Goal: Transaction & Acquisition: Purchase product/service

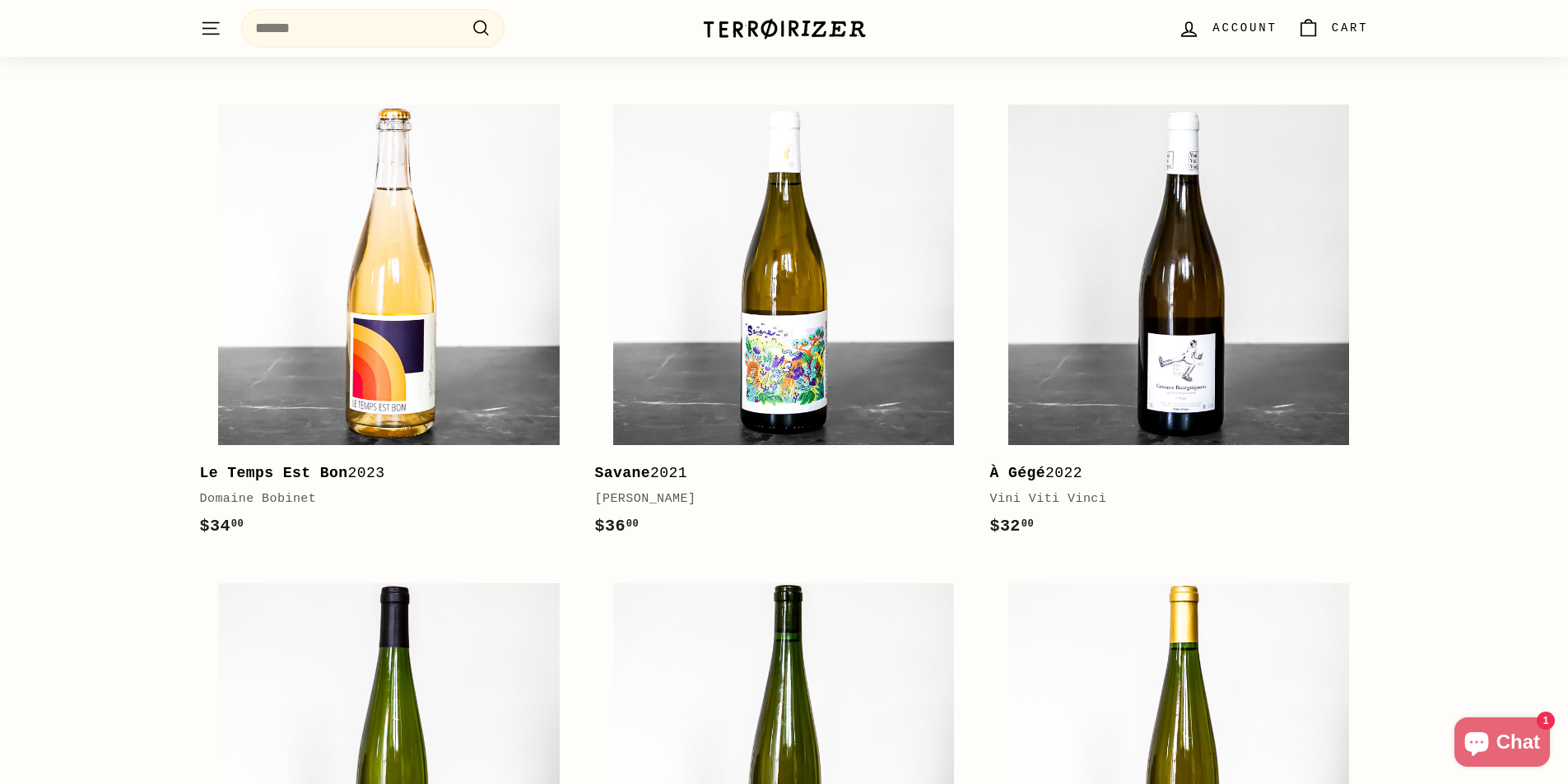
scroll to position [329, 0]
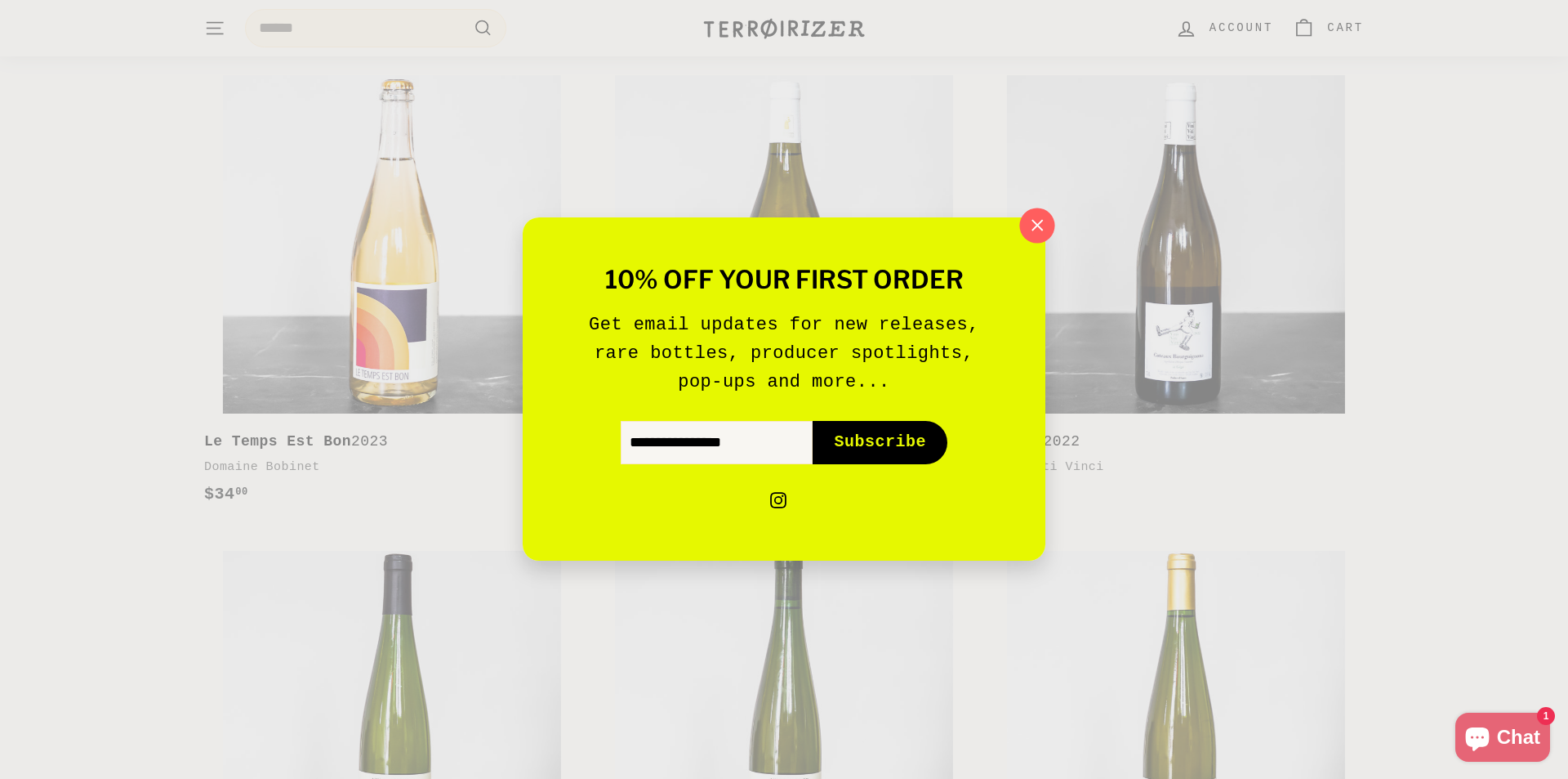
click at [1038, 232] on icon "button" at bounding box center [1037, 226] width 25 height 25
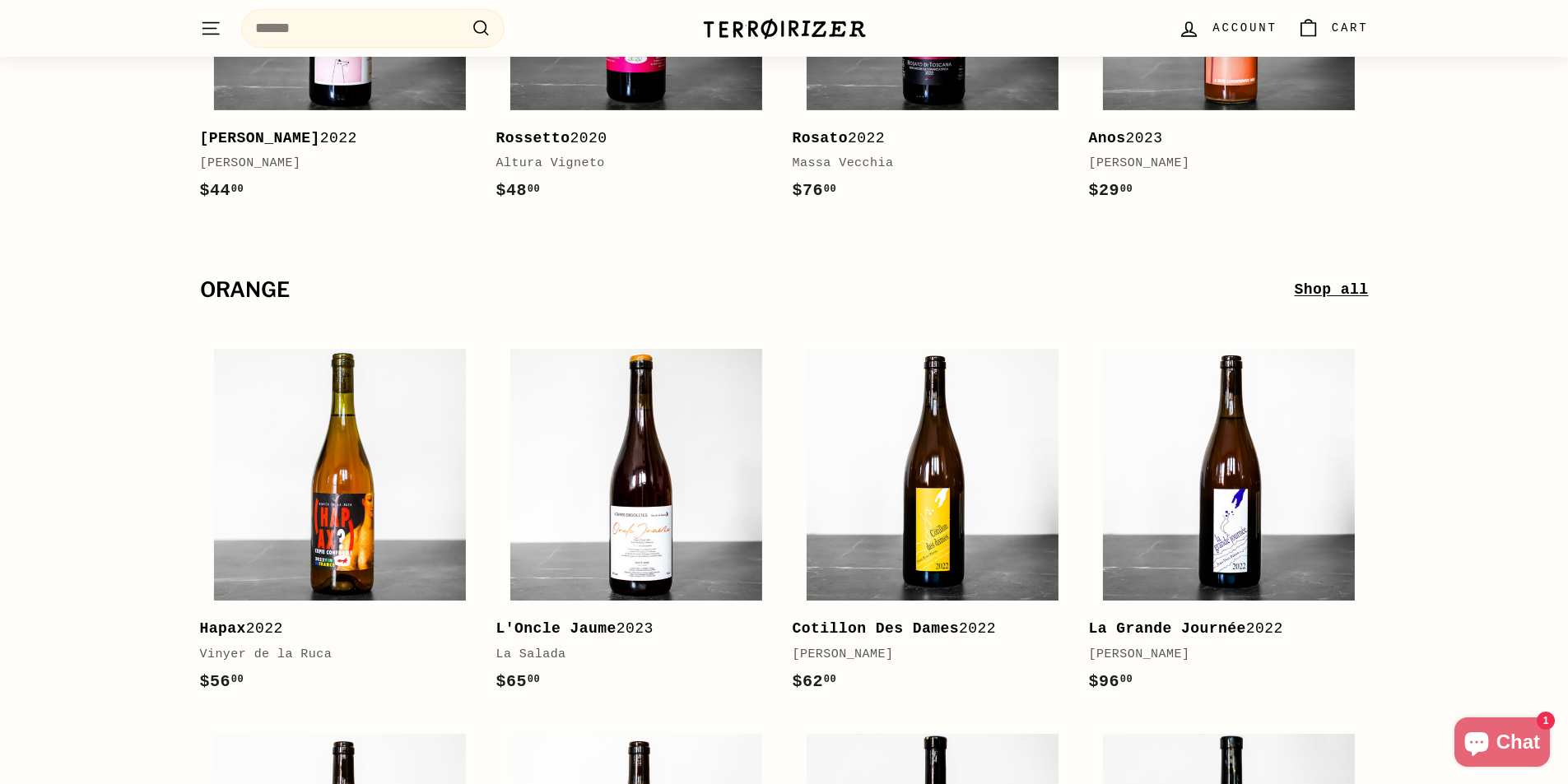
scroll to position [5181, 0]
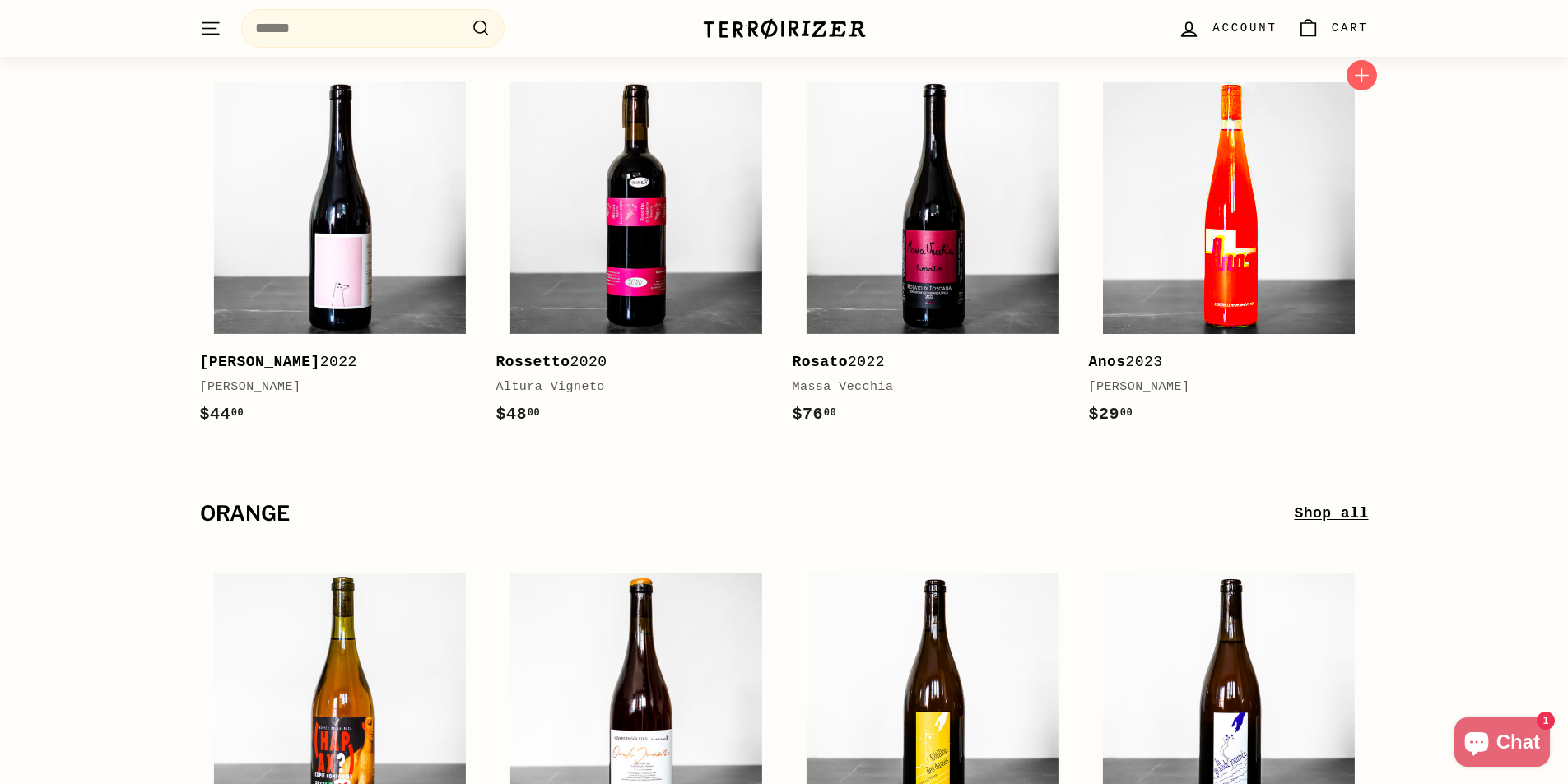
click at [1243, 249] on img at bounding box center [1228, 208] width 252 height 251
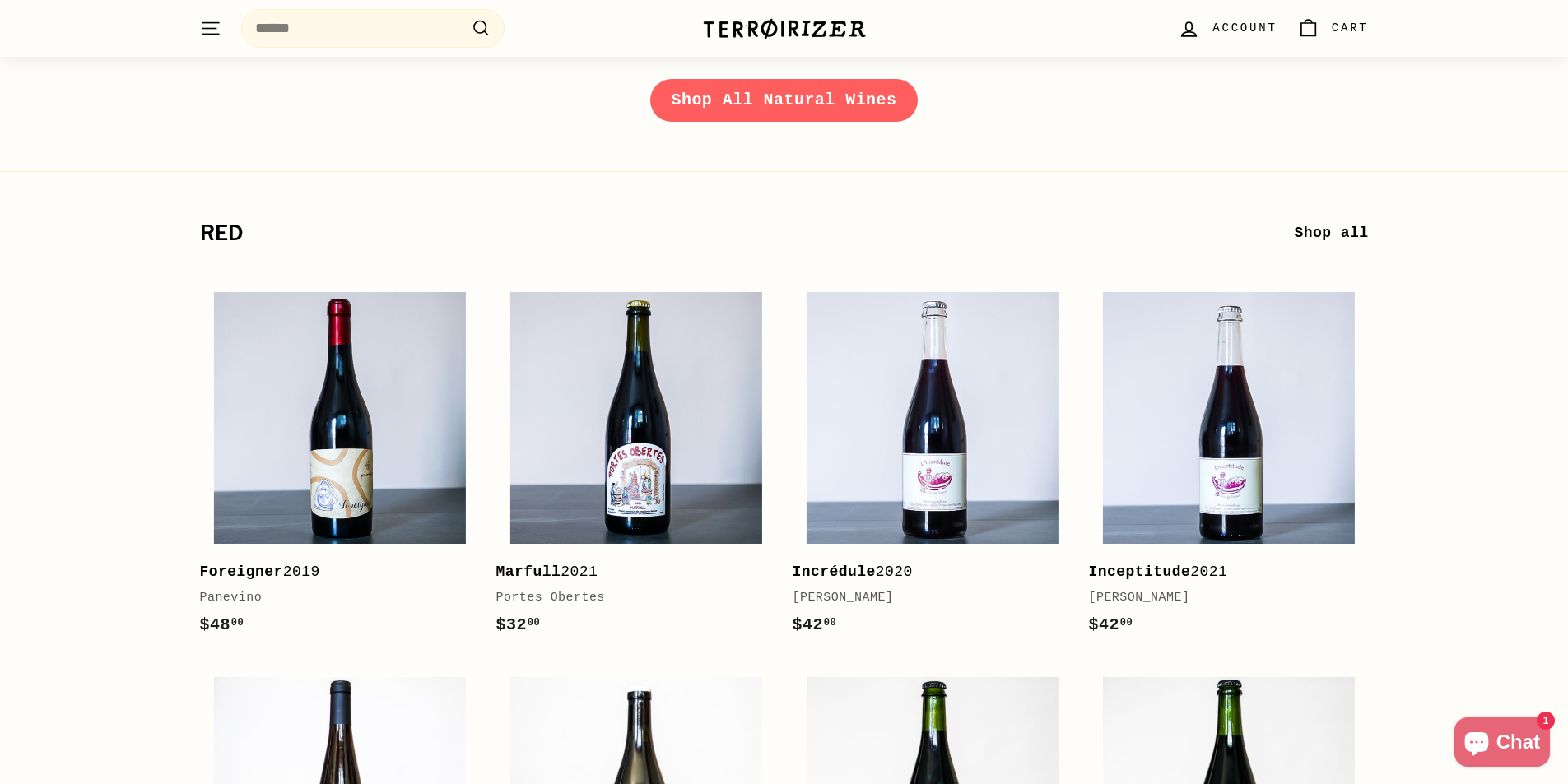
scroll to position [2632, 0]
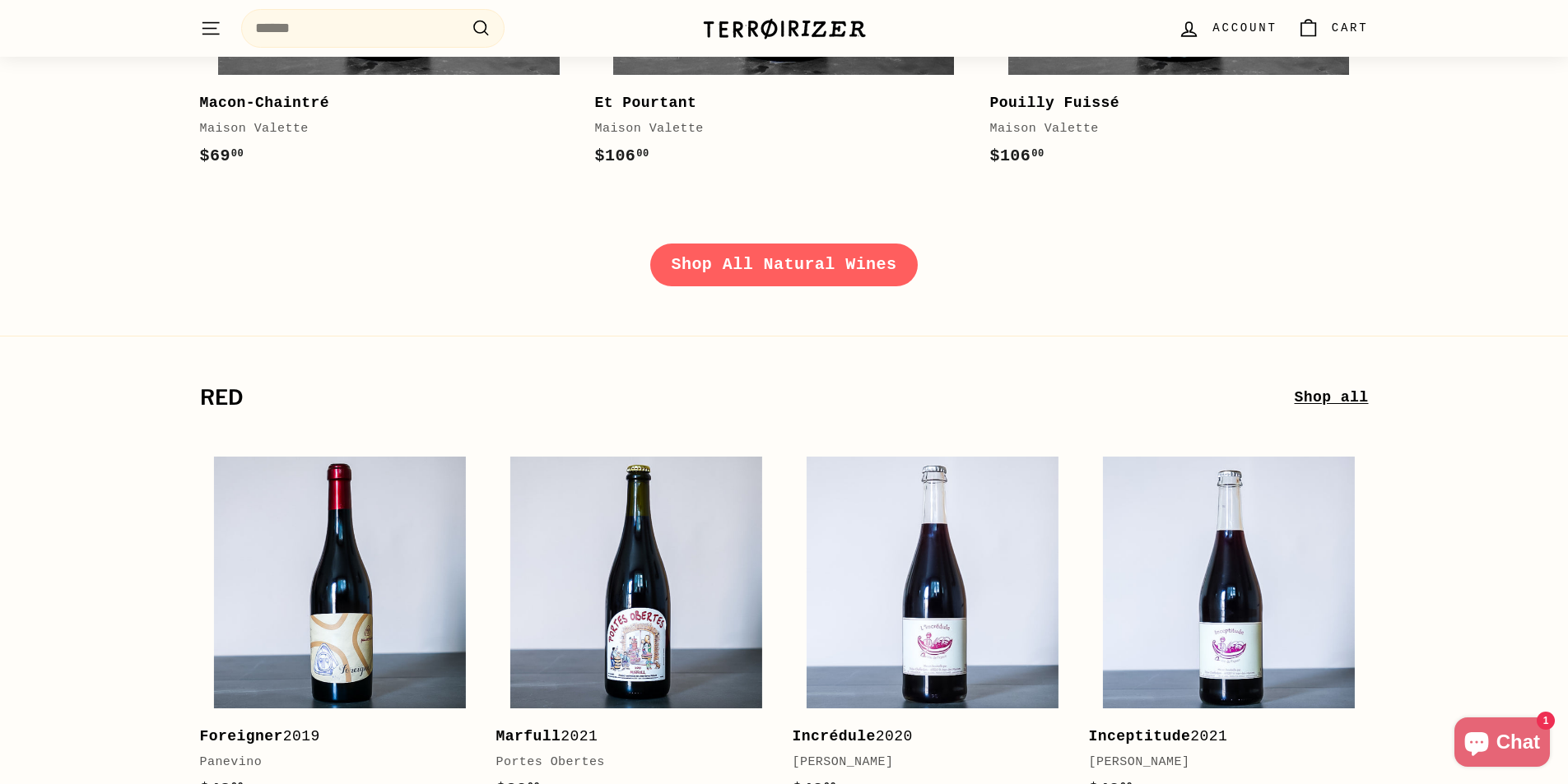
click at [702, 276] on link "Shop All Natural Wines" at bounding box center [784, 265] width 269 height 43
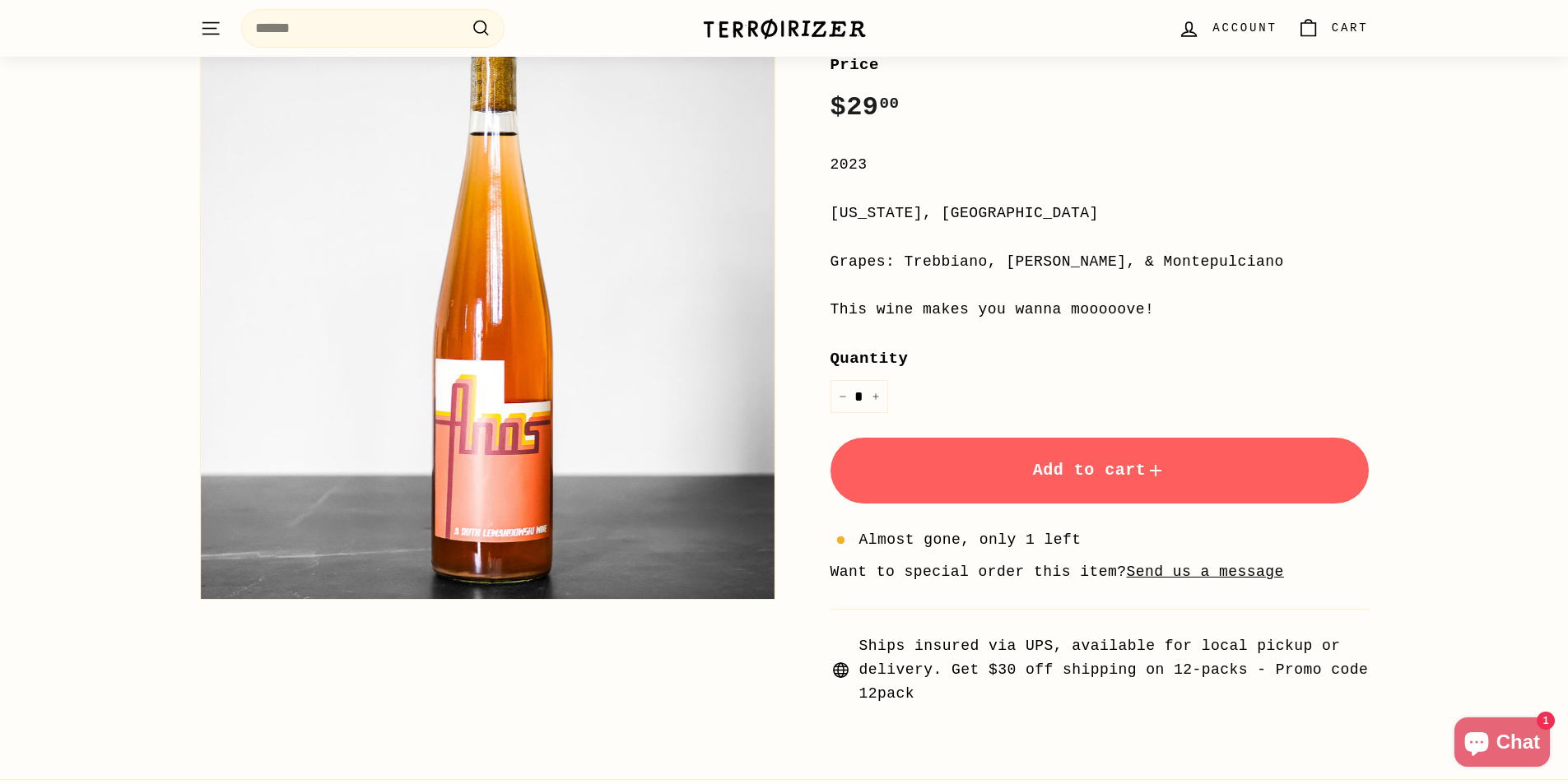
scroll to position [82, 0]
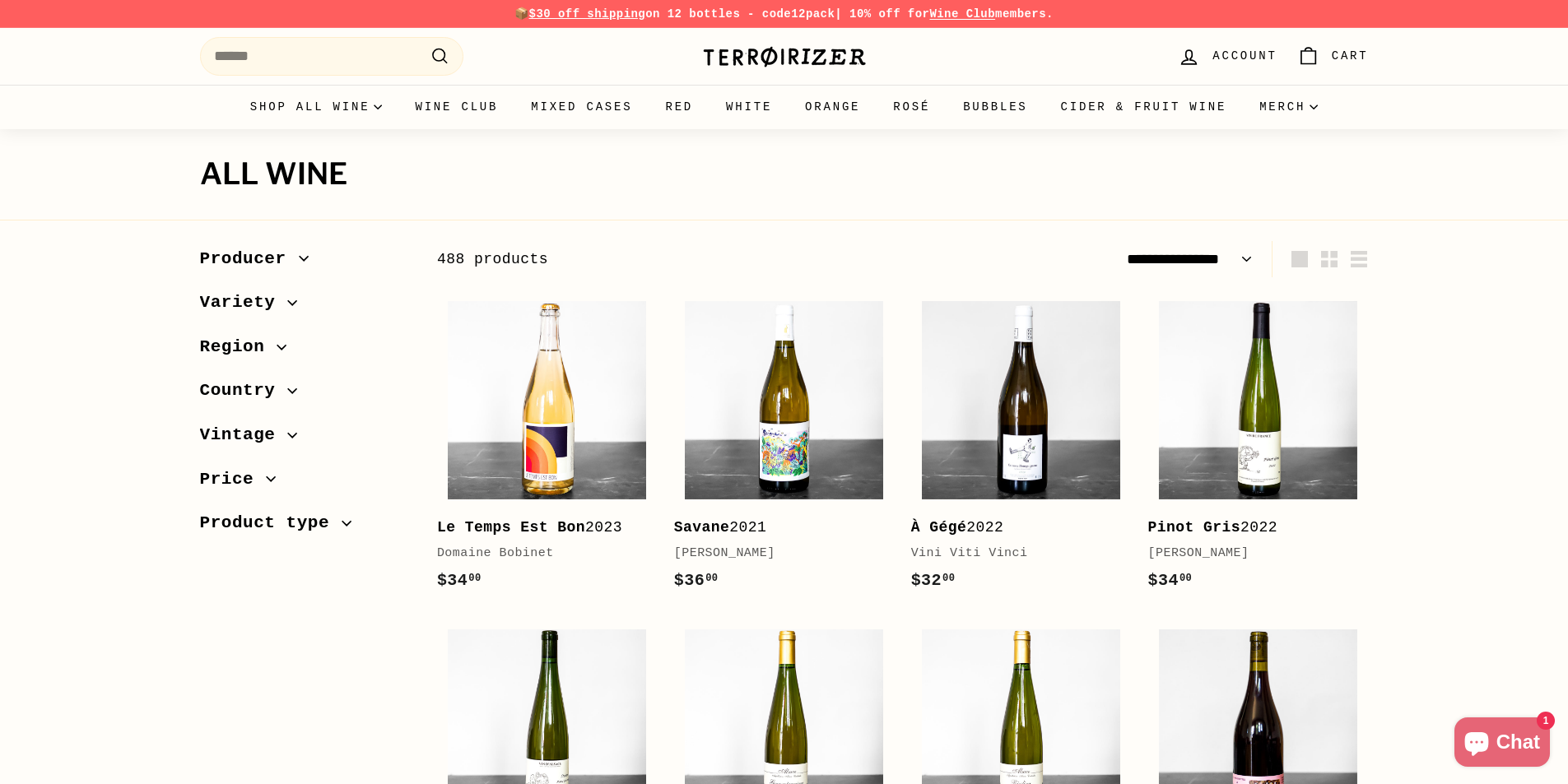
select select "**********"
click at [279, 345] on icon "button" at bounding box center [282, 346] width 9 height 4
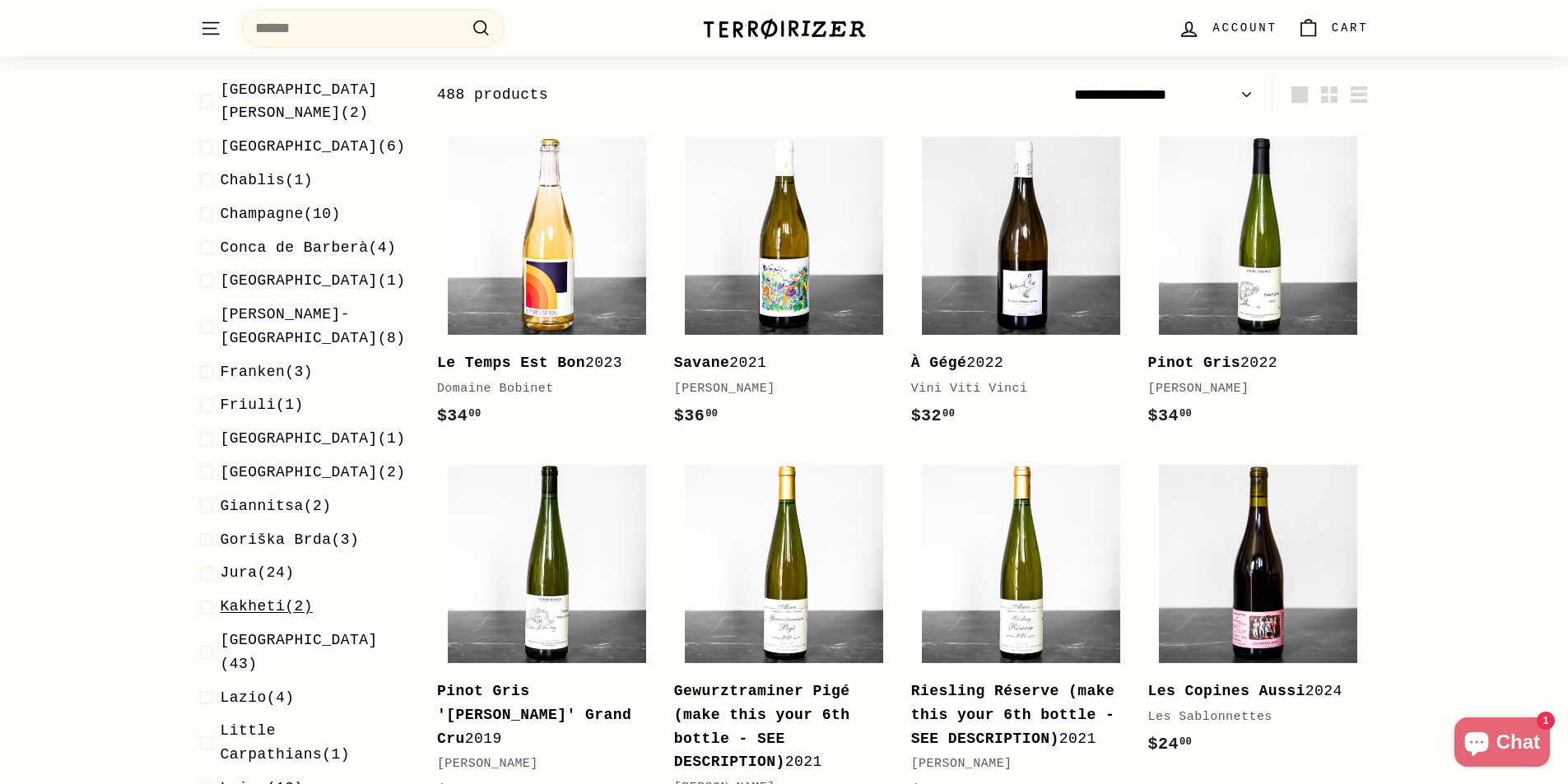
scroll to position [740, 0]
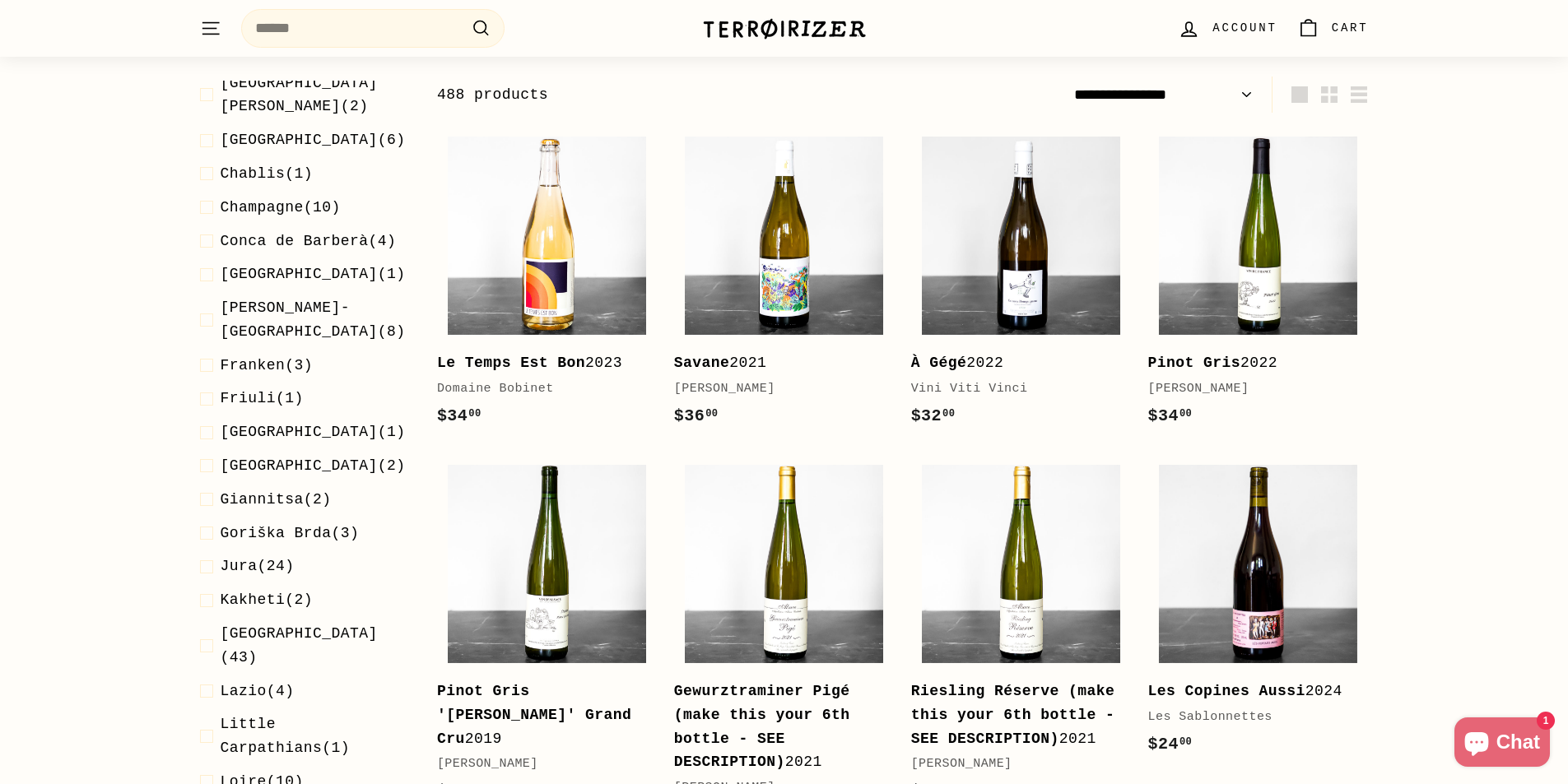
click at [253, 773] on span "Loire" at bounding box center [243, 781] width 46 height 16
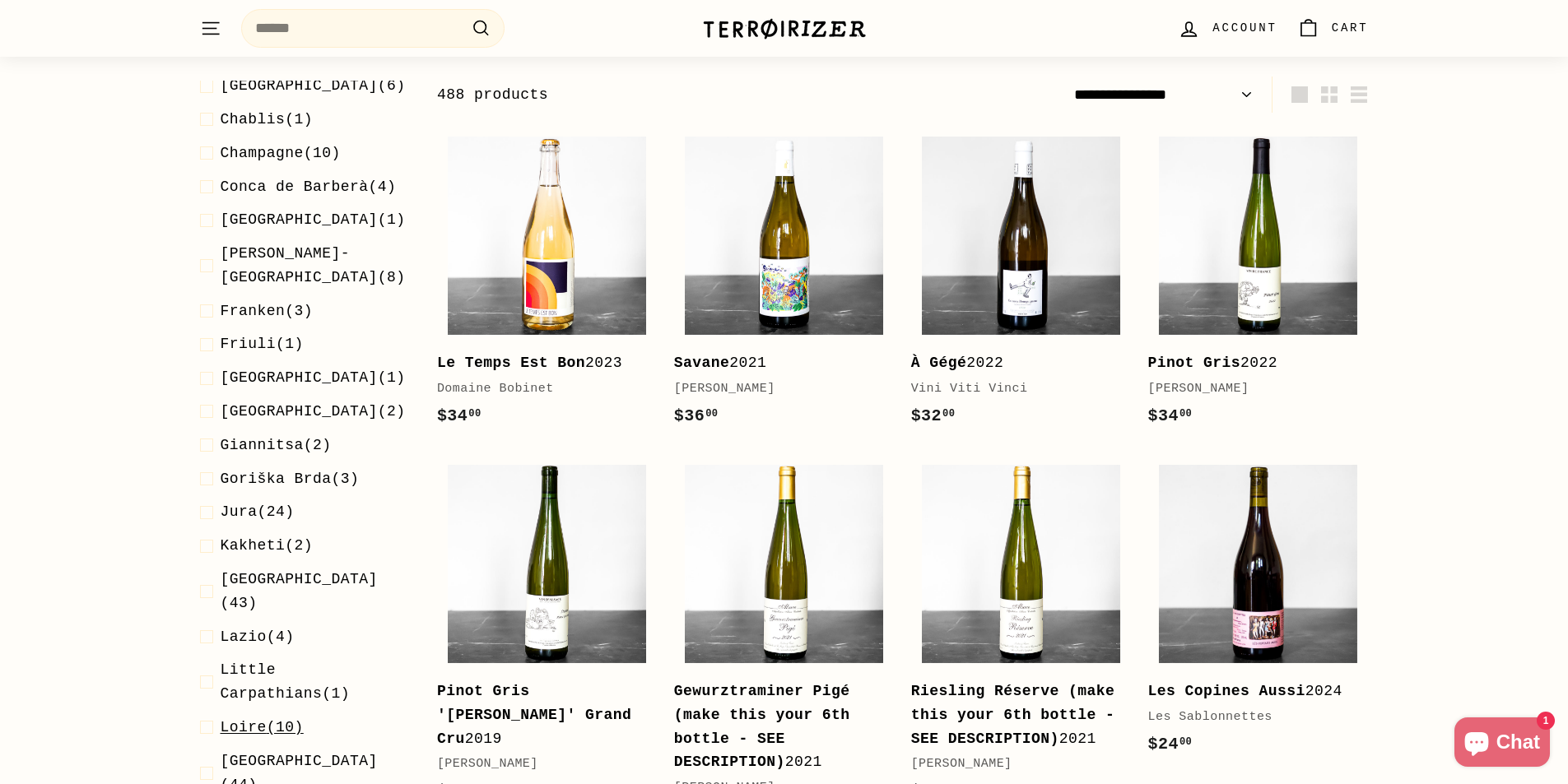
scroll to position [176, 0]
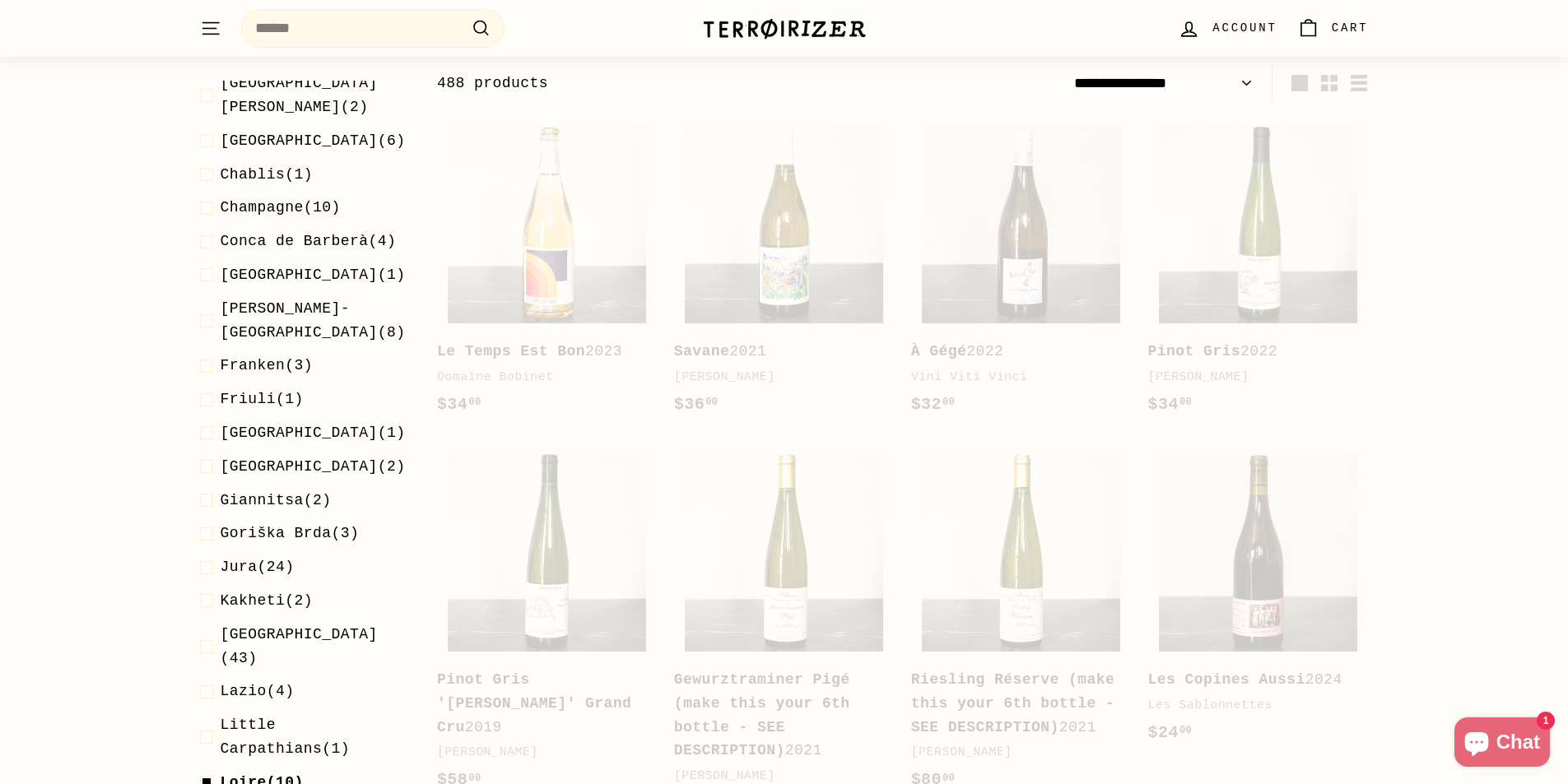
select select "**********"
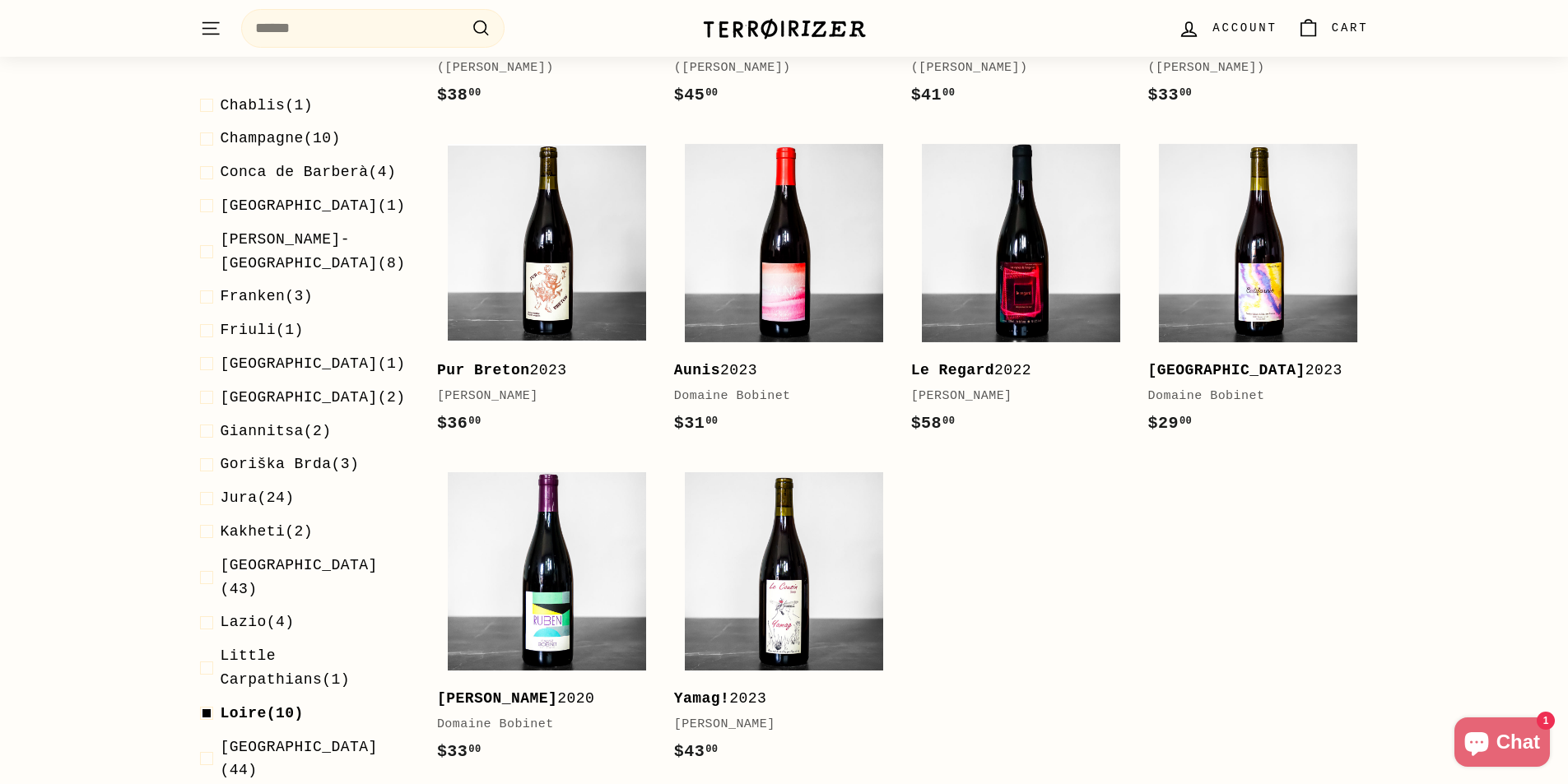
scroll to position [987, 0]
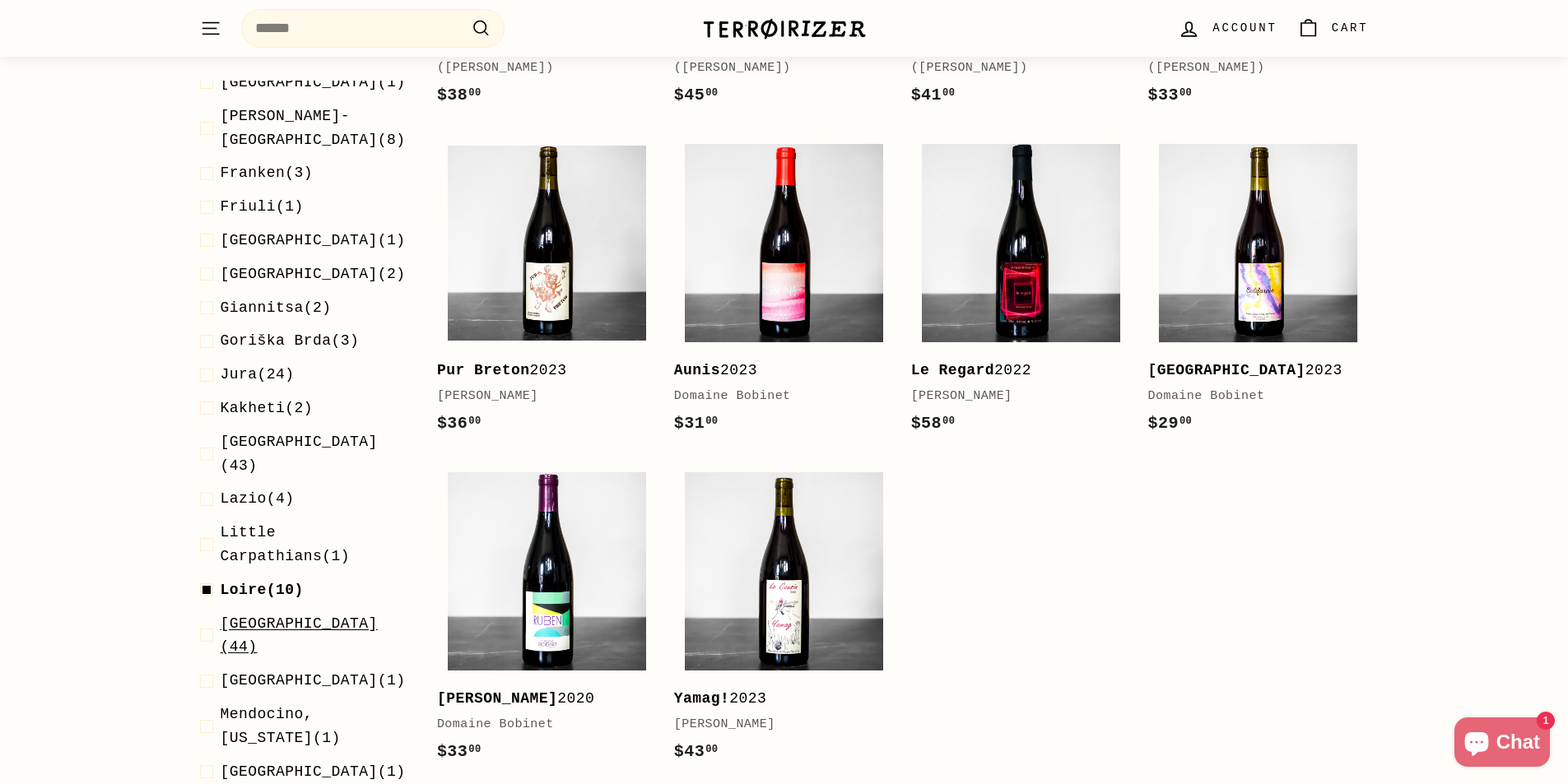
click at [296, 615] on span "[GEOGRAPHIC_DATA]" at bounding box center [299, 623] width 158 height 16
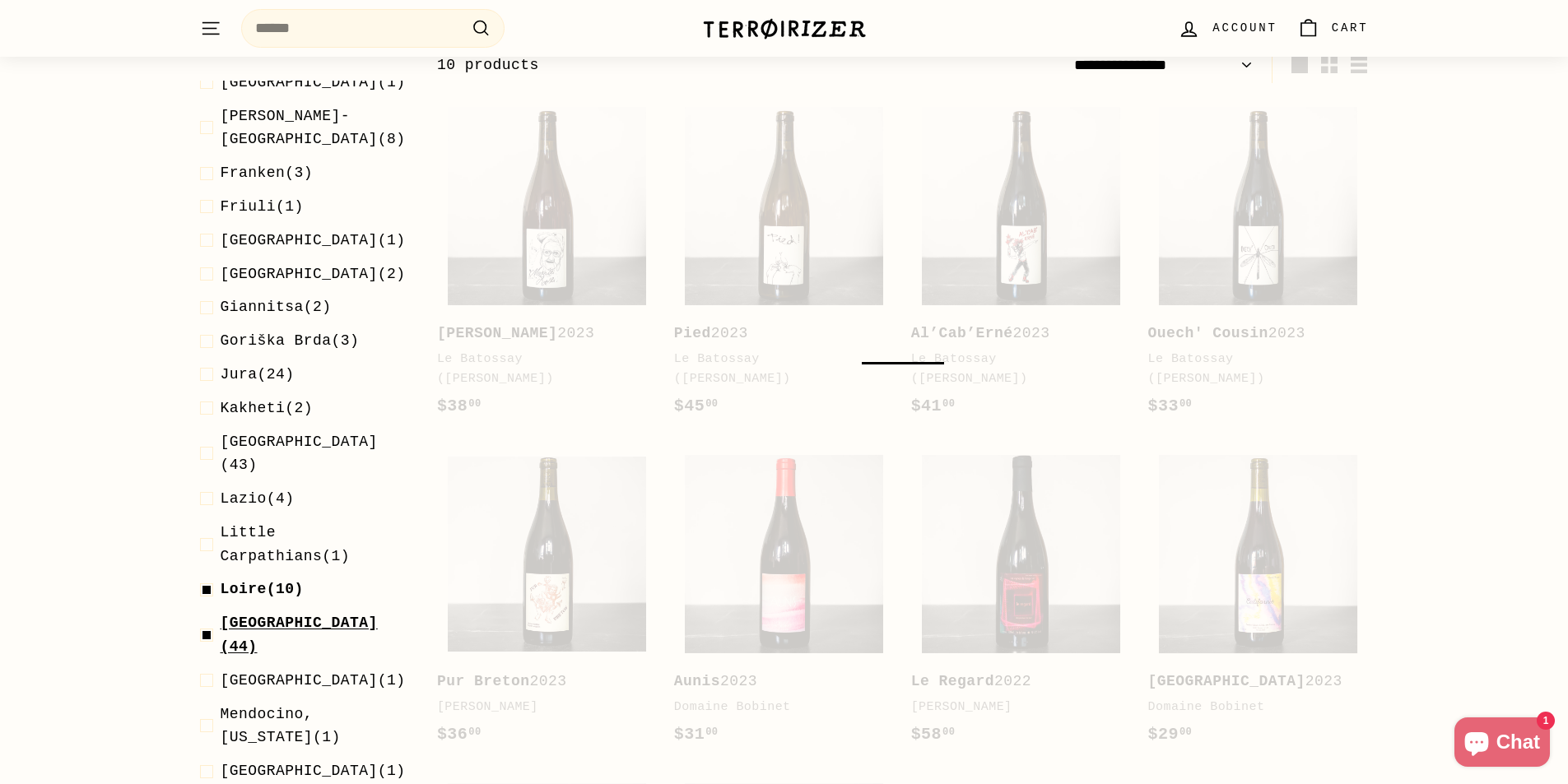
scroll to position [176, 0]
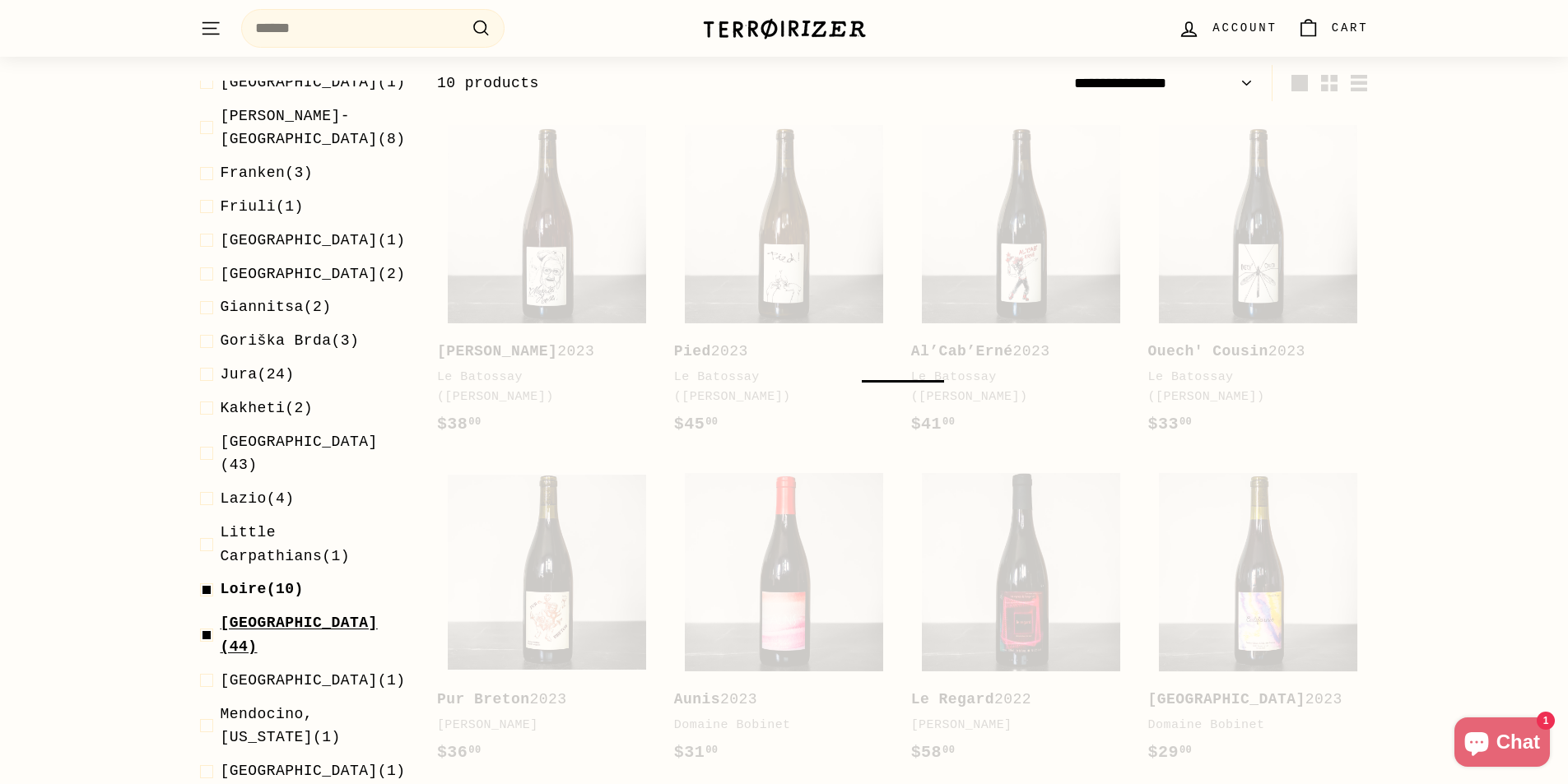
select select "**********"
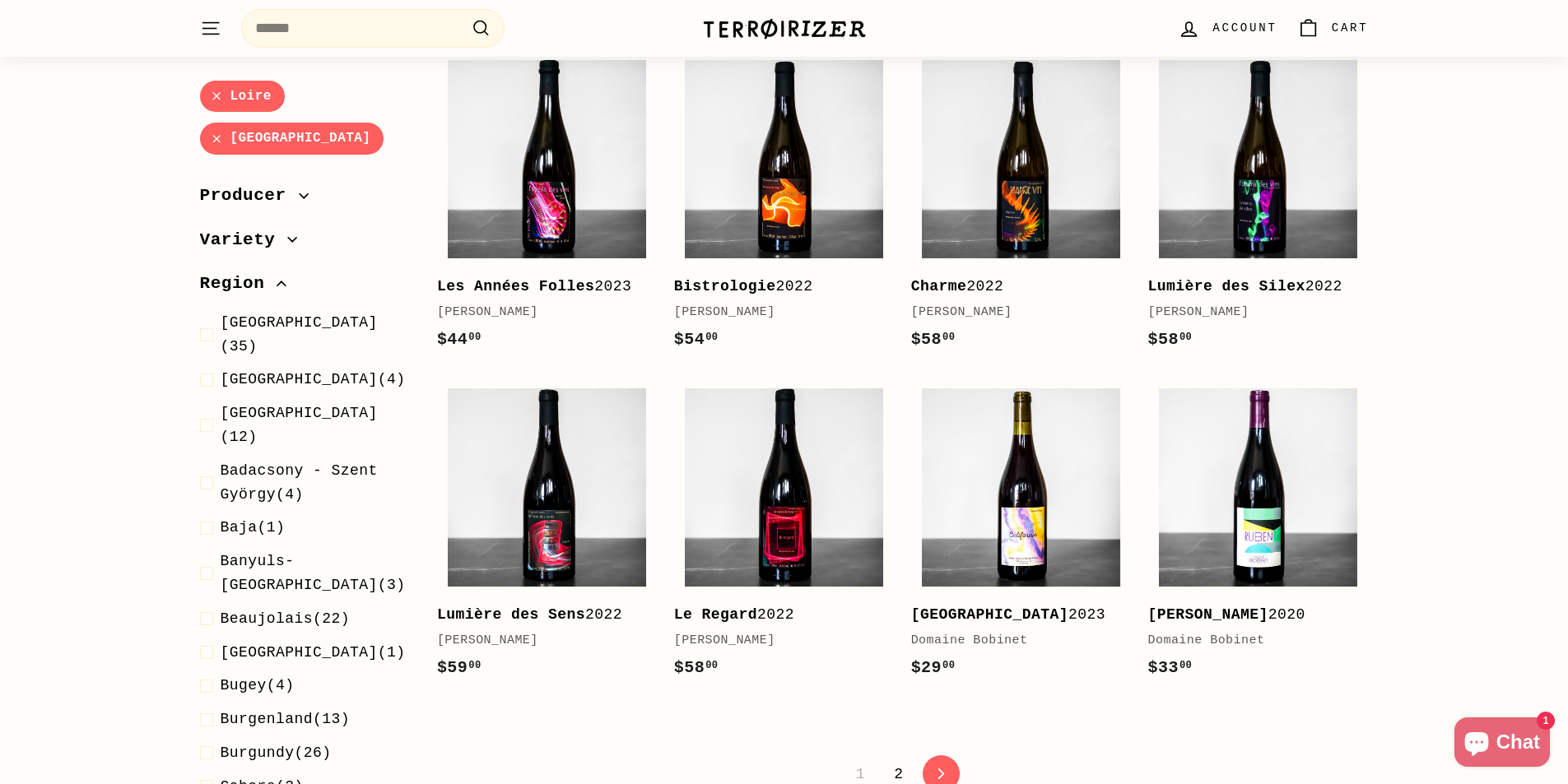
scroll to position [3055, 0]
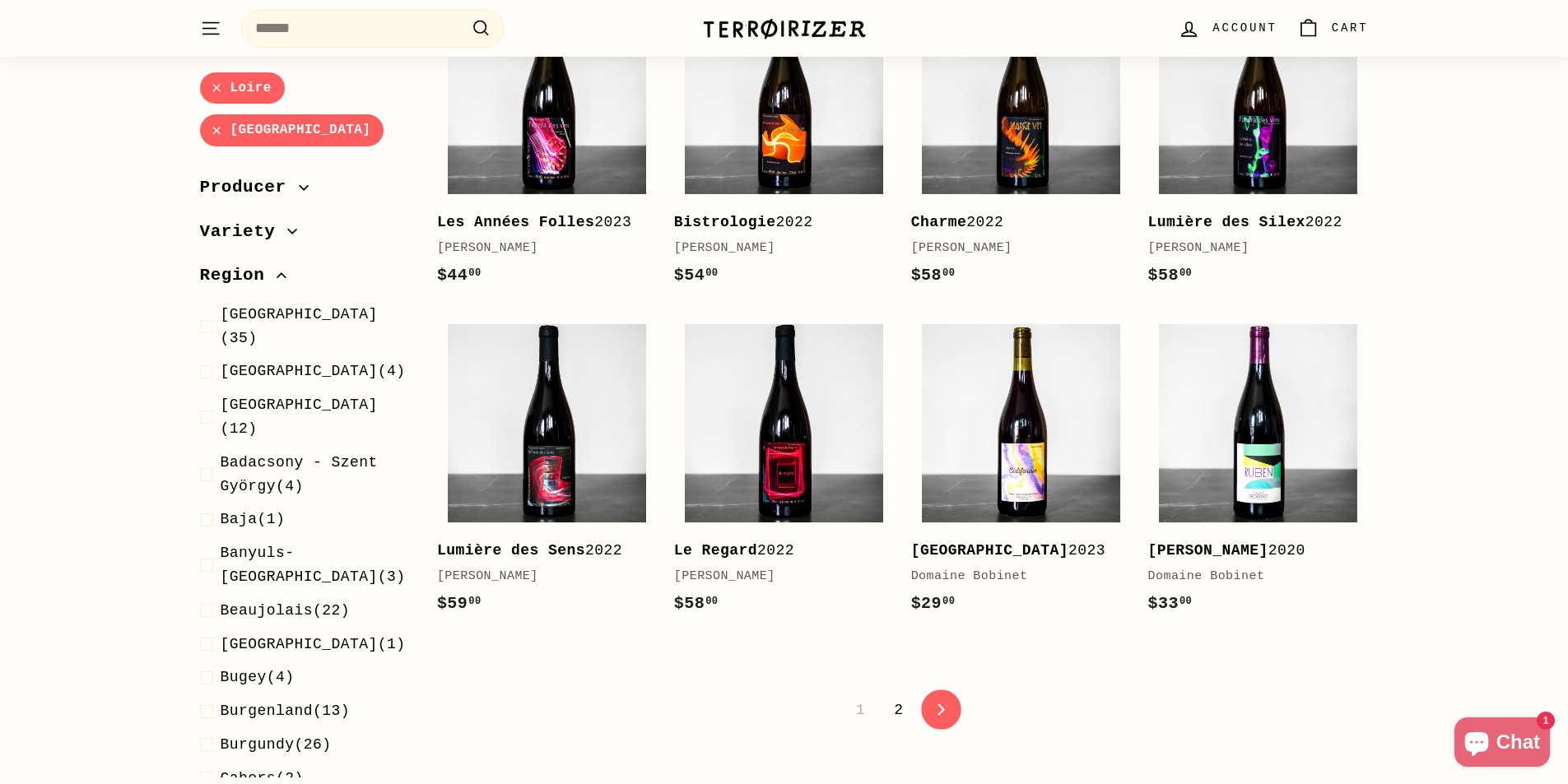
click at [938, 704] on icon at bounding box center [940, 710] width 6 height 12
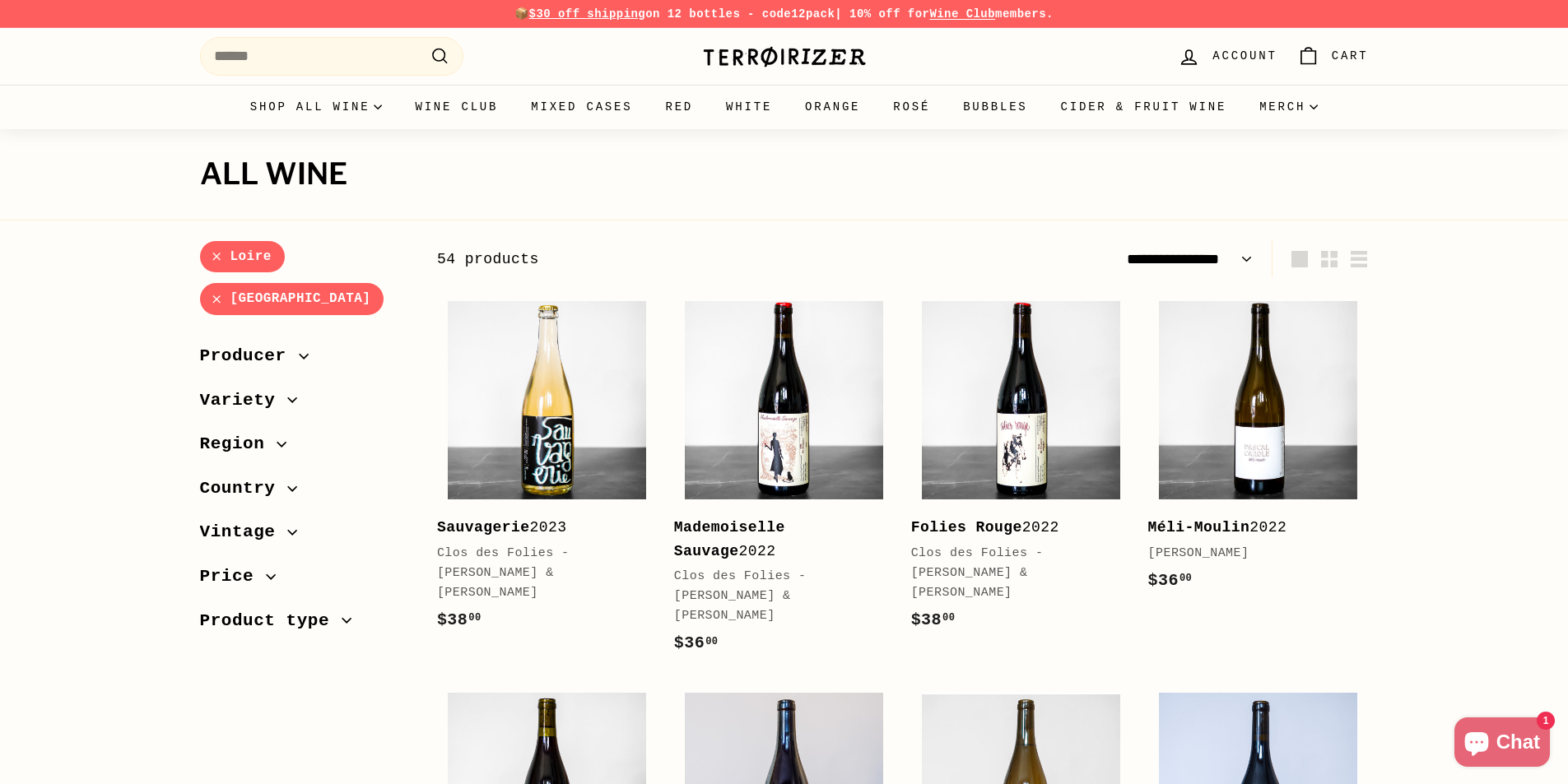
select select "**********"
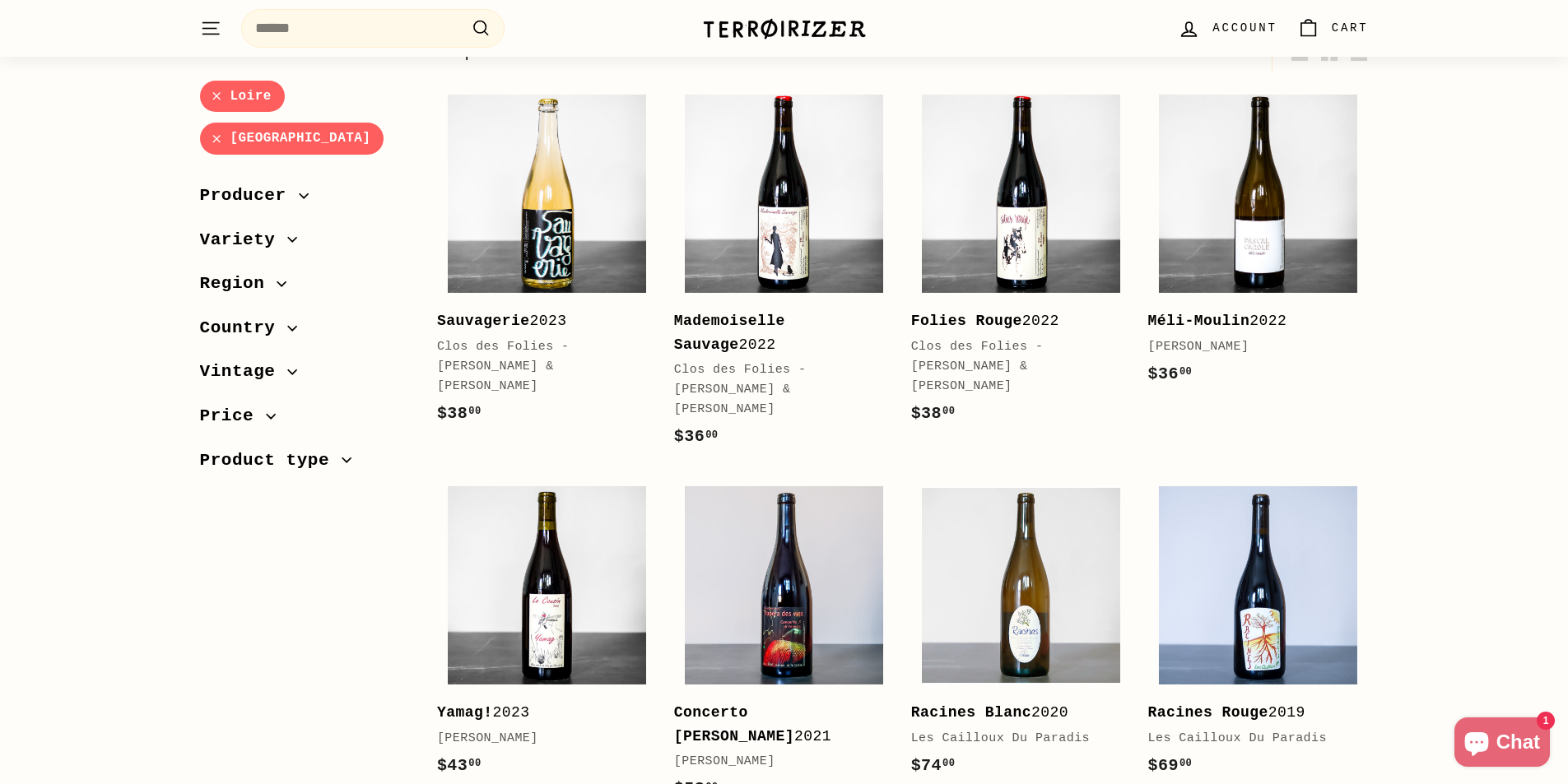
scroll to position [165, 0]
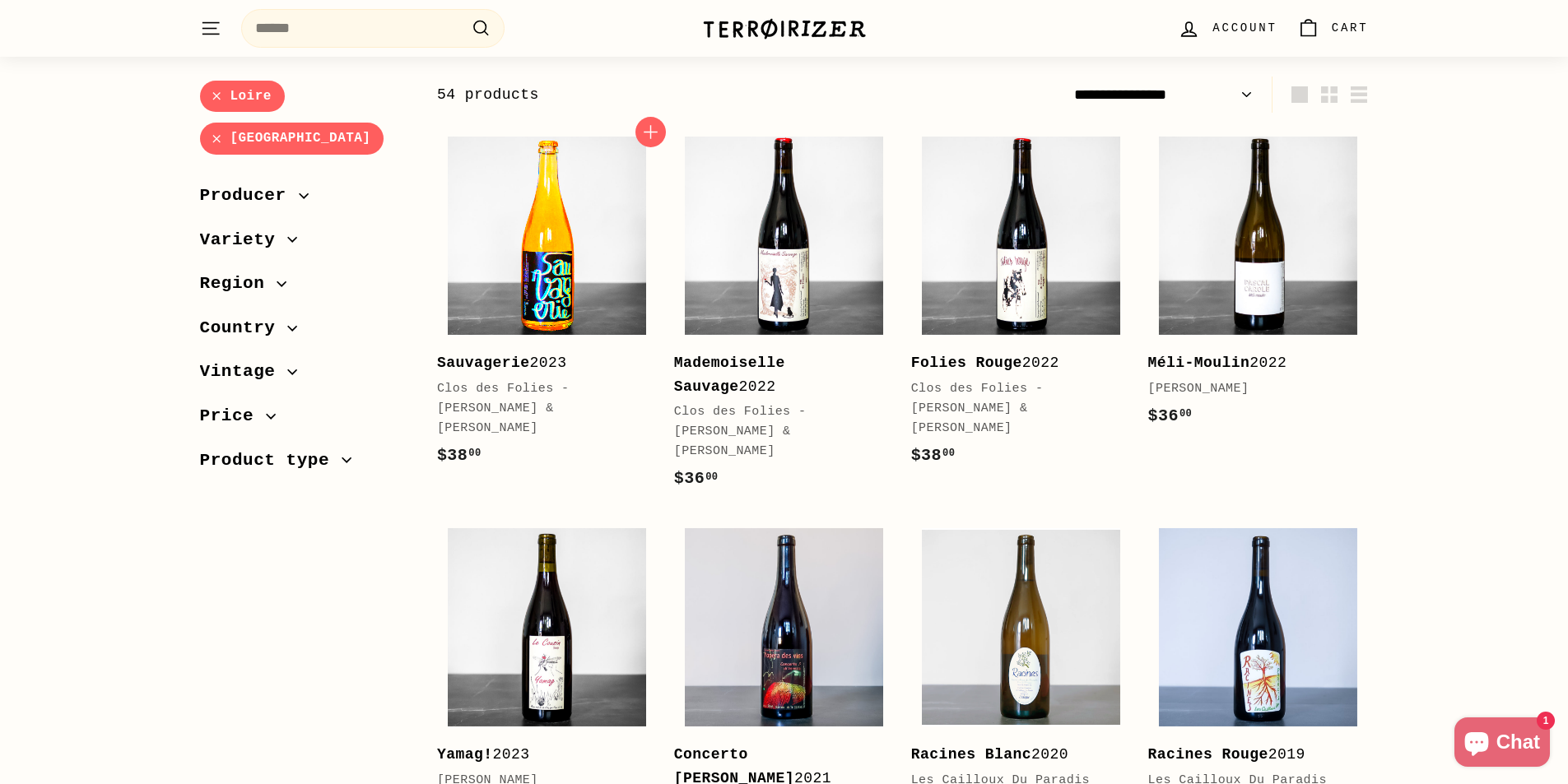
click at [576, 295] on img at bounding box center [546, 235] width 198 height 198
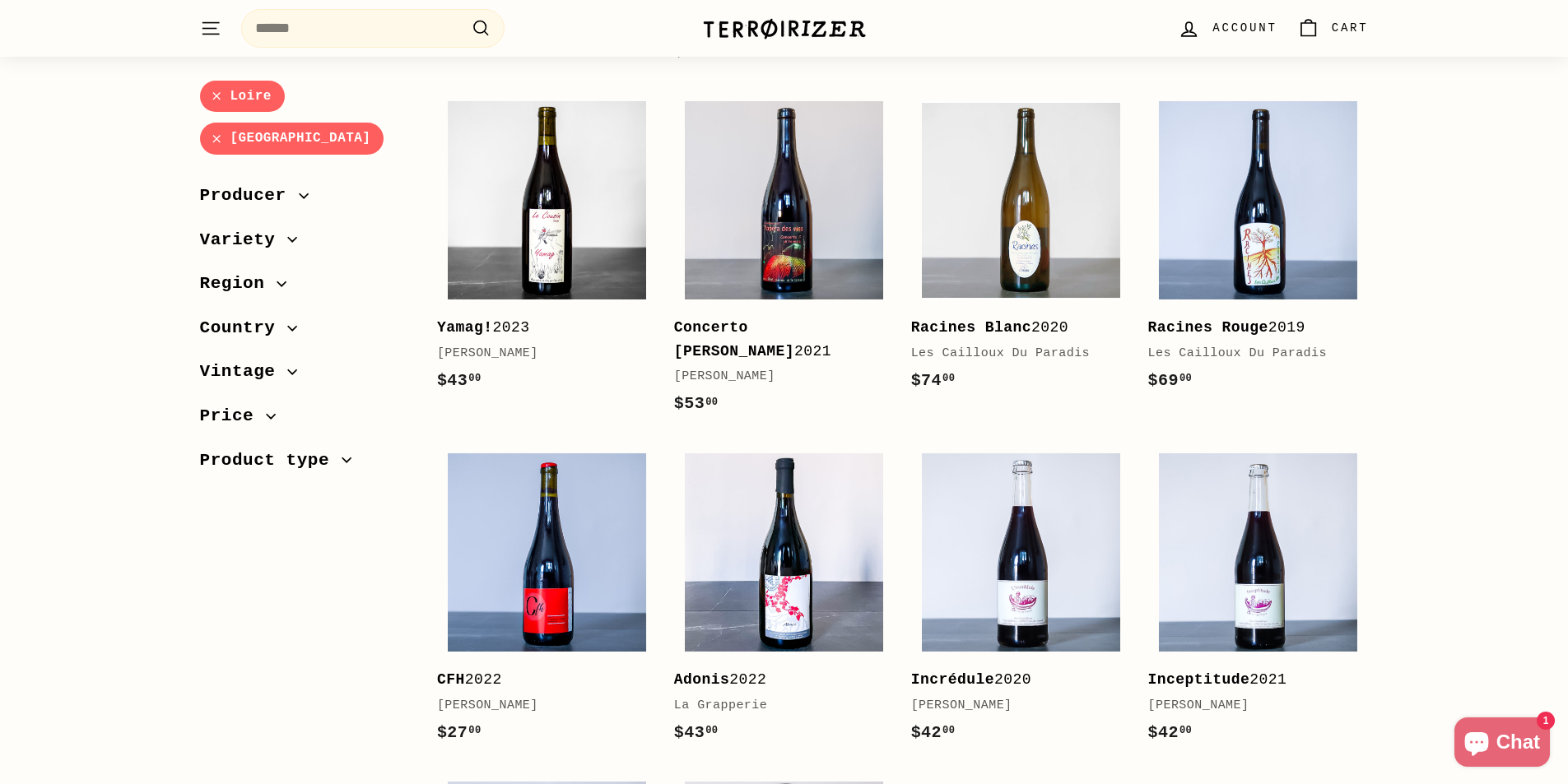
scroll to position [658, 0]
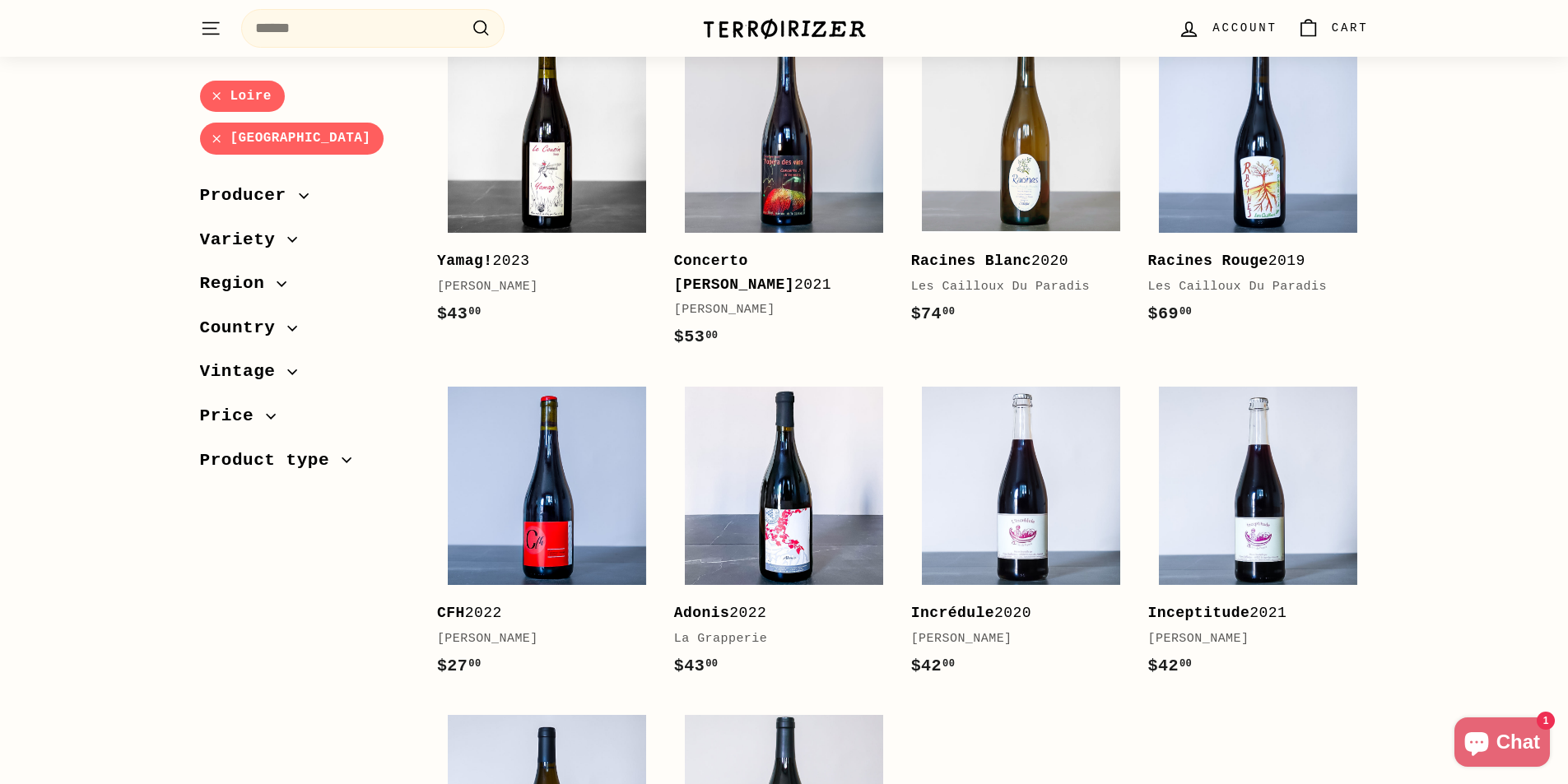
click at [287, 329] on icon "button" at bounding box center [292, 328] width 10 height 10
click at [277, 286] on icon "button" at bounding box center [281, 284] width 10 height 10
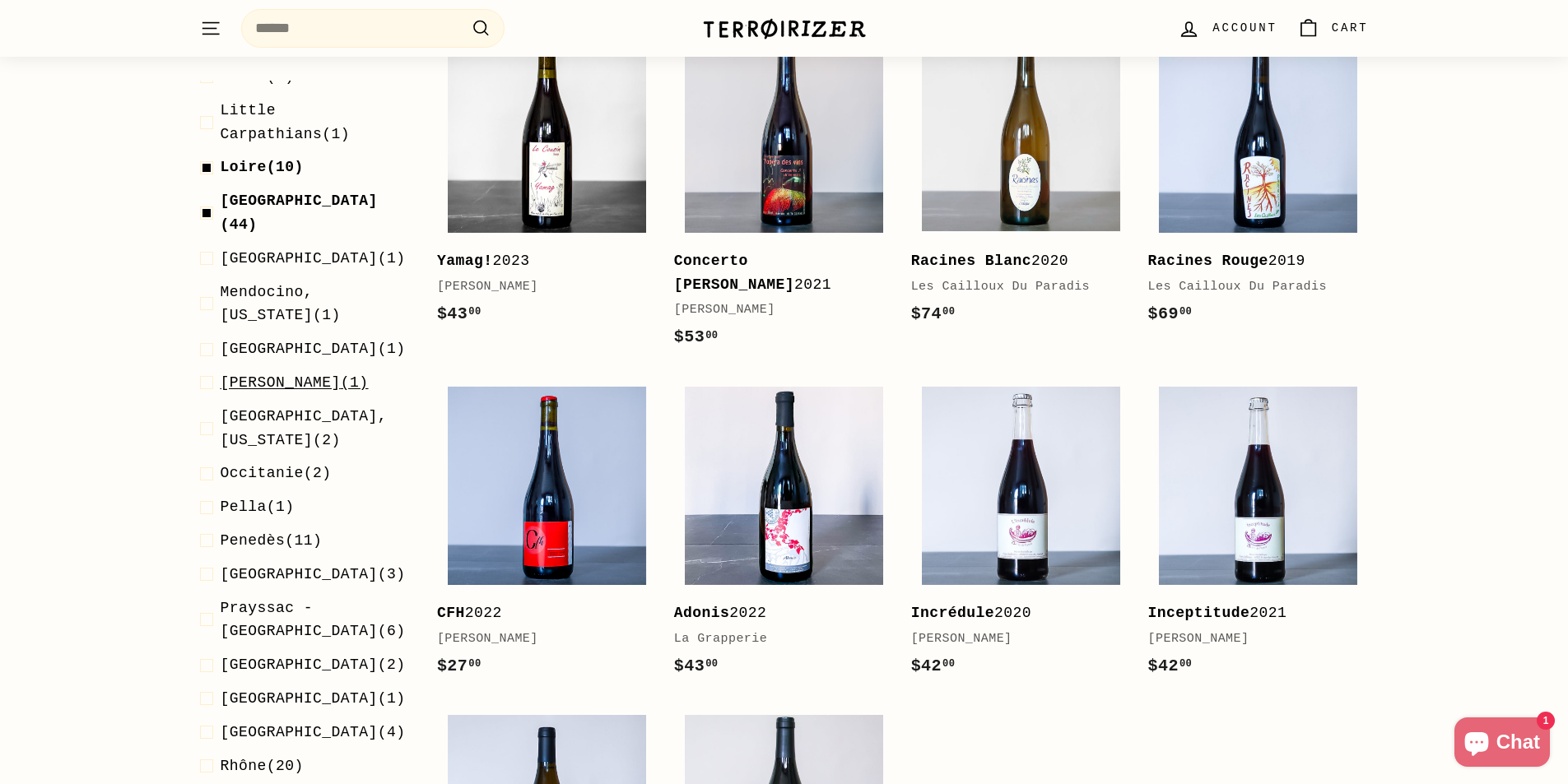
scroll to position [1480, 0]
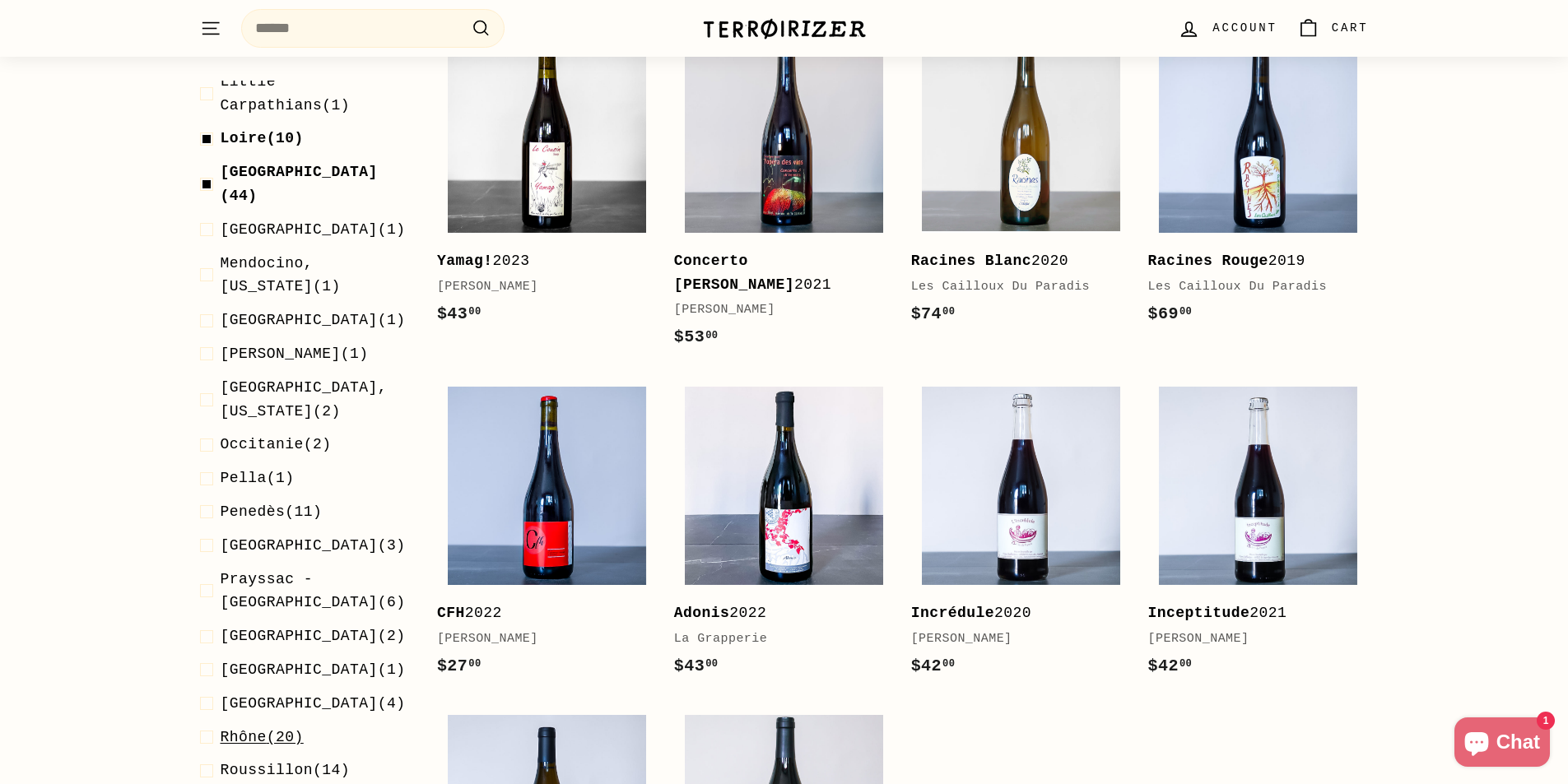
click at [246, 729] on span "Rhône" at bounding box center [243, 737] width 46 height 16
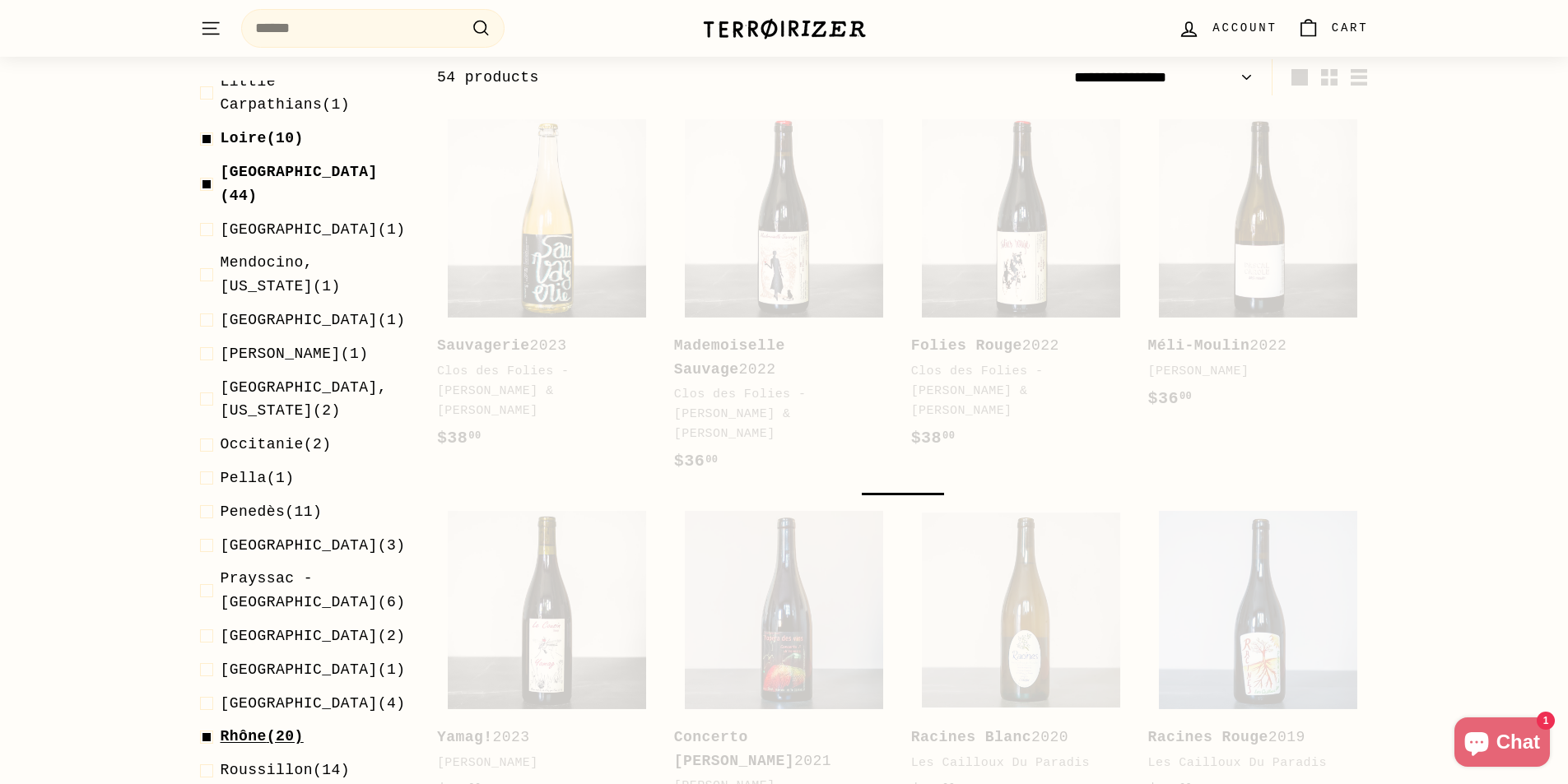
scroll to position [176, 0]
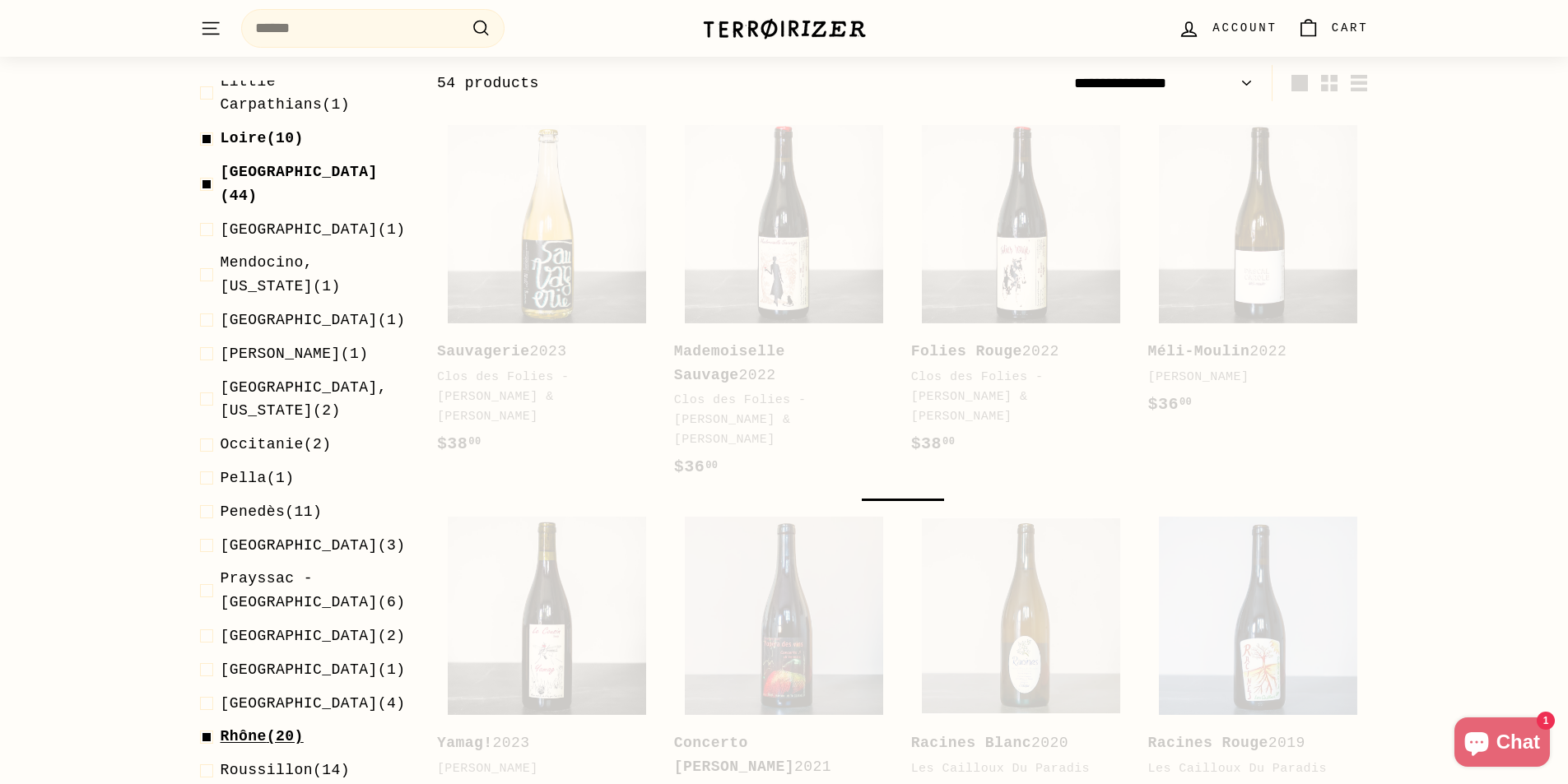
select select "**********"
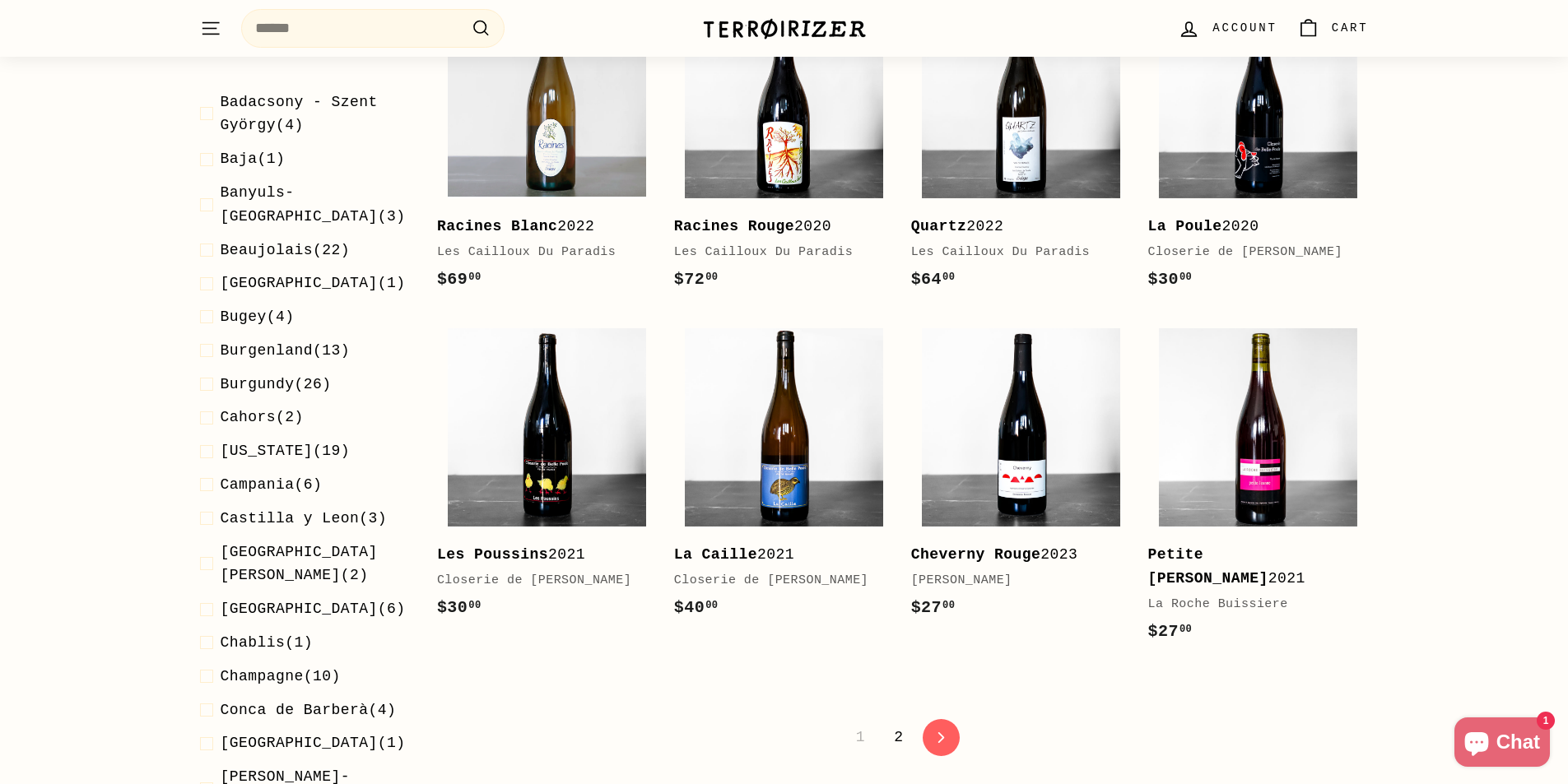
scroll to position [329, 0]
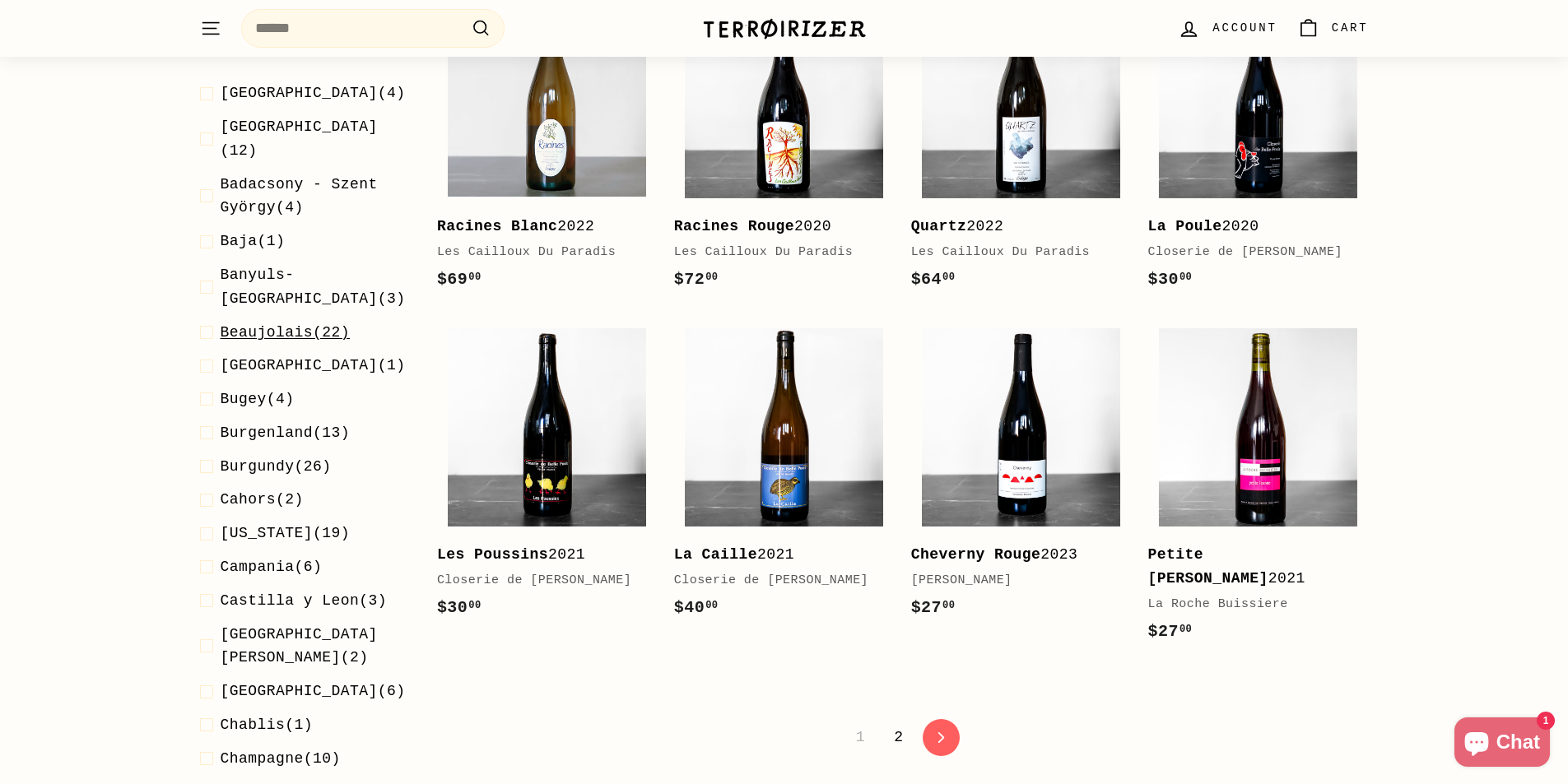
click at [268, 324] on span "Beaujolais" at bounding box center [267, 332] width 93 height 16
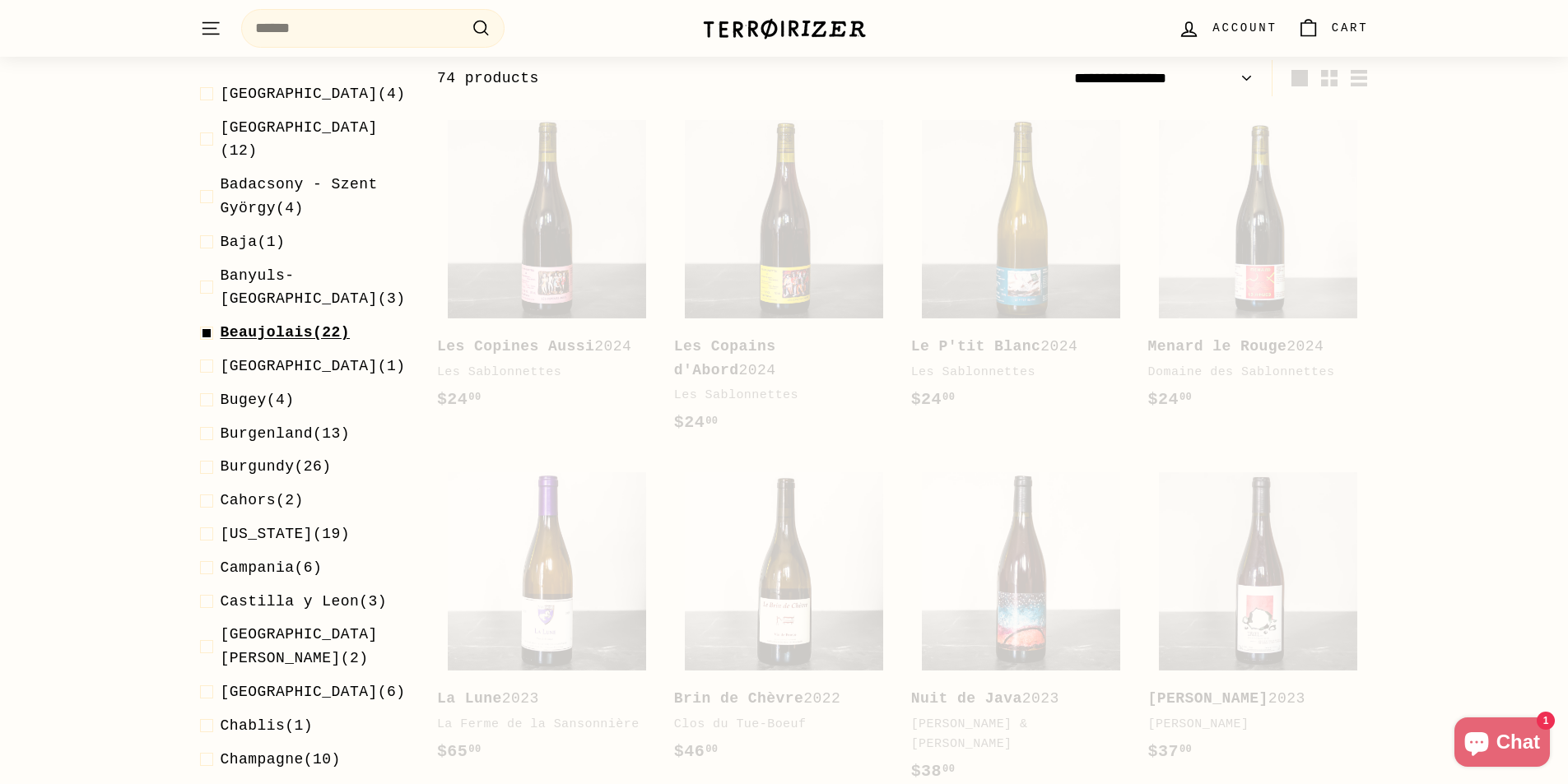
scroll to position [176, 0]
select select "**********"
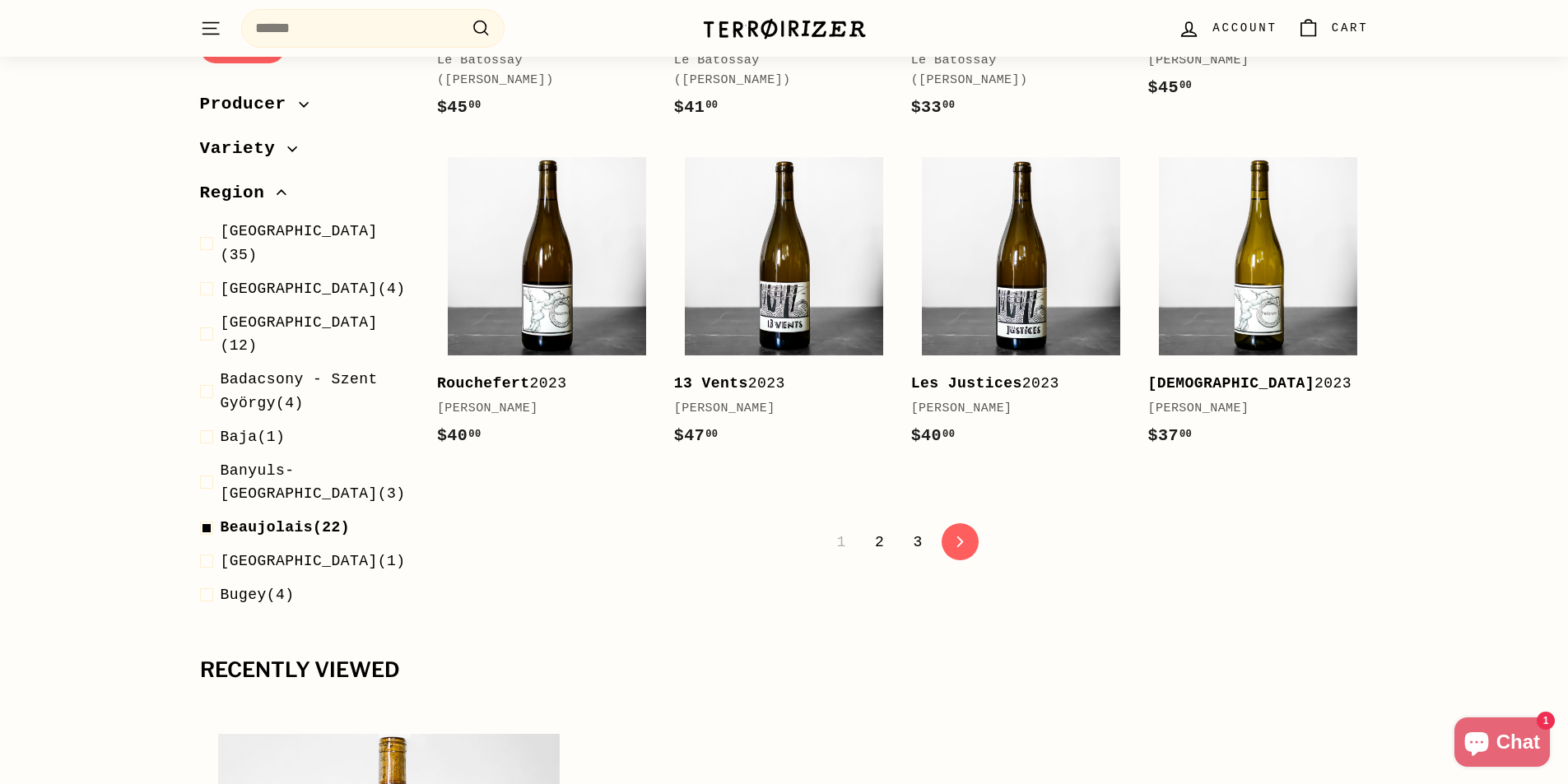
scroll to position [3302, 0]
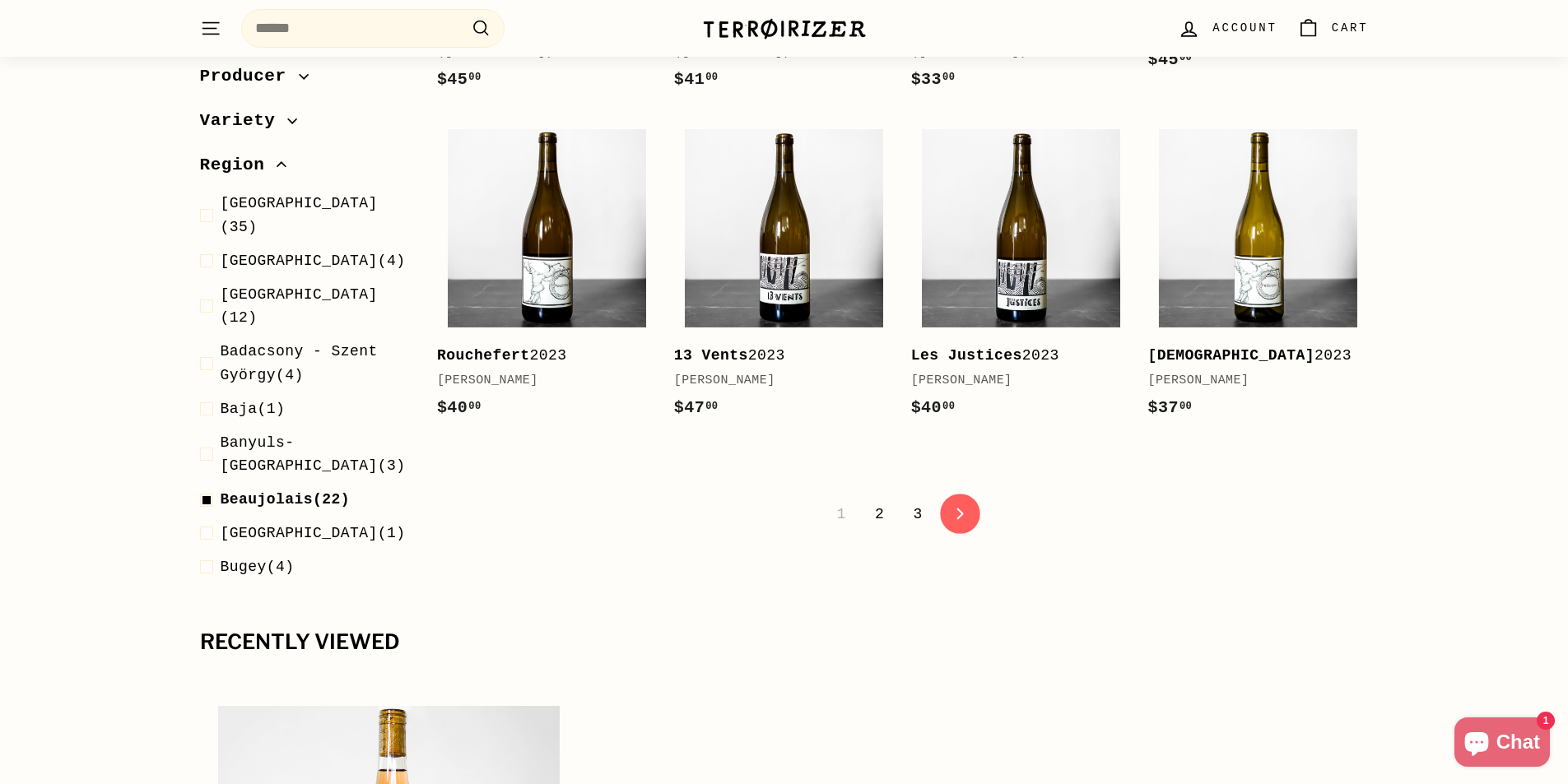
click at [959, 508] on icon "icon-chevron" at bounding box center [959, 514] width 12 height 12
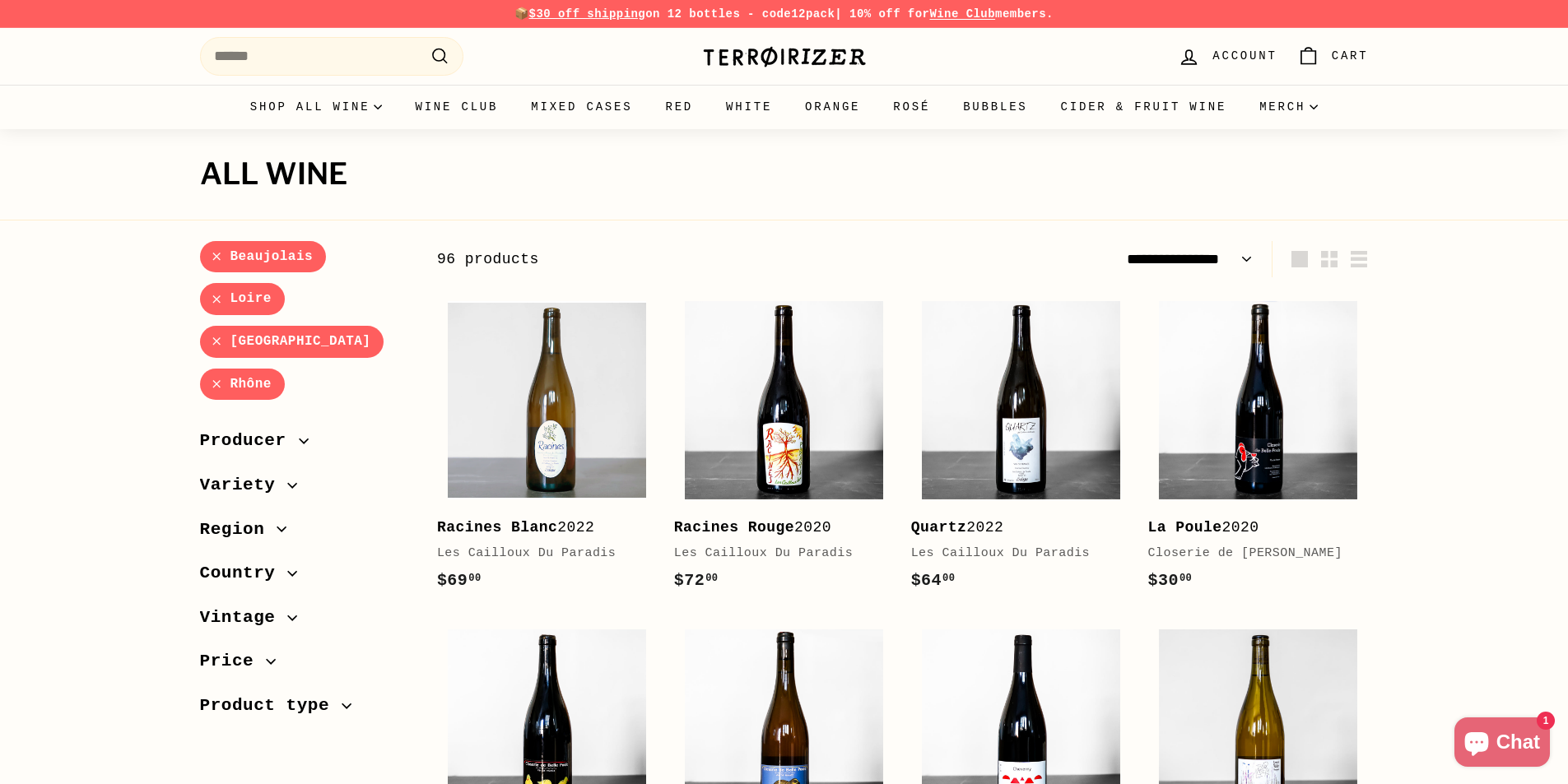
select select "**********"
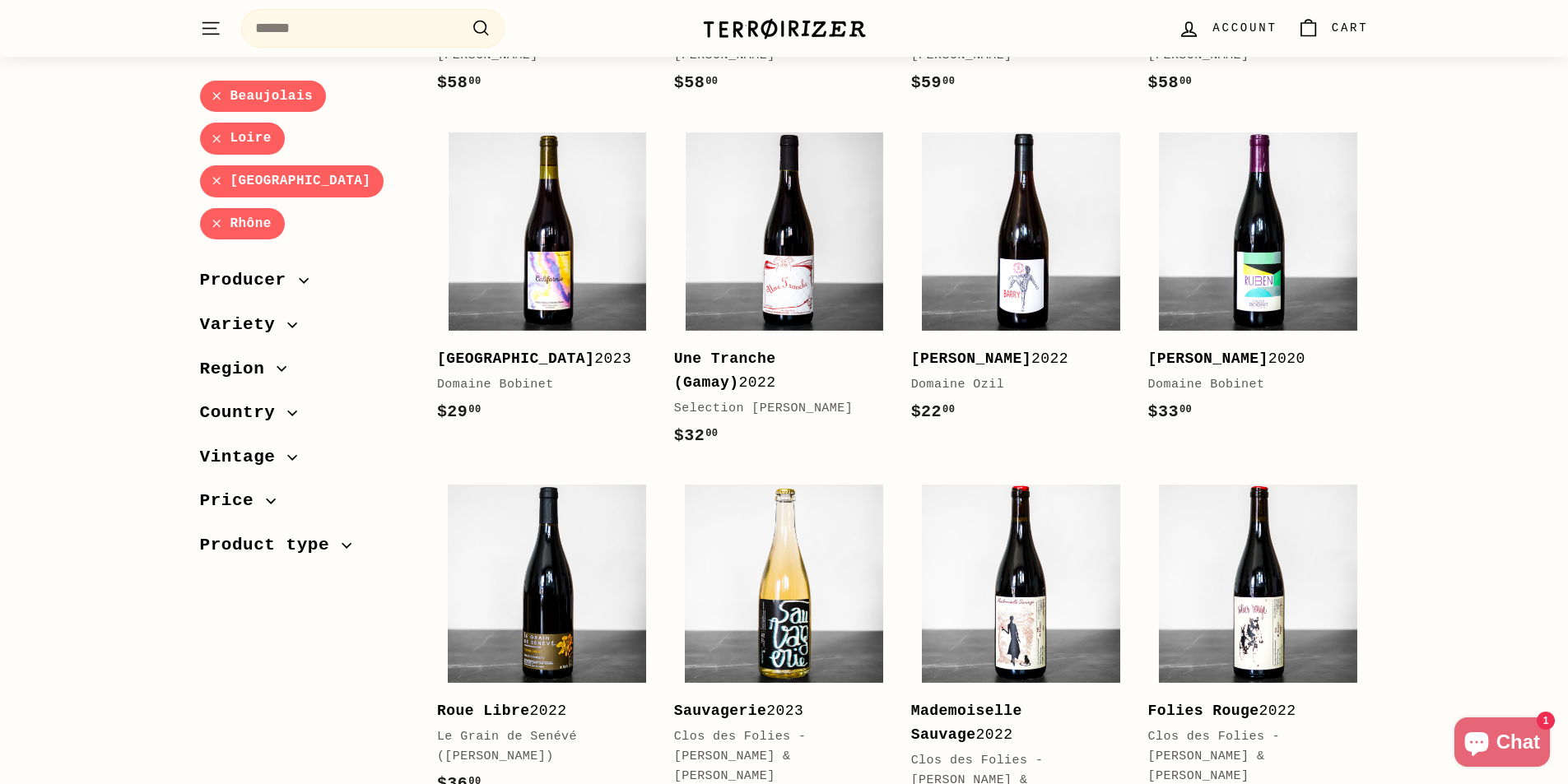
scroll to position [2961, 0]
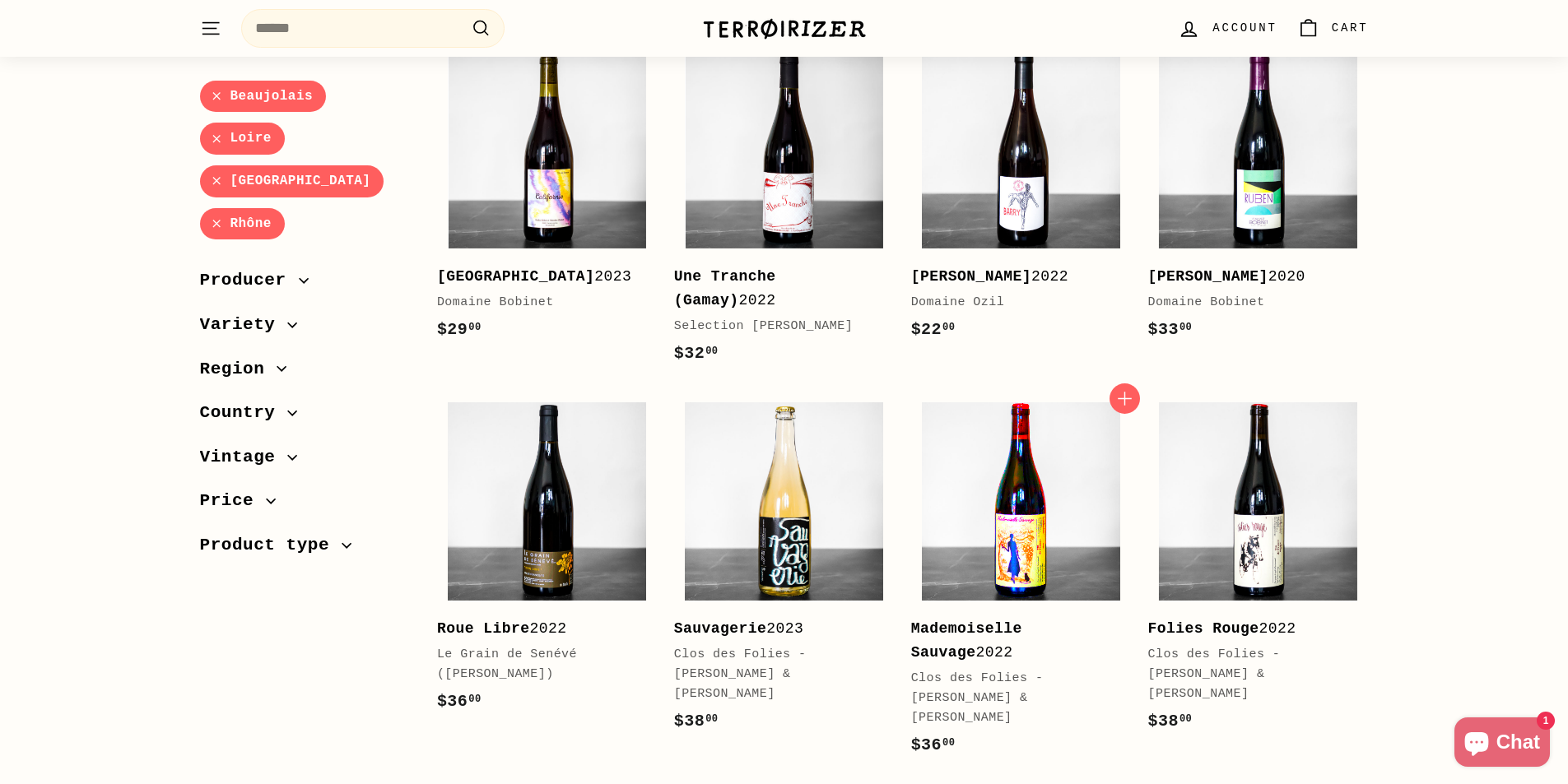
click at [1025, 522] on img at bounding box center [1020, 500] width 198 height 198
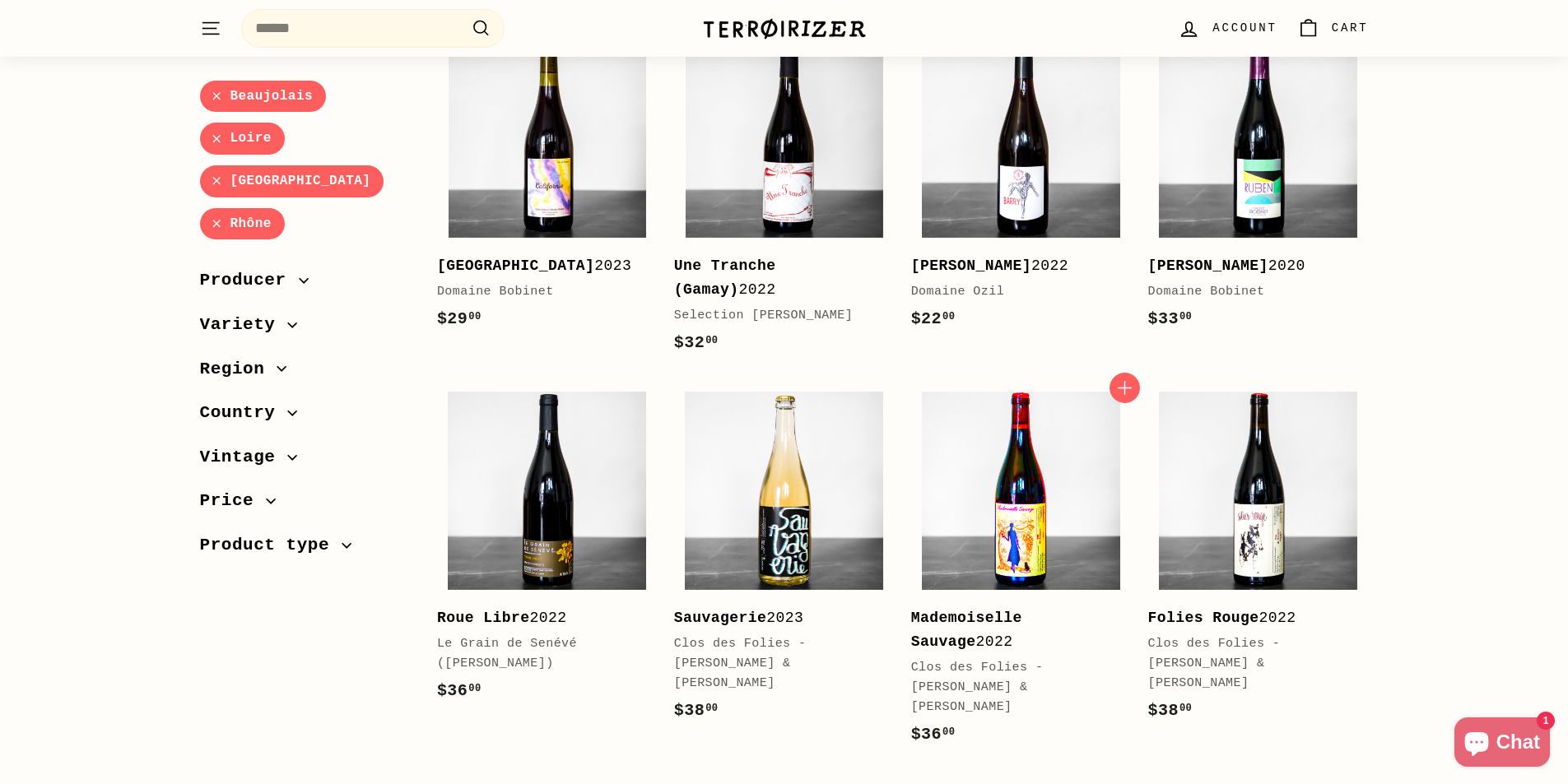
scroll to position [3125, 0]
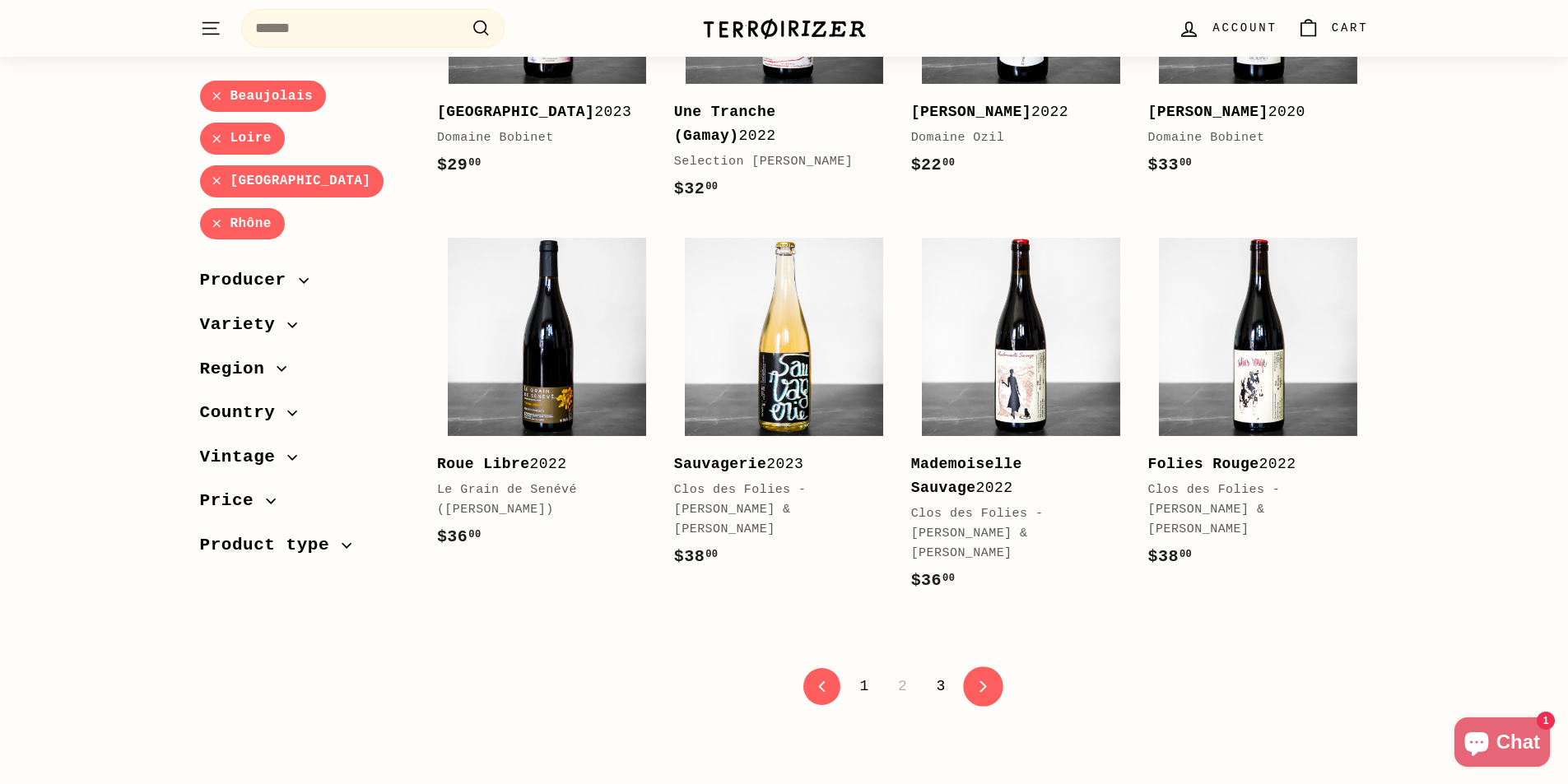
click at [983, 666] on link "icon-chevron Next" at bounding box center [982, 686] width 40 height 40
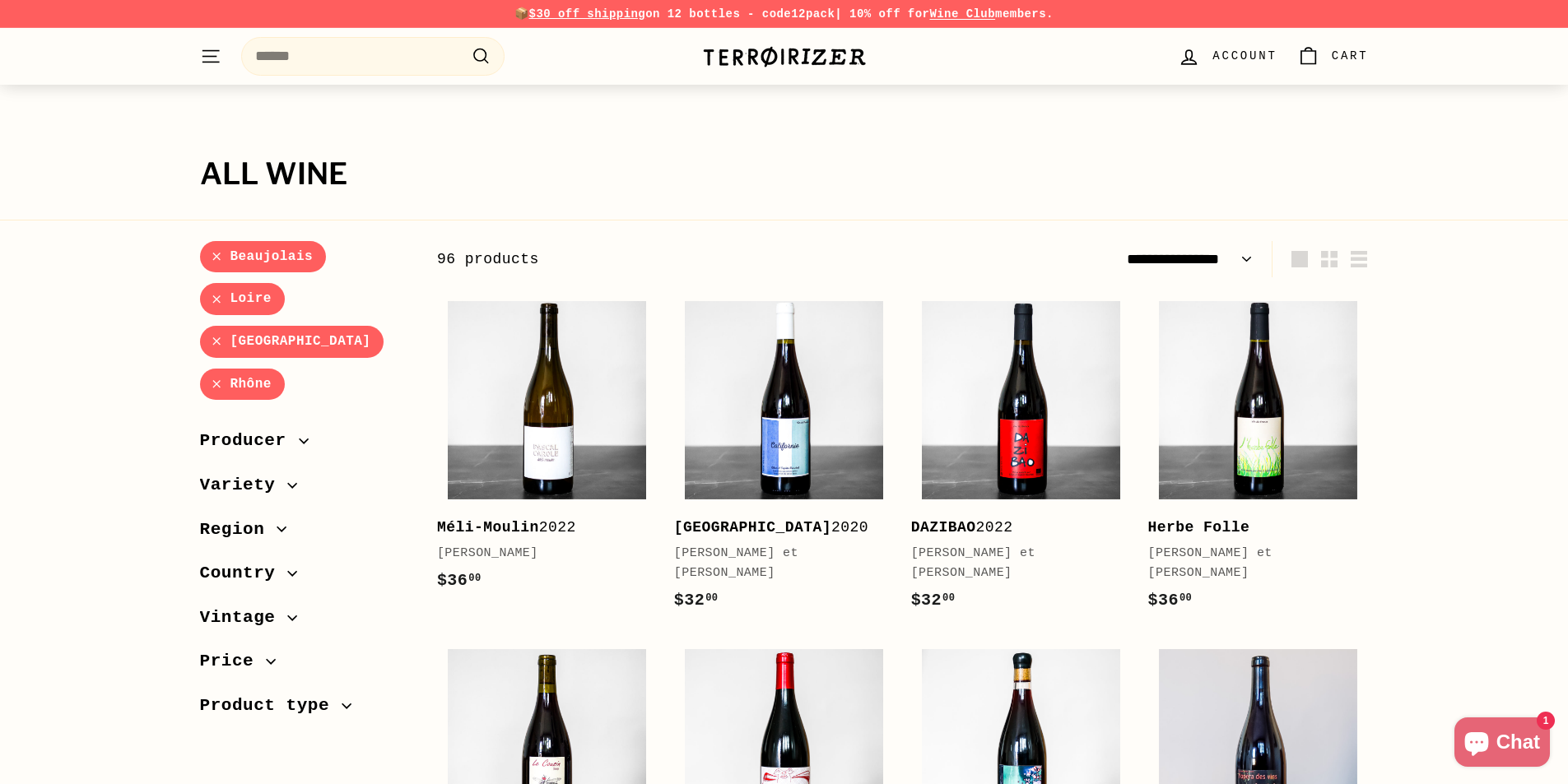
select select "**********"
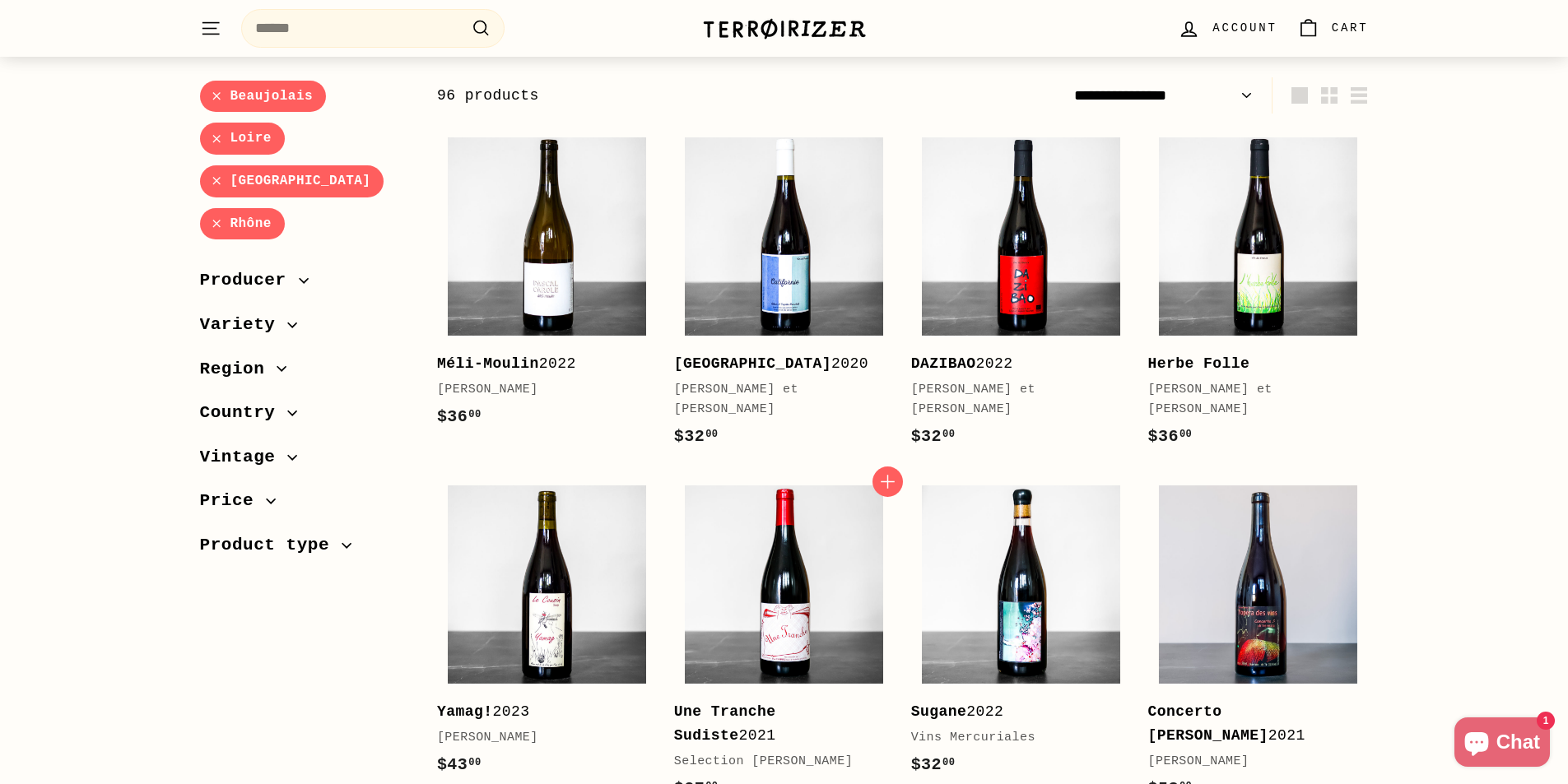
scroll to position [247, 0]
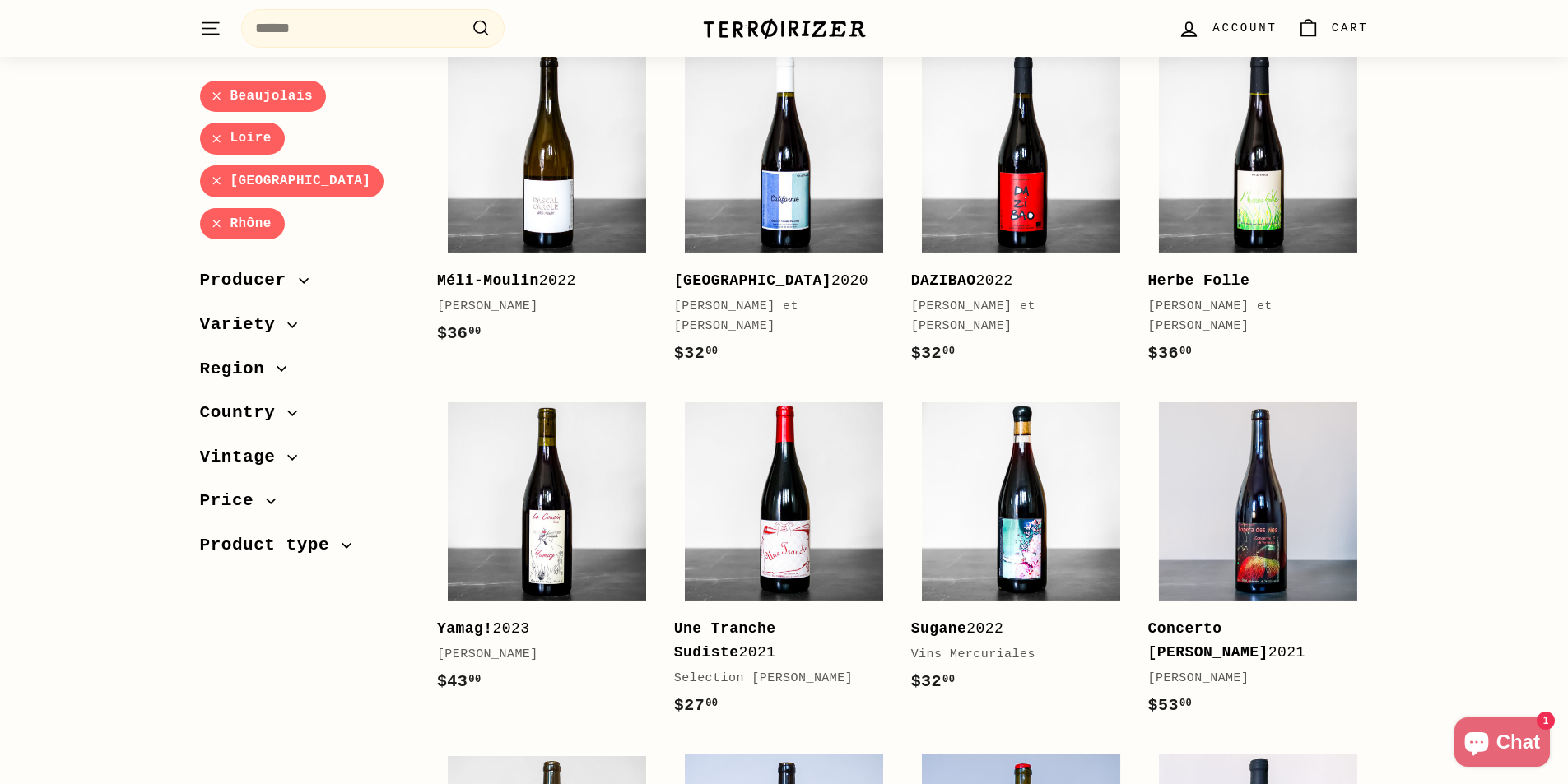
click at [290, 282] on span "Producer" at bounding box center [249, 281] width 99 height 28
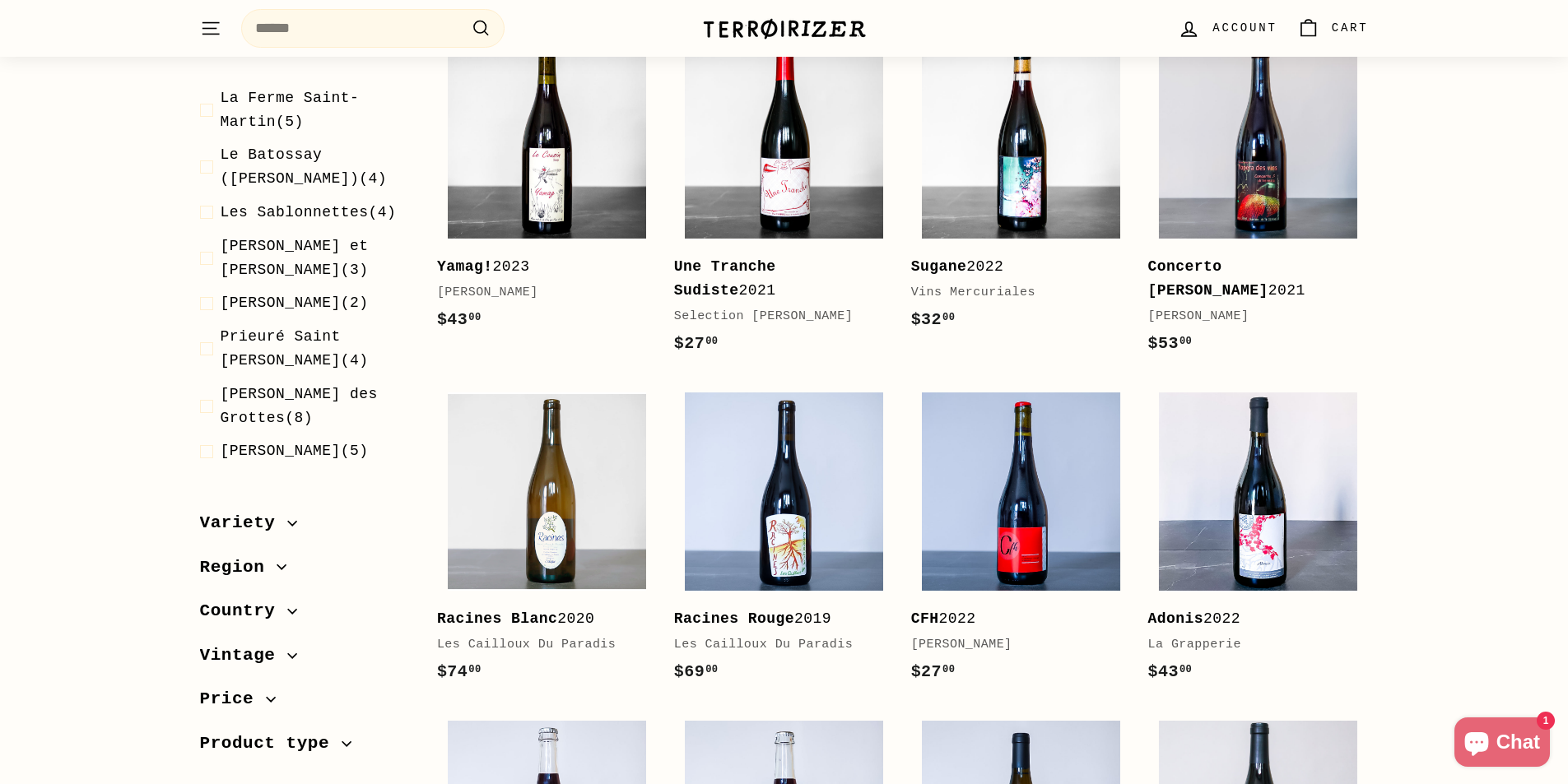
scroll to position [658, 0]
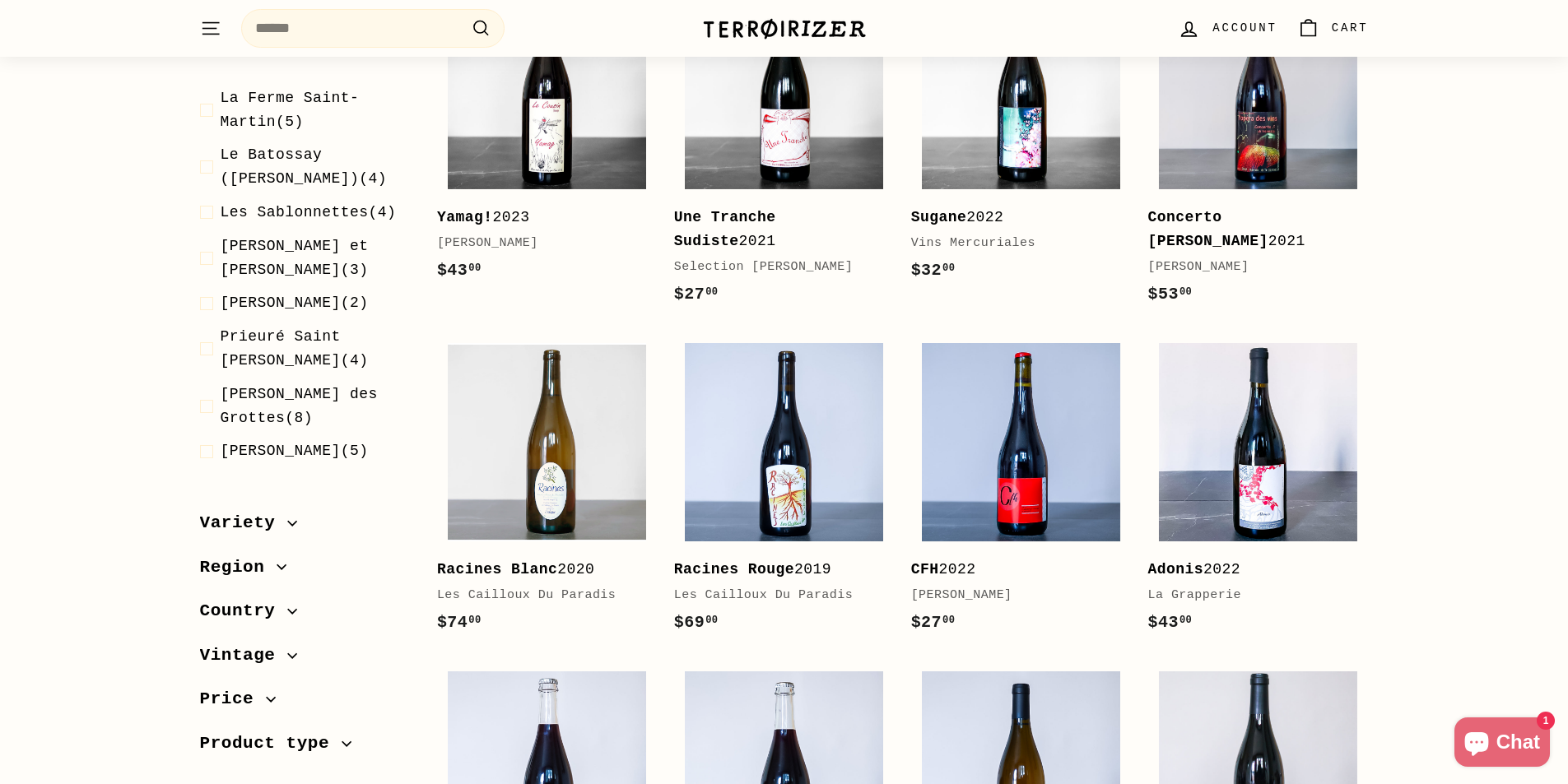
click at [277, 564] on icon "button" at bounding box center [281, 567] width 10 height 10
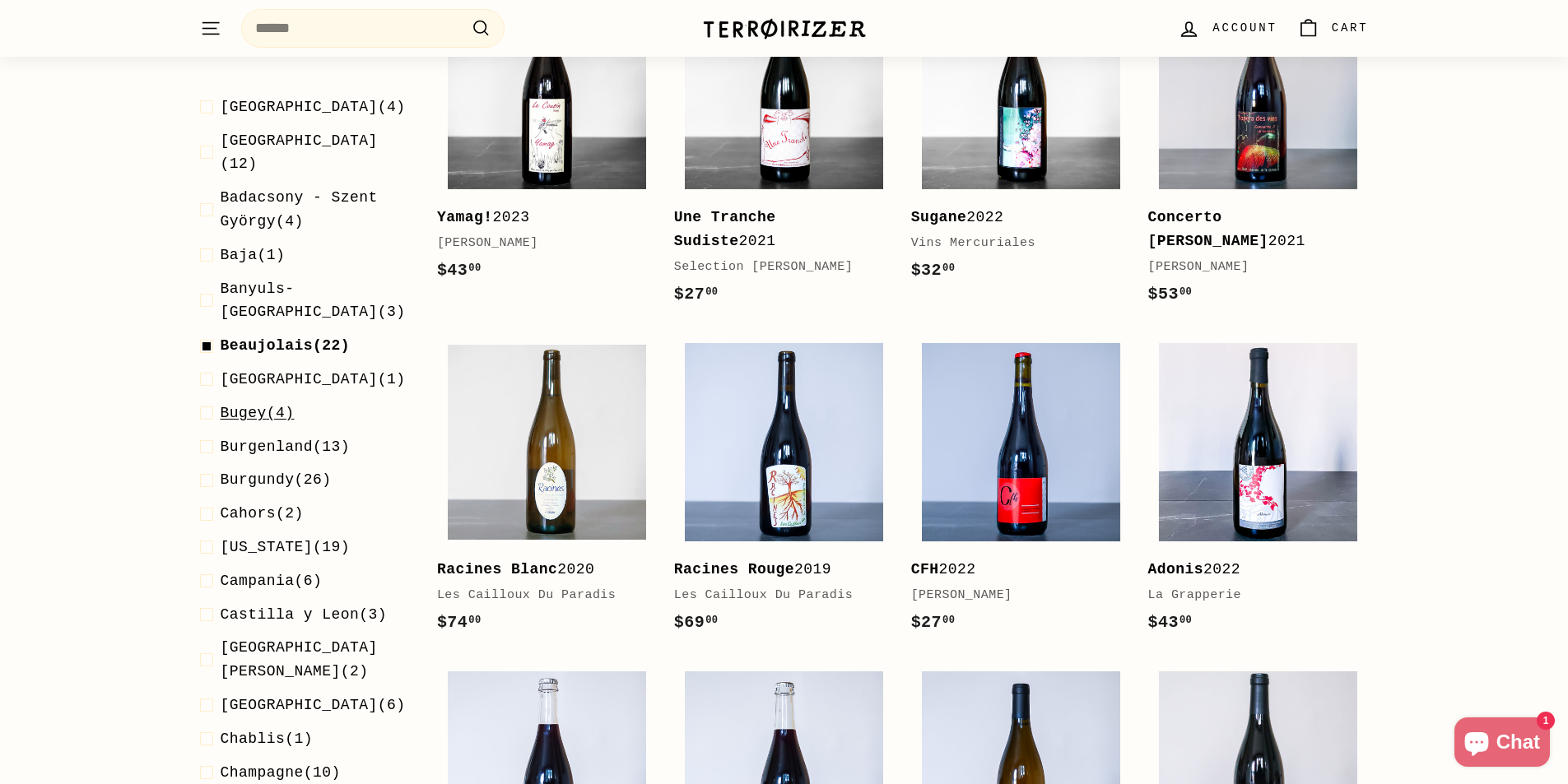
scroll to position [1284, 0]
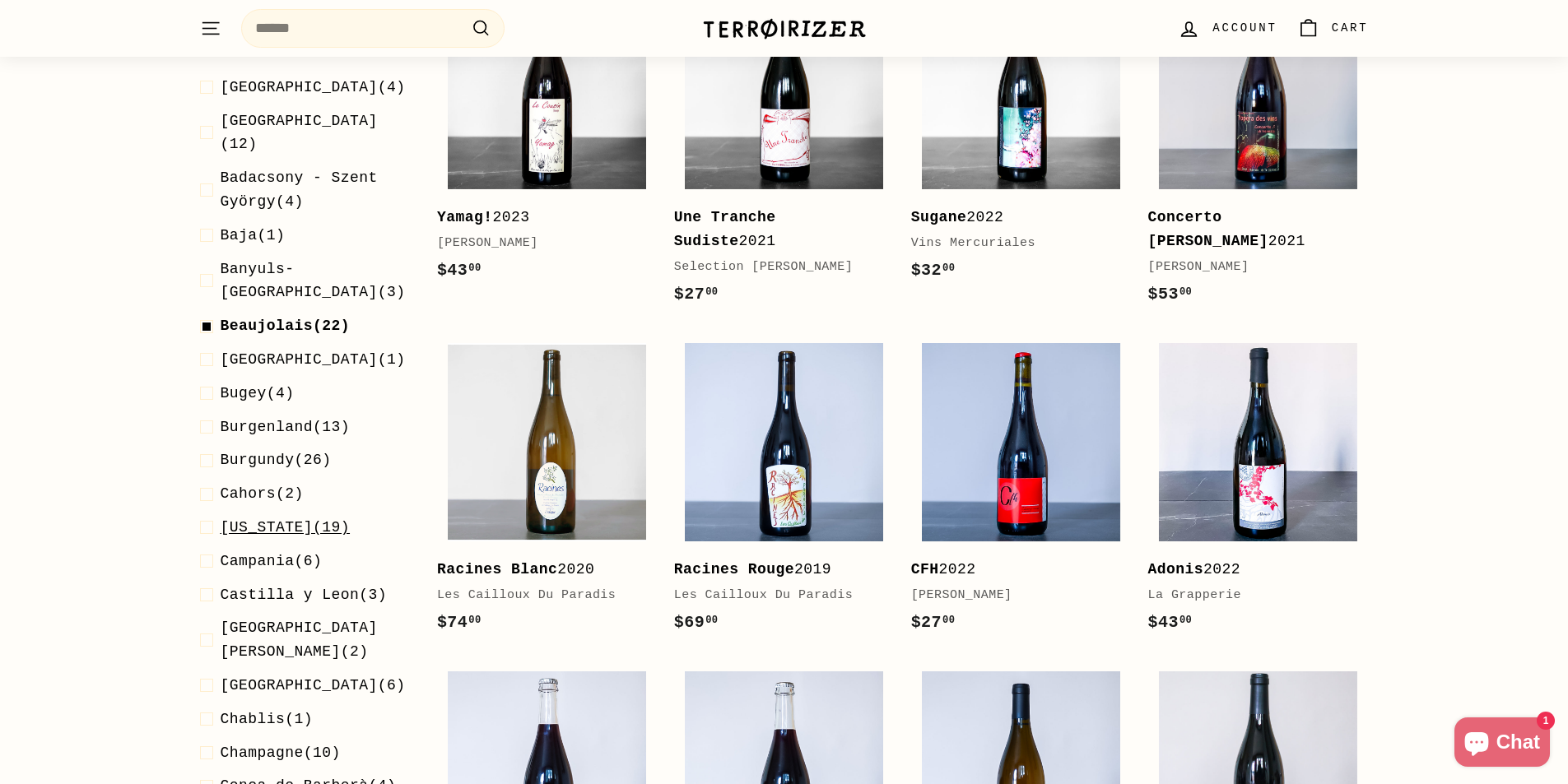
click at [279, 519] on span "[US_STATE]" at bounding box center [267, 527] width 93 height 16
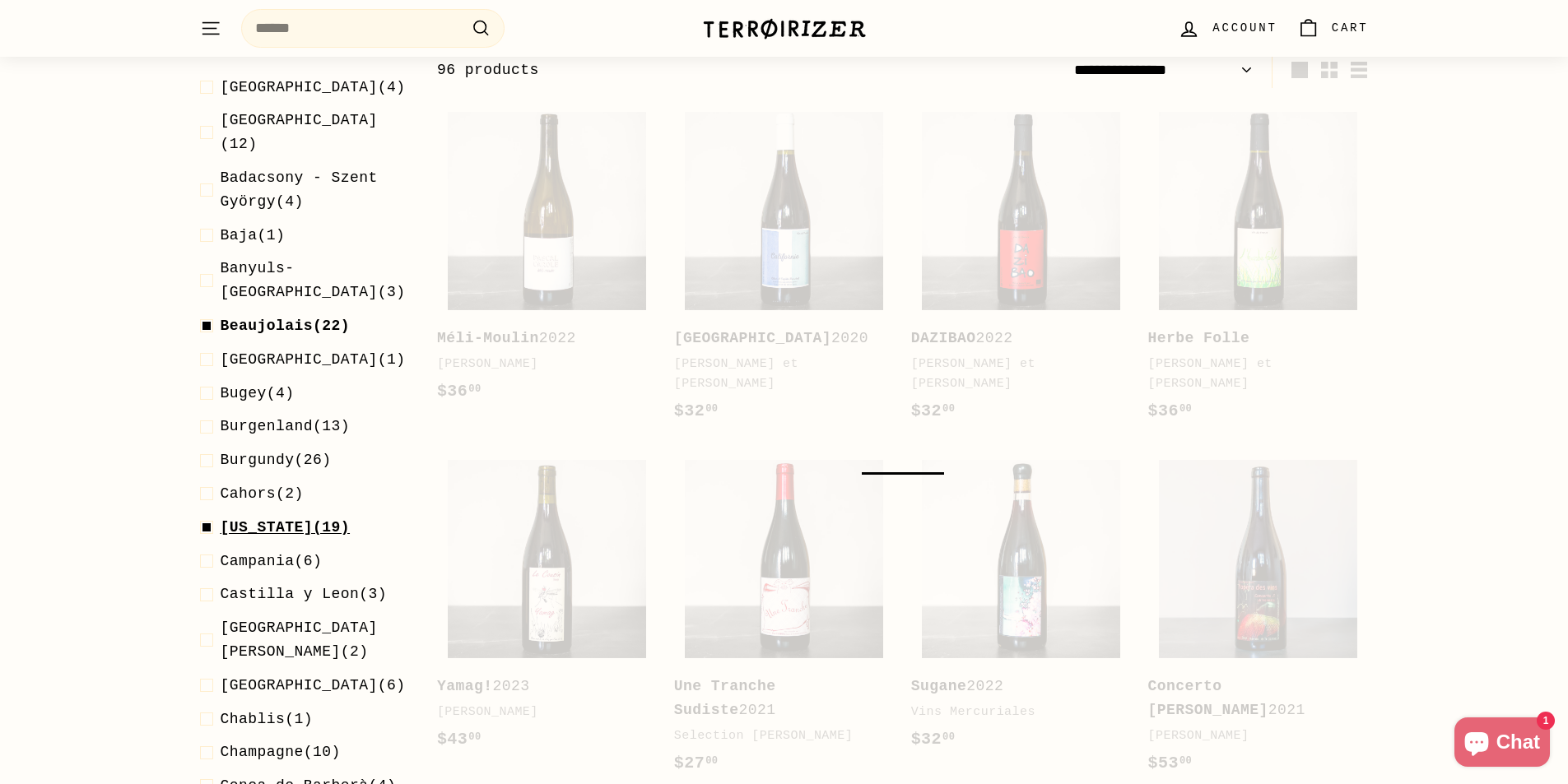
scroll to position [176, 0]
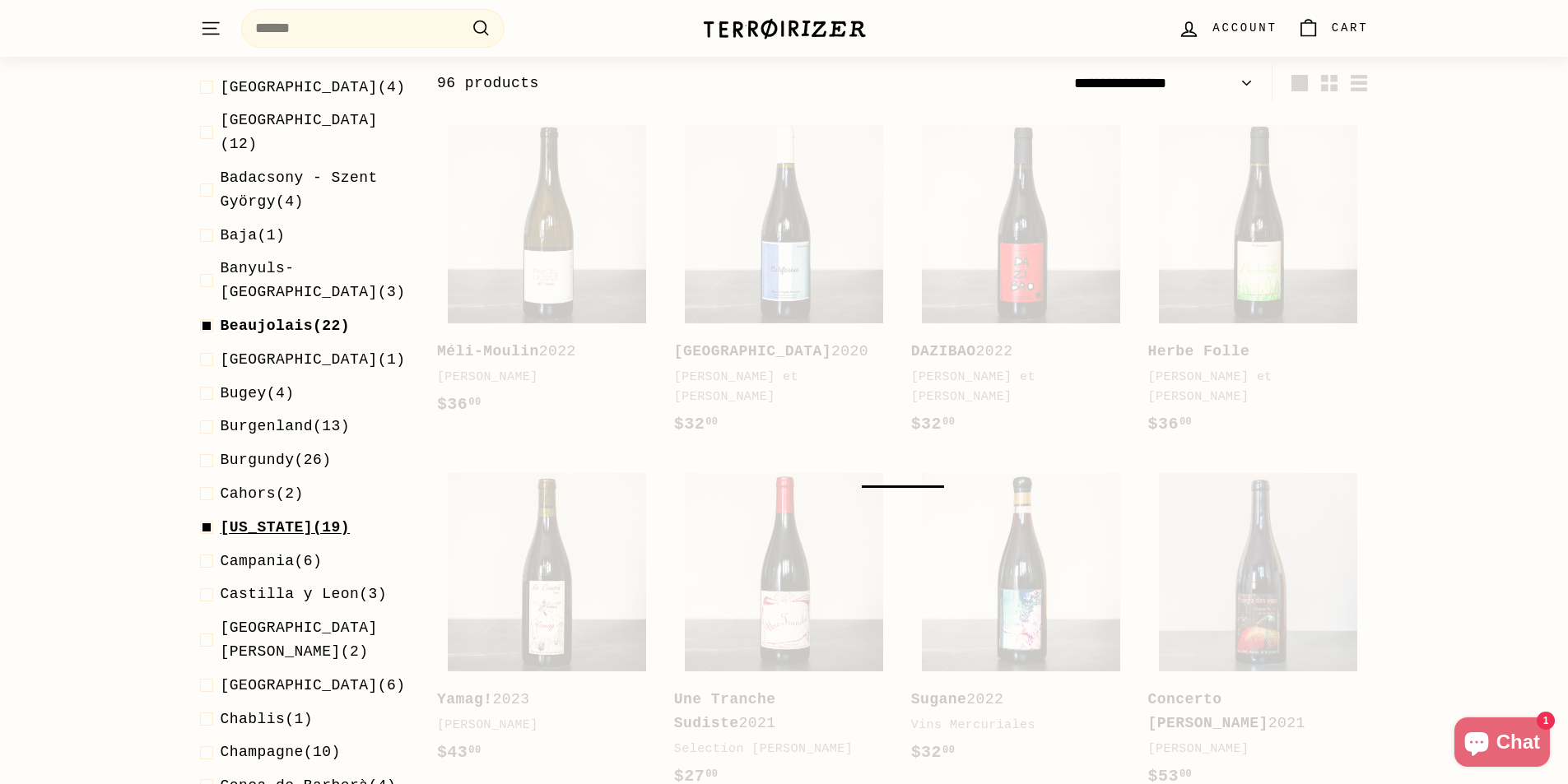
select select "**********"
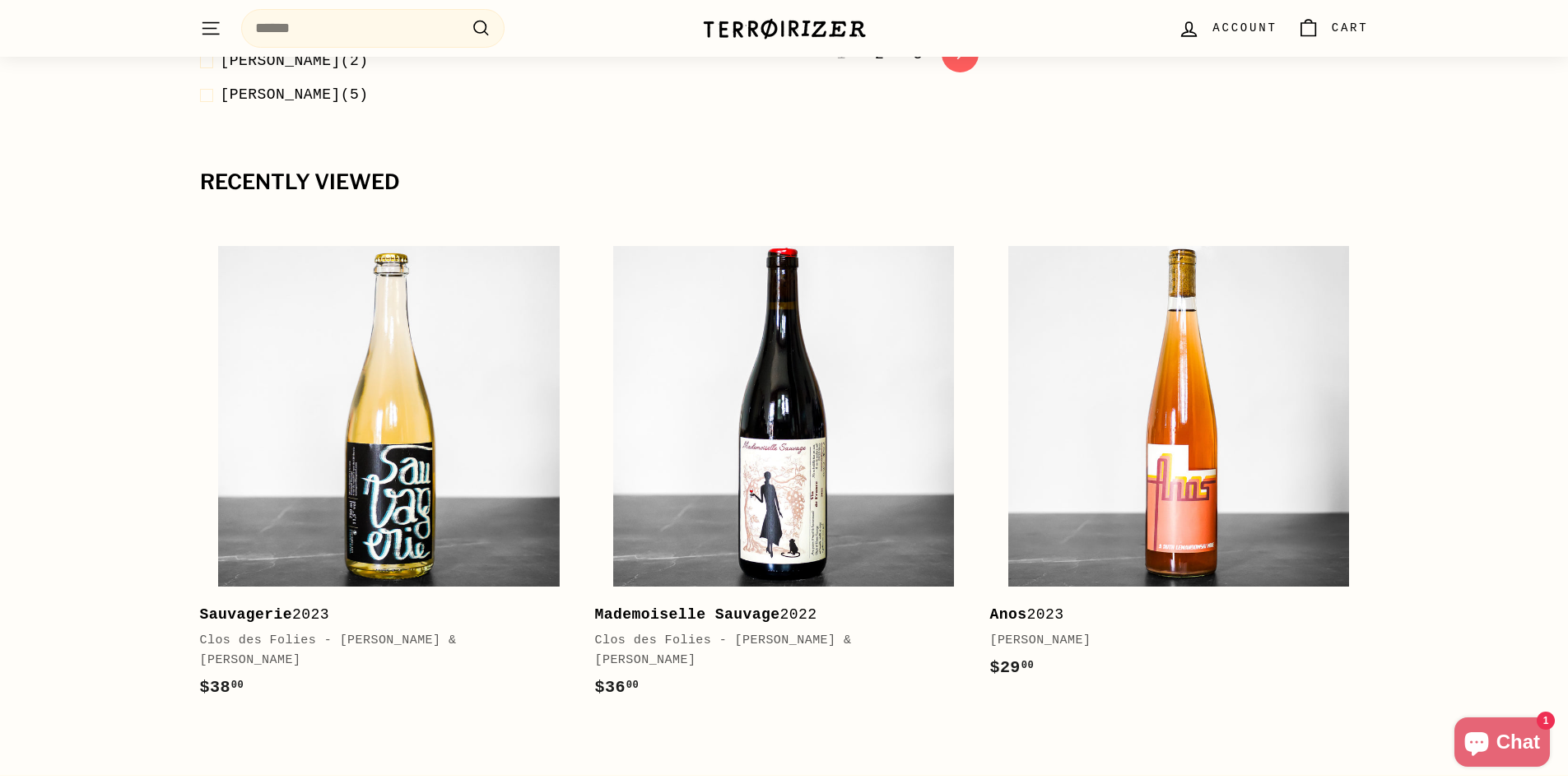
scroll to position [3712, 0]
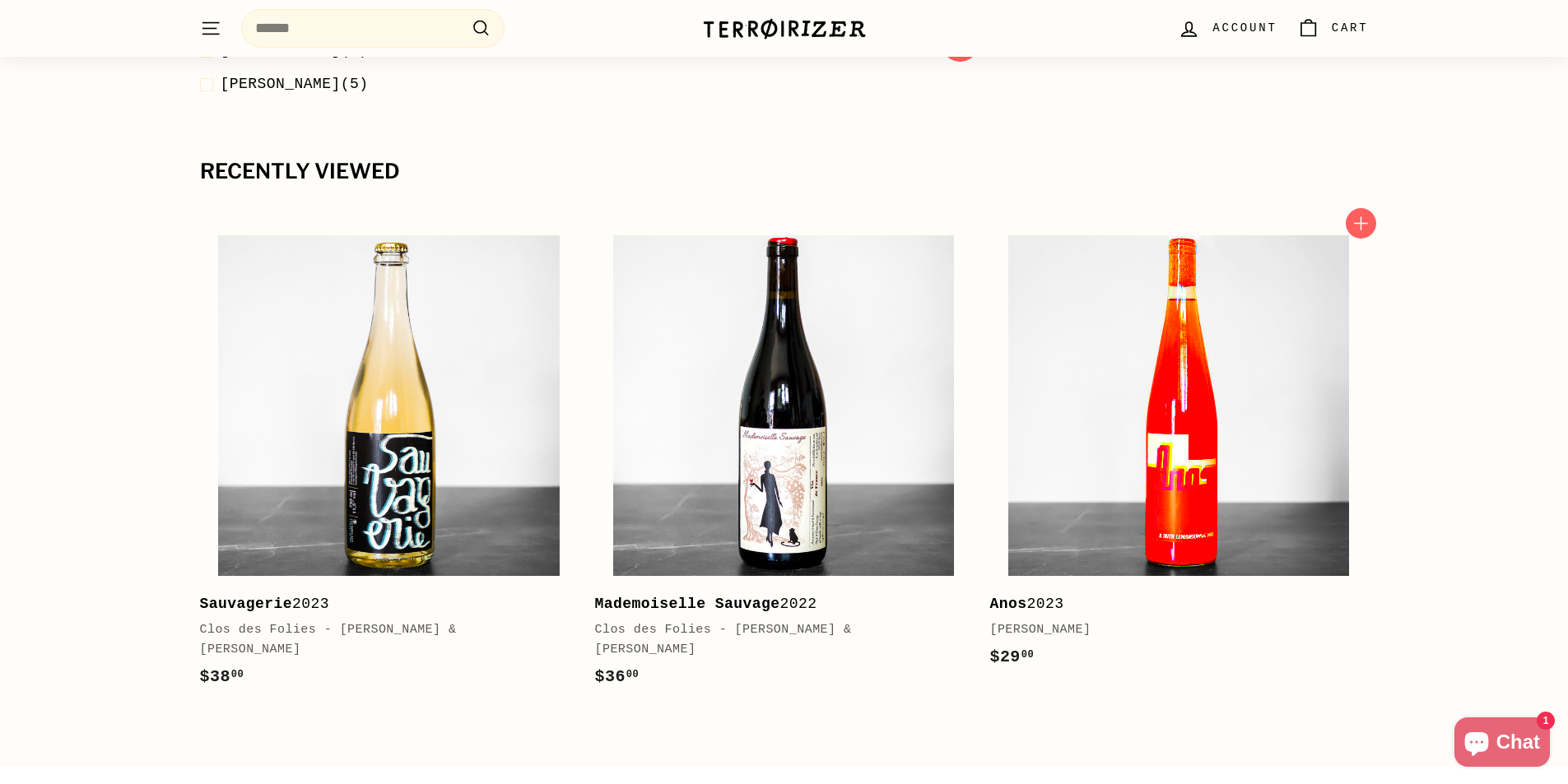
click at [1220, 427] on img at bounding box center [1178, 405] width 340 height 340
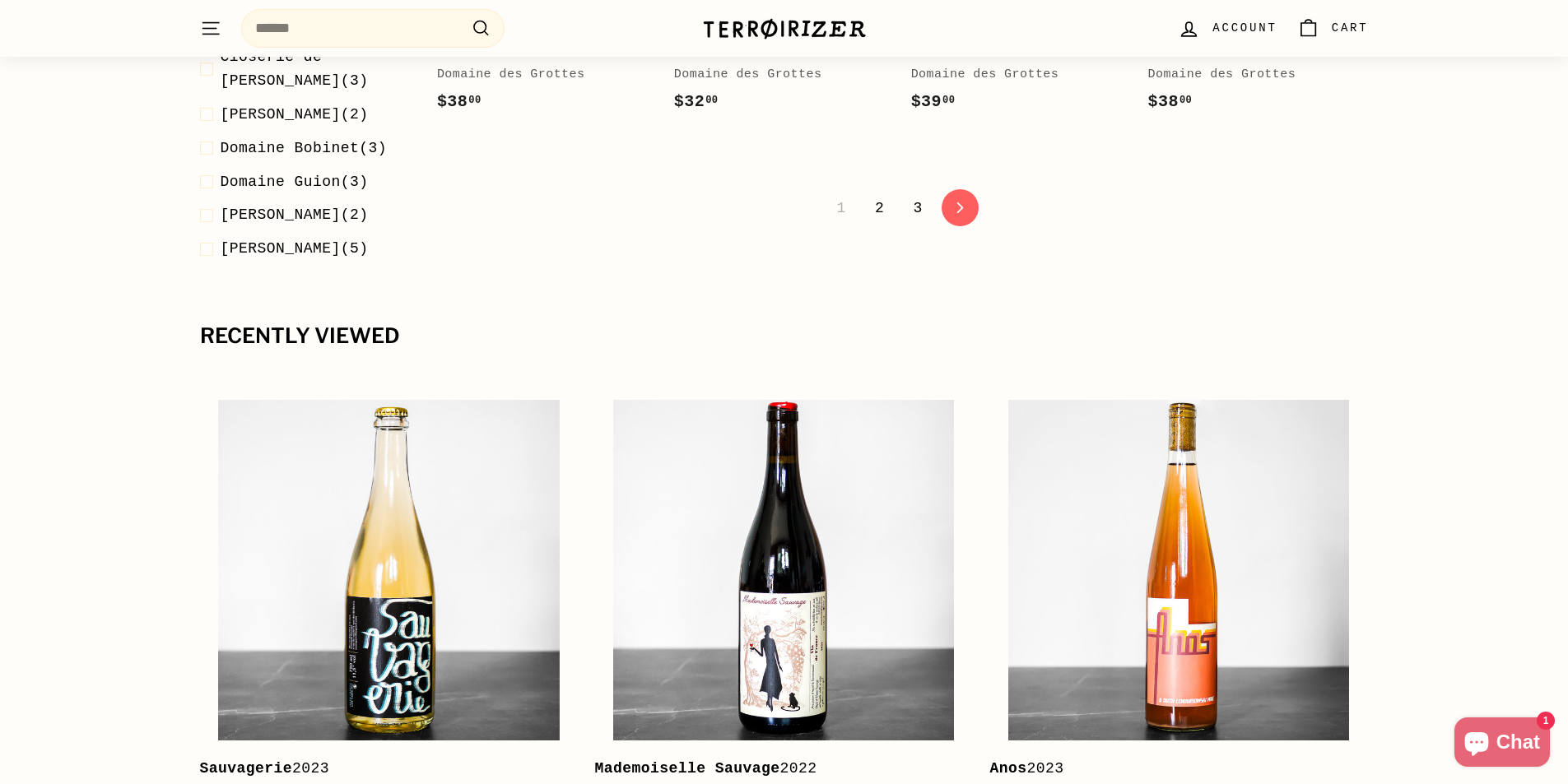
scroll to position [3219, 0]
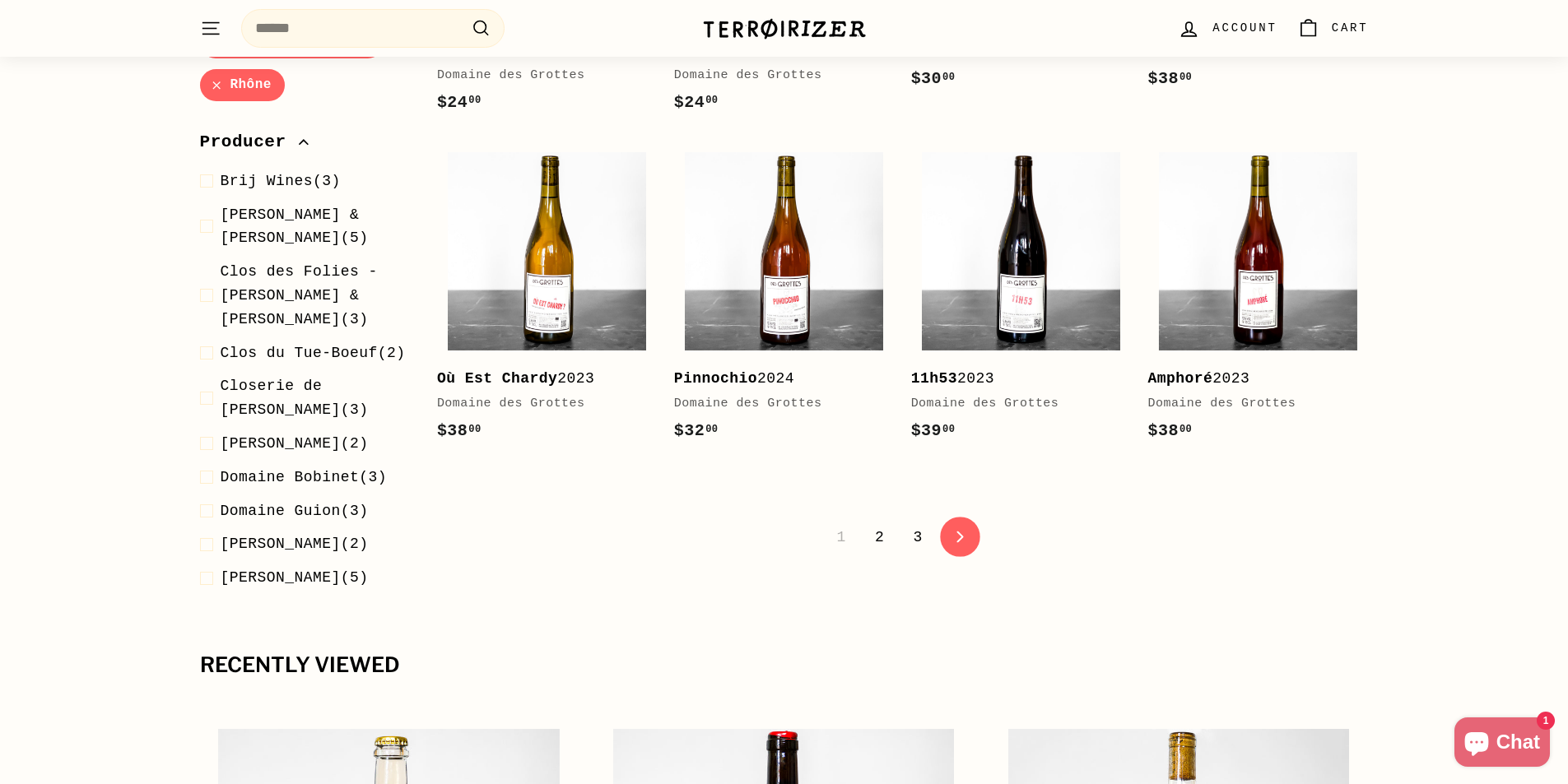
click at [965, 517] on link "icon-chevron Next" at bounding box center [959, 537] width 40 height 40
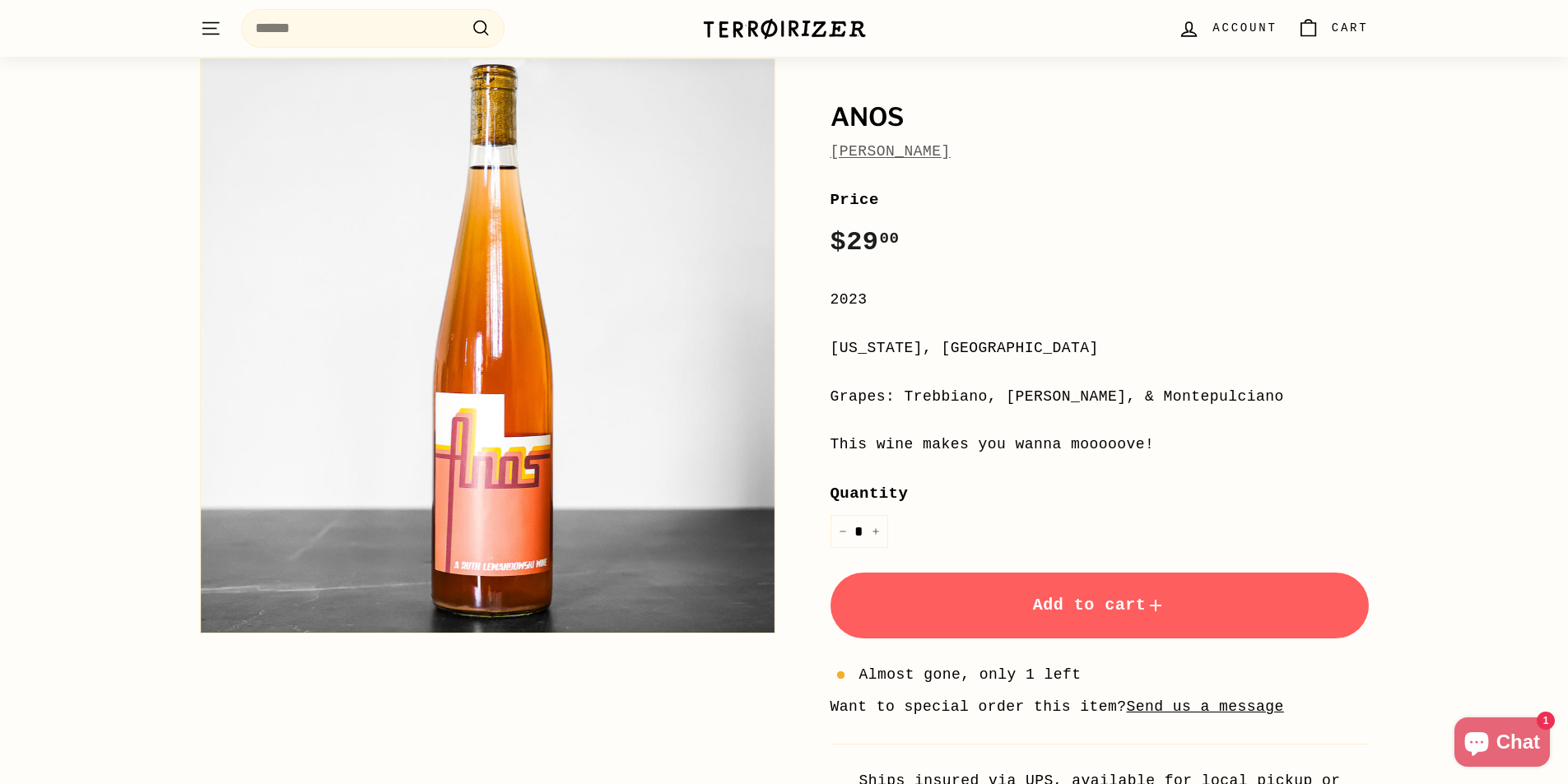
scroll to position [82, 0]
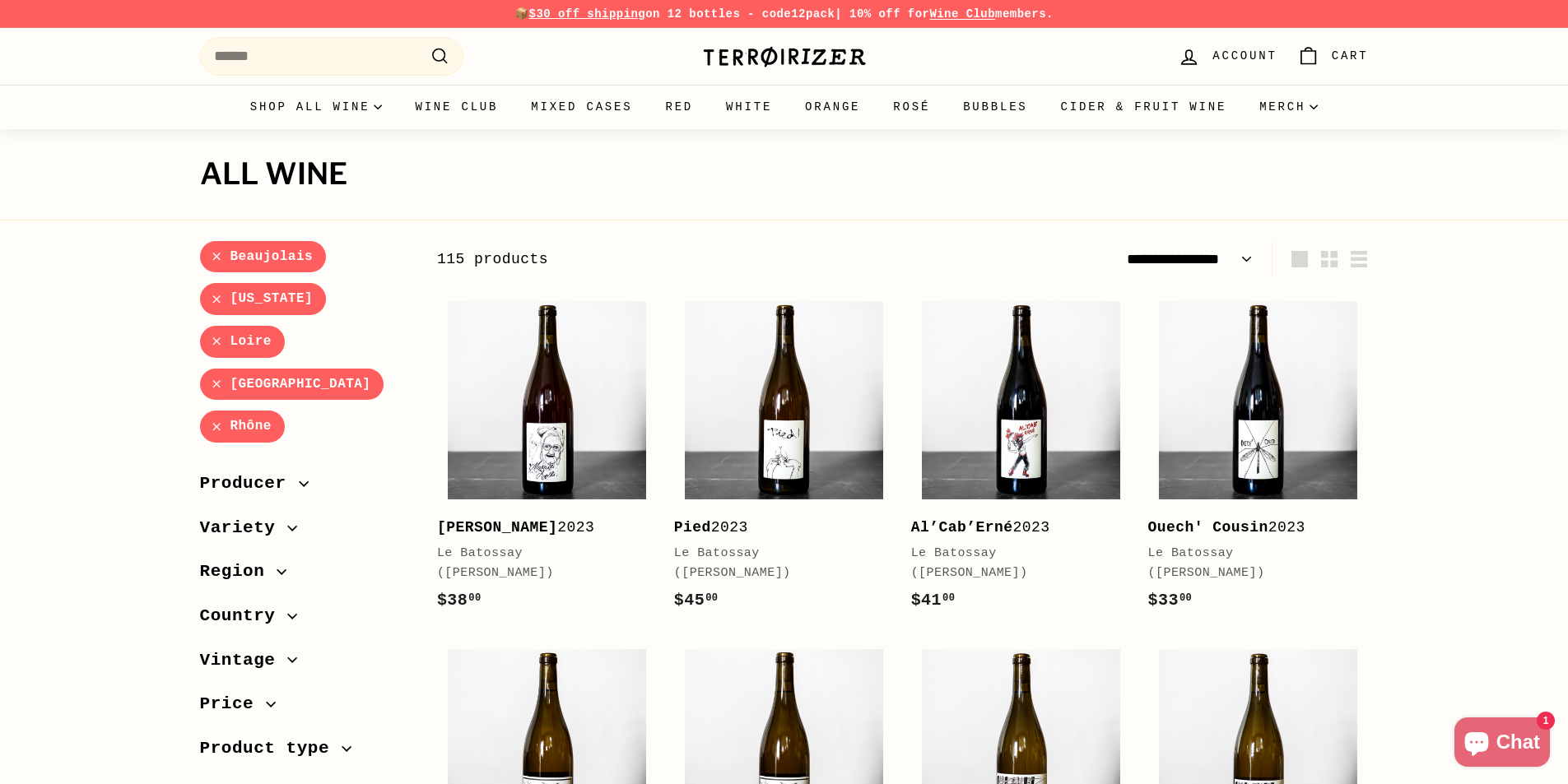
select select "**********"
click at [256, 303] on link "California" at bounding box center [263, 299] width 127 height 32
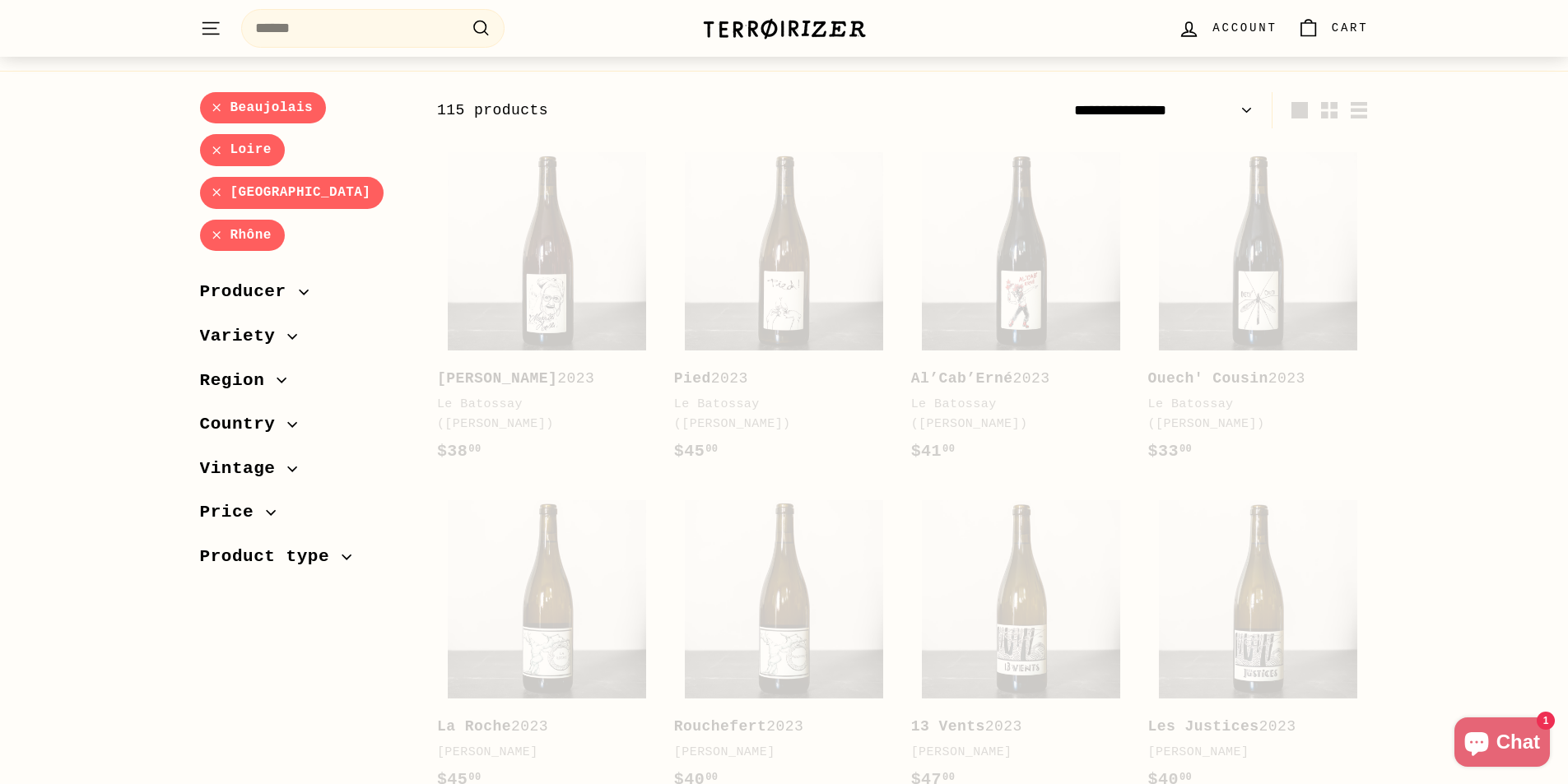
scroll to position [176, 0]
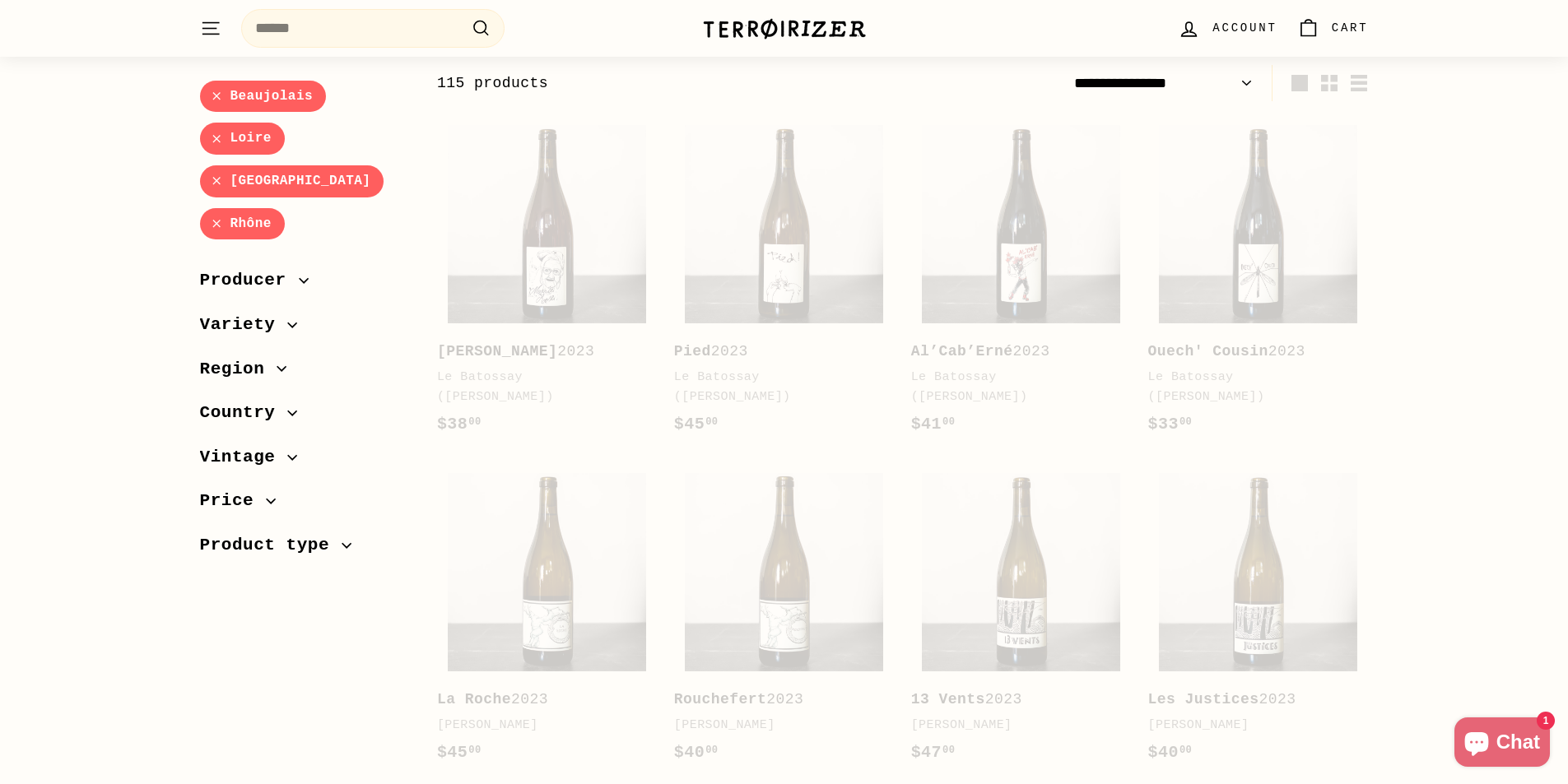
select select "**********"
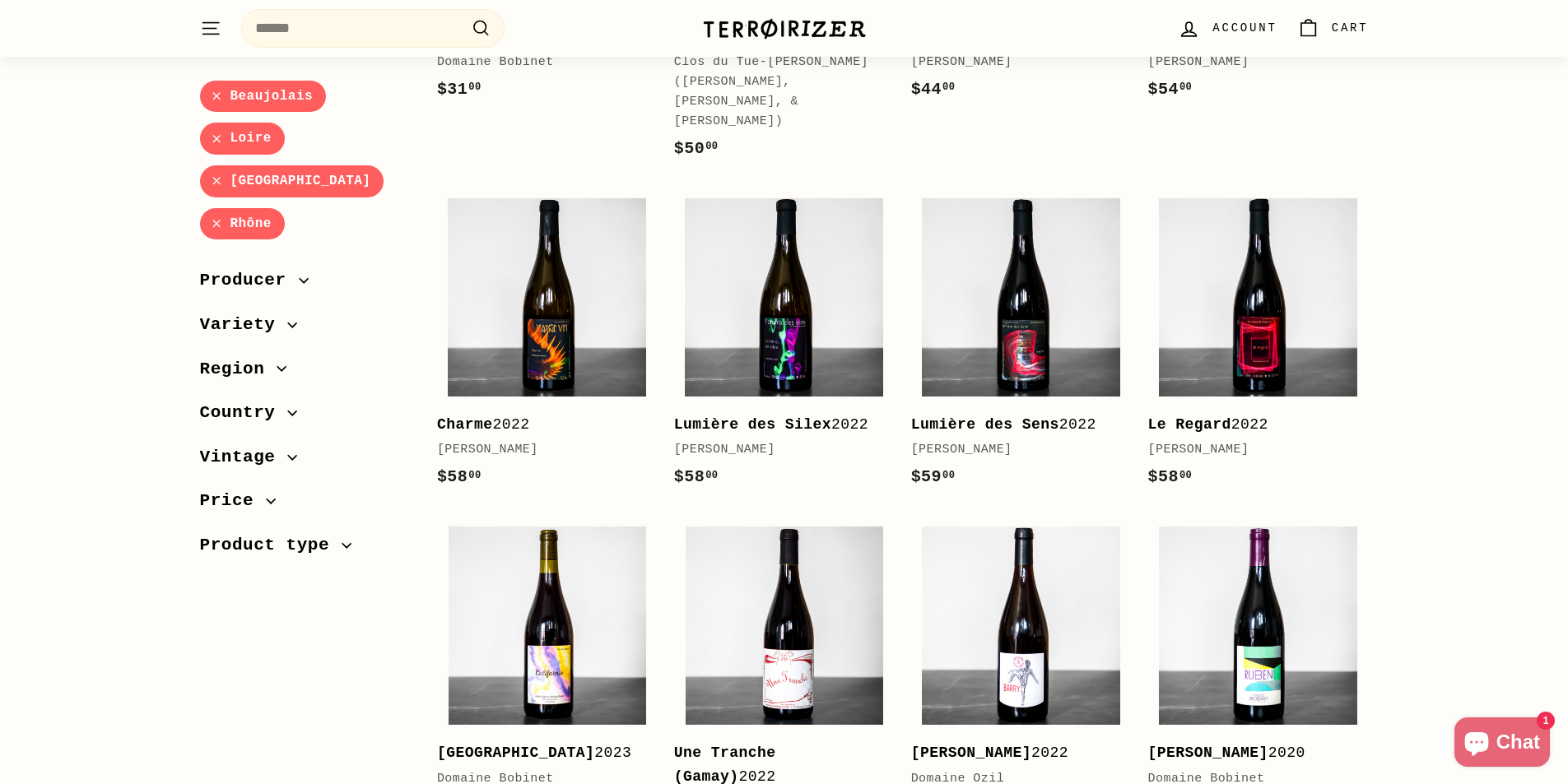
scroll to position [2561, 0]
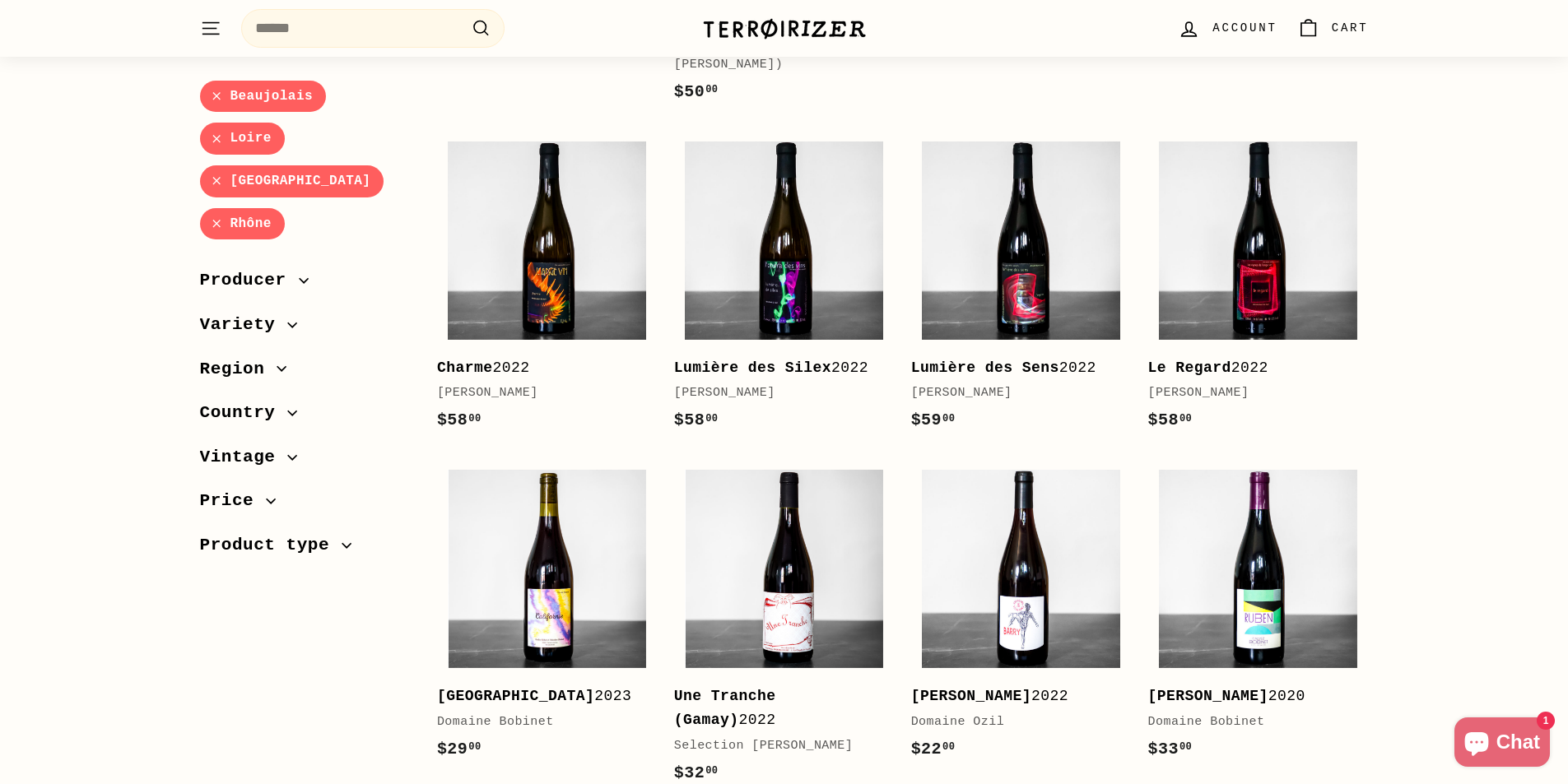
click at [296, 455] on span "Vintage" at bounding box center [304, 456] width 210 height 28
click at [343, 448] on span "Vintage" at bounding box center [304, 456] width 210 height 28
click at [327, 548] on span "Product type" at bounding box center [270, 545] width 142 height 28
click at [348, 467] on span "Vintage" at bounding box center [304, 456] width 210 height 28
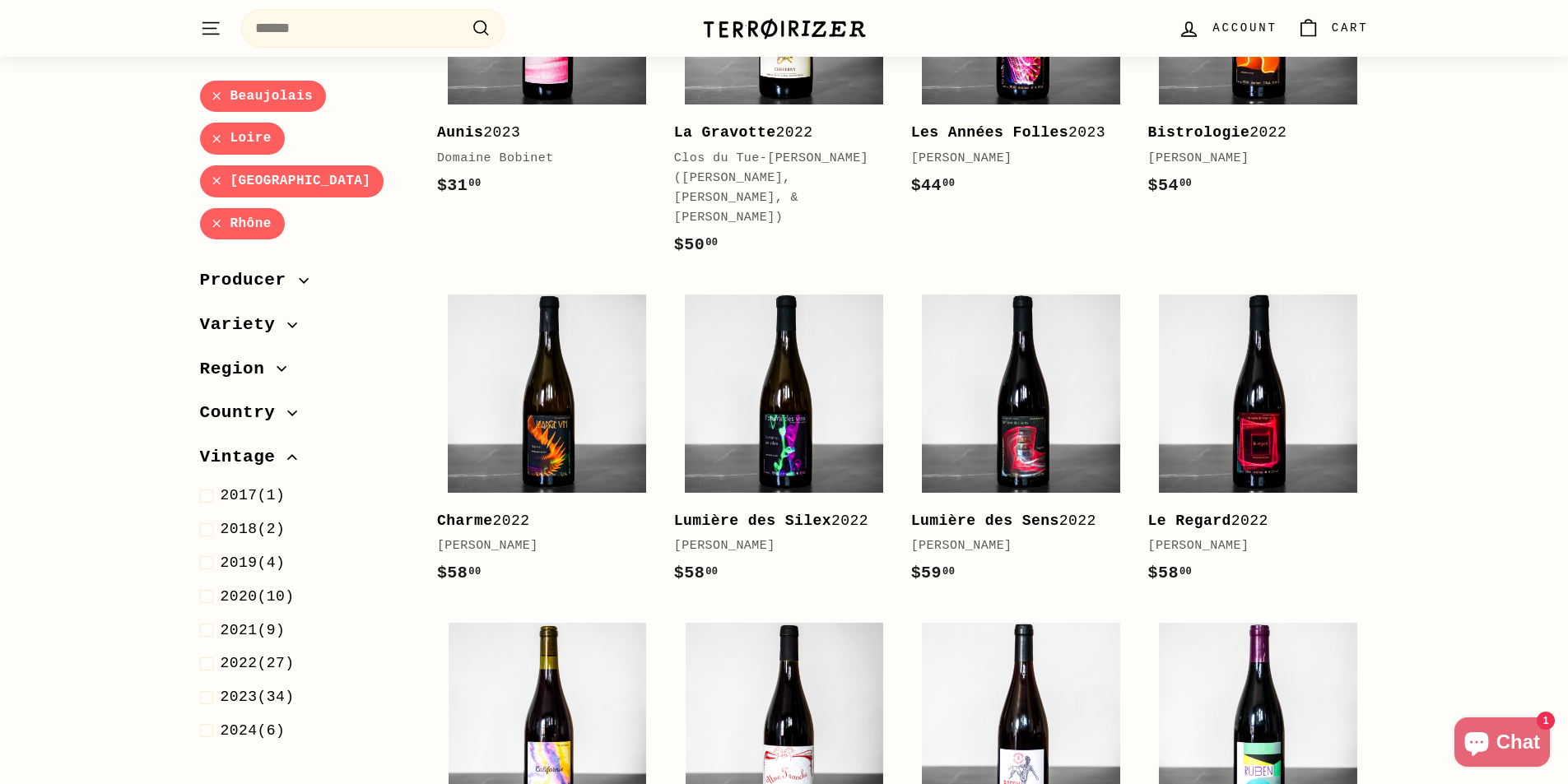
scroll to position [2397, 0]
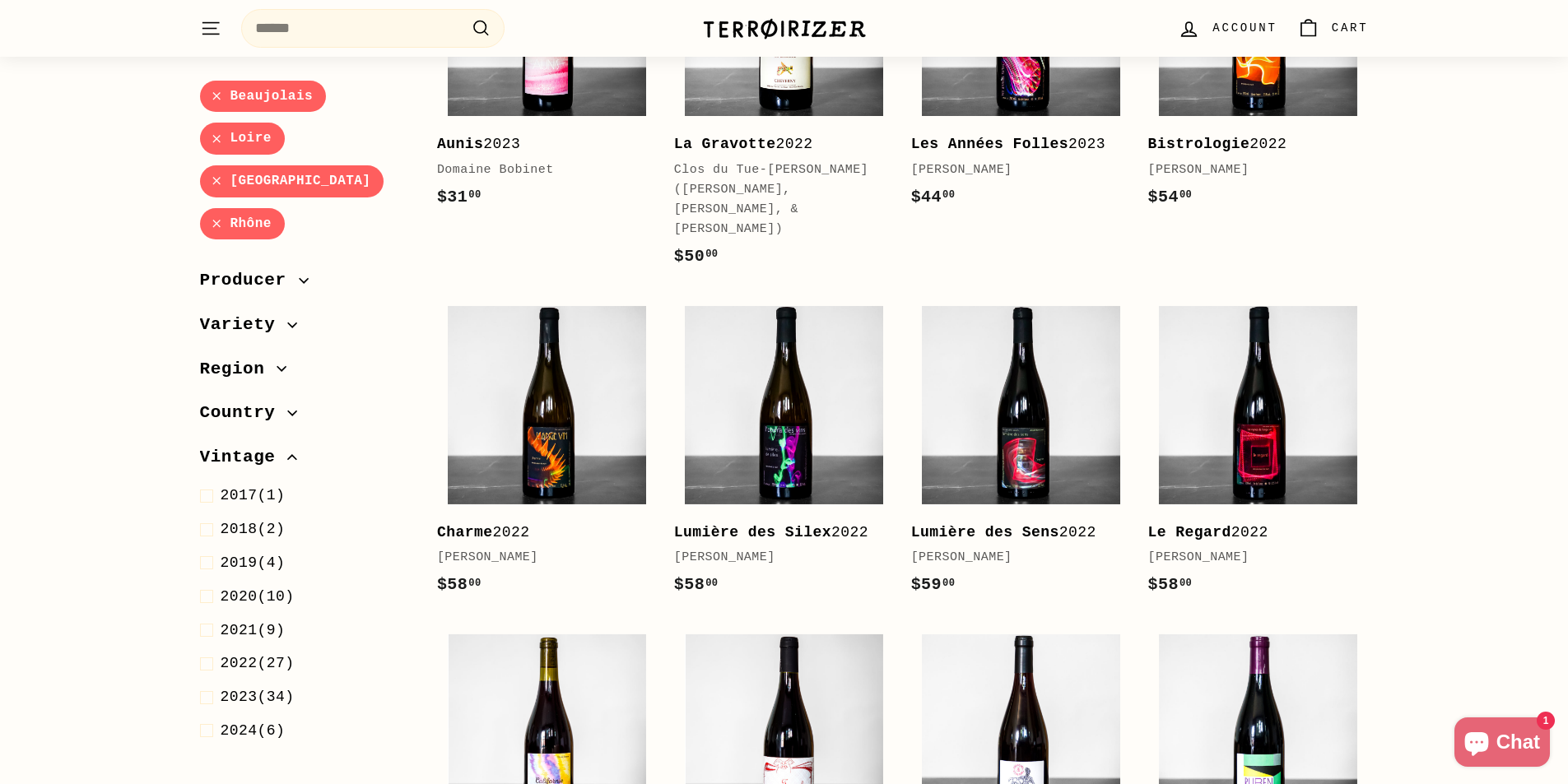
click at [223, 222] on link "Rhône" at bounding box center [242, 224] width 85 height 32
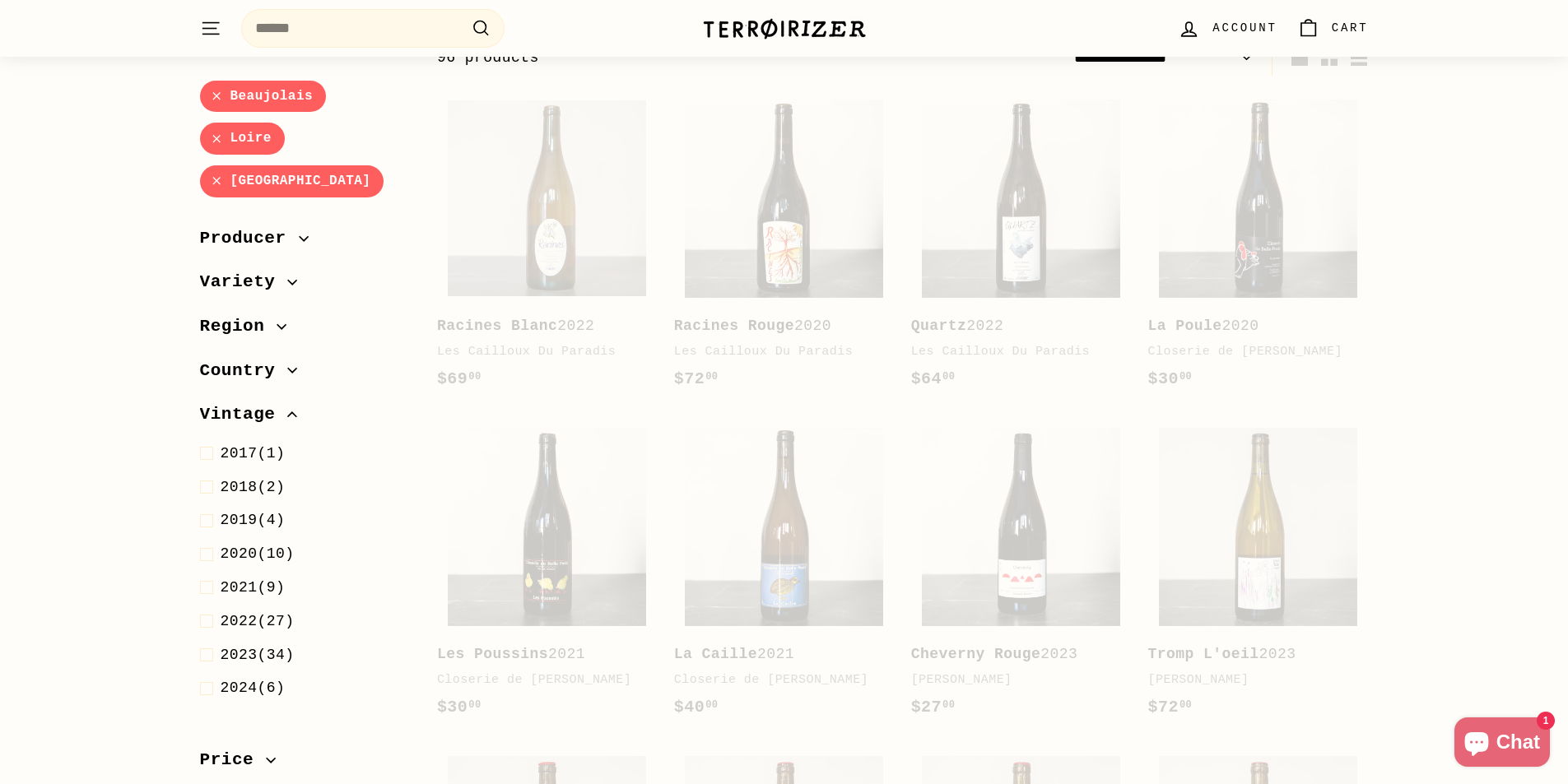
select select "**********"
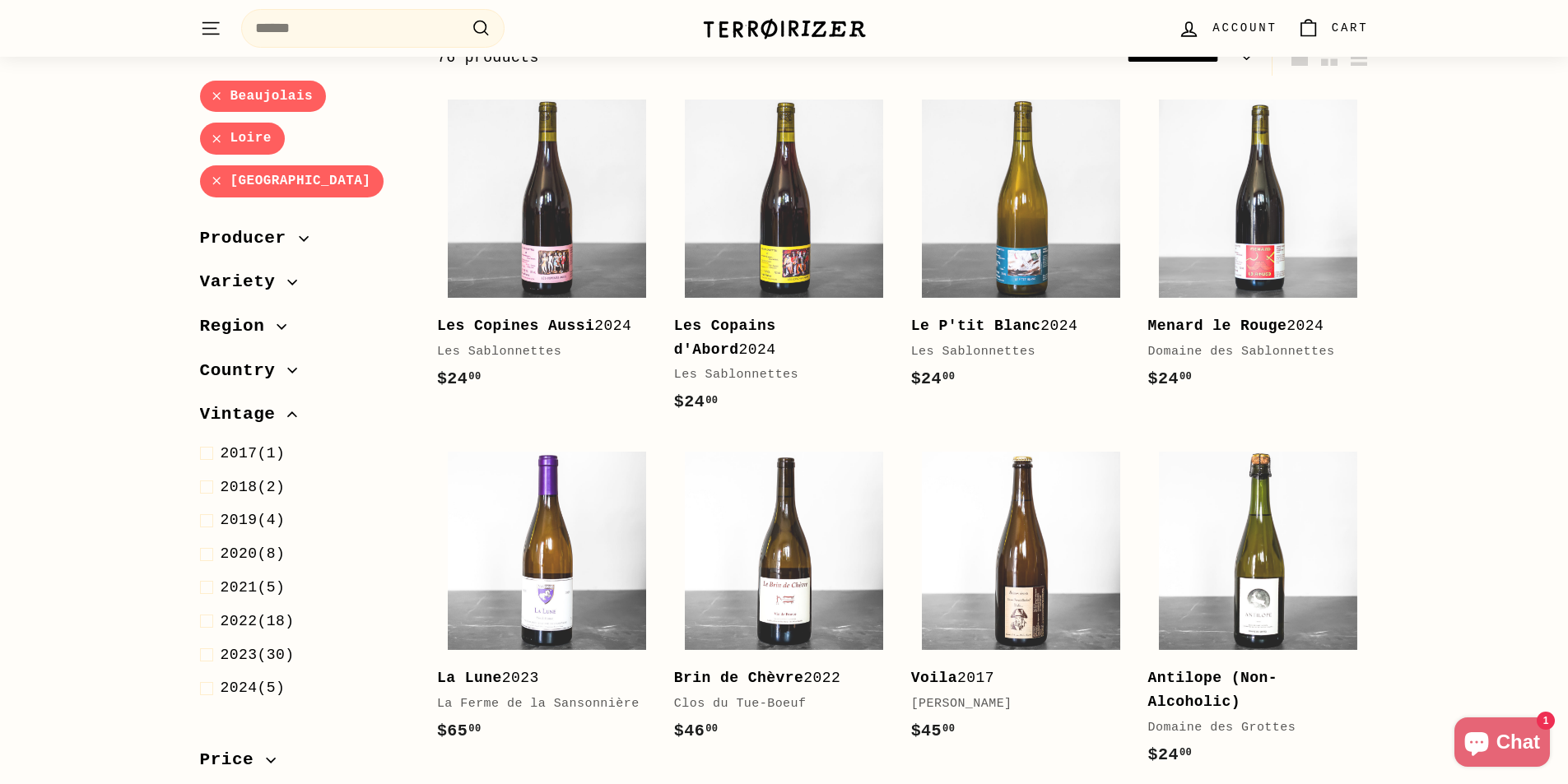
click at [218, 182] on link "Loire Valley" at bounding box center [292, 182] width 184 height 32
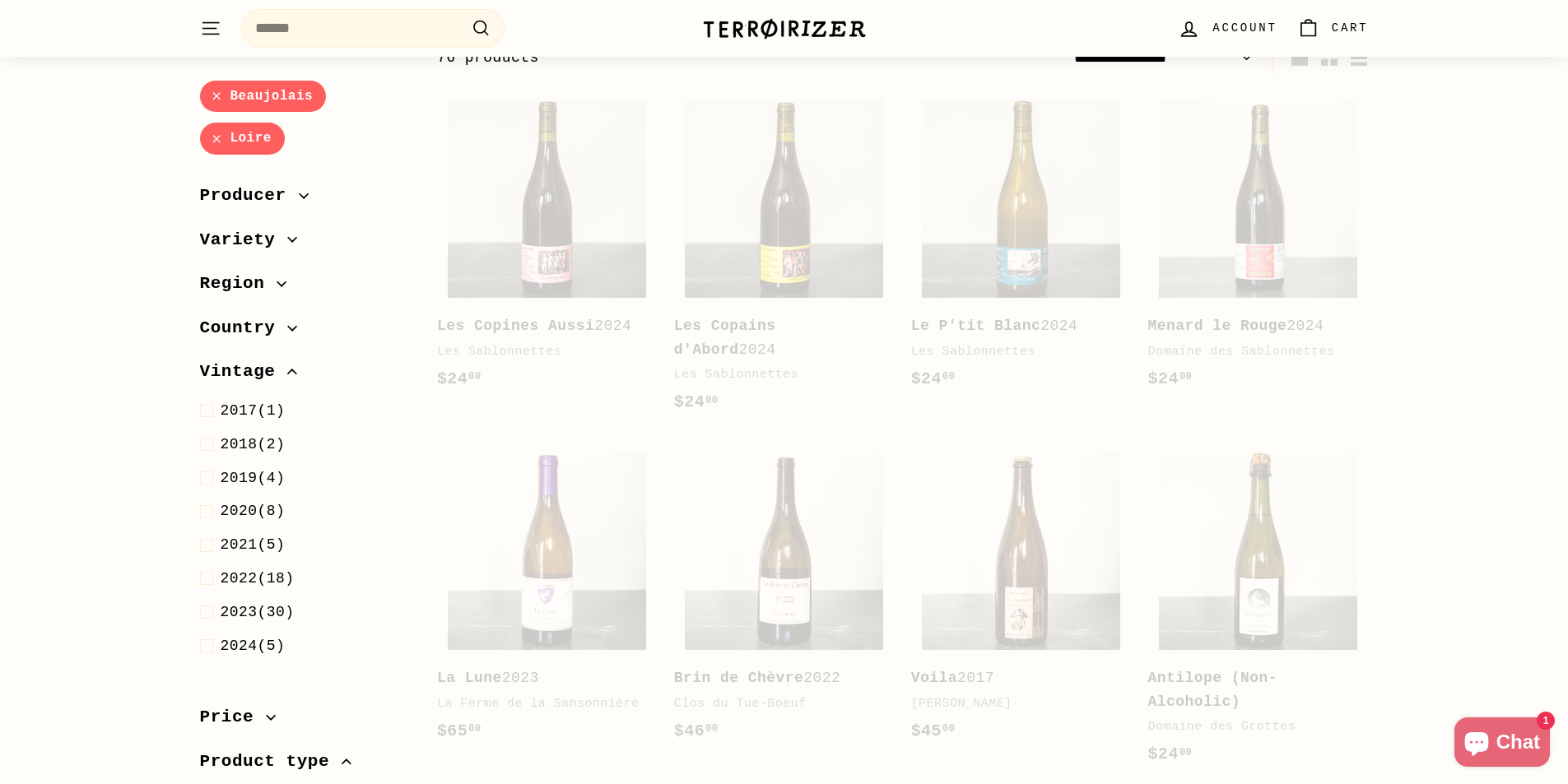
scroll to position [176, 0]
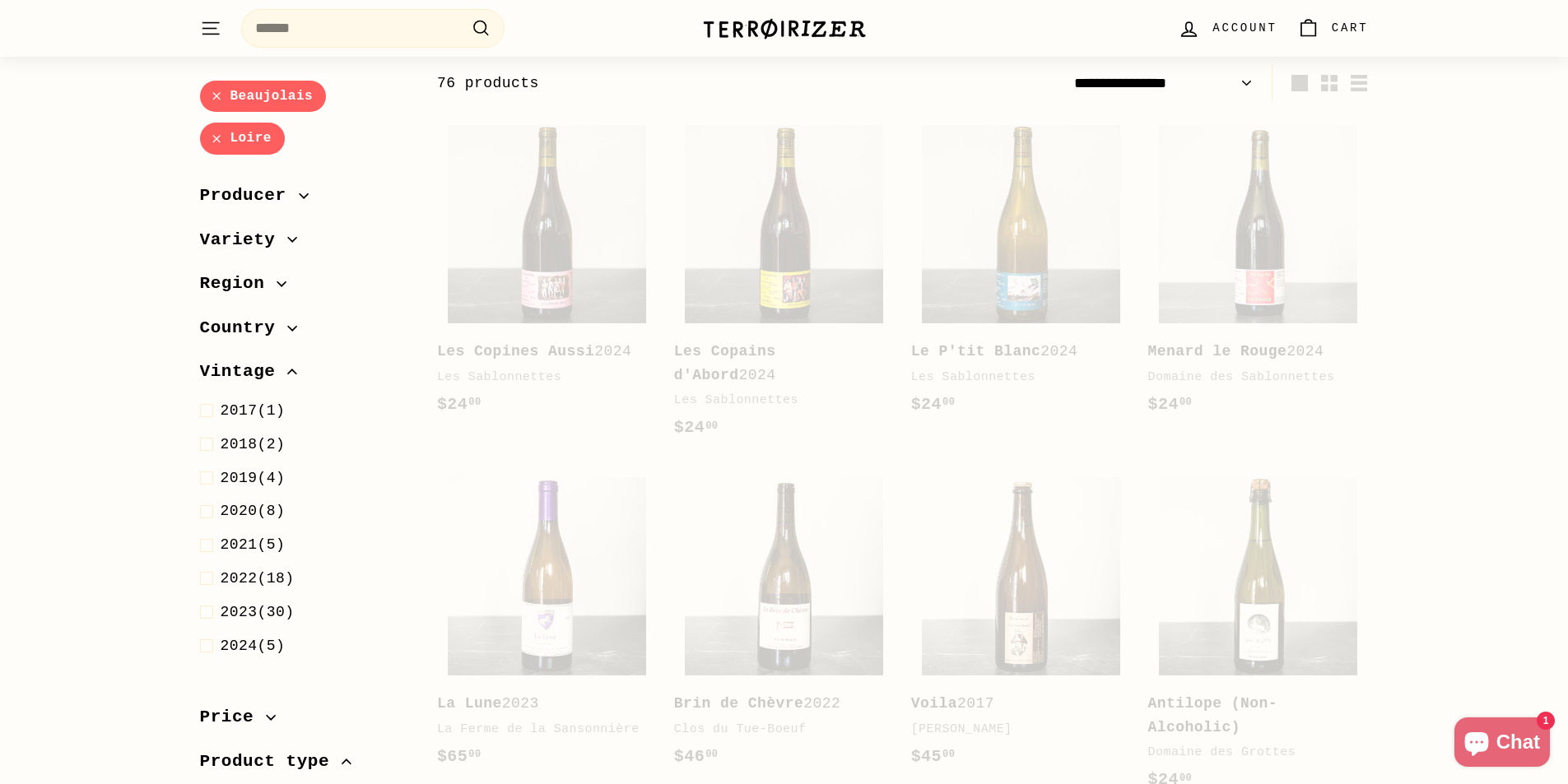
click at [219, 140] on link "Loire" at bounding box center [242, 140] width 85 height 32
select select "**********"
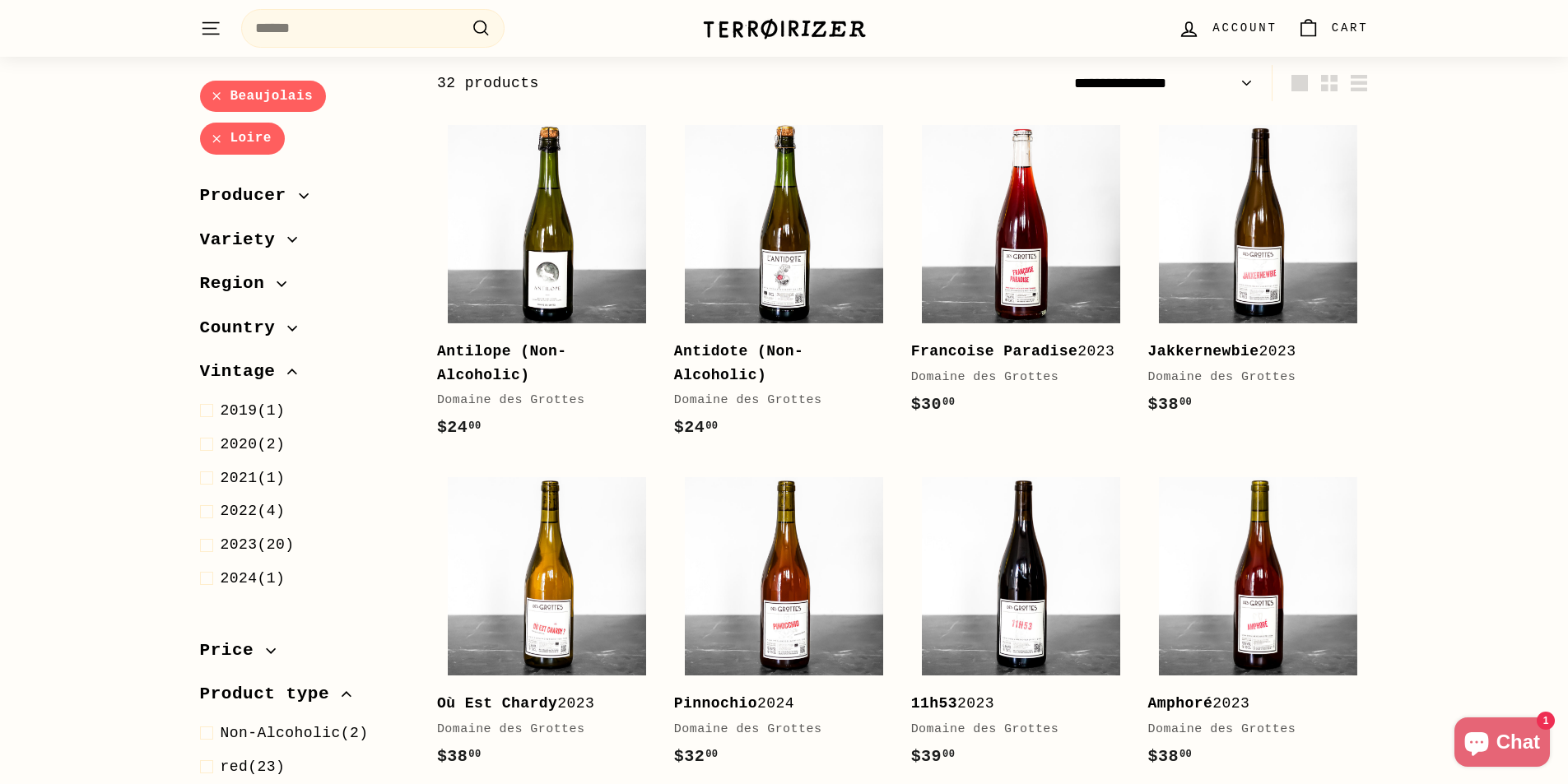
click at [218, 91] on link "Beaujolais" at bounding box center [263, 97] width 127 height 32
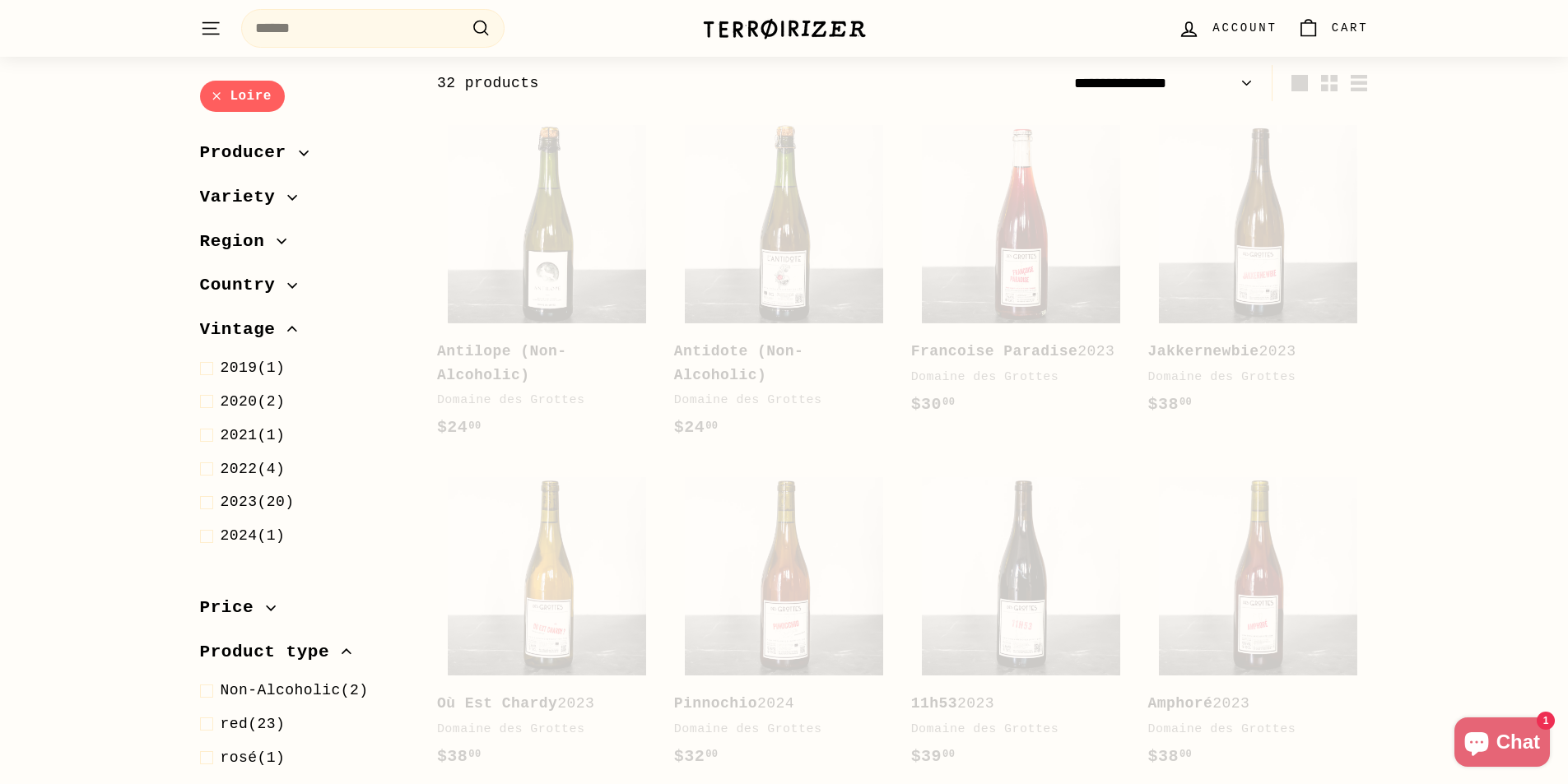
select select "**********"
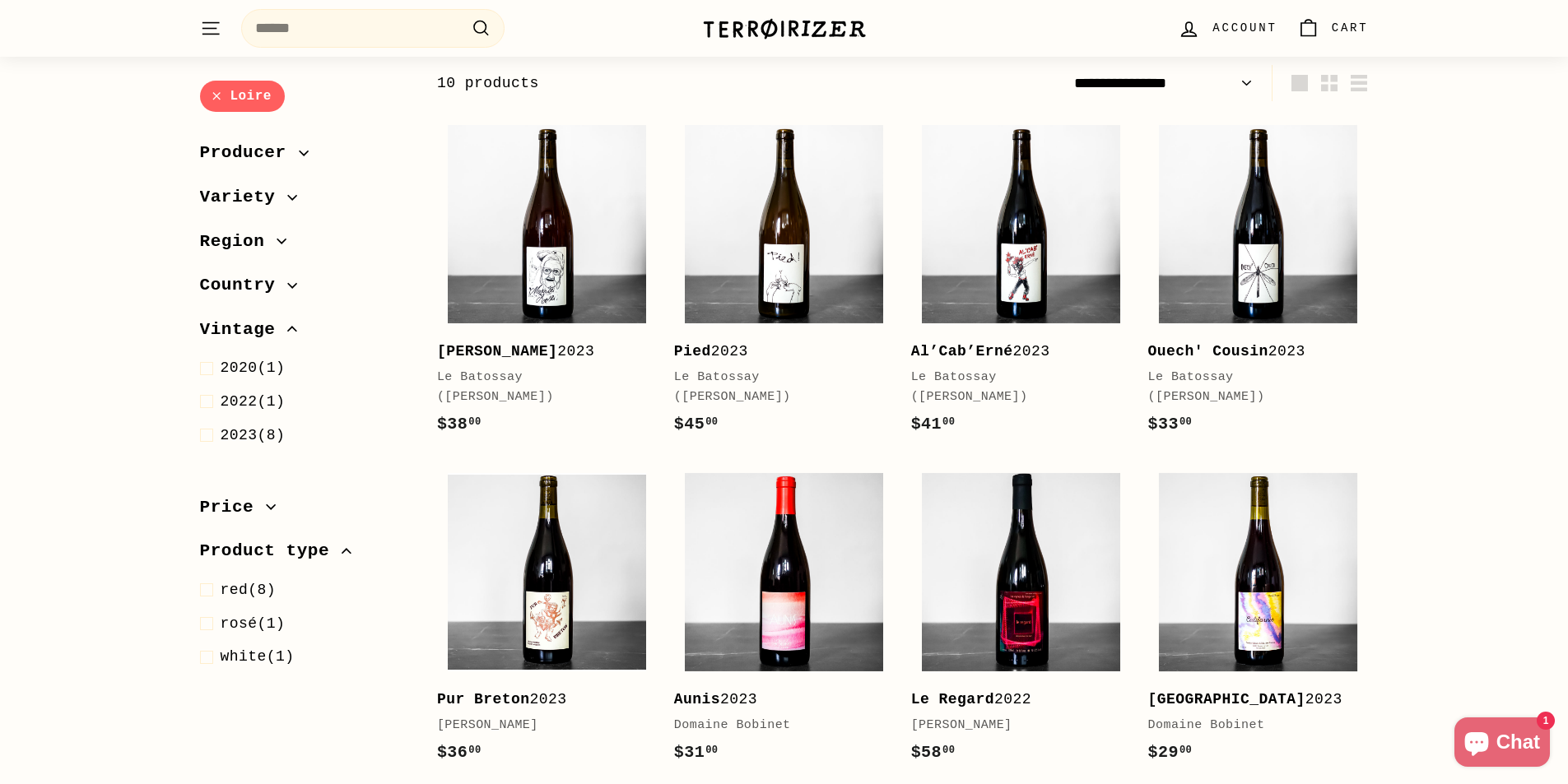
click at [214, 98] on link "Loire" at bounding box center [242, 97] width 85 height 32
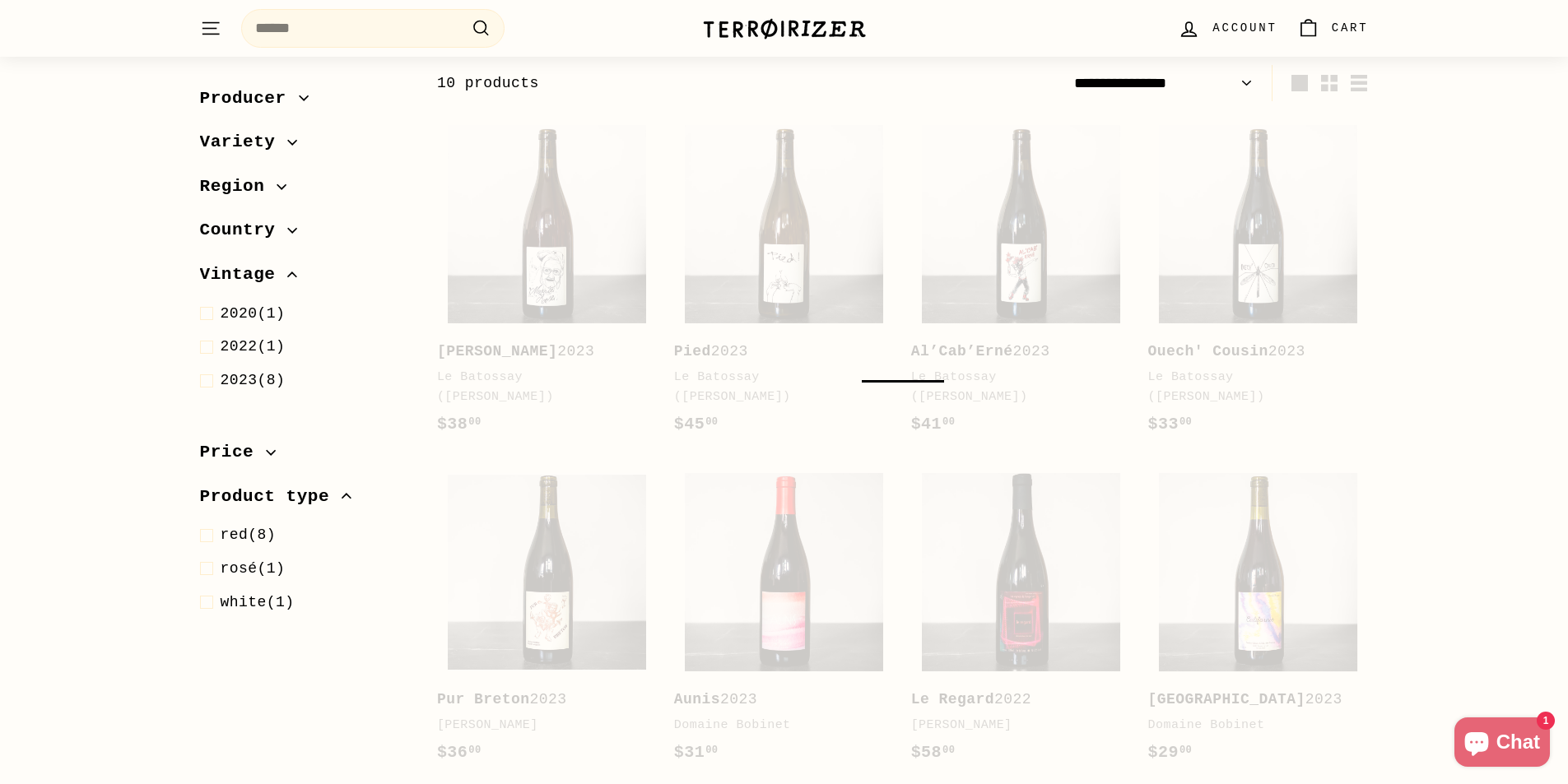
select select "**********"
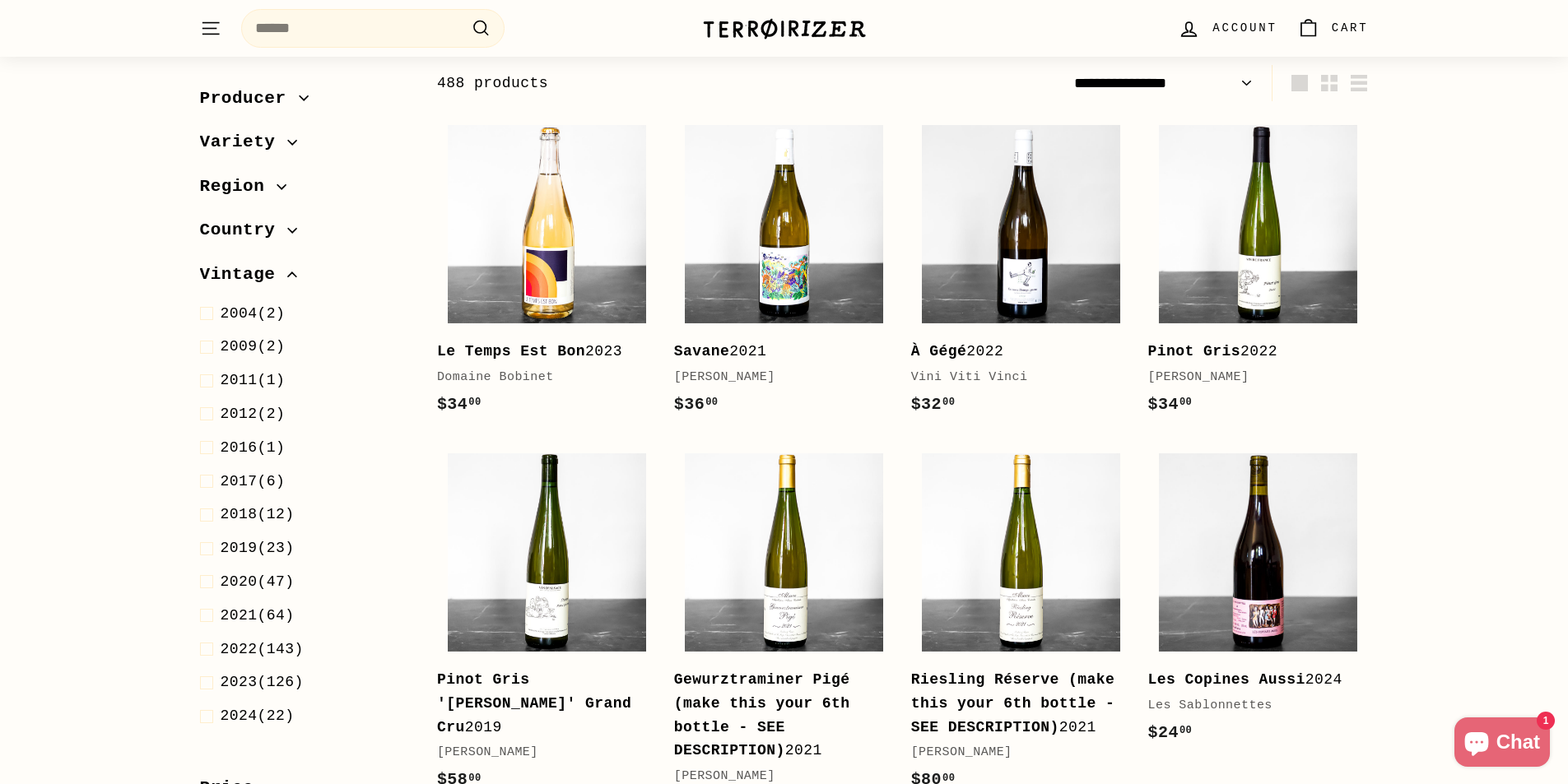
click at [278, 186] on icon "button" at bounding box center [282, 186] width 9 height 4
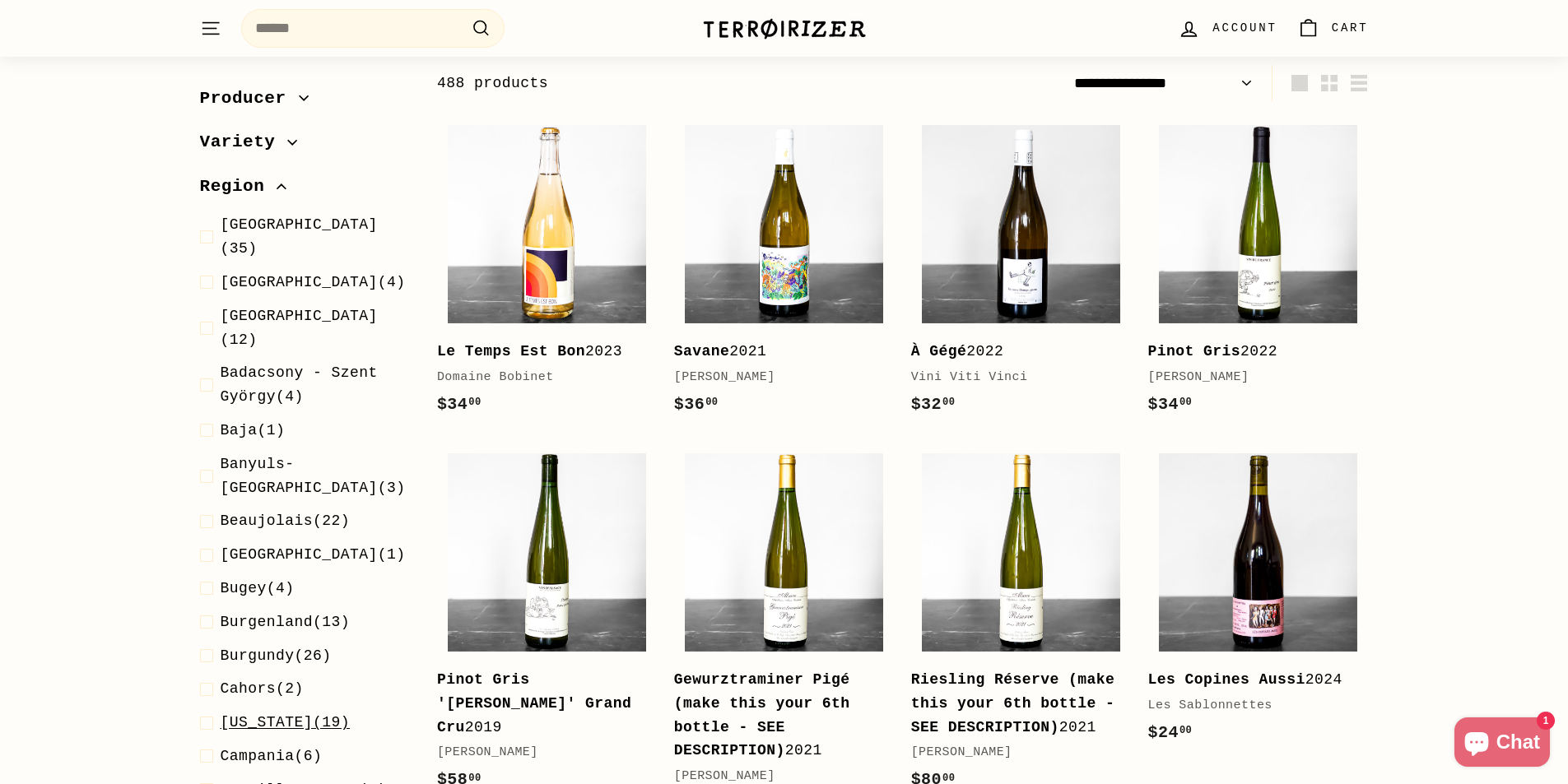
click at [282, 715] on span "California" at bounding box center [267, 723] width 93 height 16
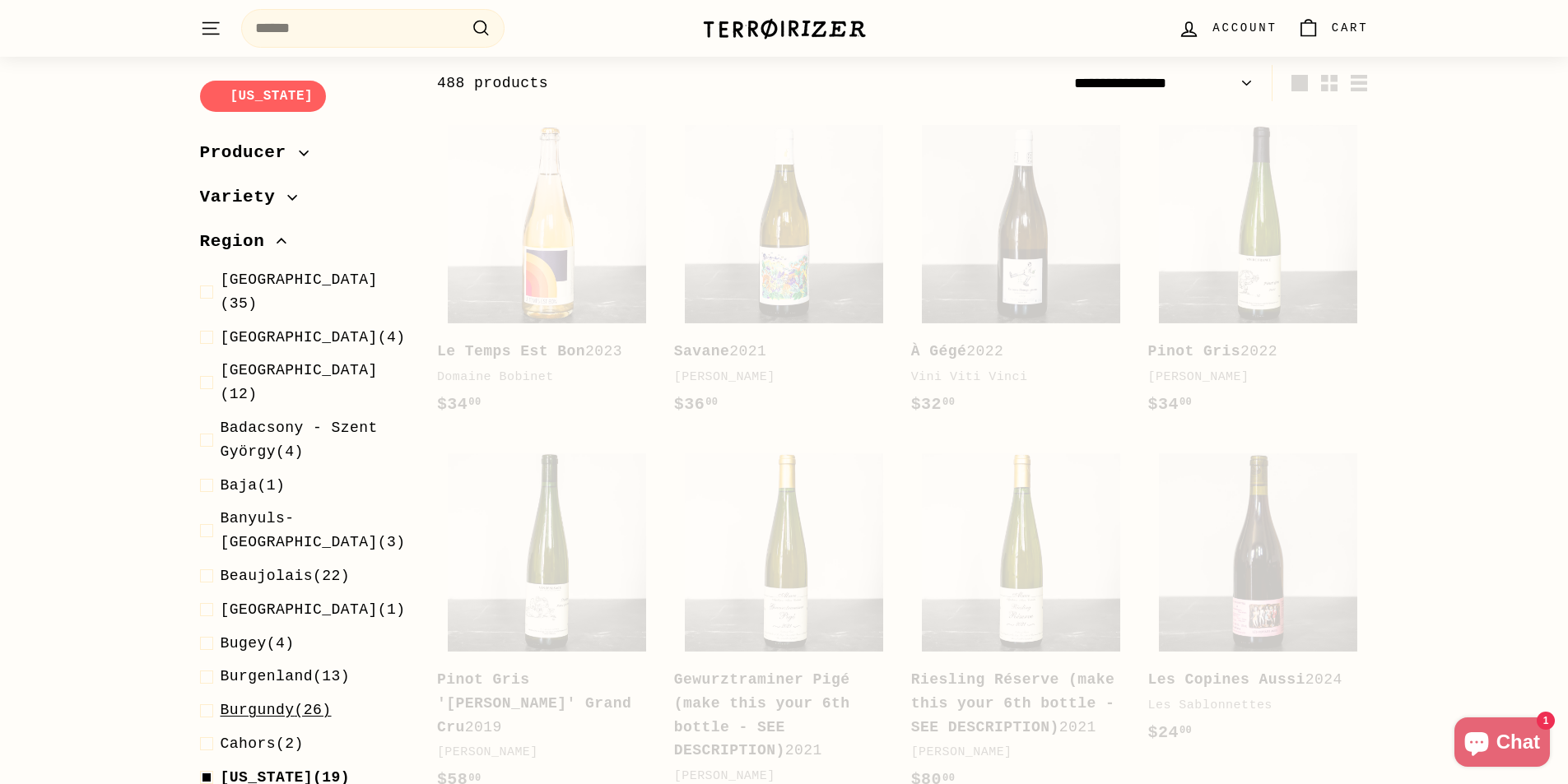
select select "**********"
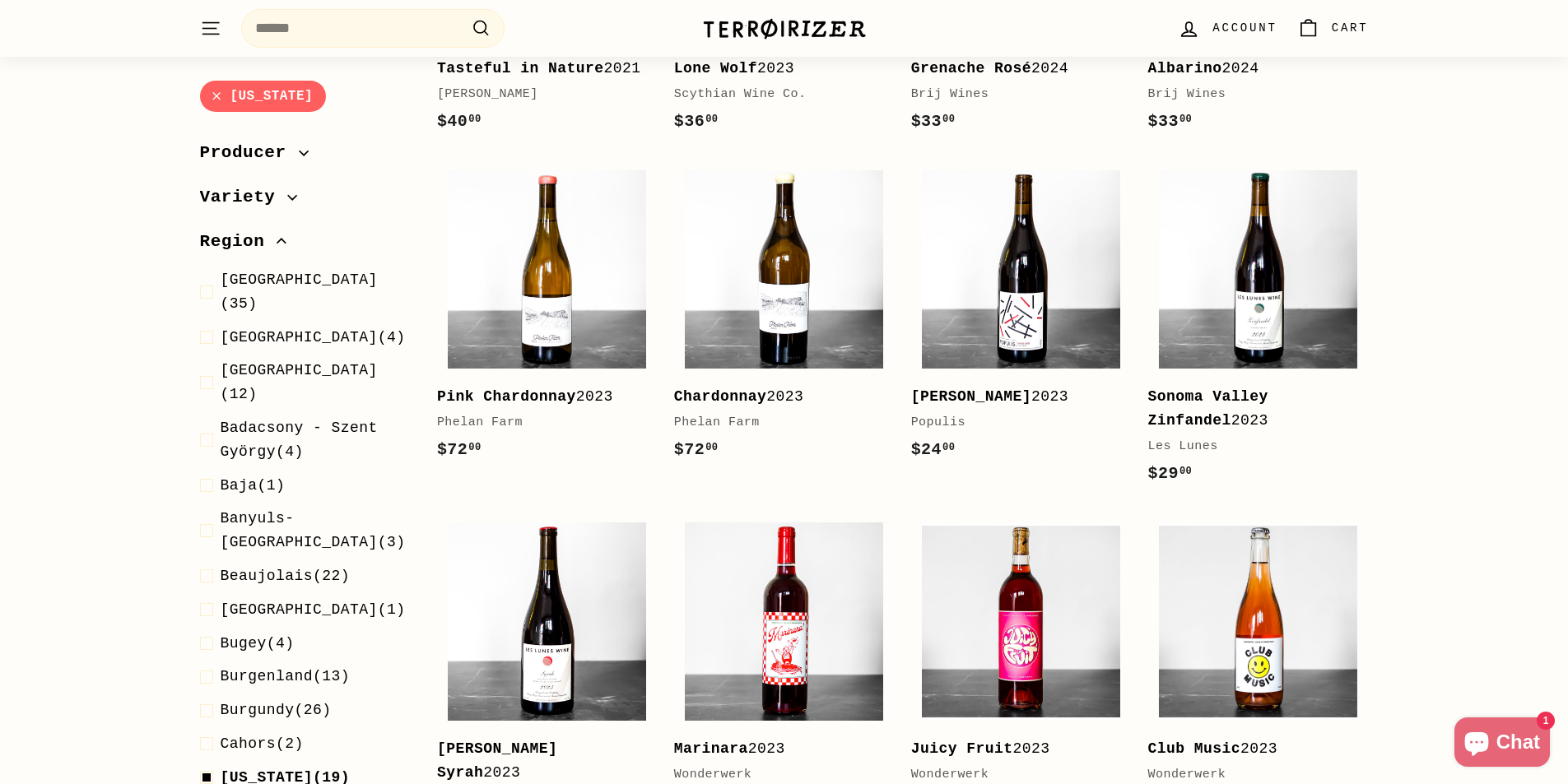
scroll to position [505, 0]
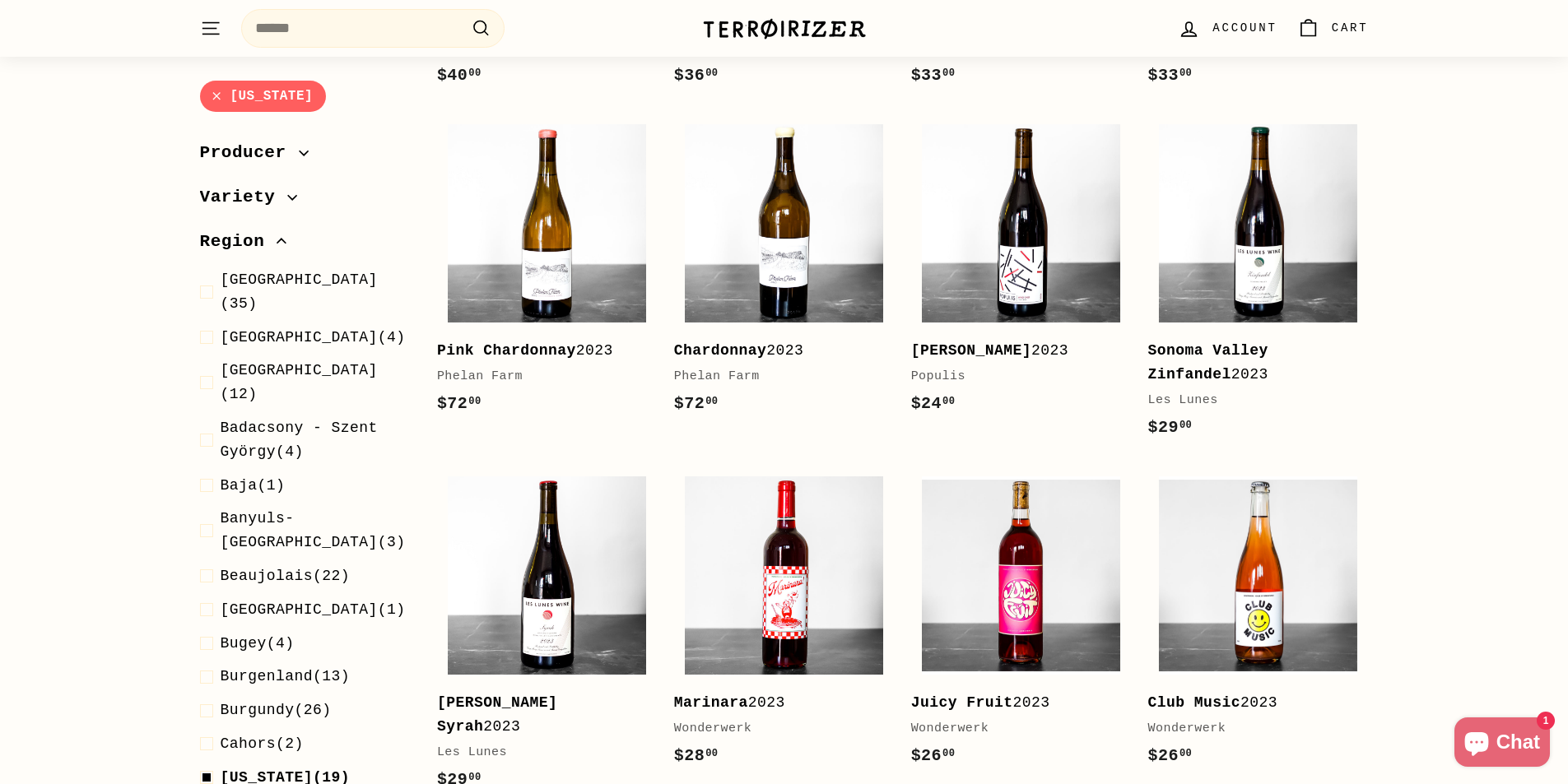
click at [299, 157] on icon "button" at bounding box center [304, 153] width 10 height 10
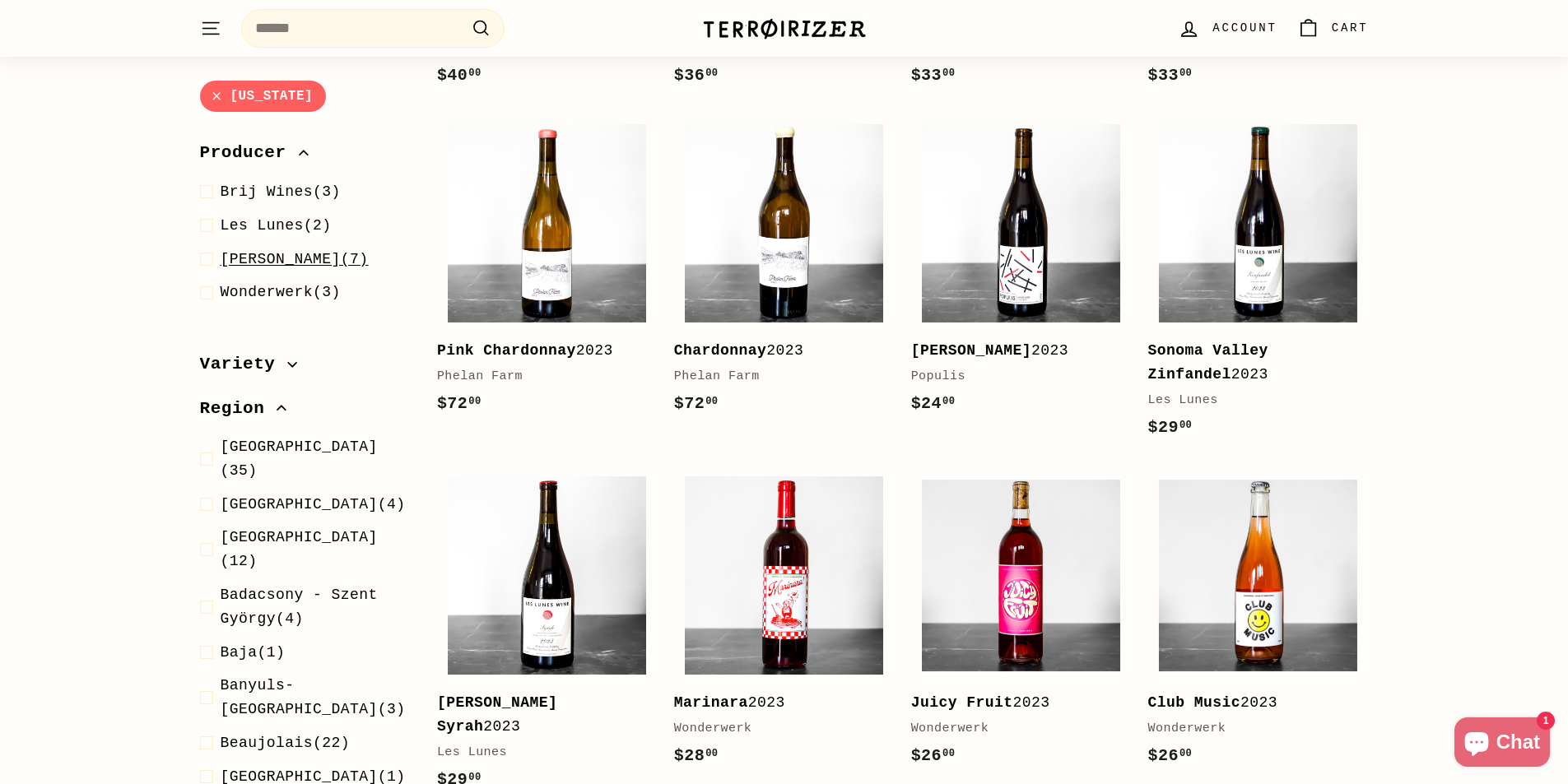
click at [213, 259] on span at bounding box center [210, 260] width 21 height 24
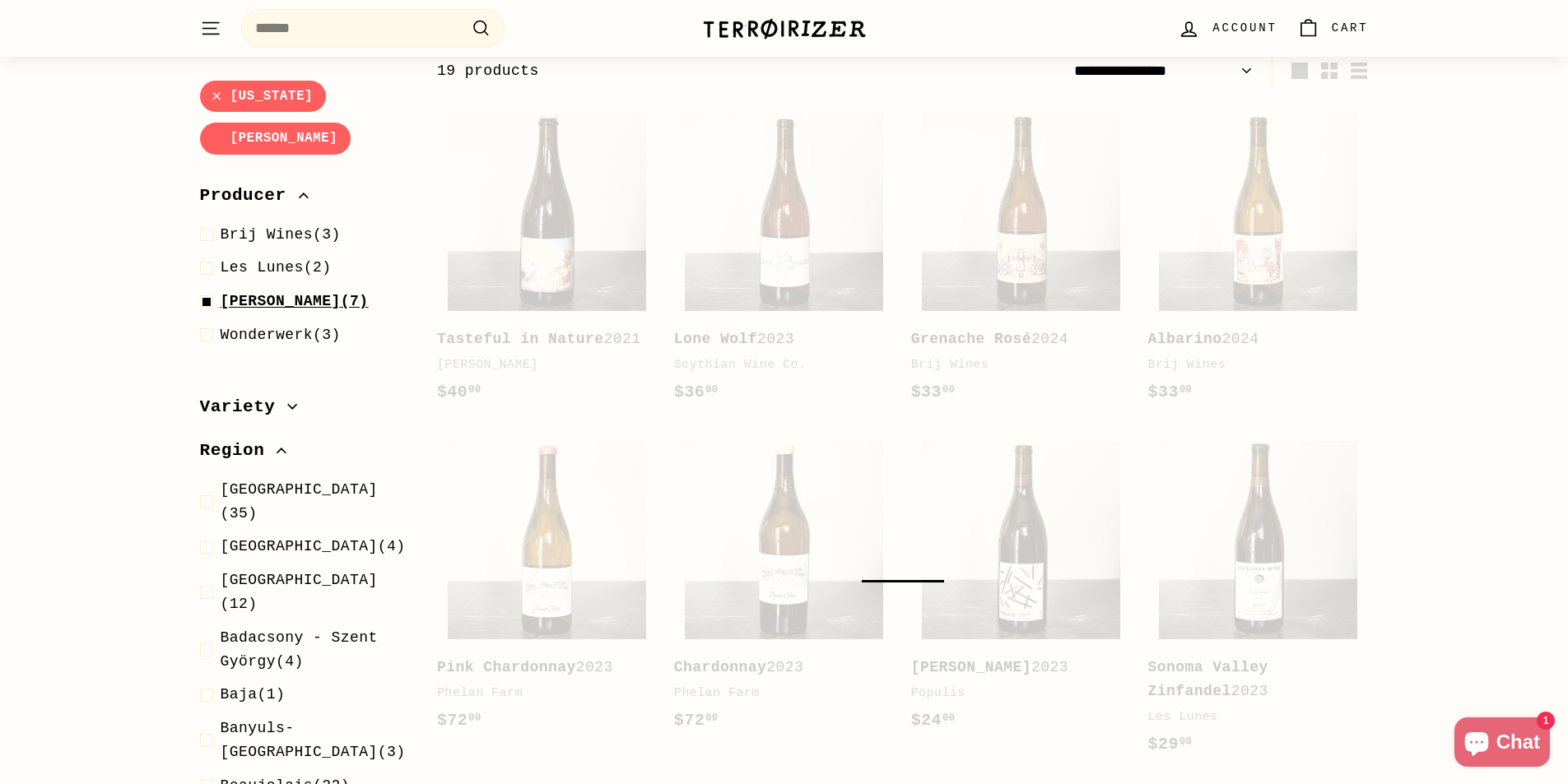
scroll to position [176, 0]
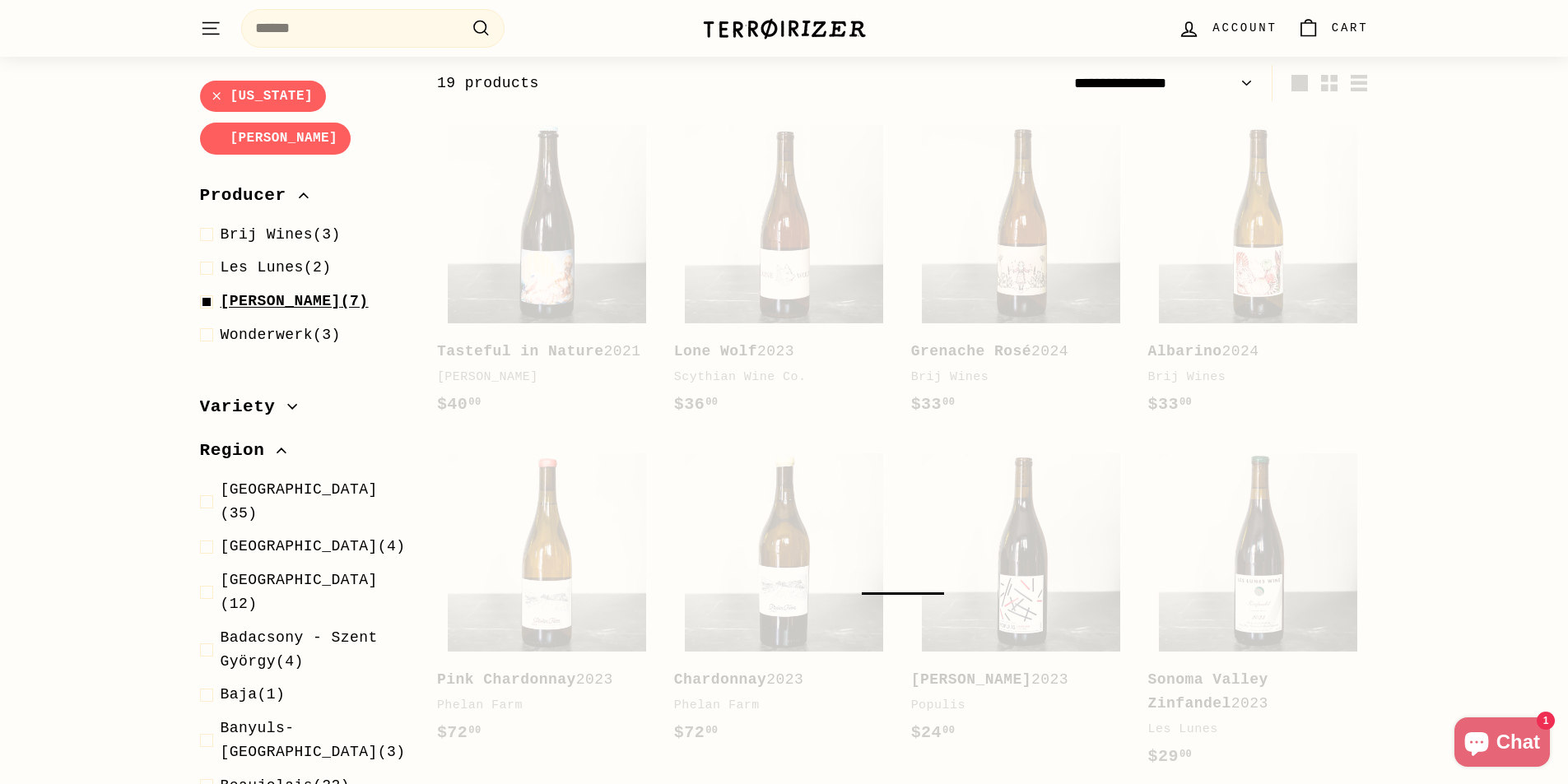
select select "**********"
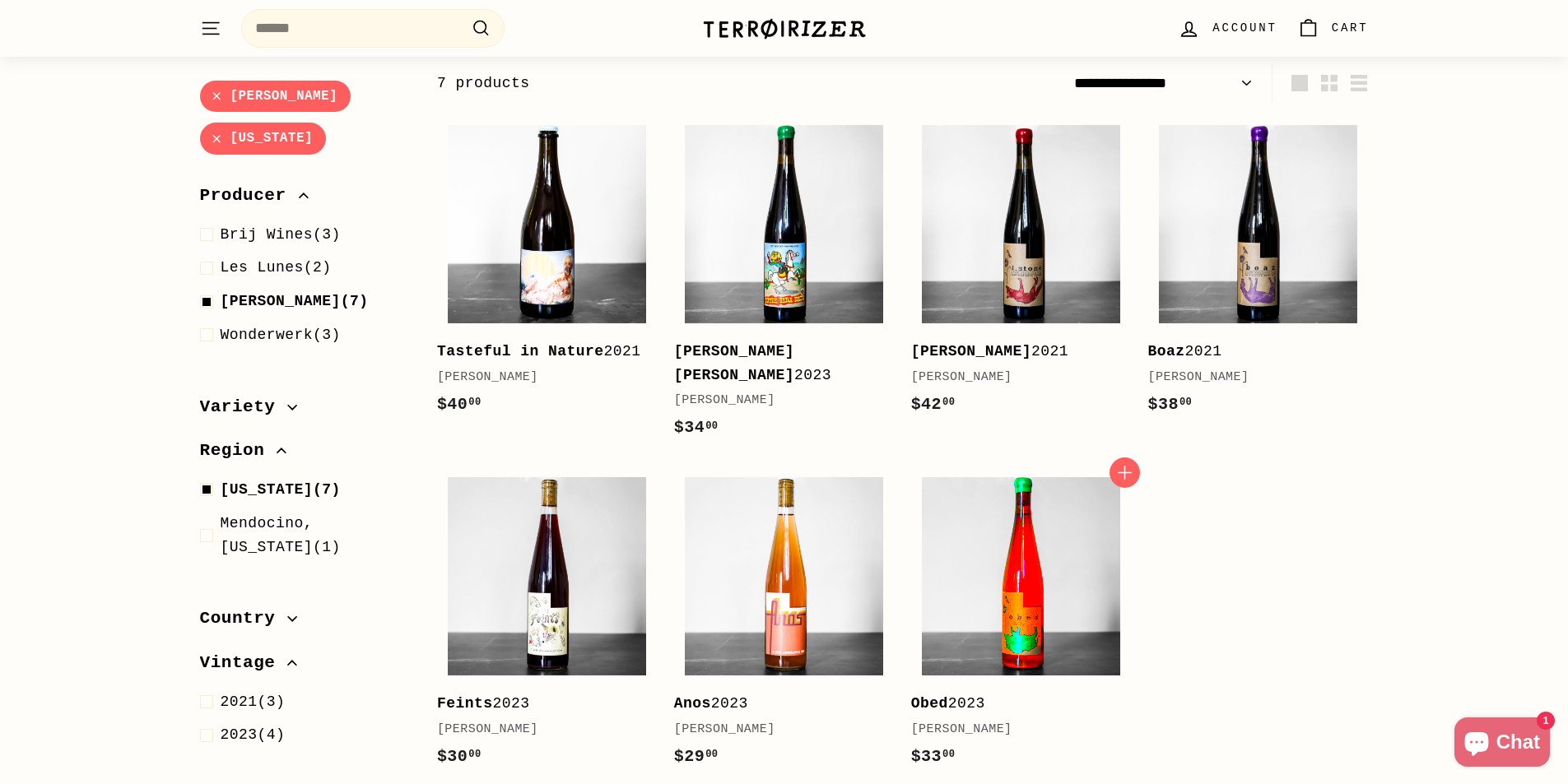
click at [1030, 614] on img at bounding box center [1020, 575] width 198 height 198
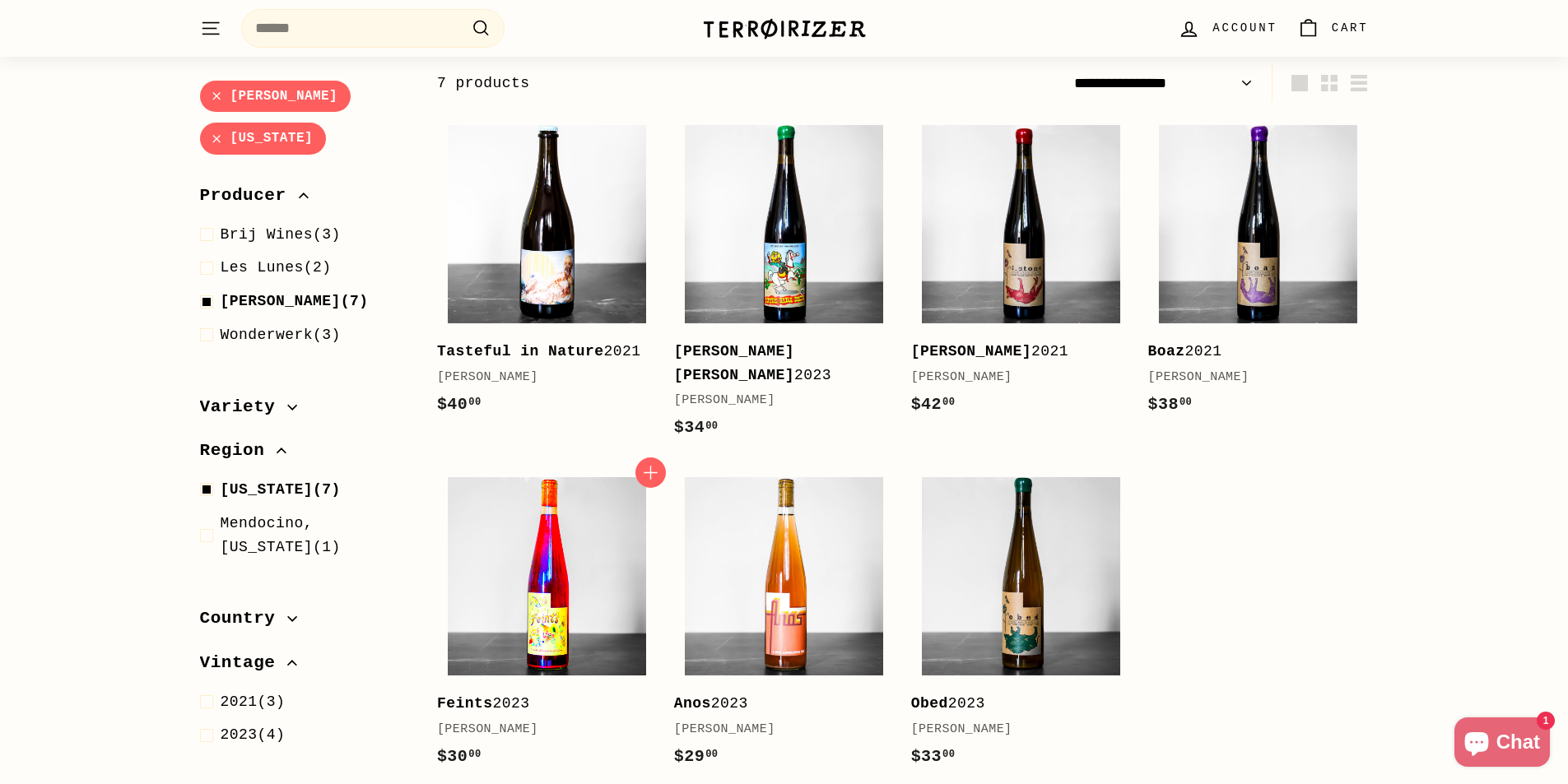
click at [542, 624] on img at bounding box center [546, 575] width 198 height 198
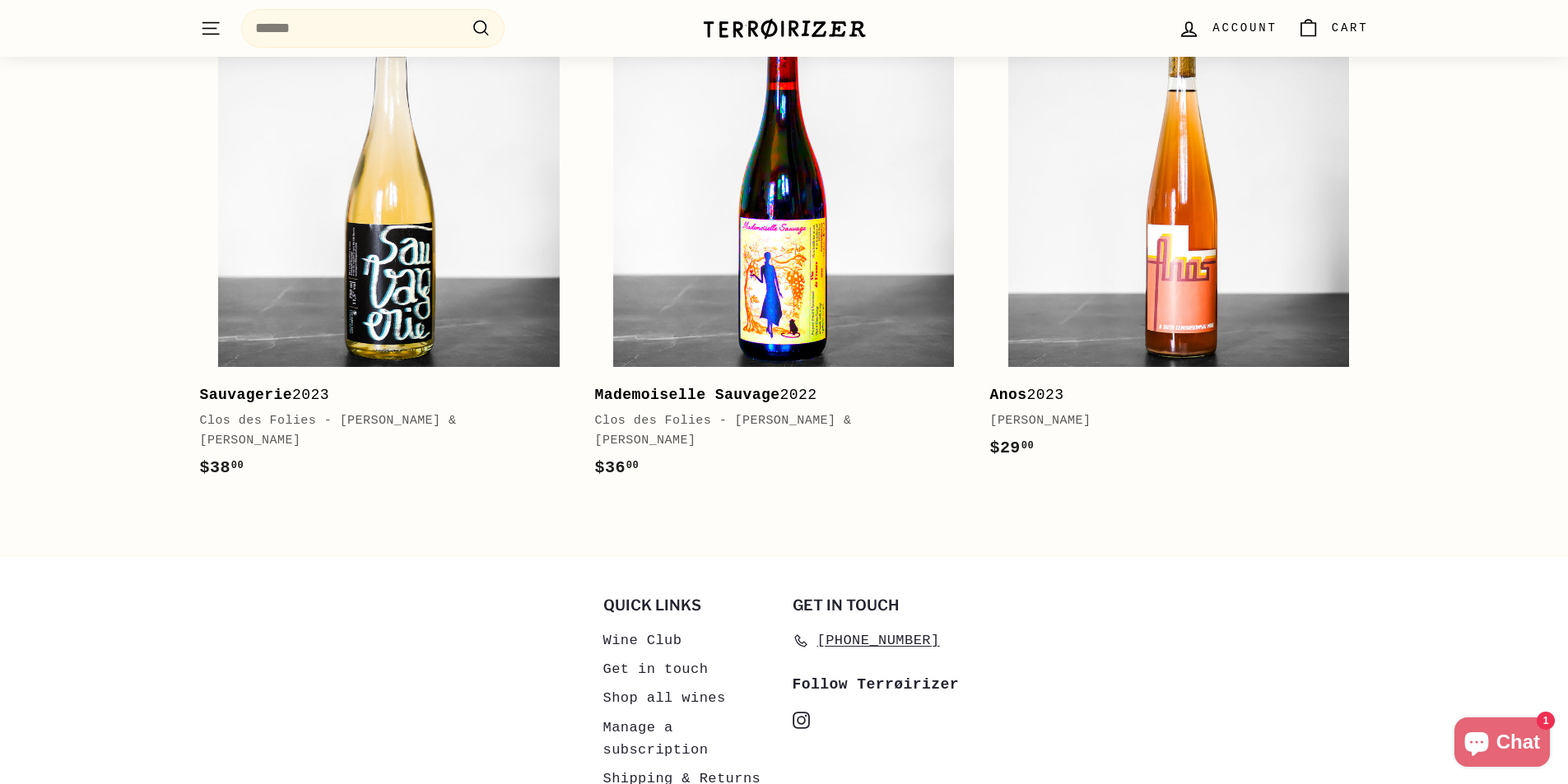
scroll to position [1163, 0]
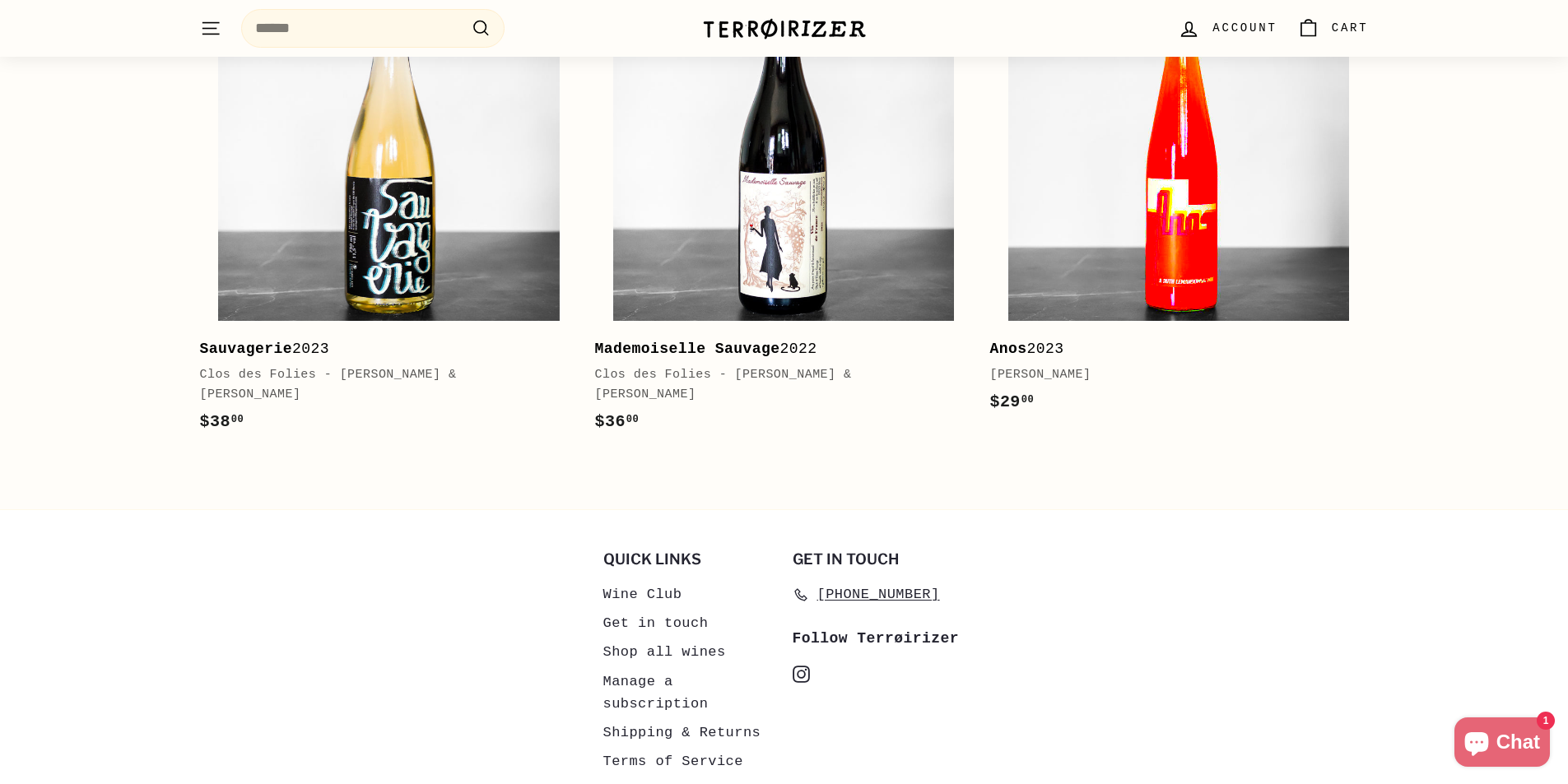
click at [1152, 226] on img at bounding box center [1178, 150] width 340 height 340
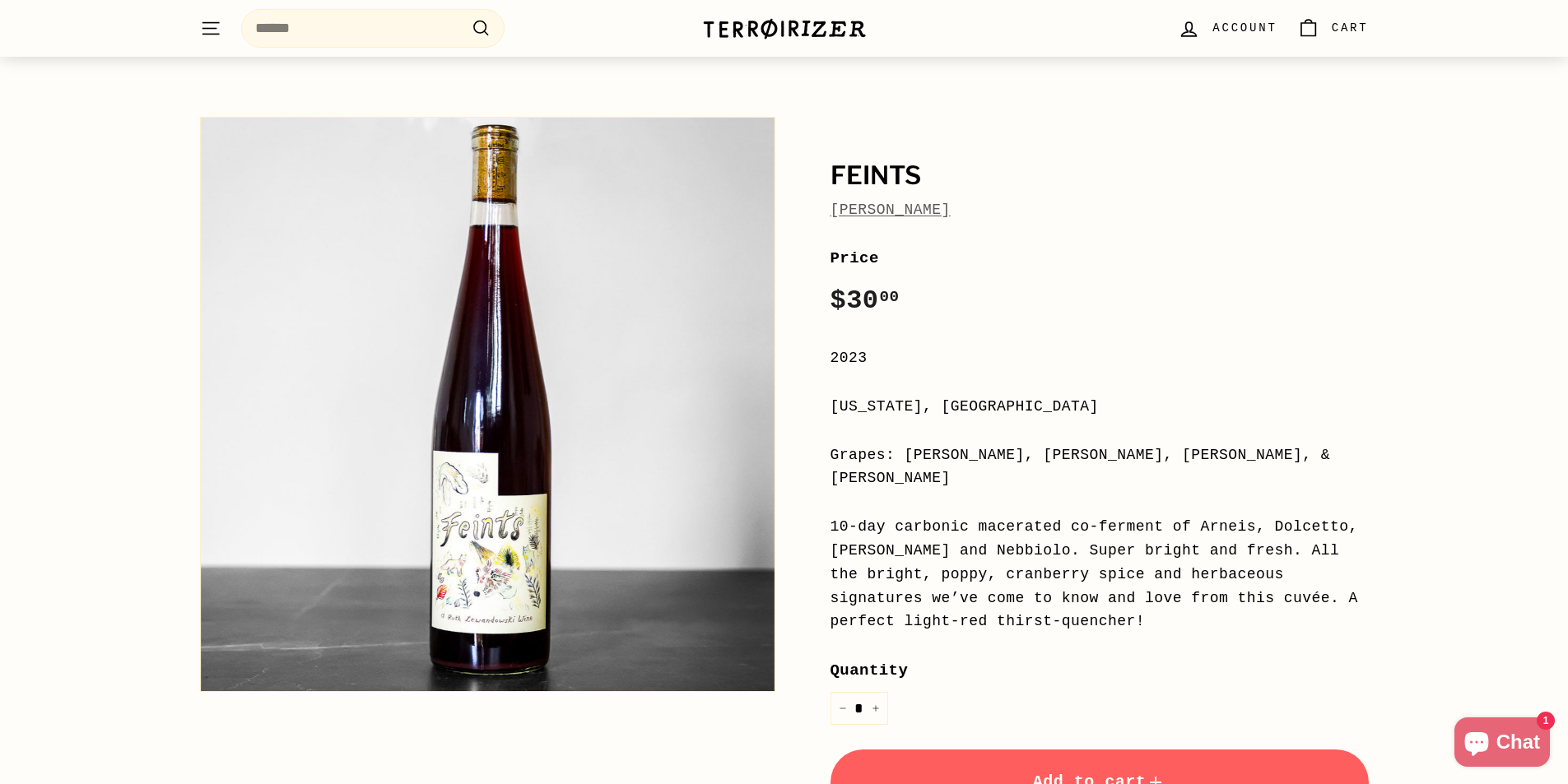
scroll to position [82, 0]
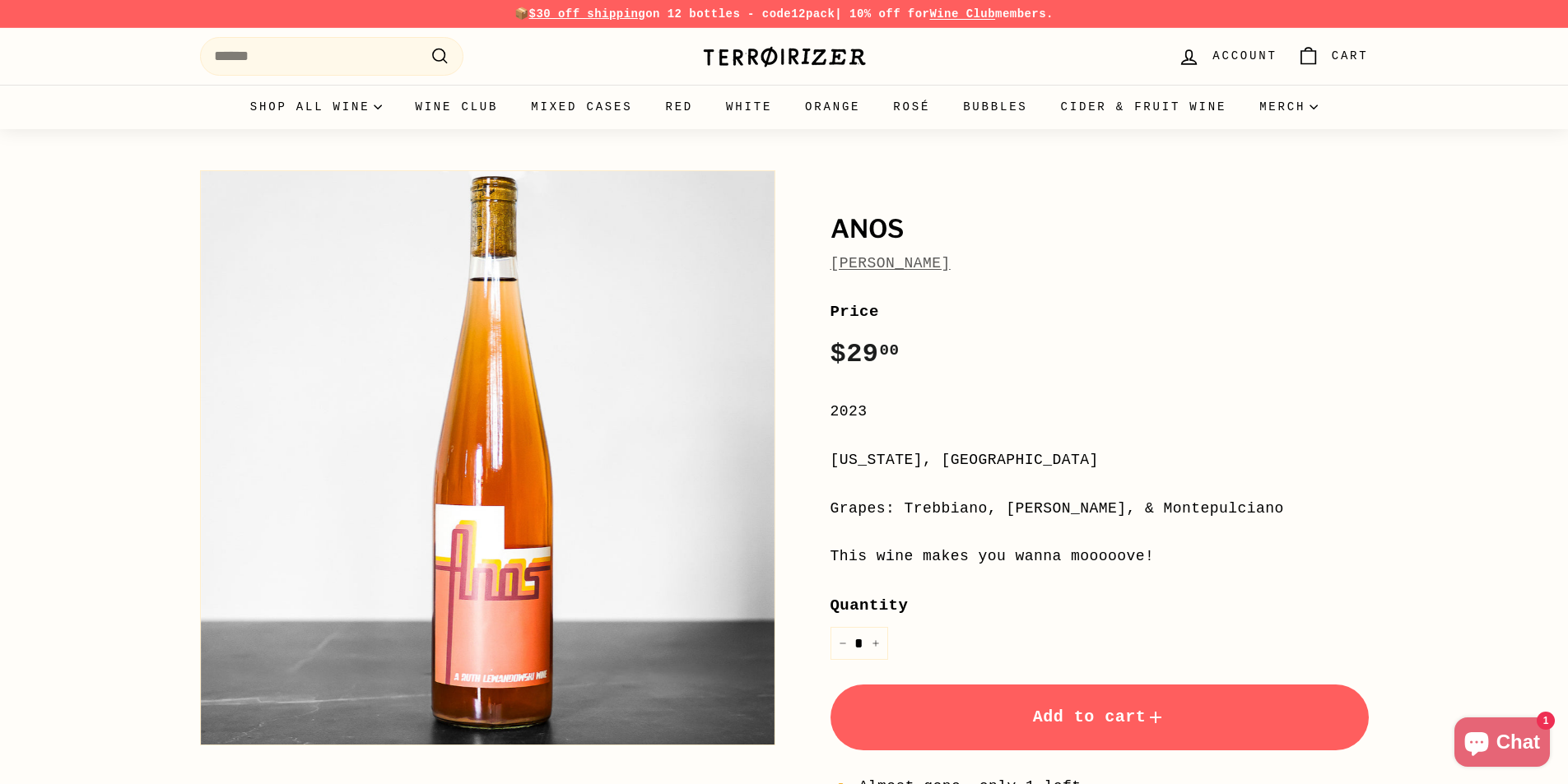
click at [1124, 715] on span "Add to cart" at bounding box center [1099, 716] width 133 height 19
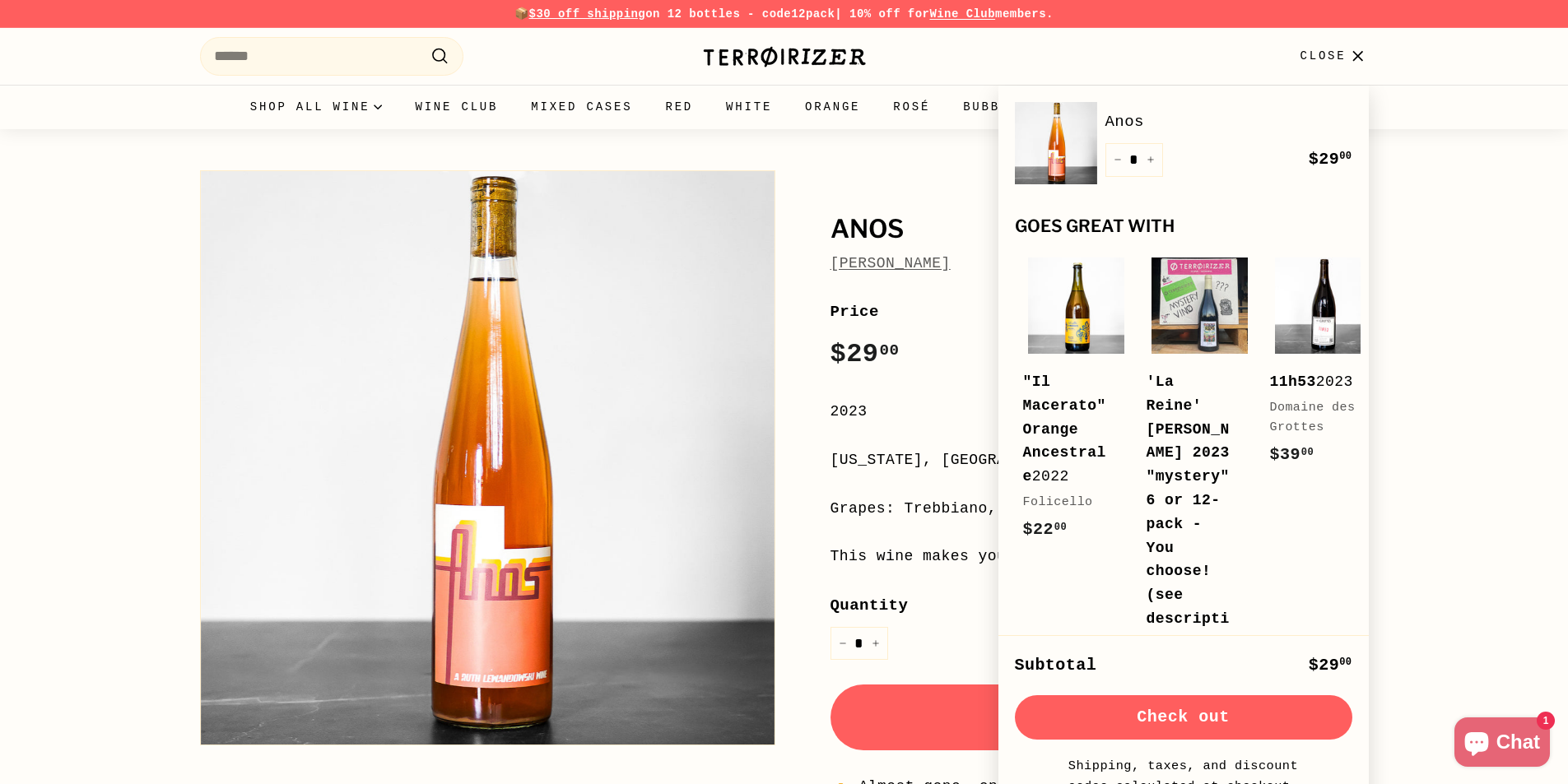
click at [1409, 441] on div "Anos [PERSON_NAME] Anos [PERSON_NAME] Price Regular price $29 00 $29.00 / 2023 …" at bounding box center [784, 552] width 1568 height 848
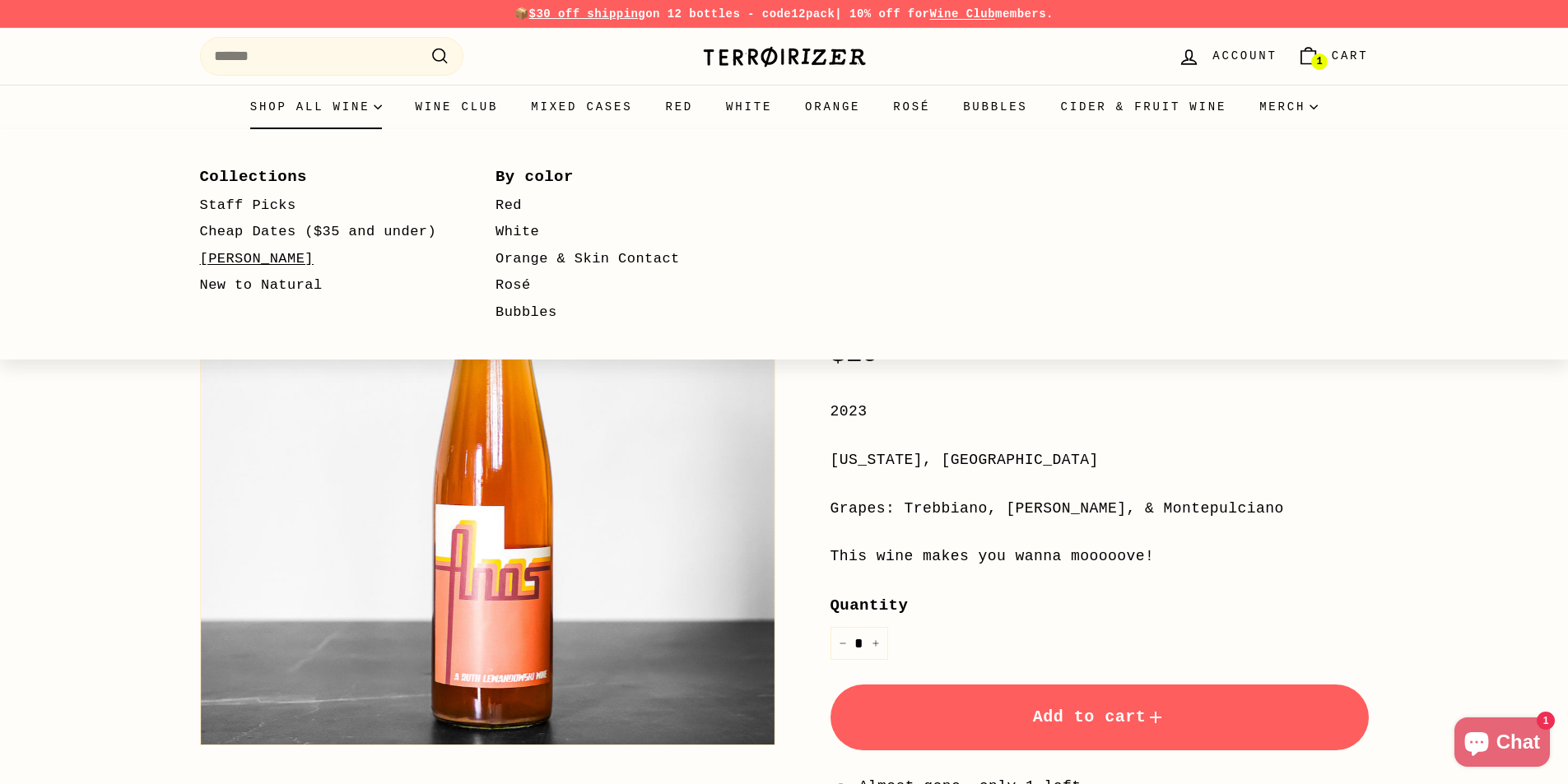
click at [249, 257] on link "[PERSON_NAME]" at bounding box center [324, 260] width 249 height 27
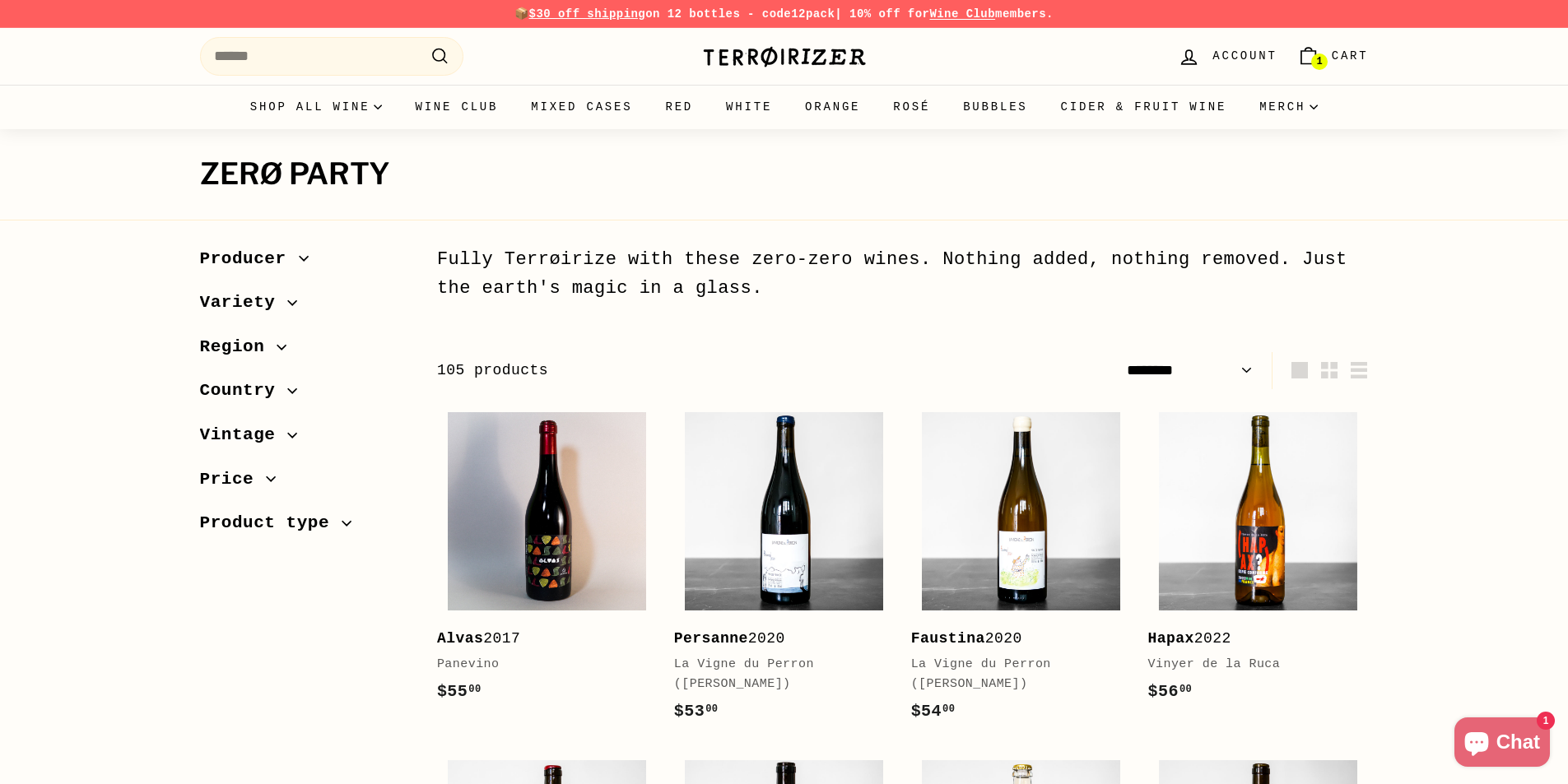
select select "******"
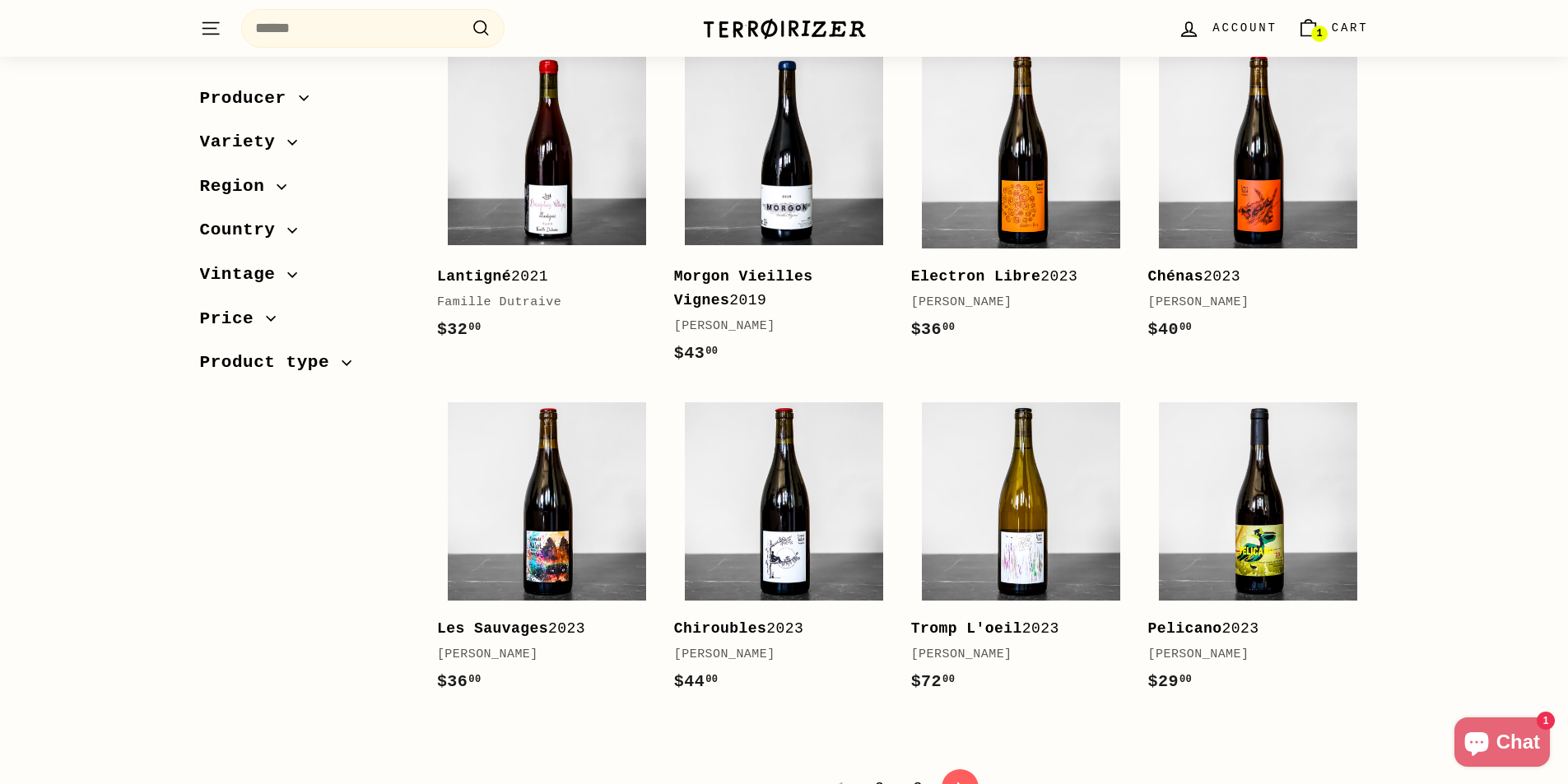
scroll to position [3208, 0]
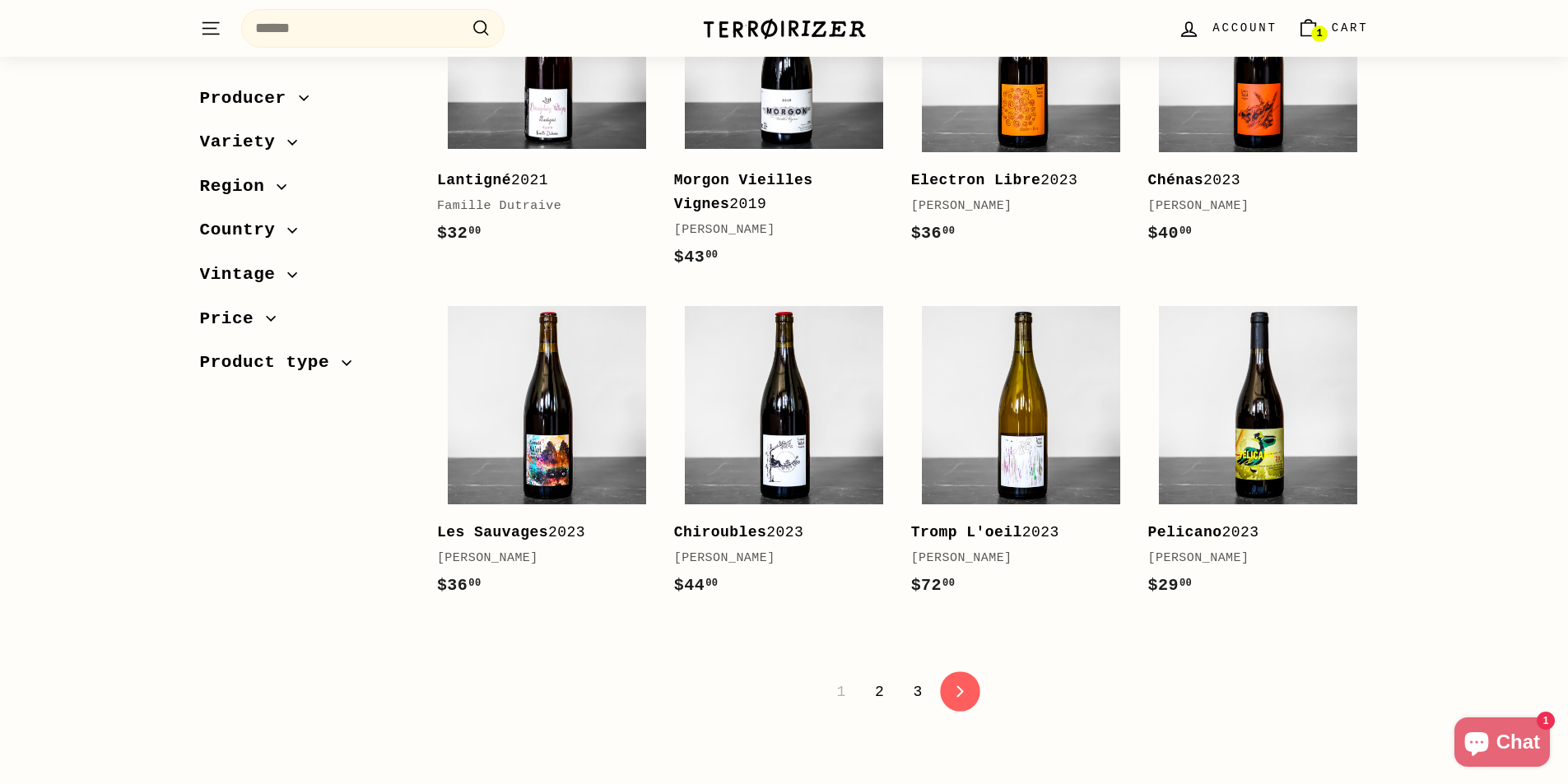
click at [956, 671] on link "icon-chevron Next" at bounding box center [959, 691] width 40 height 40
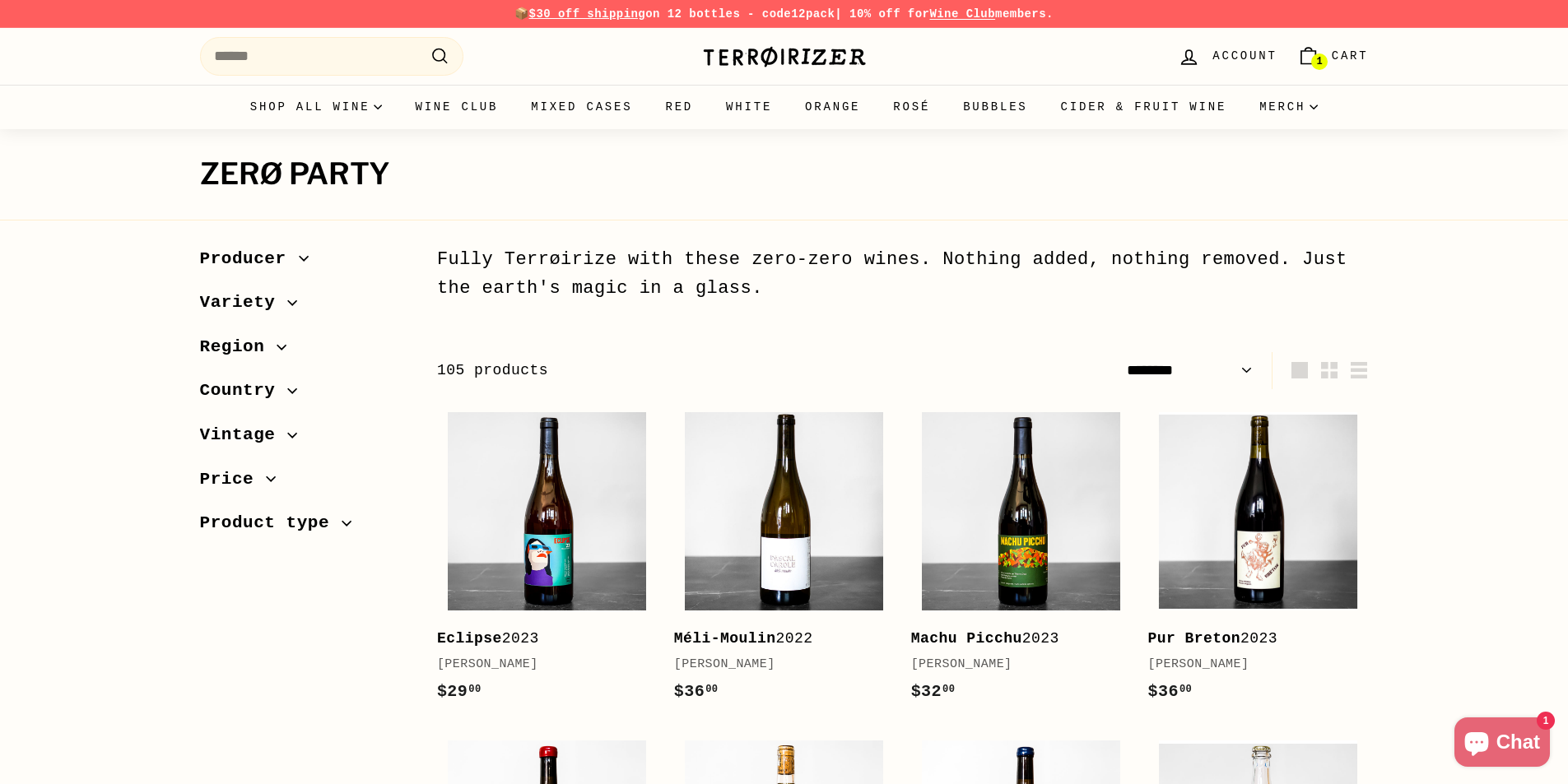
select select "******"
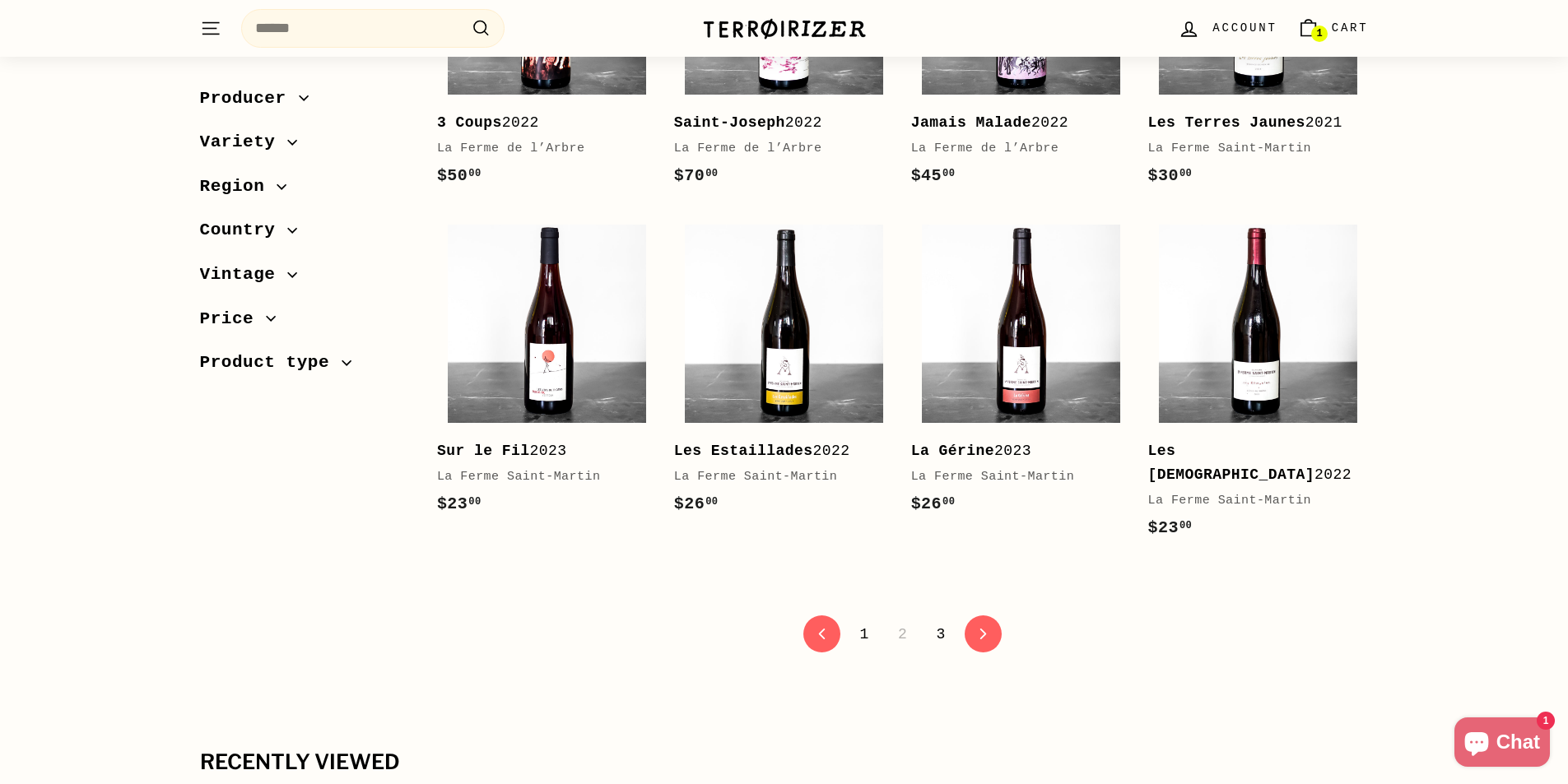
scroll to position [3290, 0]
click at [983, 613] on link "icon-chevron Next" at bounding box center [982, 633] width 40 height 40
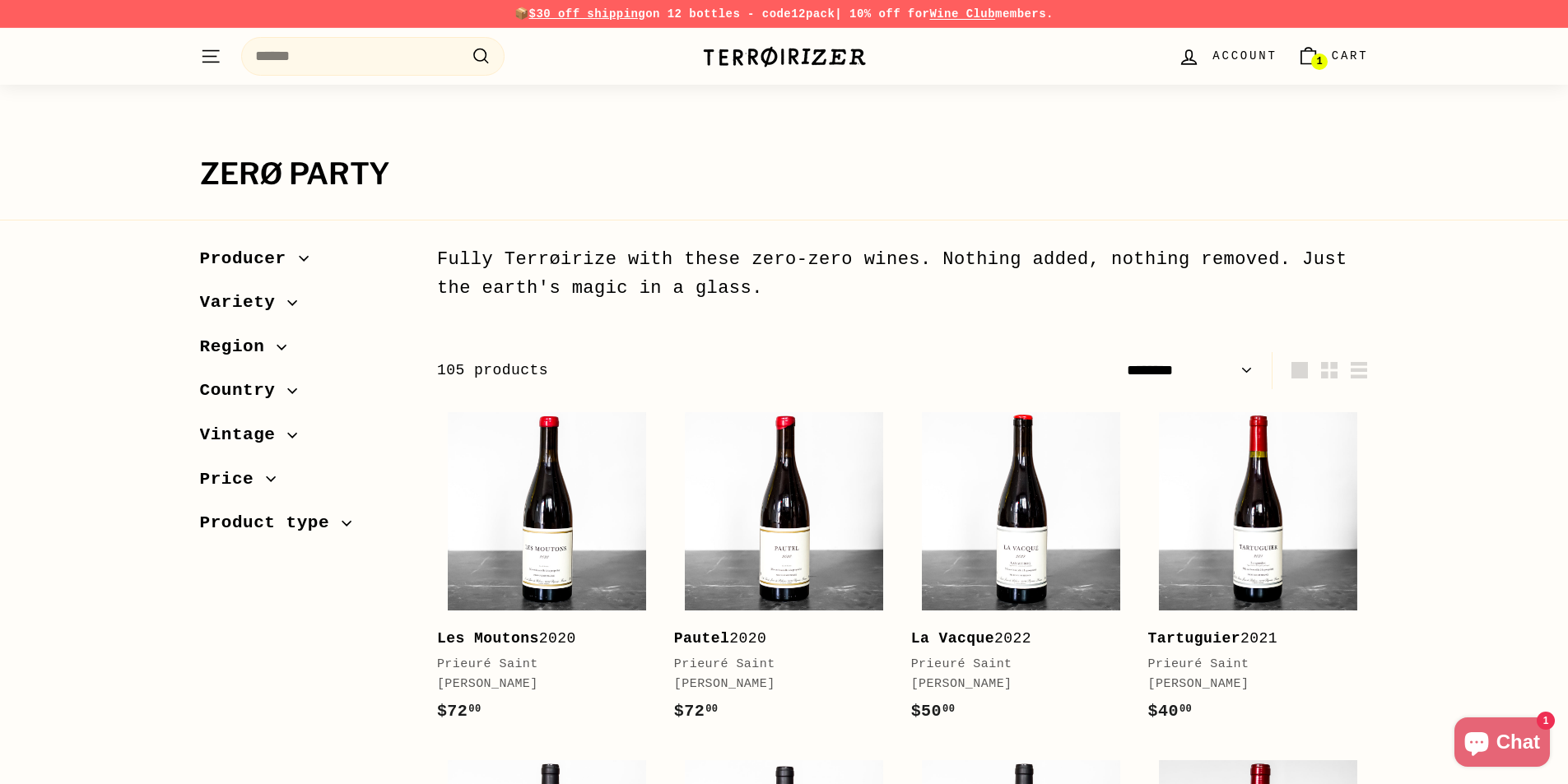
select select "******"
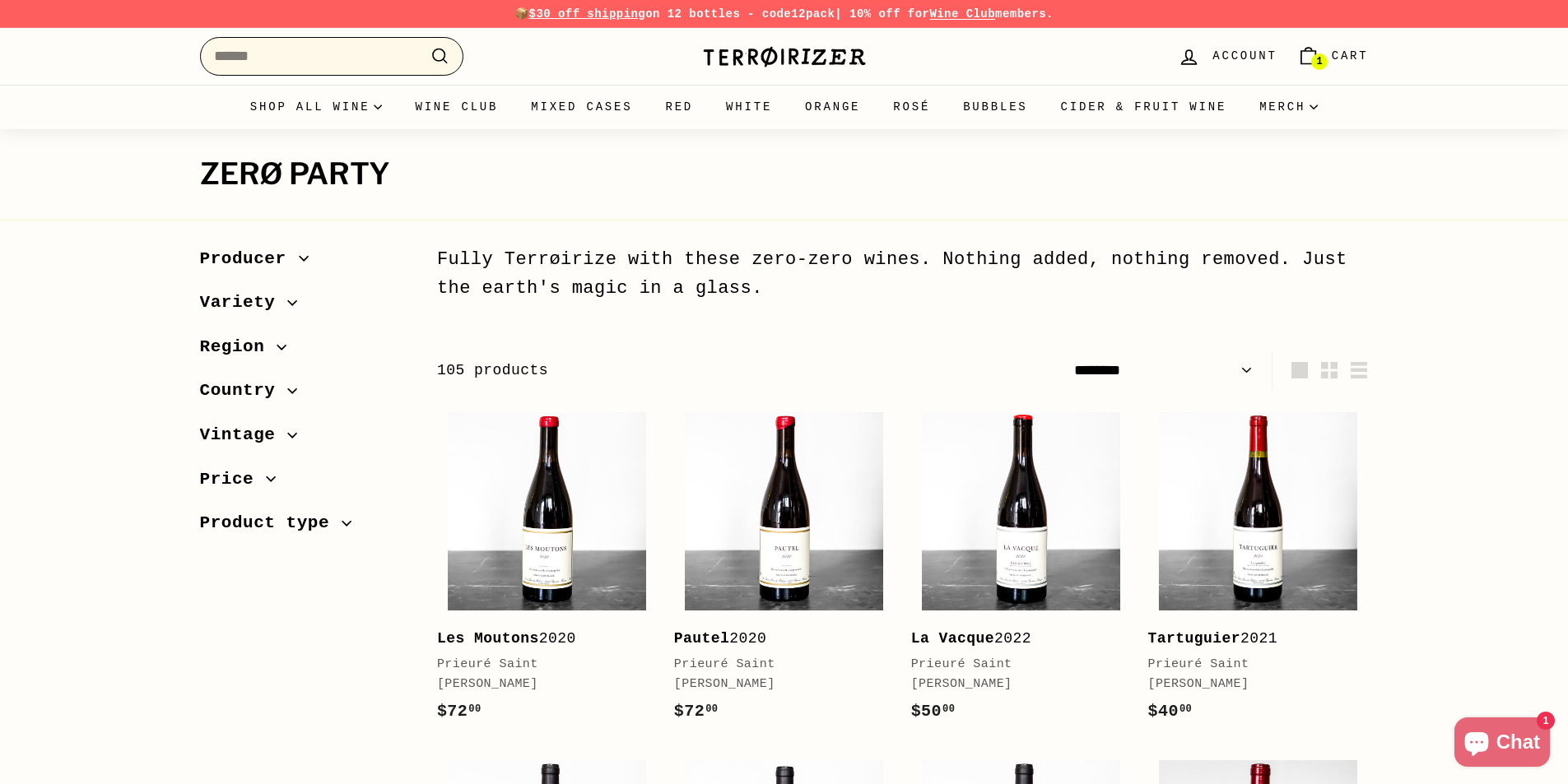
click at [302, 63] on input "Search" at bounding box center [331, 55] width 263 height 38
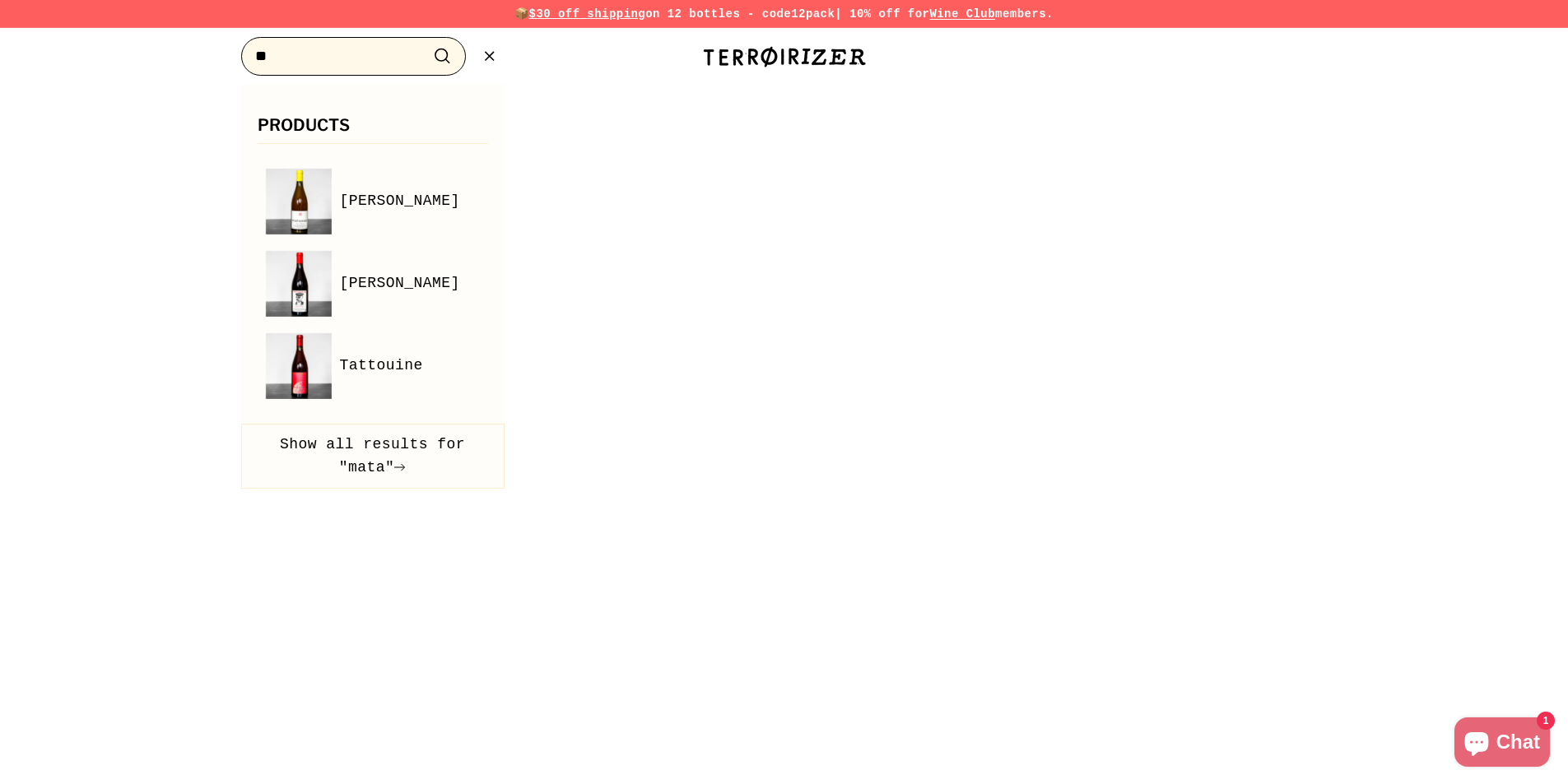
type input "*"
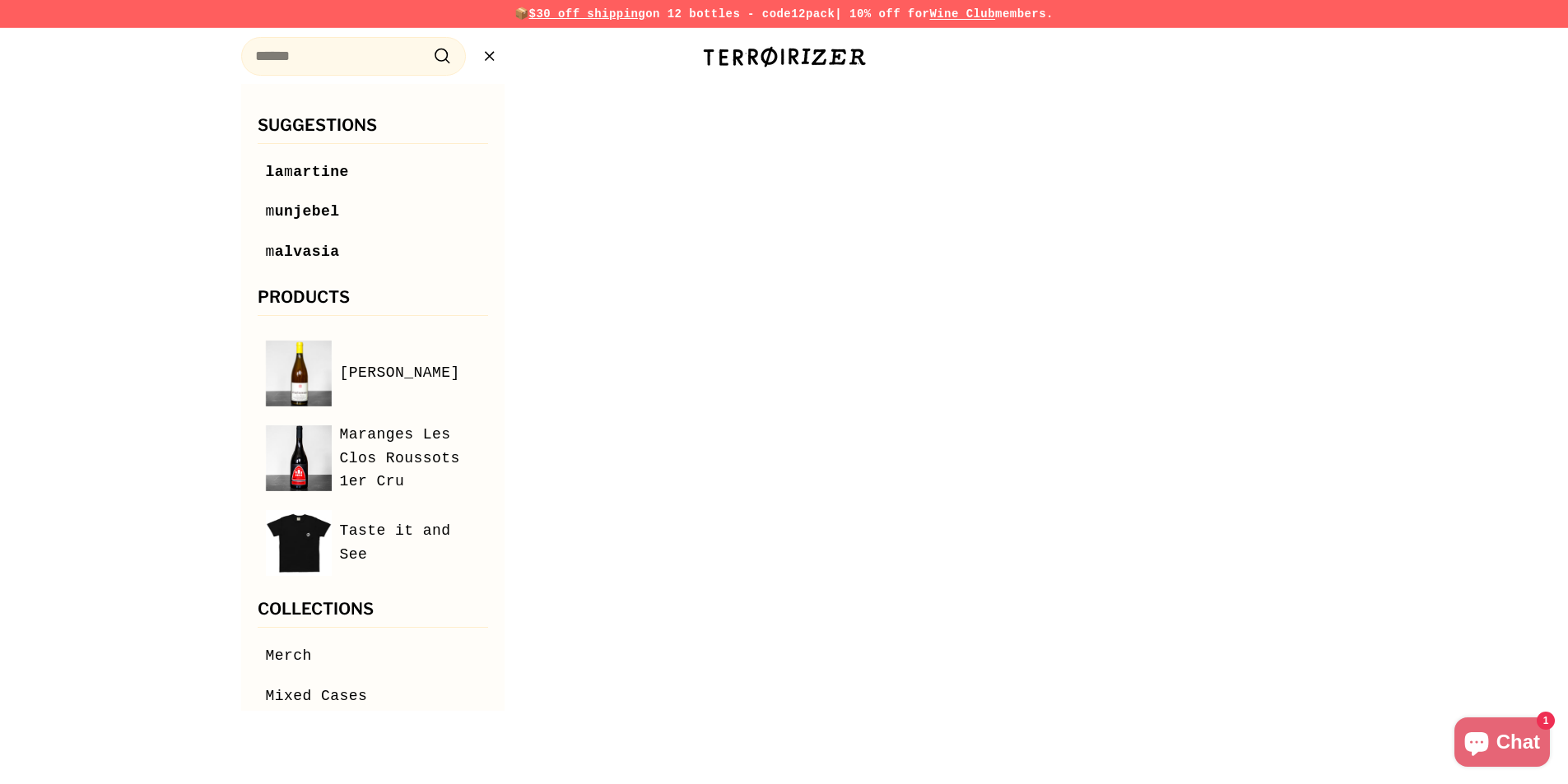
click at [486, 57] on icon ".cls-1{fill:none;stroke:#000;stroke-miterlimit:10;stroke-width:2px}" at bounding box center [489, 55] width 21 height 21
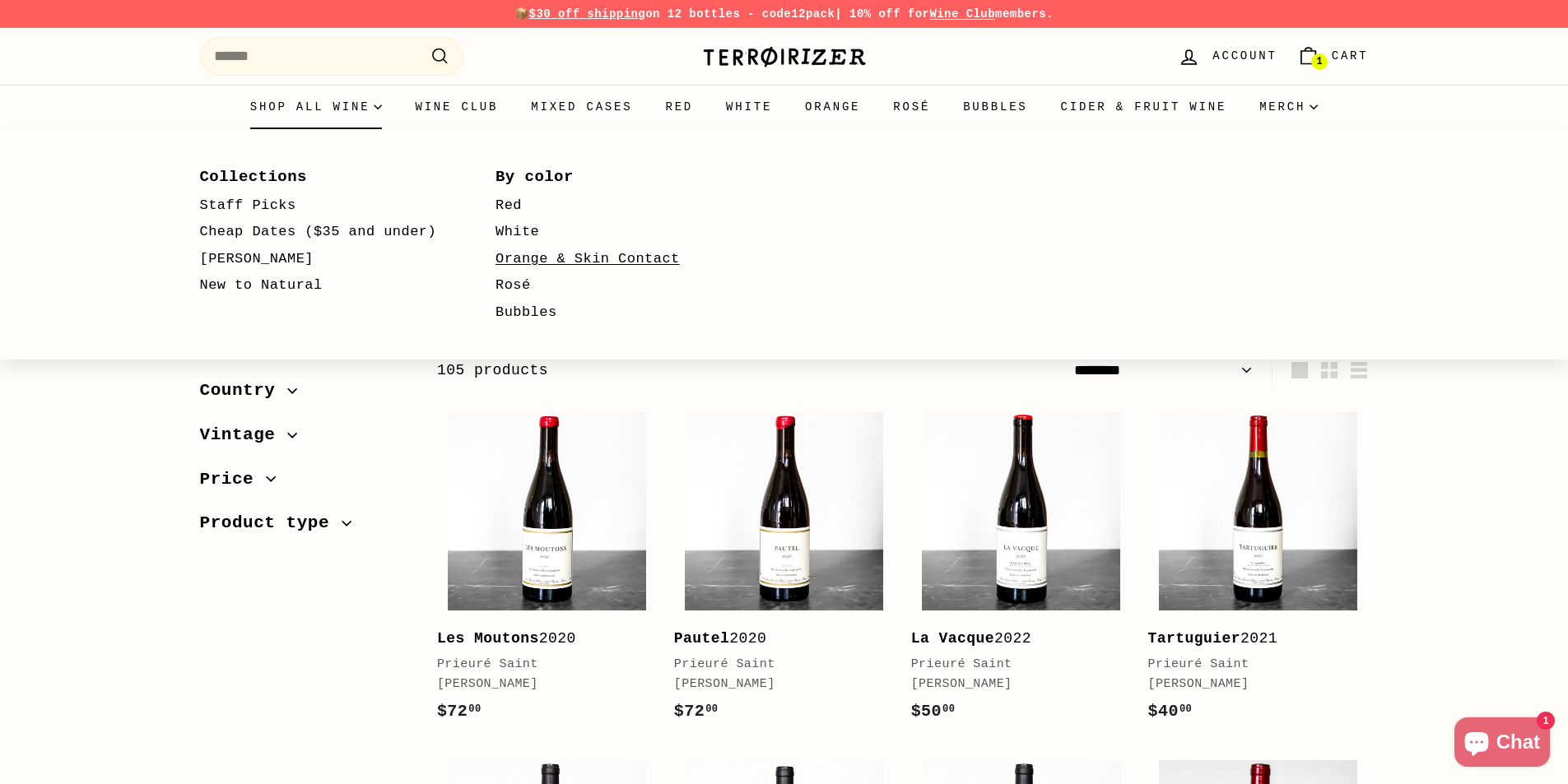
click at [524, 260] on link "Orange & Skin Contact" at bounding box center [620, 260] width 249 height 27
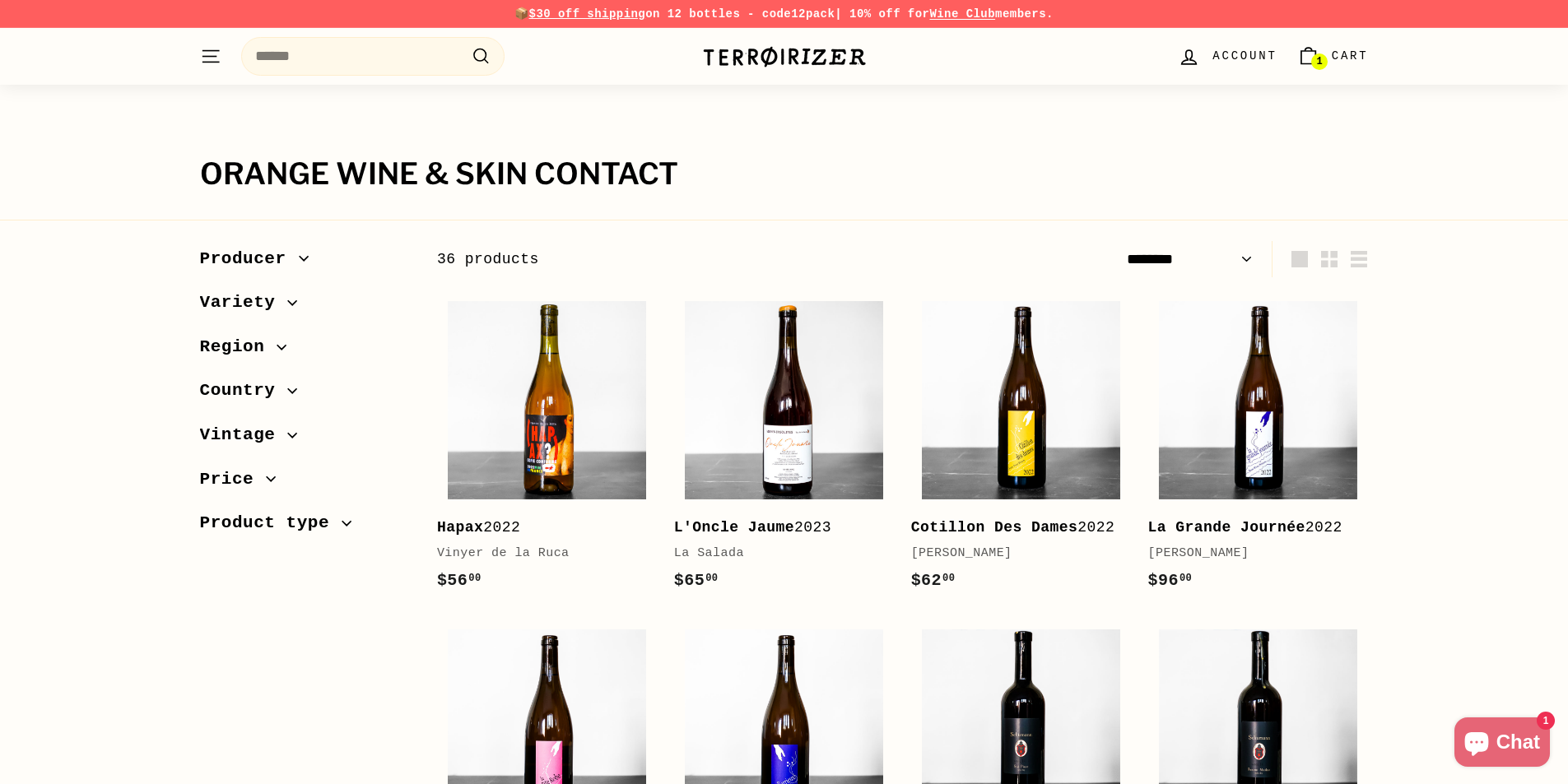
select select "******"
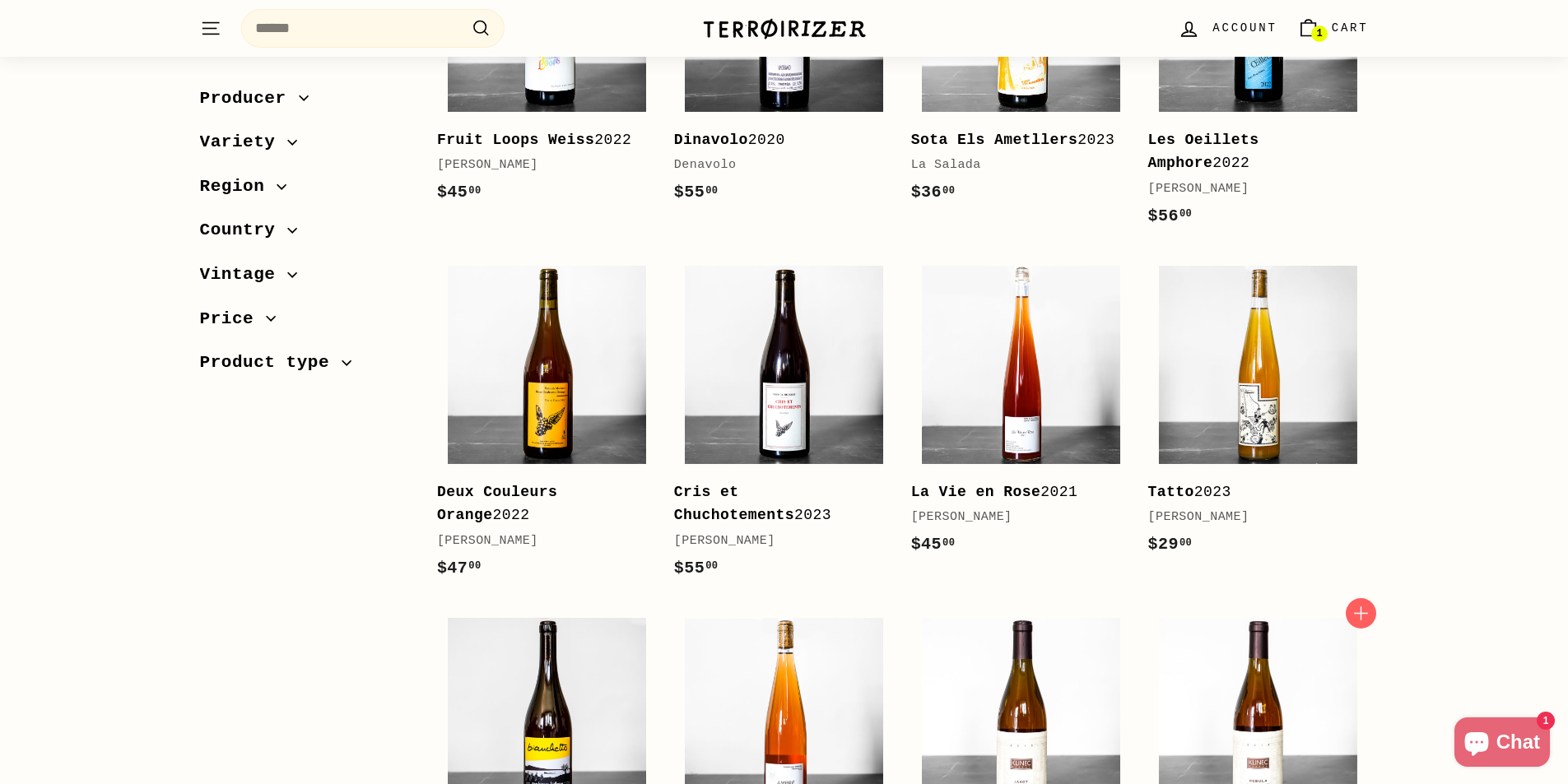
scroll to position [1727, 0]
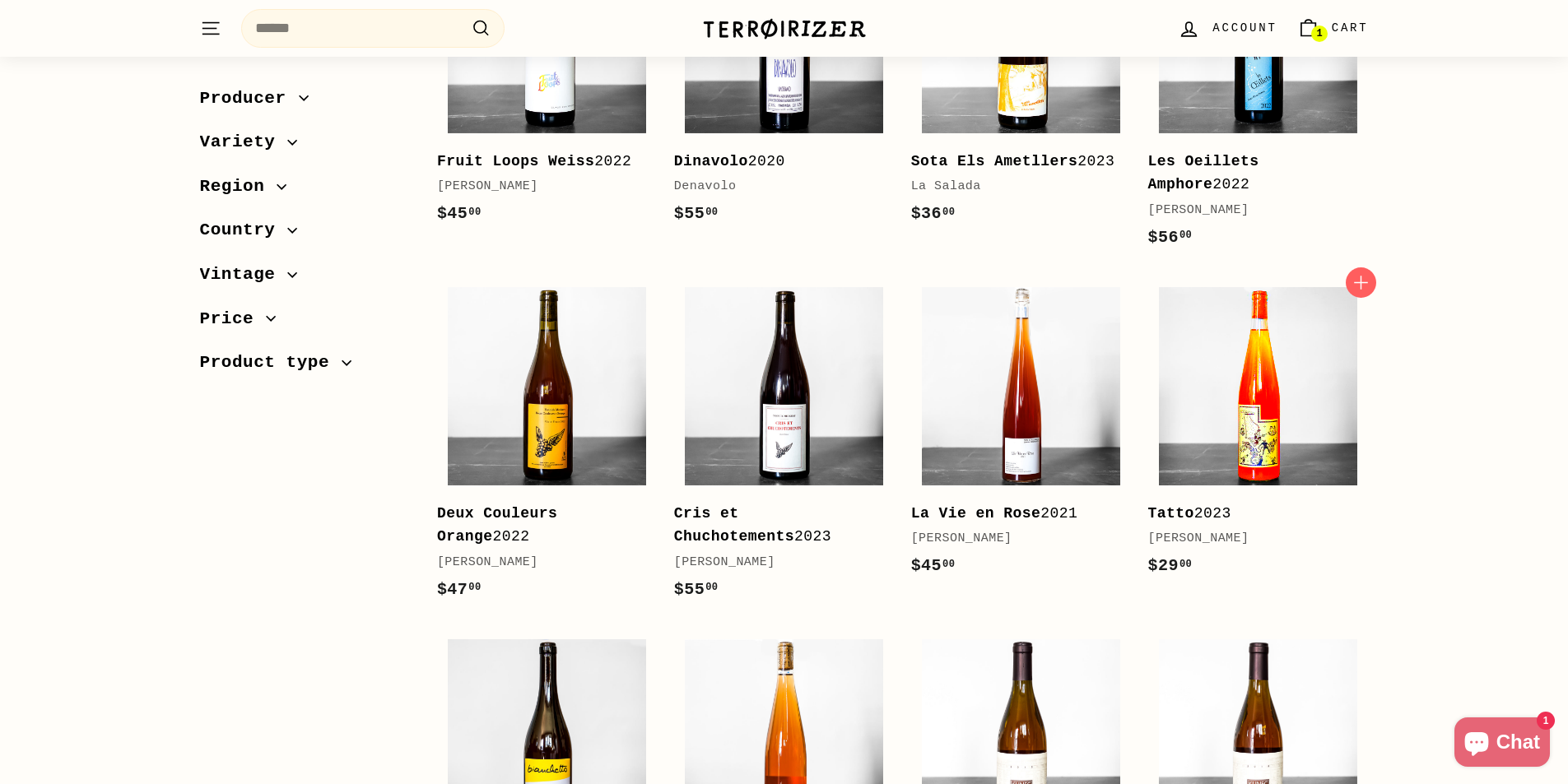
click at [1283, 413] on img at bounding box center [1257, 386] width 198 height 198
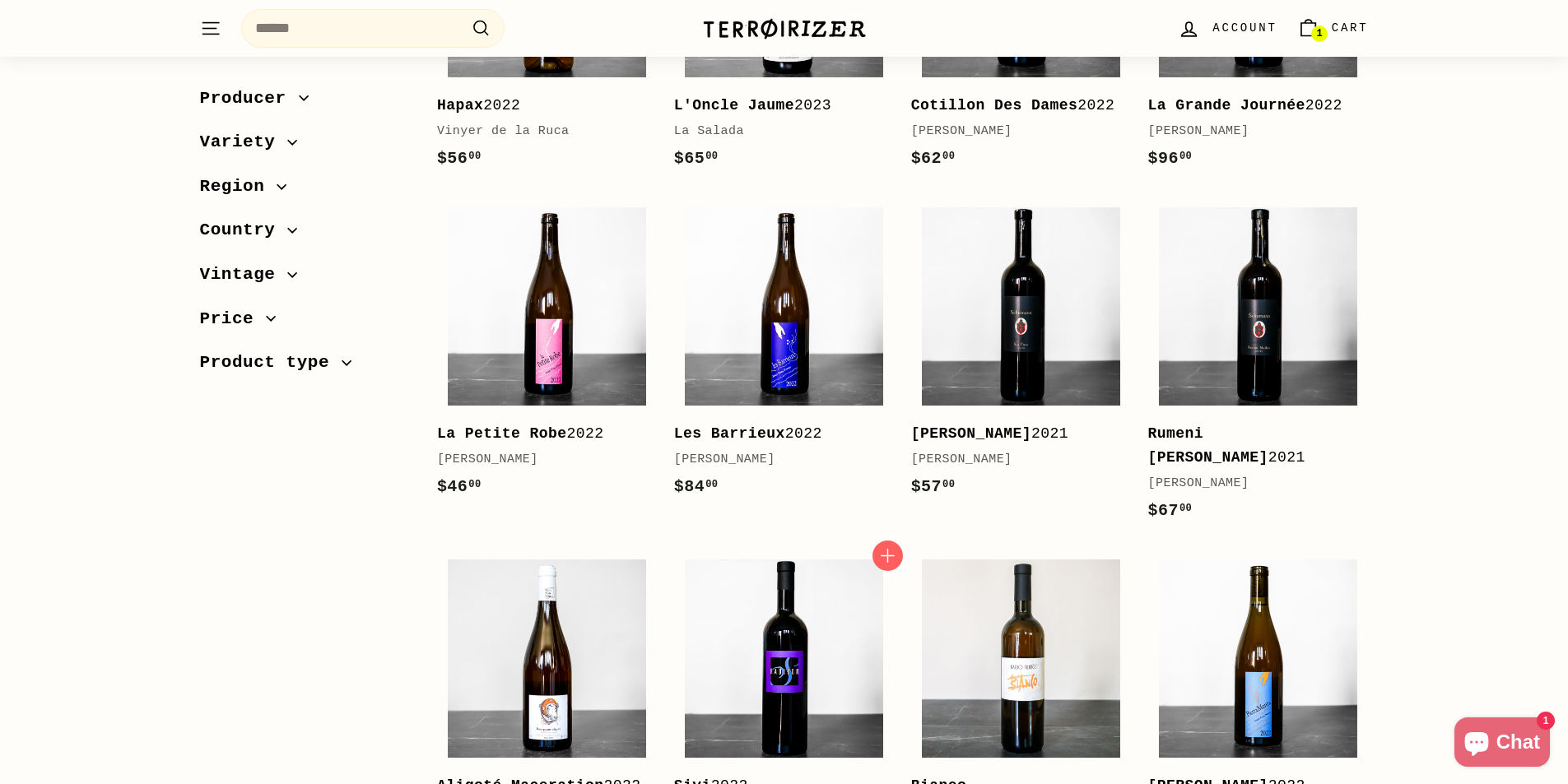
scroll to position [411, 0]
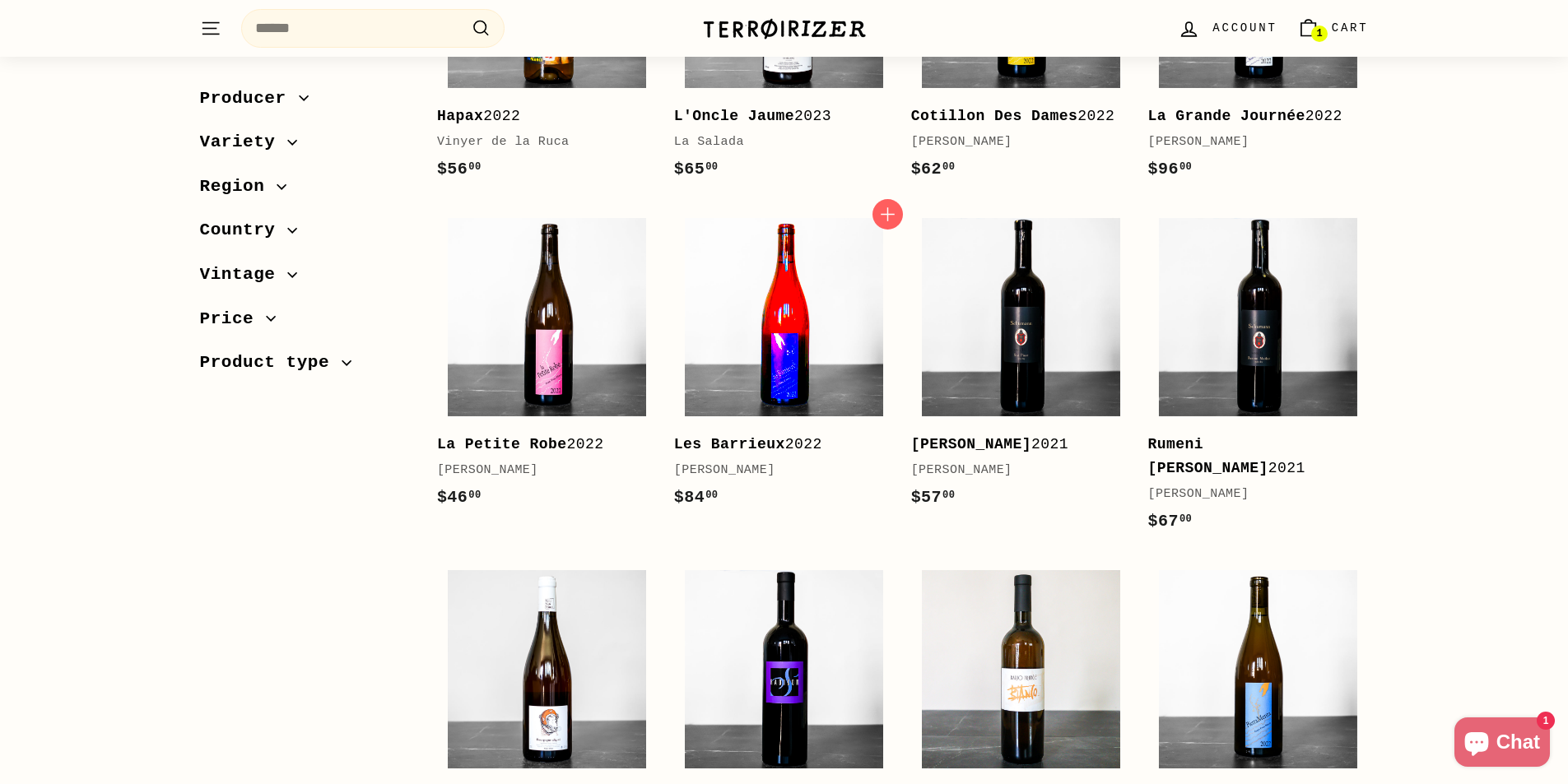
click at [789, 396] on img at bounding box center [784, 317] width 198 height 198
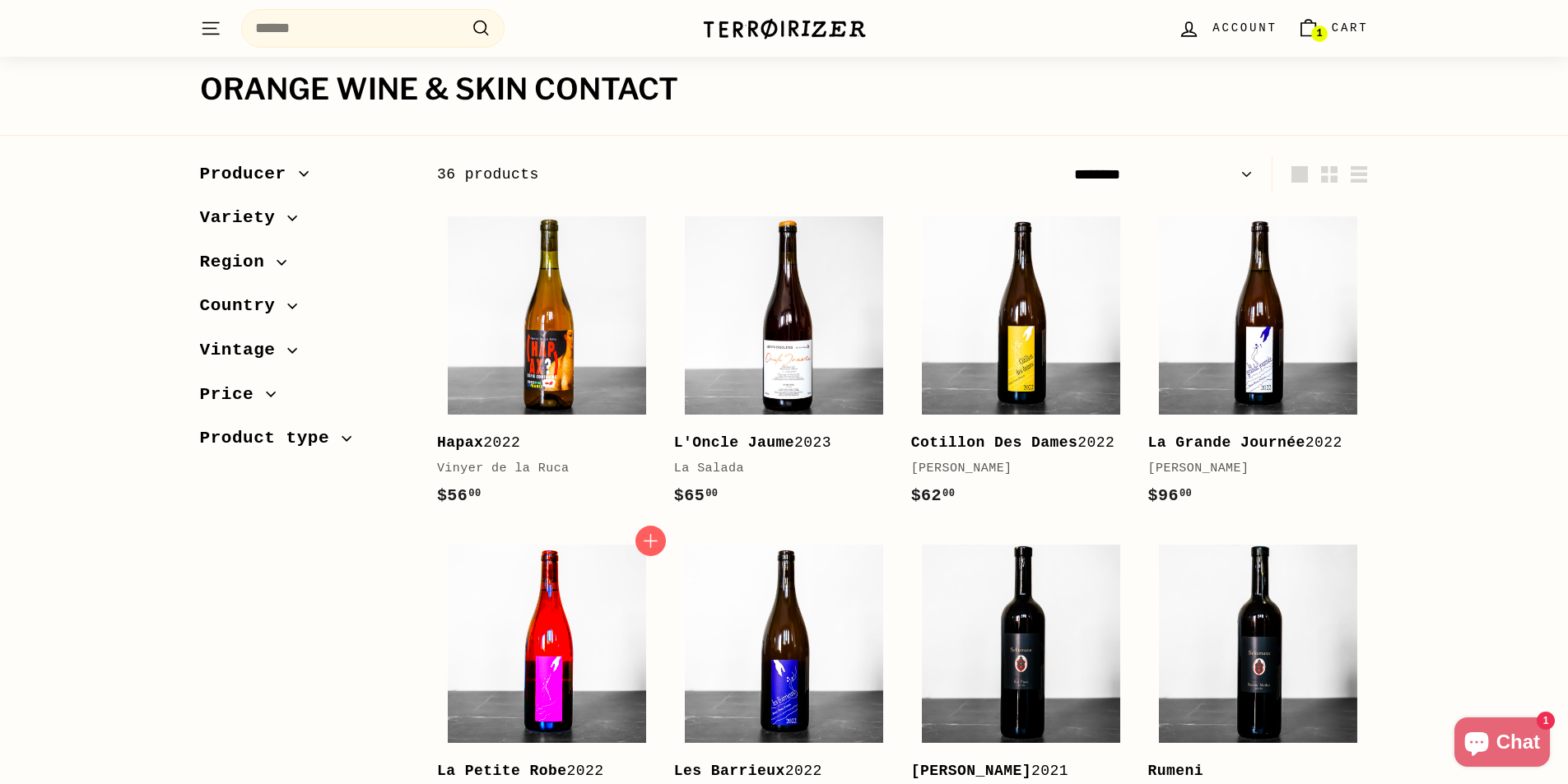
scroll to position [0, 0]
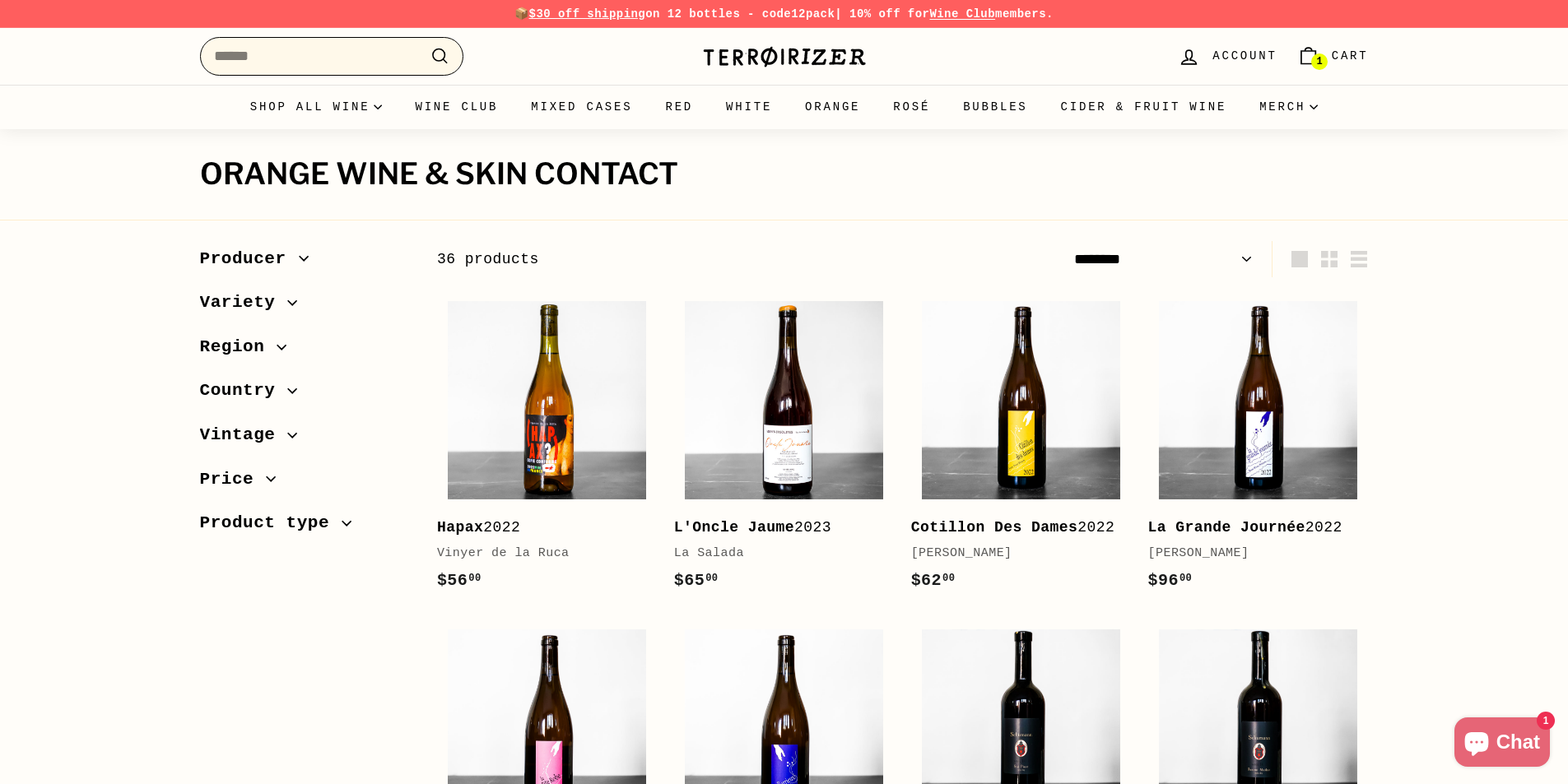
click at [261, 57] on input "Search" at bounding box center [331, 55] width 263 height 38
click at [253, 260] on span "Producer" at bounding box center [249, 259] width 99 height 28
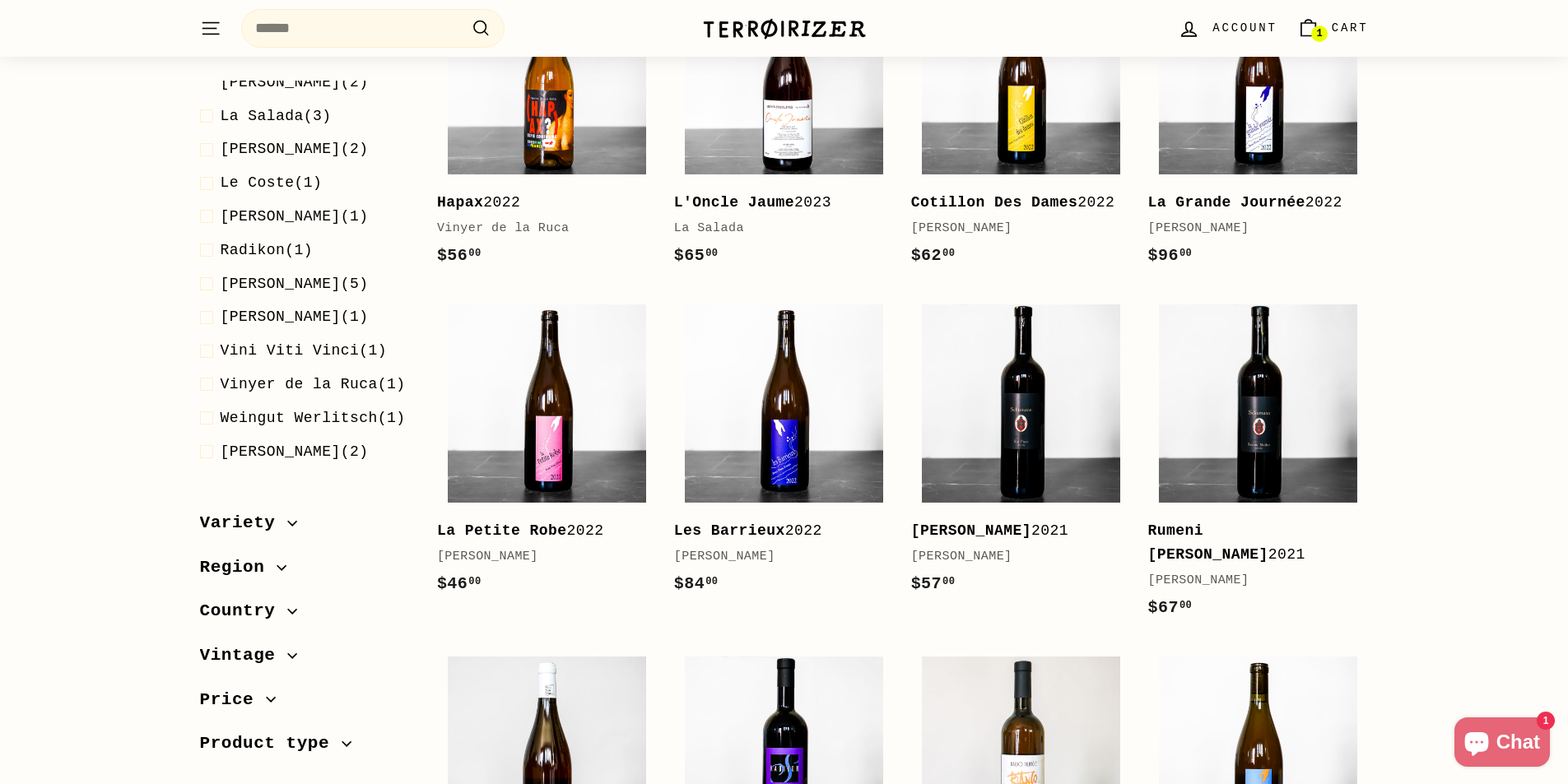
scroll to position [411, 0]
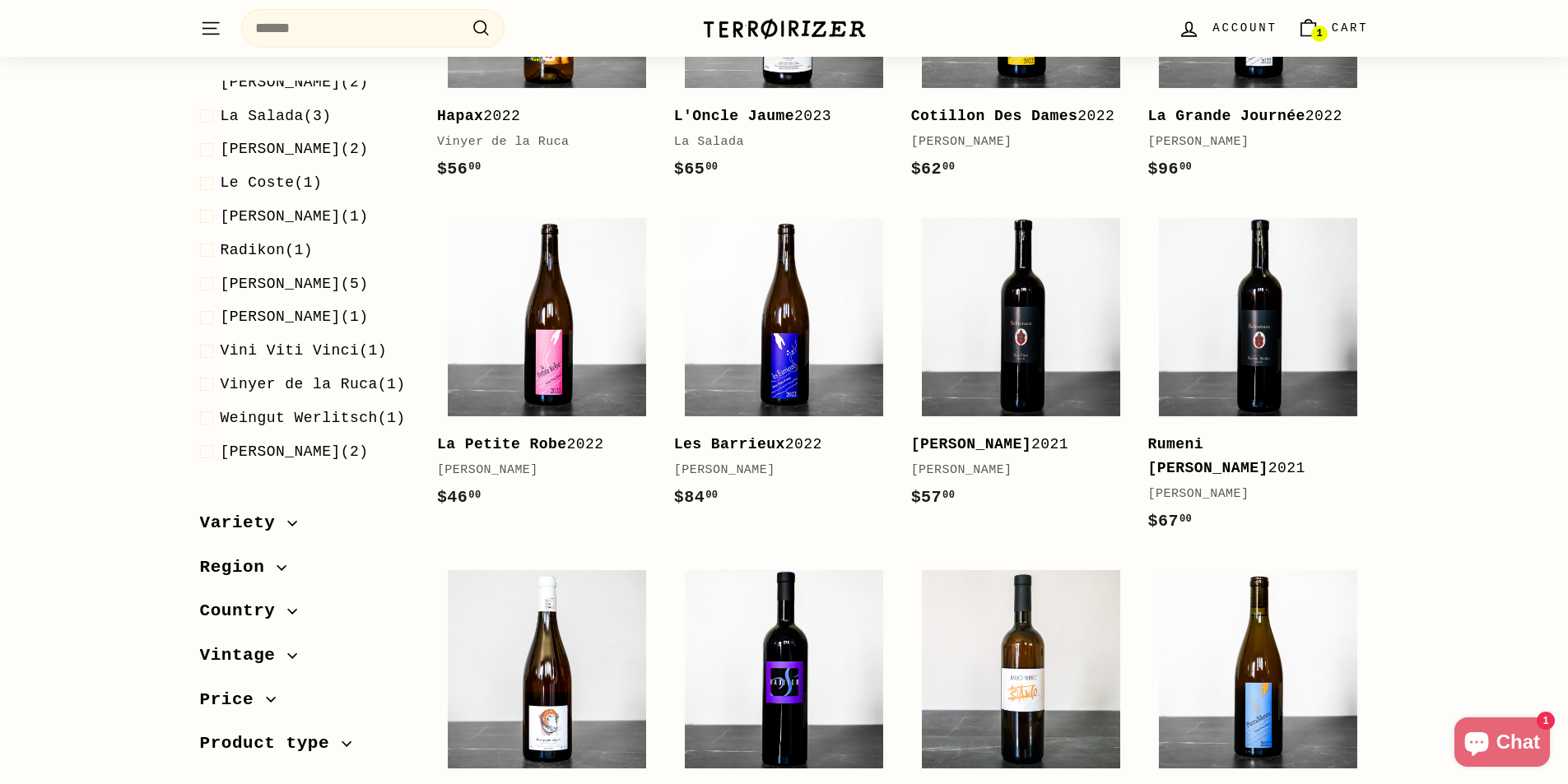
click at [263, 570] on span "Region" at bounding box center [238, 567] width 77 height 28
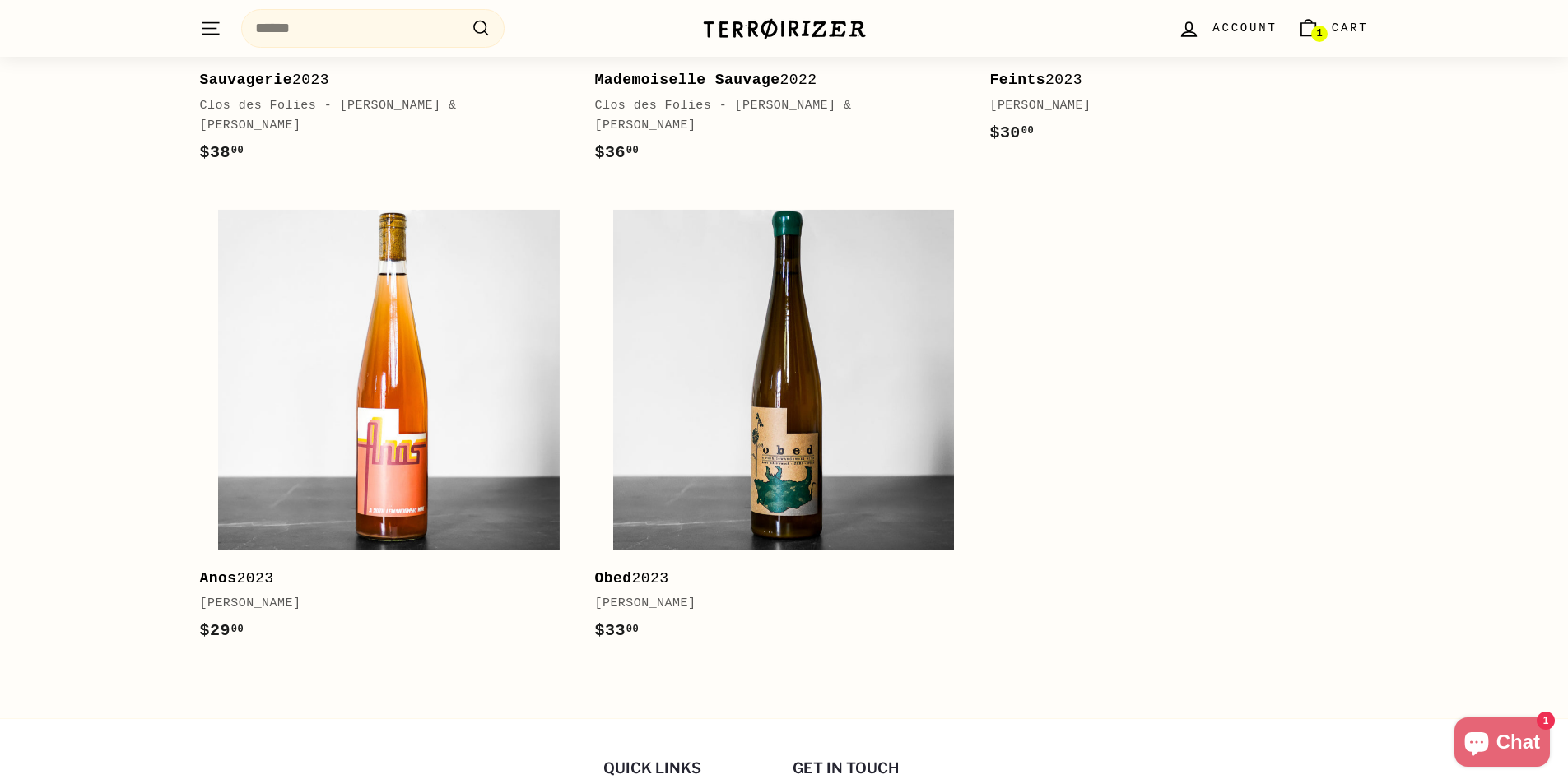
scroll to position [3772, 0]
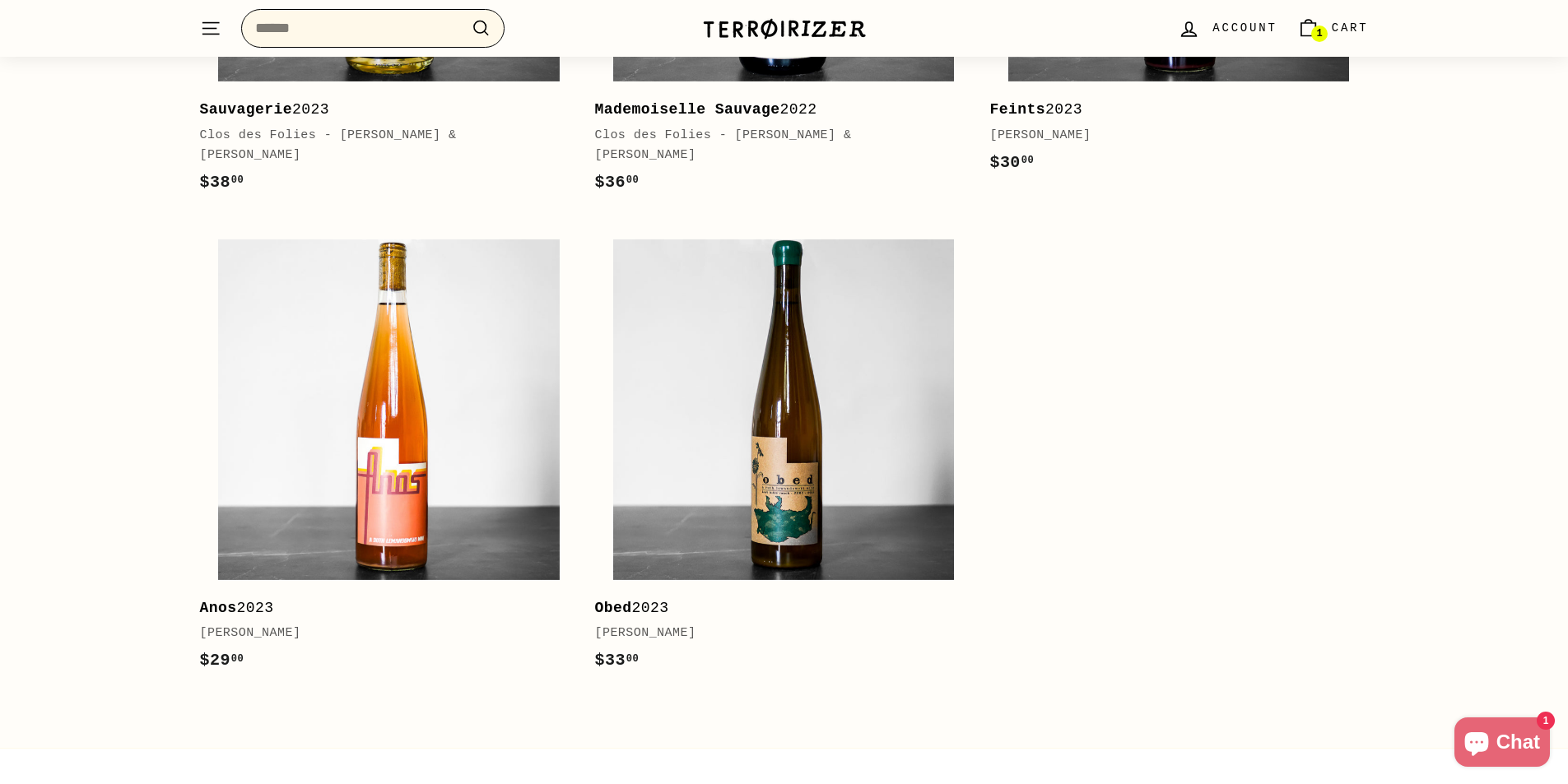
click at [283, 36] on input "Search" at bounding box center [373, 28] width 263 height 38
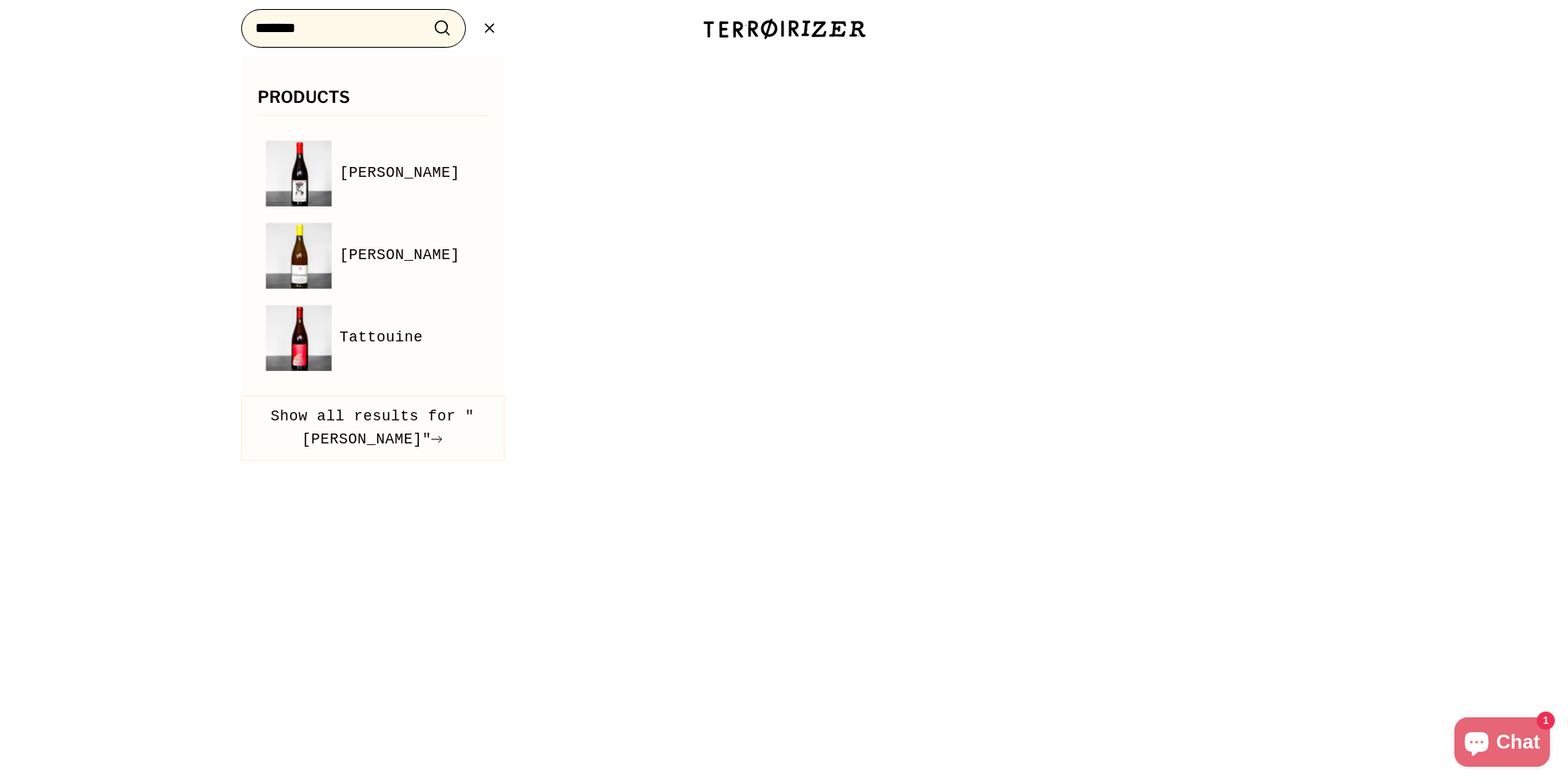
type input "*******"
click at [427, 15] on button ".cls-1{fill:none;stroke:#000;stroke-miterlimit:10;stroke-width:2px} Search" at bounding box center [442, 28] width 30 height 25
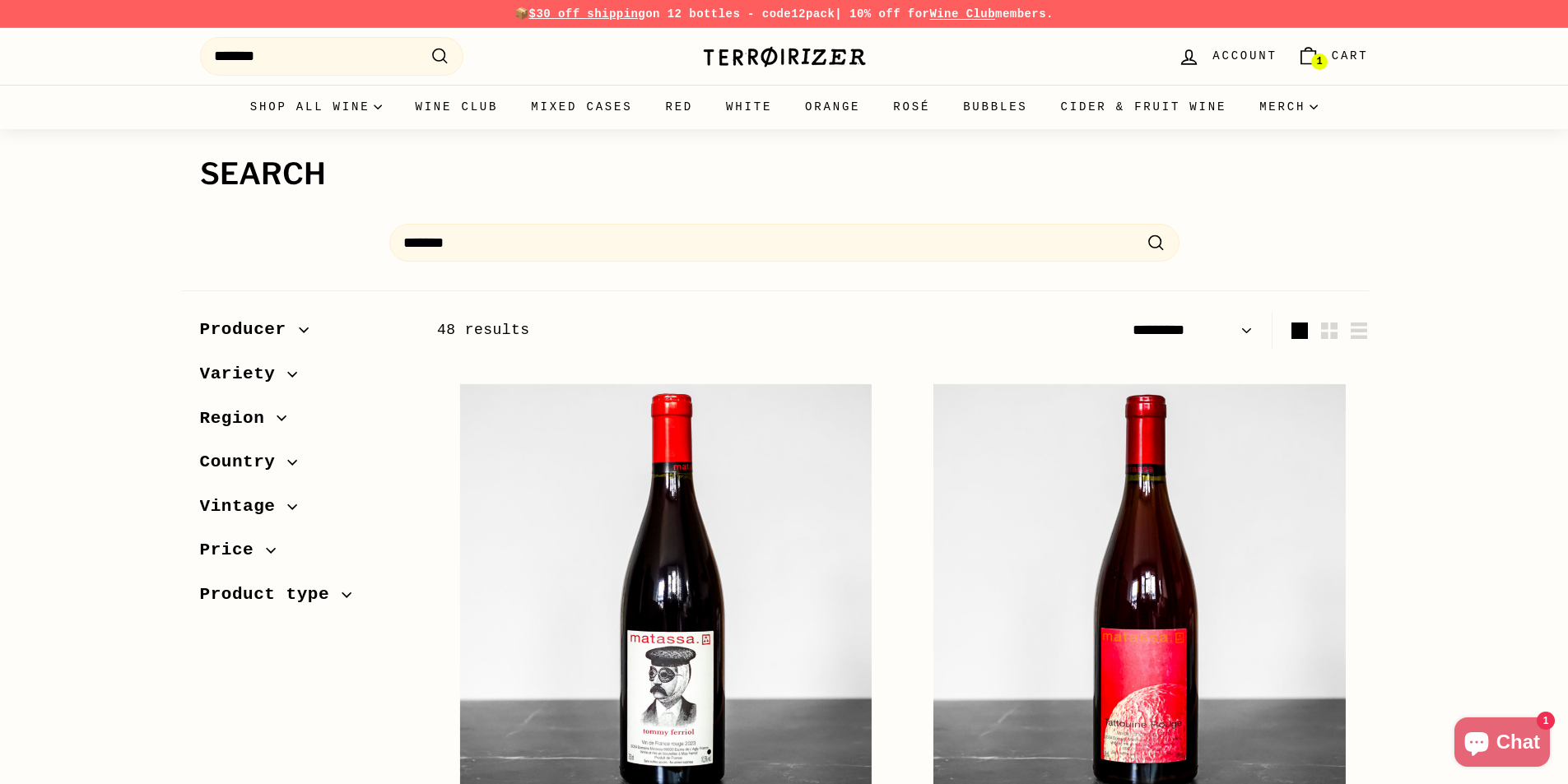
select select "*********"
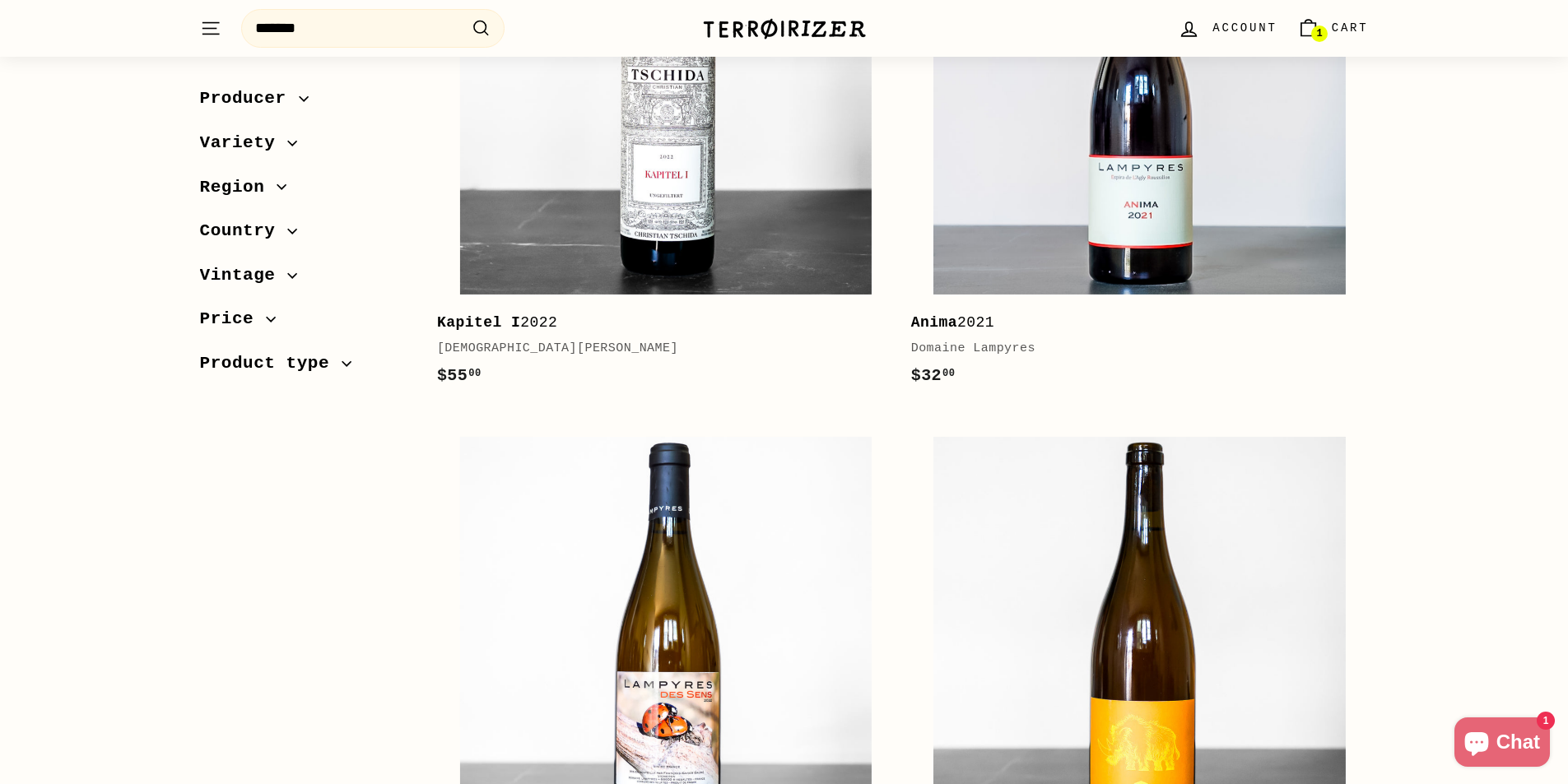
scroll to position [3783, 0]
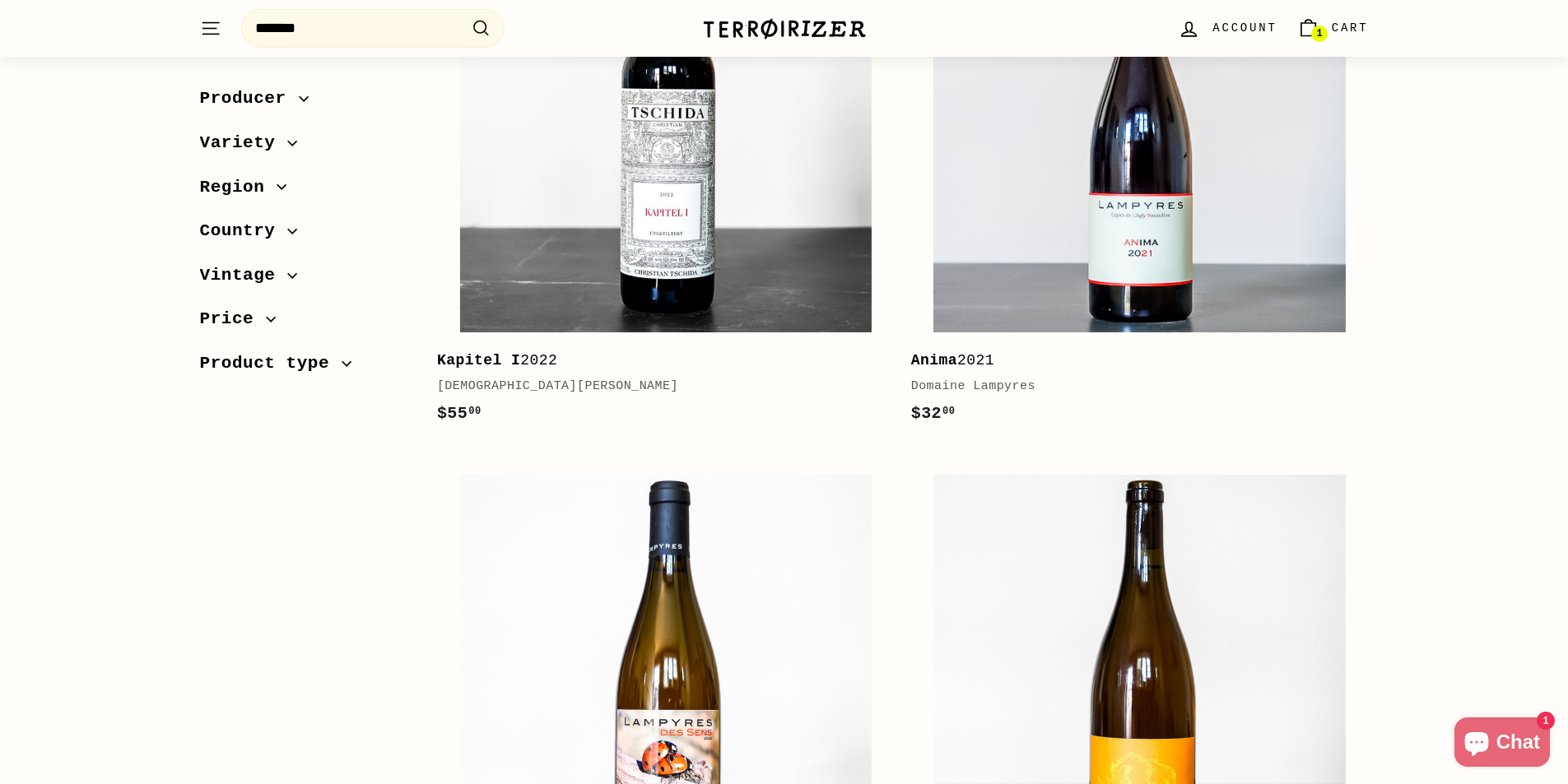
click at [506, 390] on div "[DEMOGRAPHIC_DATA][PERSON_NAME]" at bounding box center [657, 387] width 441 height 20
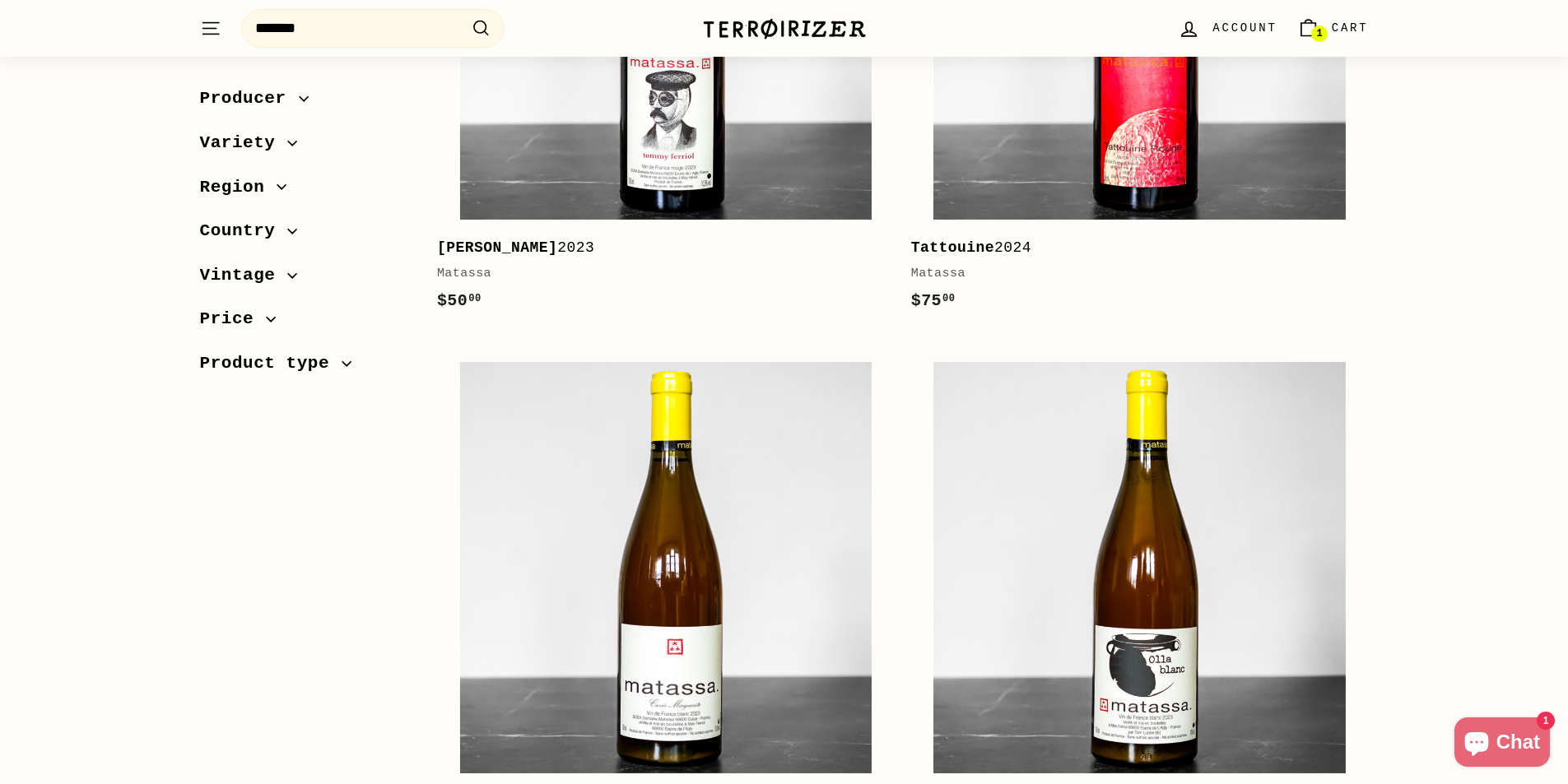
scroll to position [329, 0]
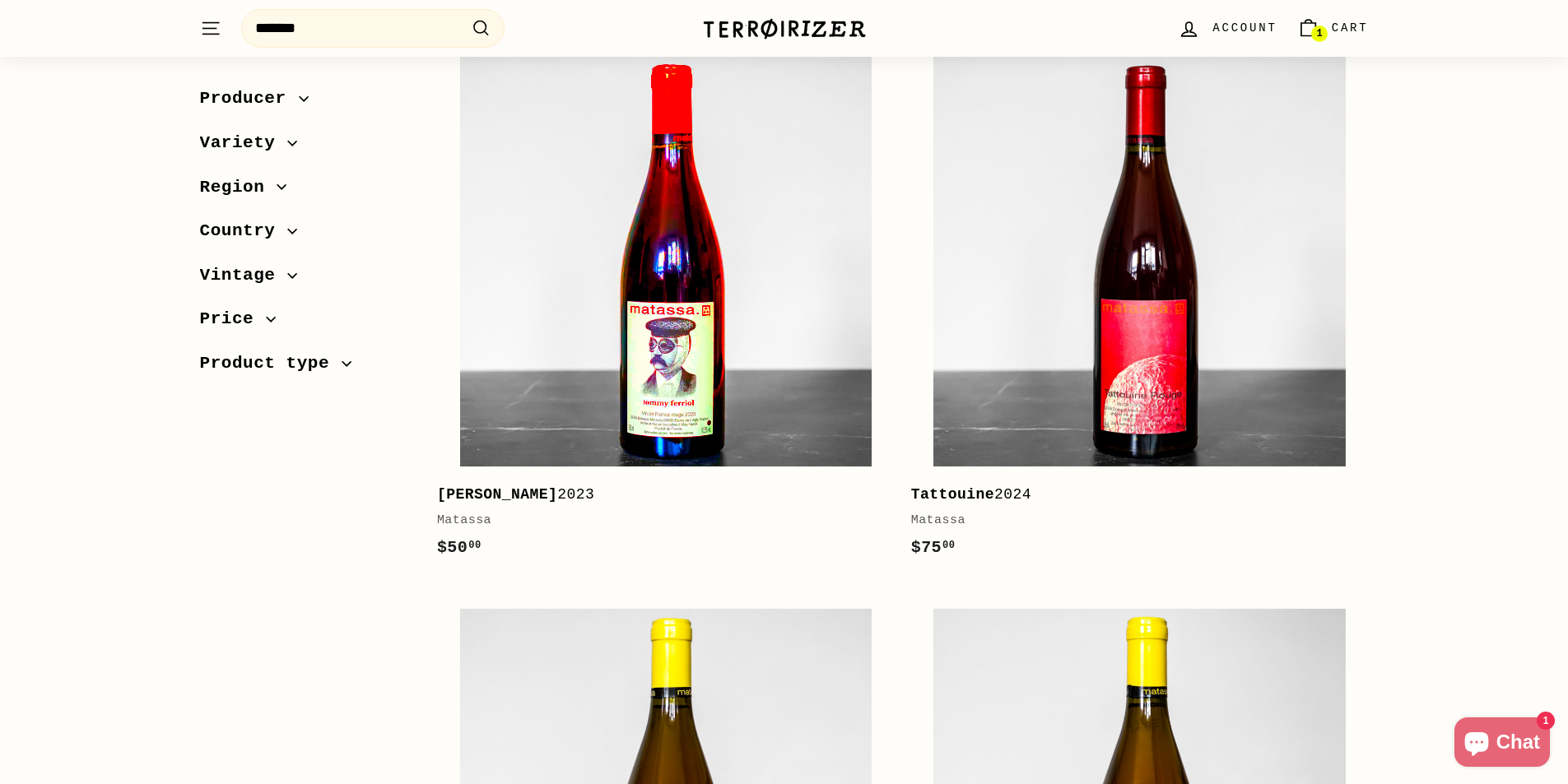
click at [698, 401] on img at bounding box center [665, 260] width 411 height 411
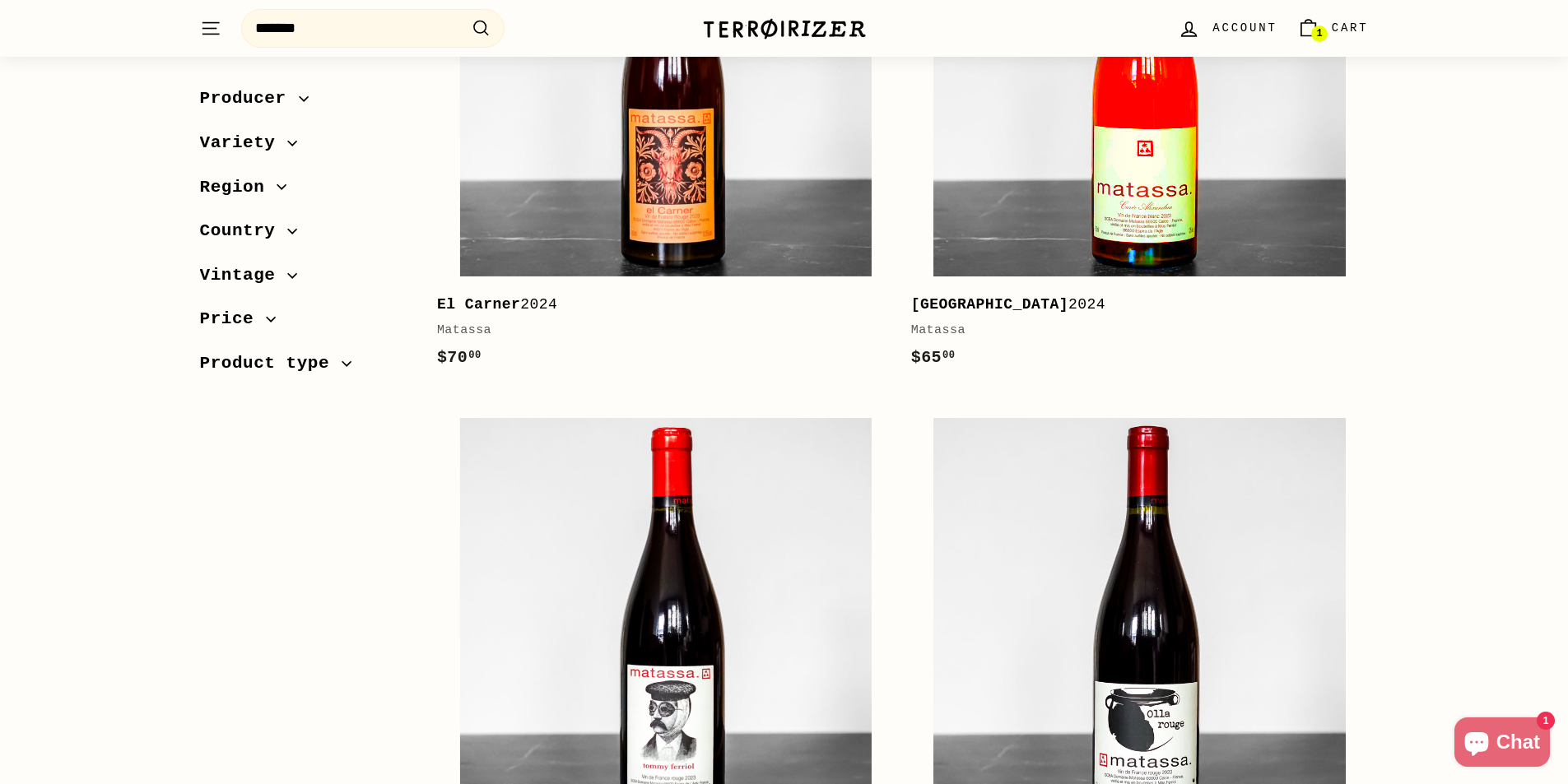
scroll to position [1645, 0]
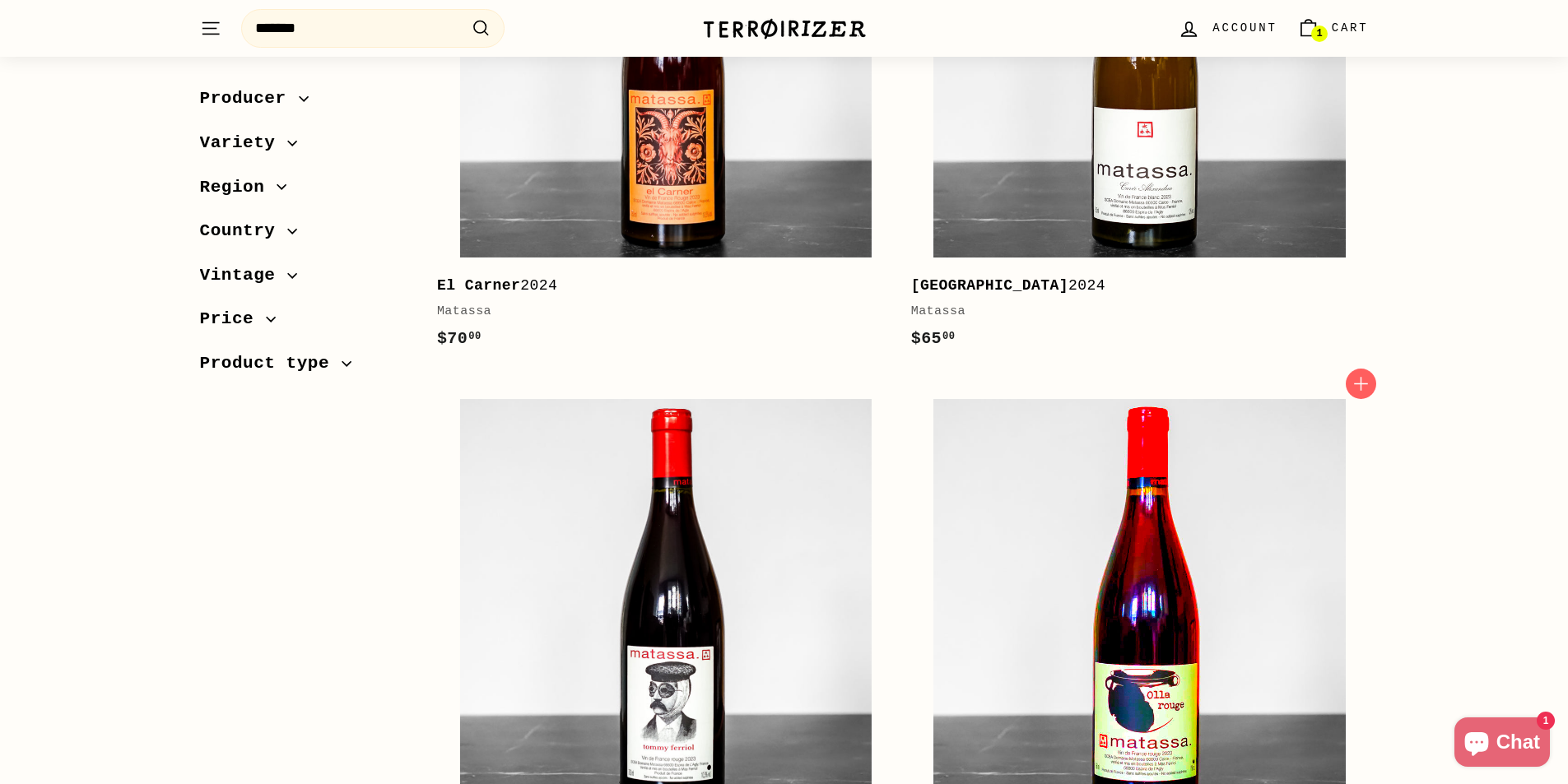
click at [1117, 623] on img at bounding box center [1138, 604] width 411 height 411
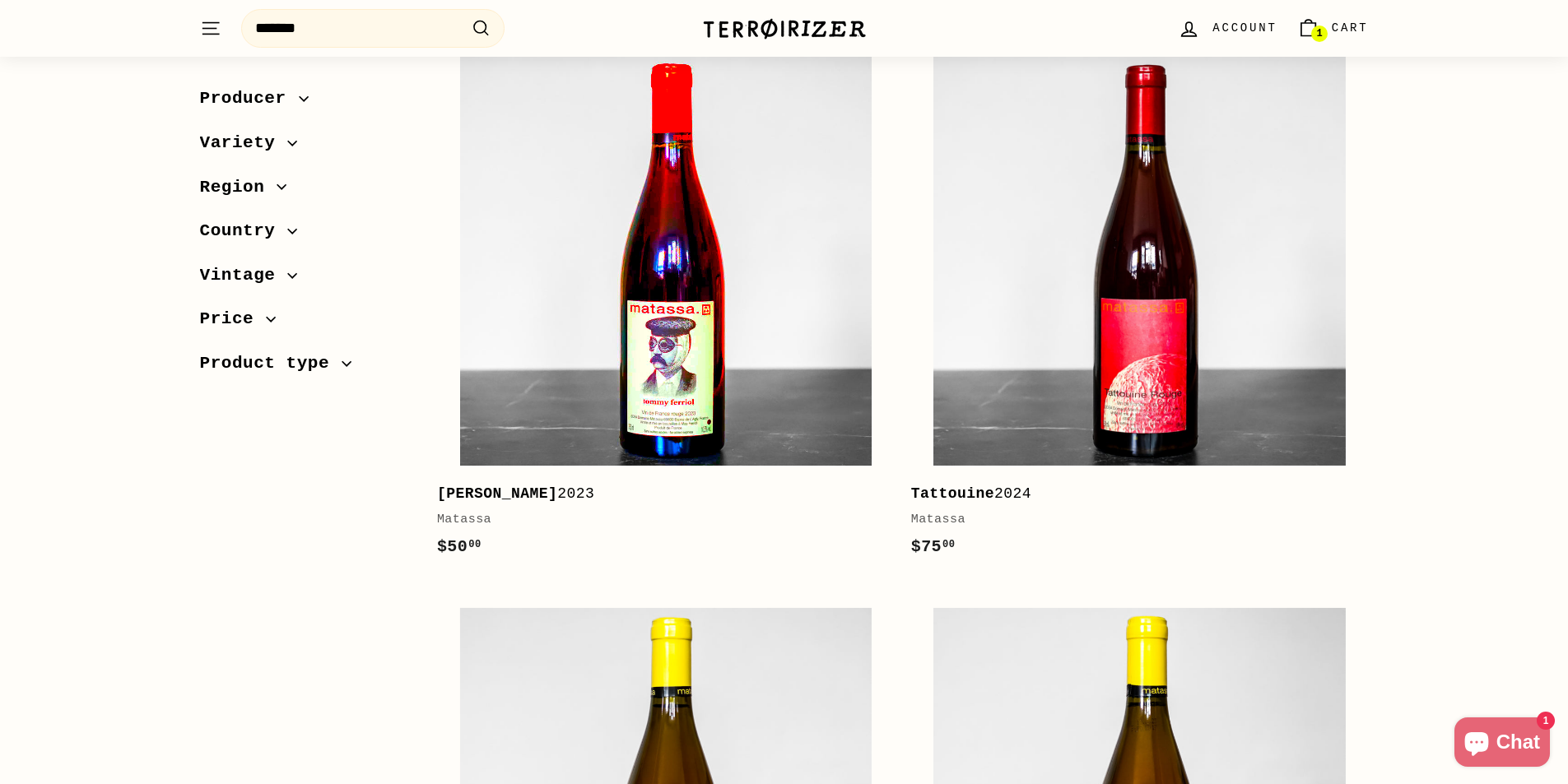
scroll to position [329, 0]
click at [737, 395] on img at bounding box center [665, 260] width 411 height 411
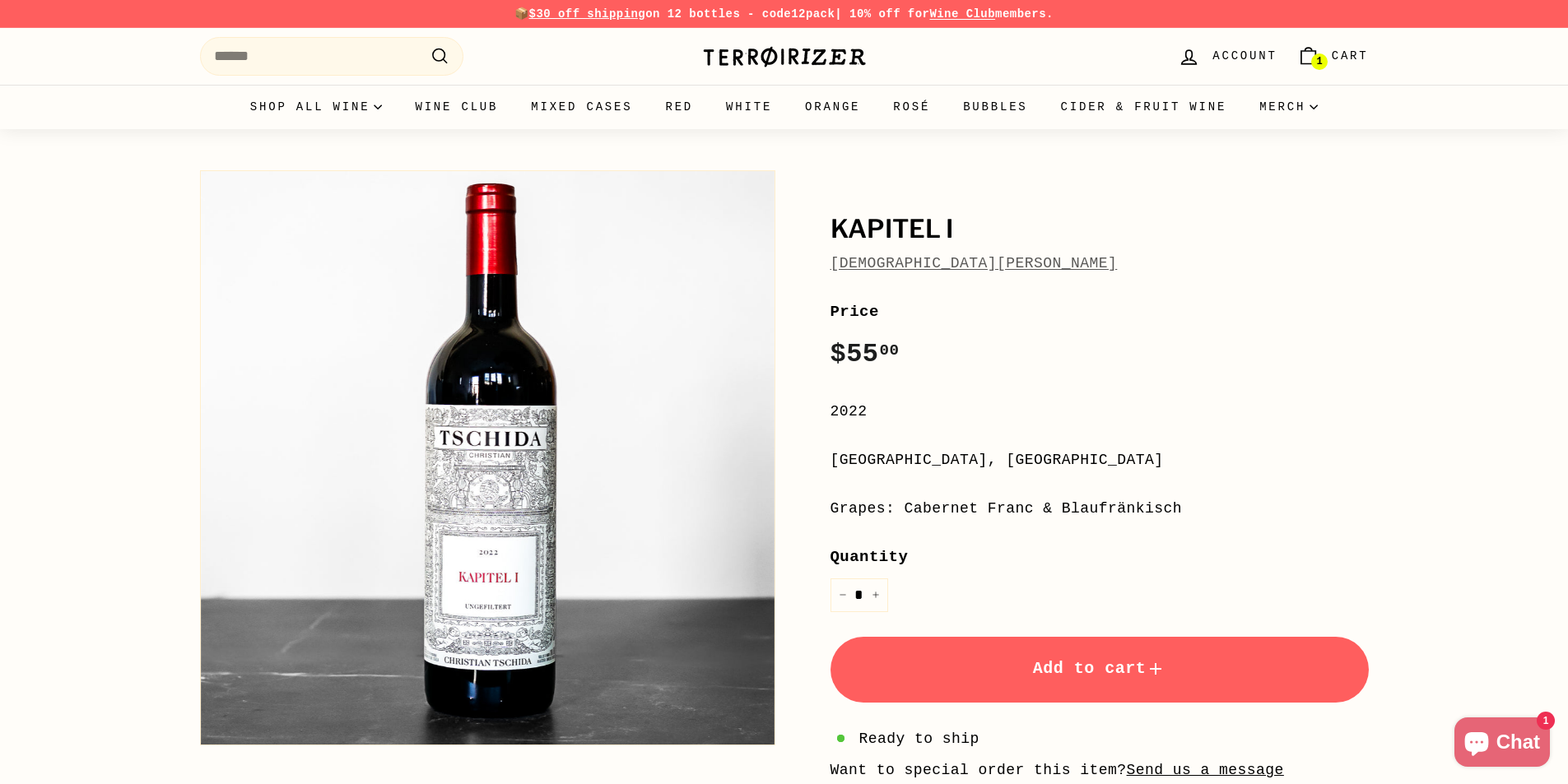
click at [875, 265] on link "[DEMOGRAPHIC_DATA][PERSON_NAME]" at bounding box center [973, 263] width 287 height 16
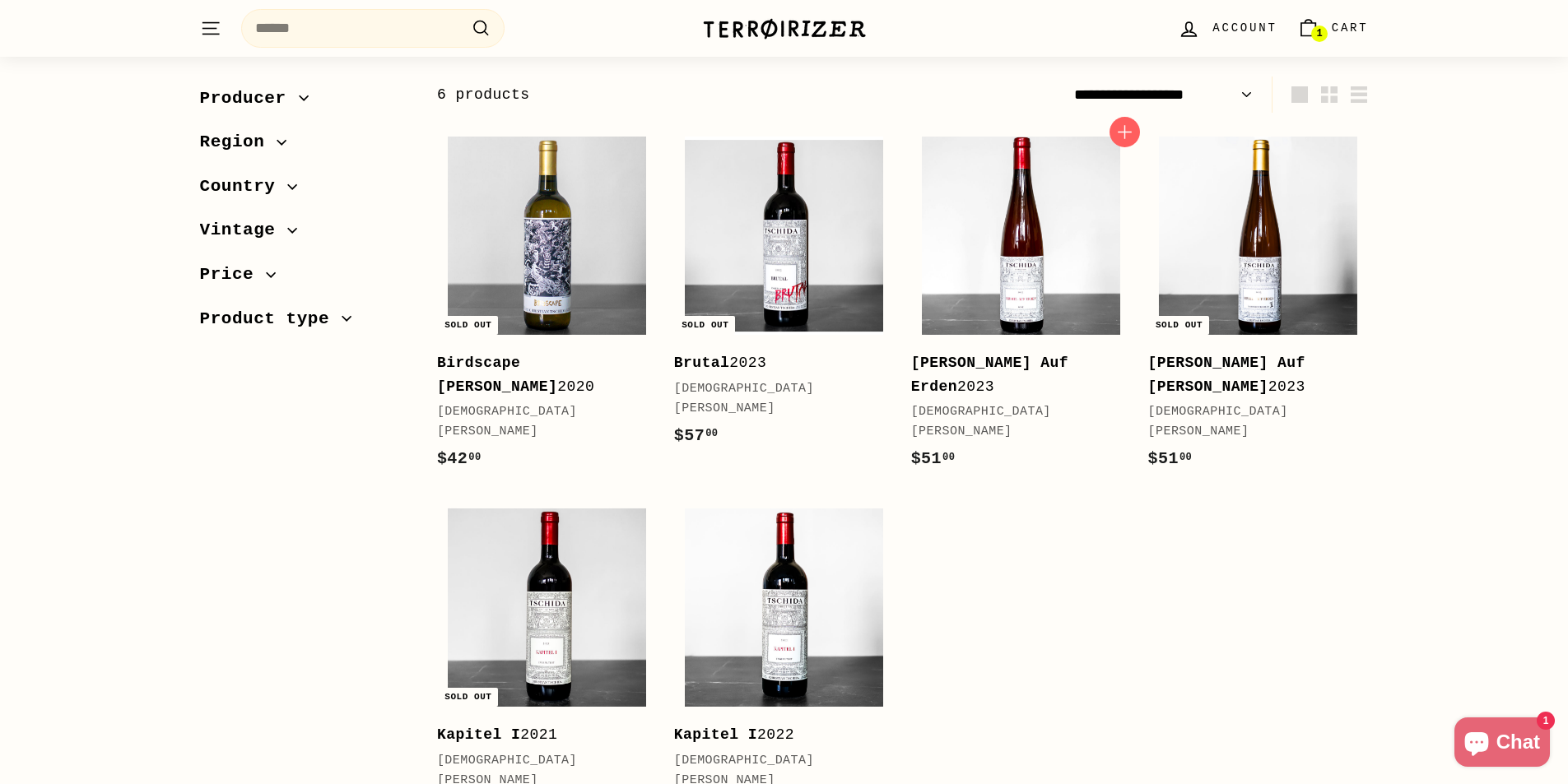
scroll to position [247, 0]
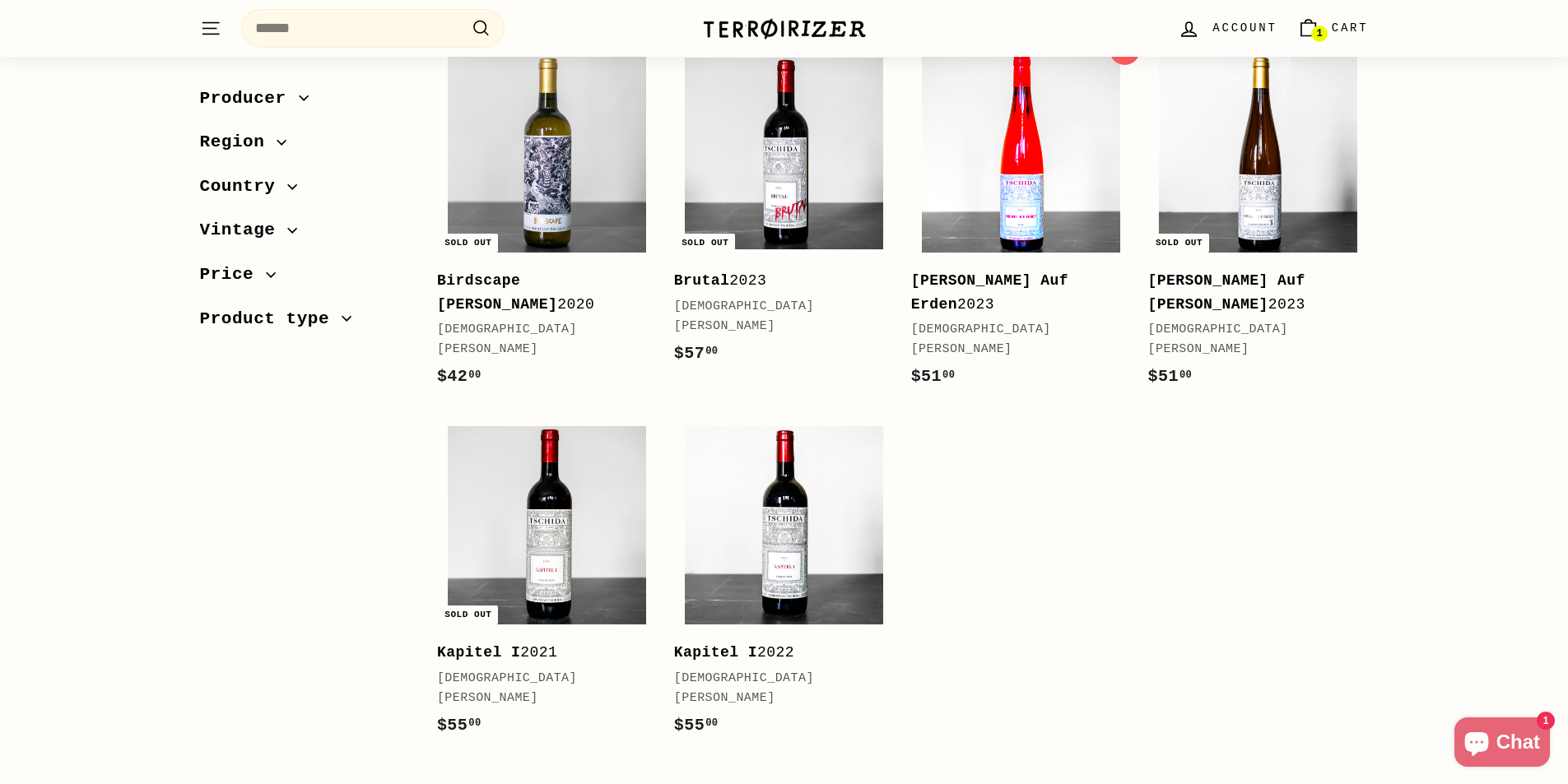
click at [1027, 226] on img at bounding box center [1020, 153] width 198 height 198
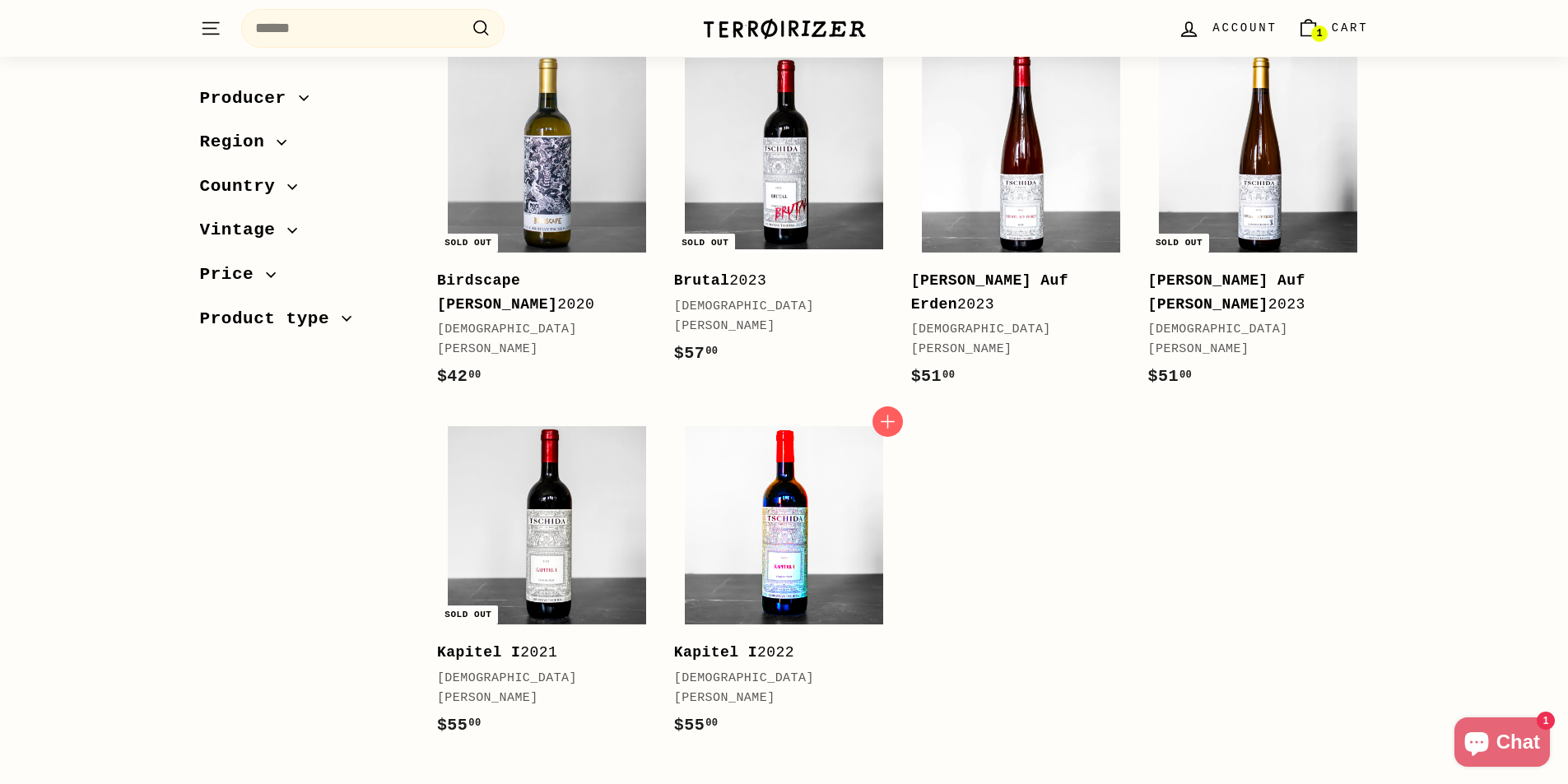
click at [799, 574] on img at bounding box center [784, 524] width 198 height 198
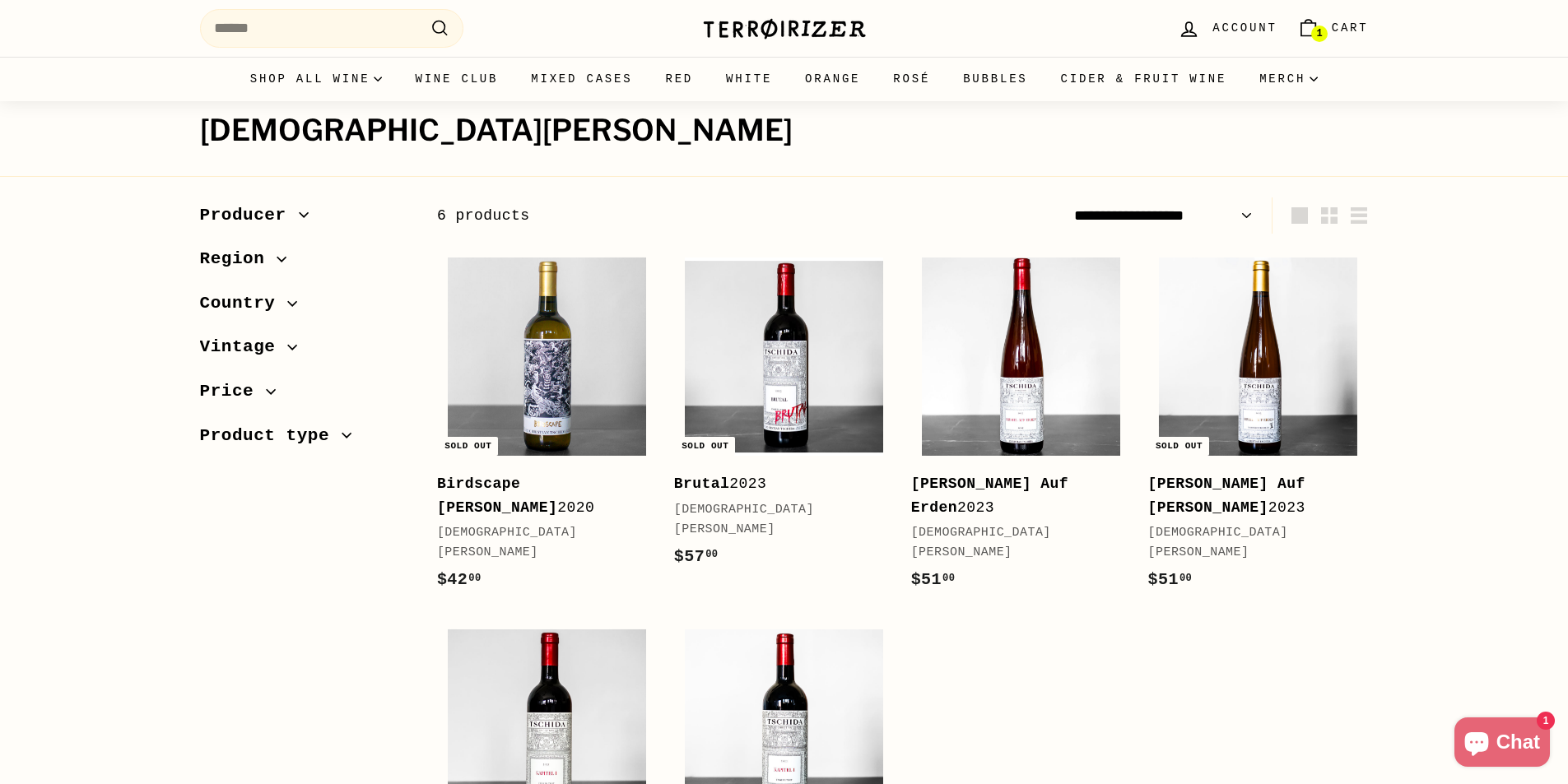
scroll to position [0, 0]
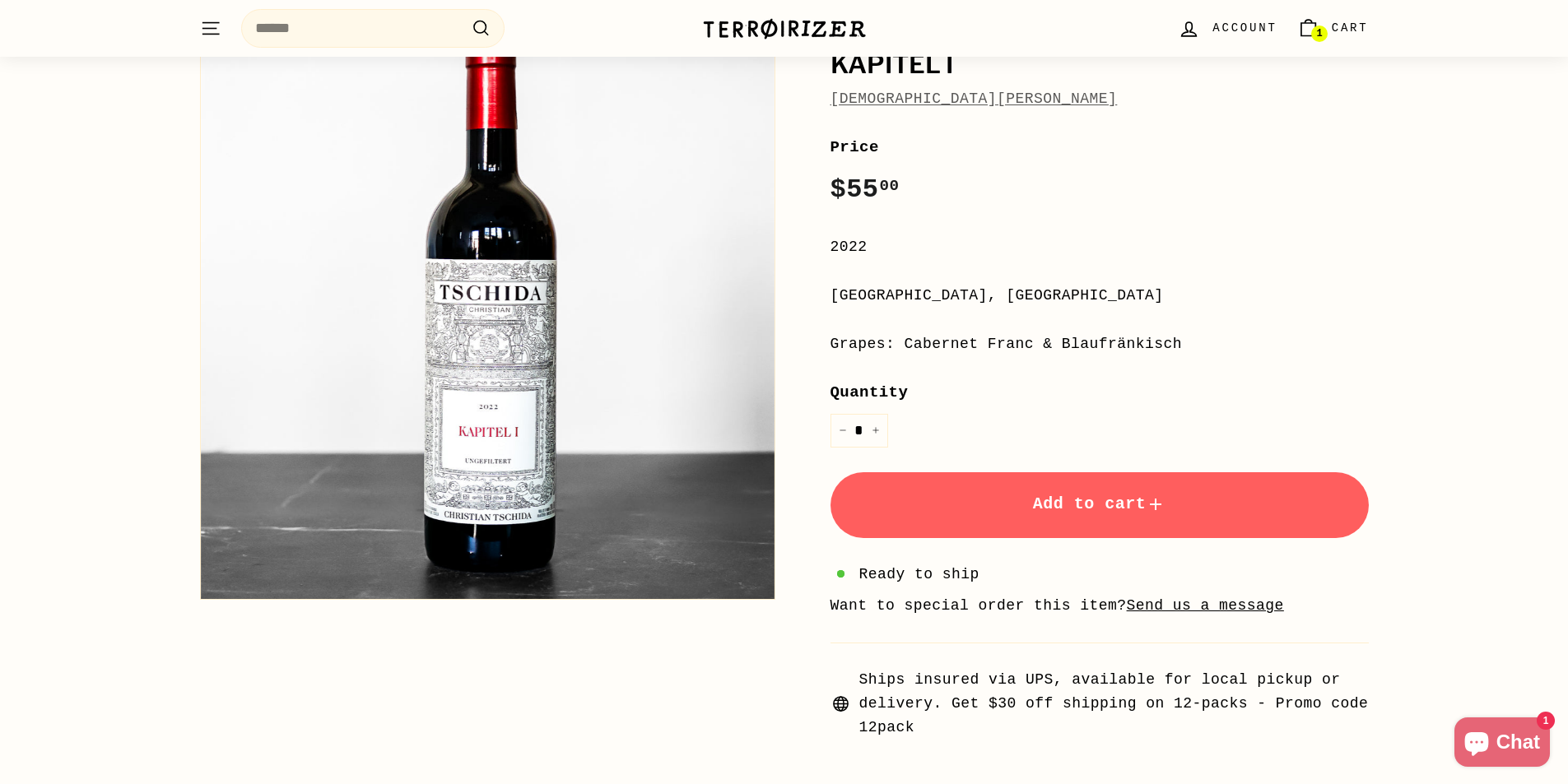
scroll to position [82, 0]
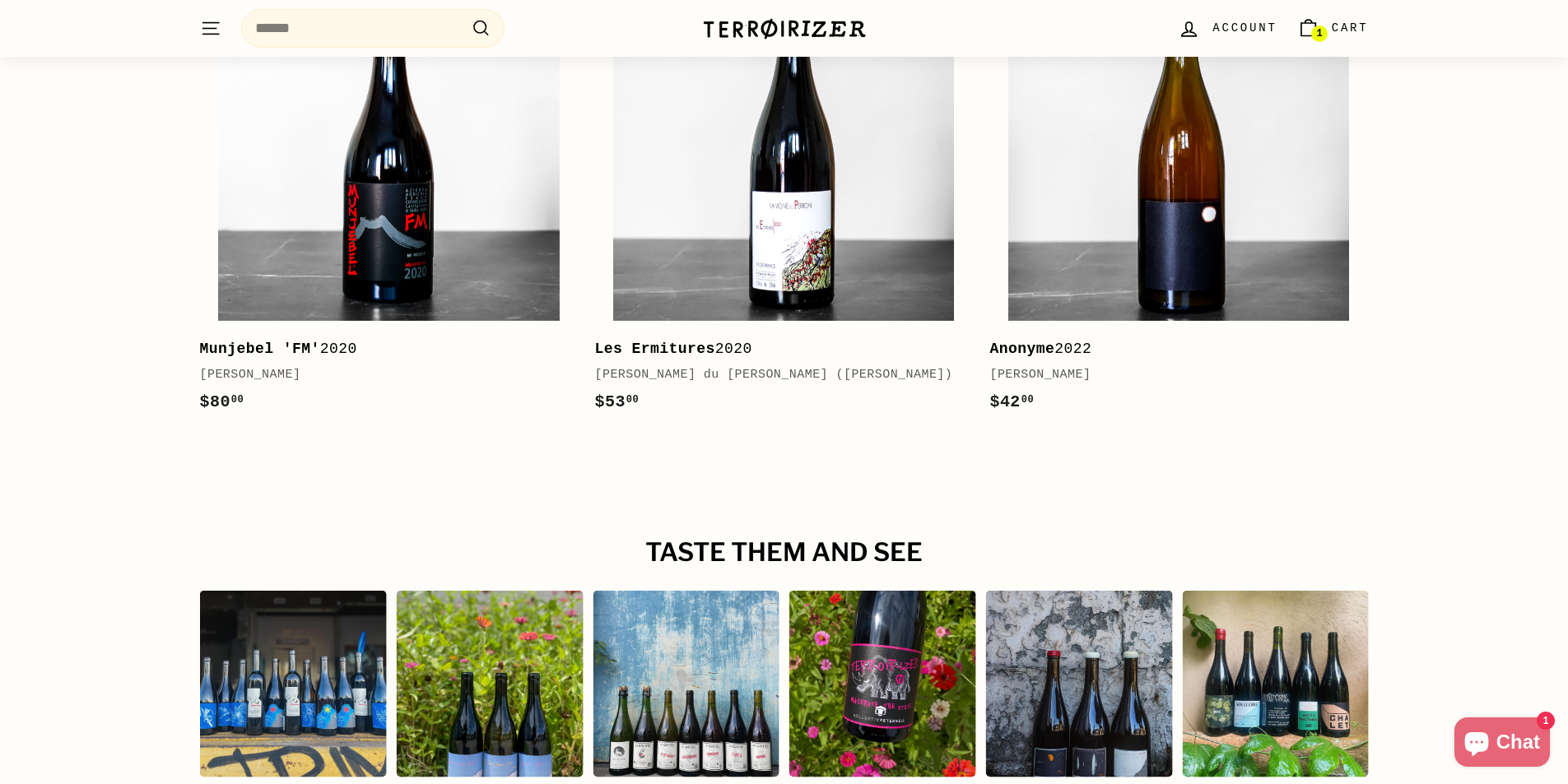
scroll to position [2550, 0]
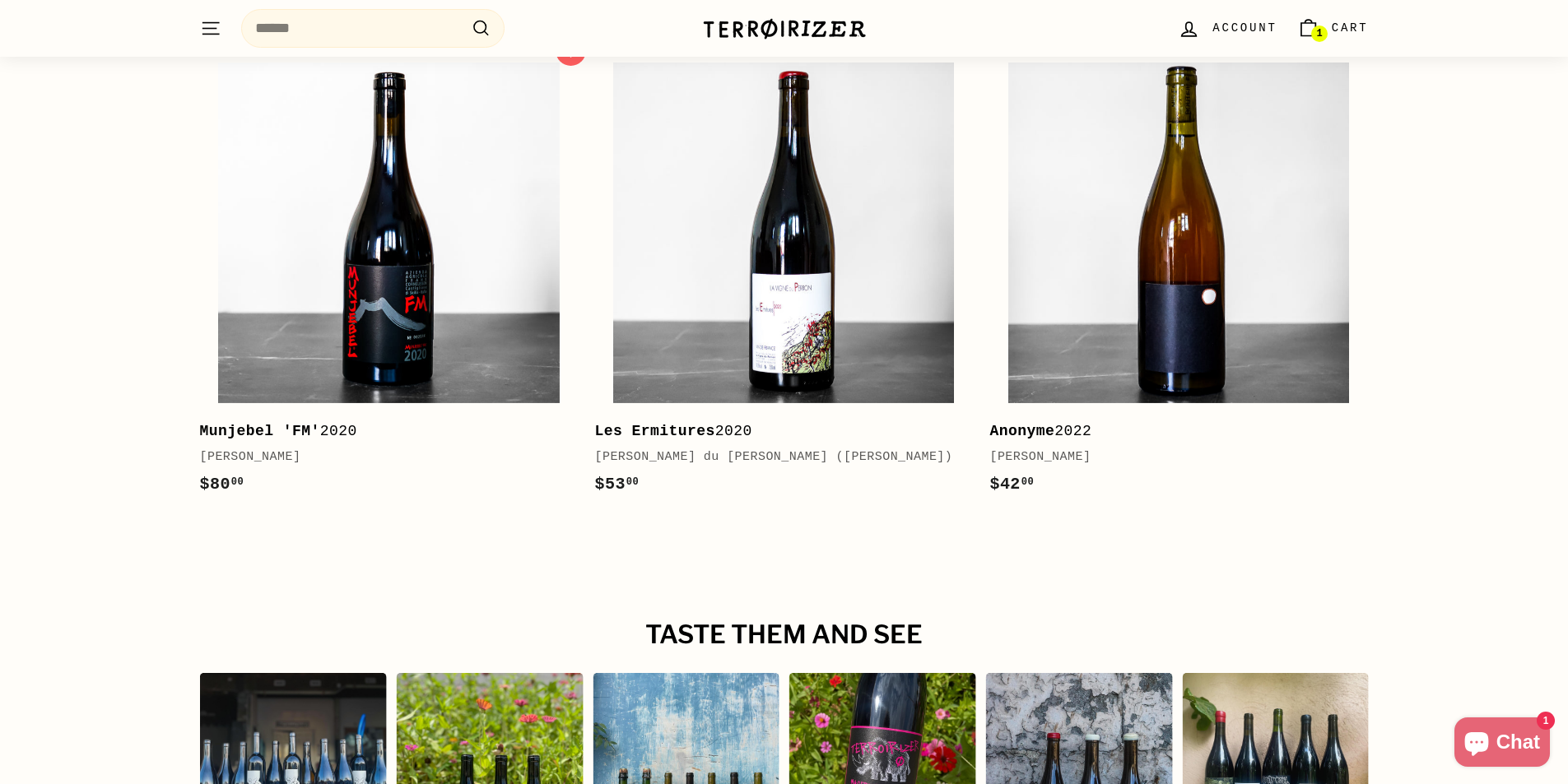
click at [285, 447] on div "[PERSON_NAME]" at bounding box center [381, 457] width 362 height 20
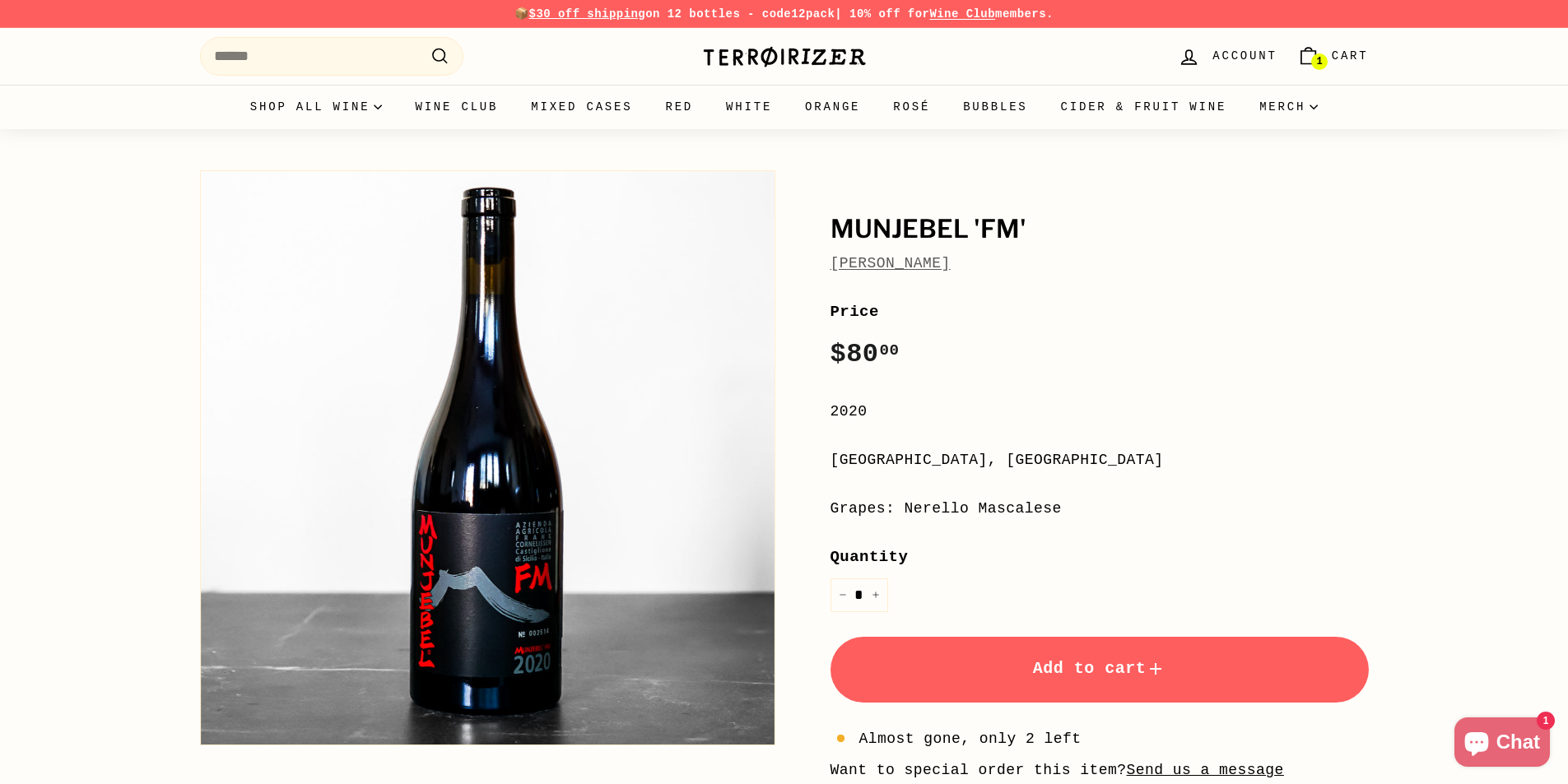
click at [916, 265] on link "[PERSON_NAME]" at bounding box center [890, 263] width 120 height 16
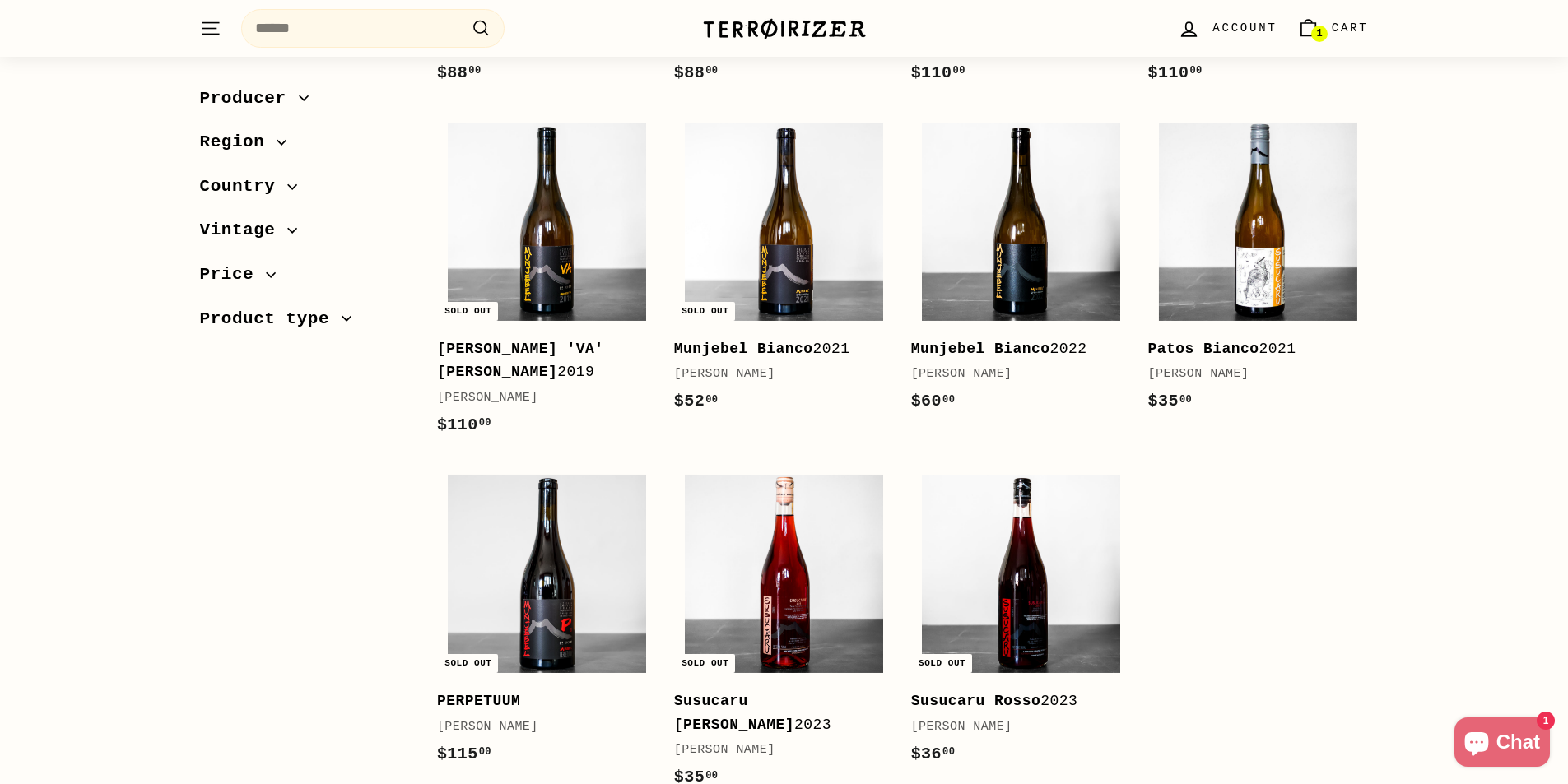
scroll to position [1152, 0]
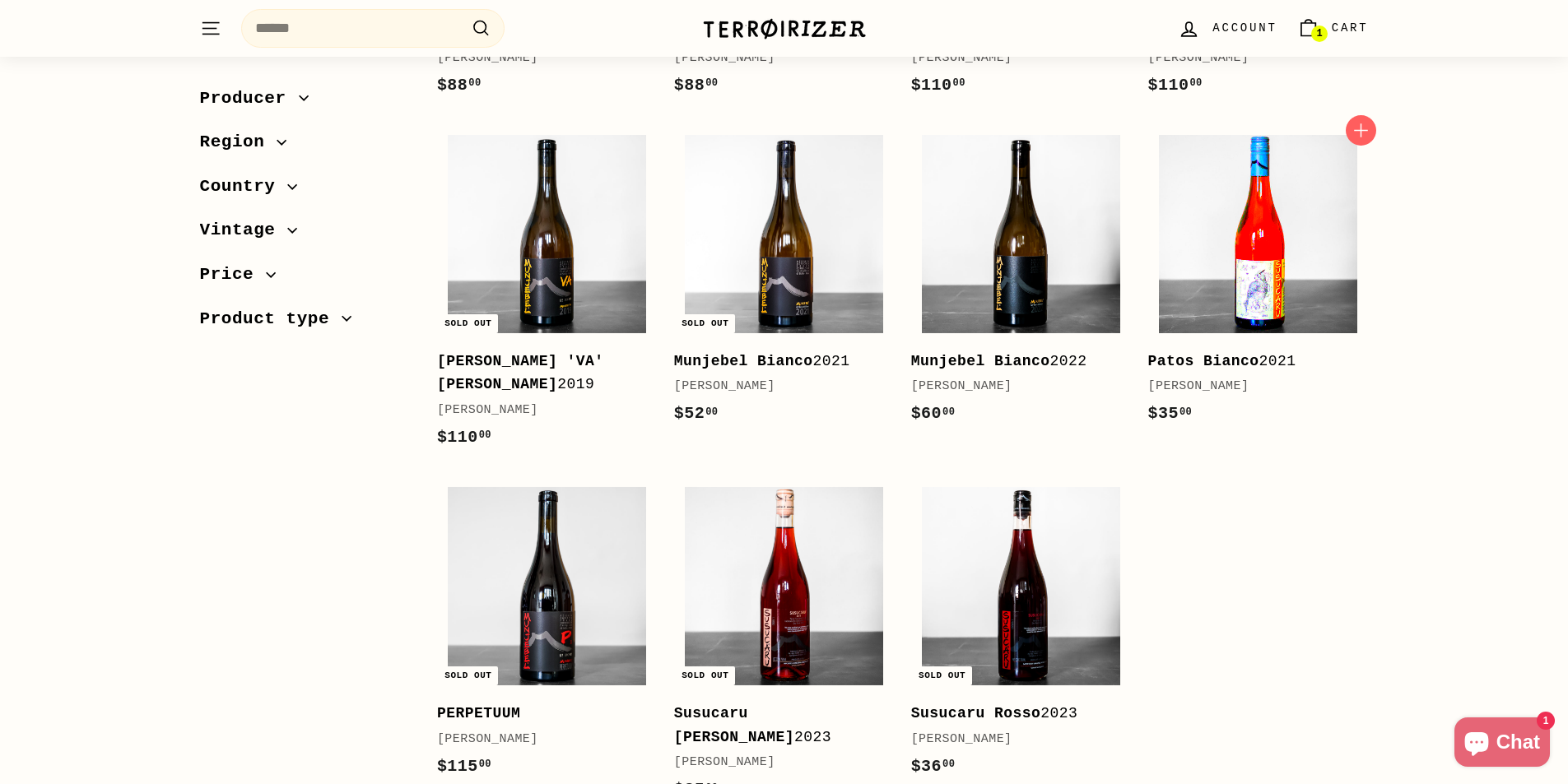
click at [1285, 286] on img at bounding box center [1257, 234] width 198 height 198
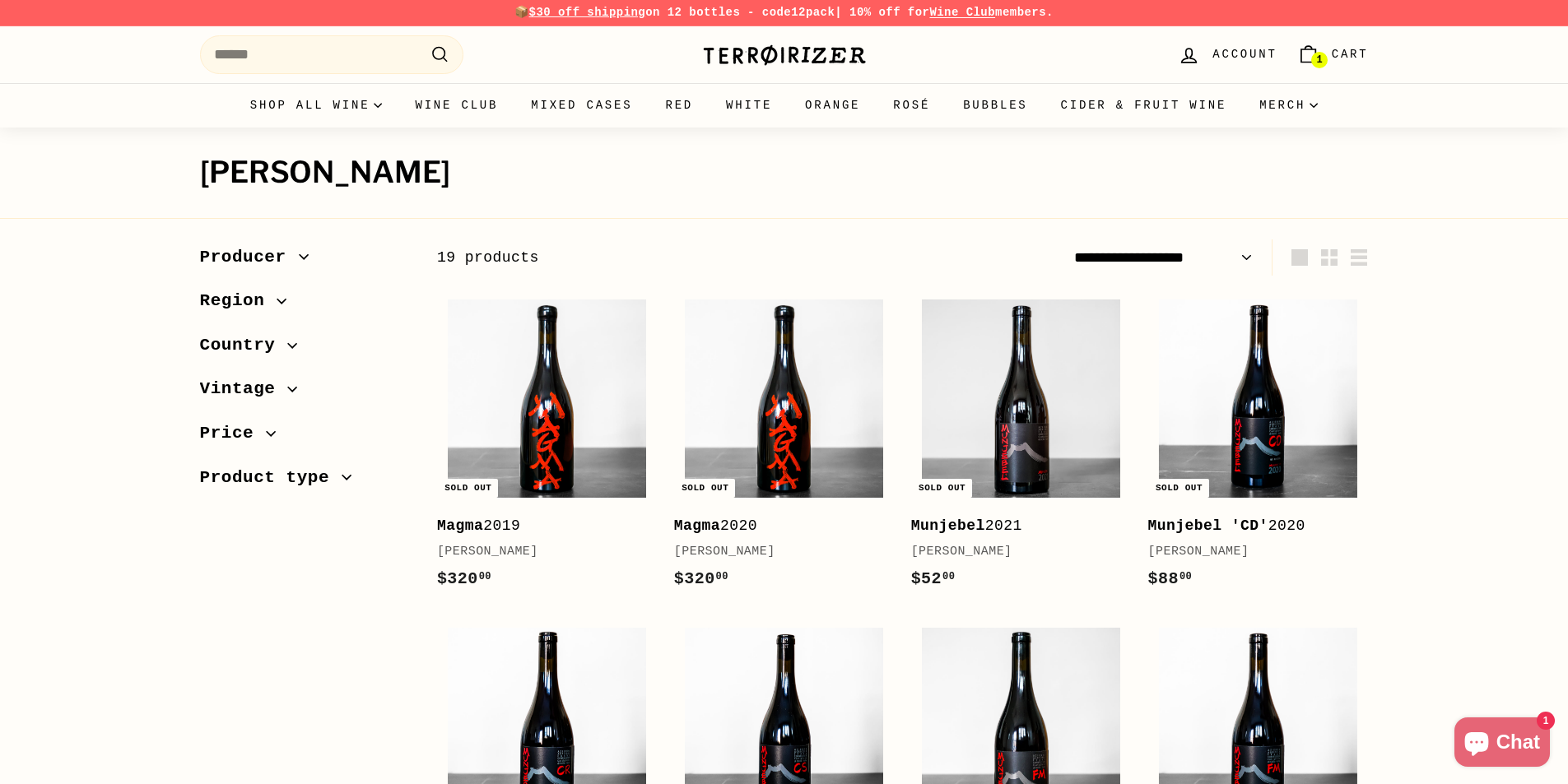
scroll to position [0, 0]
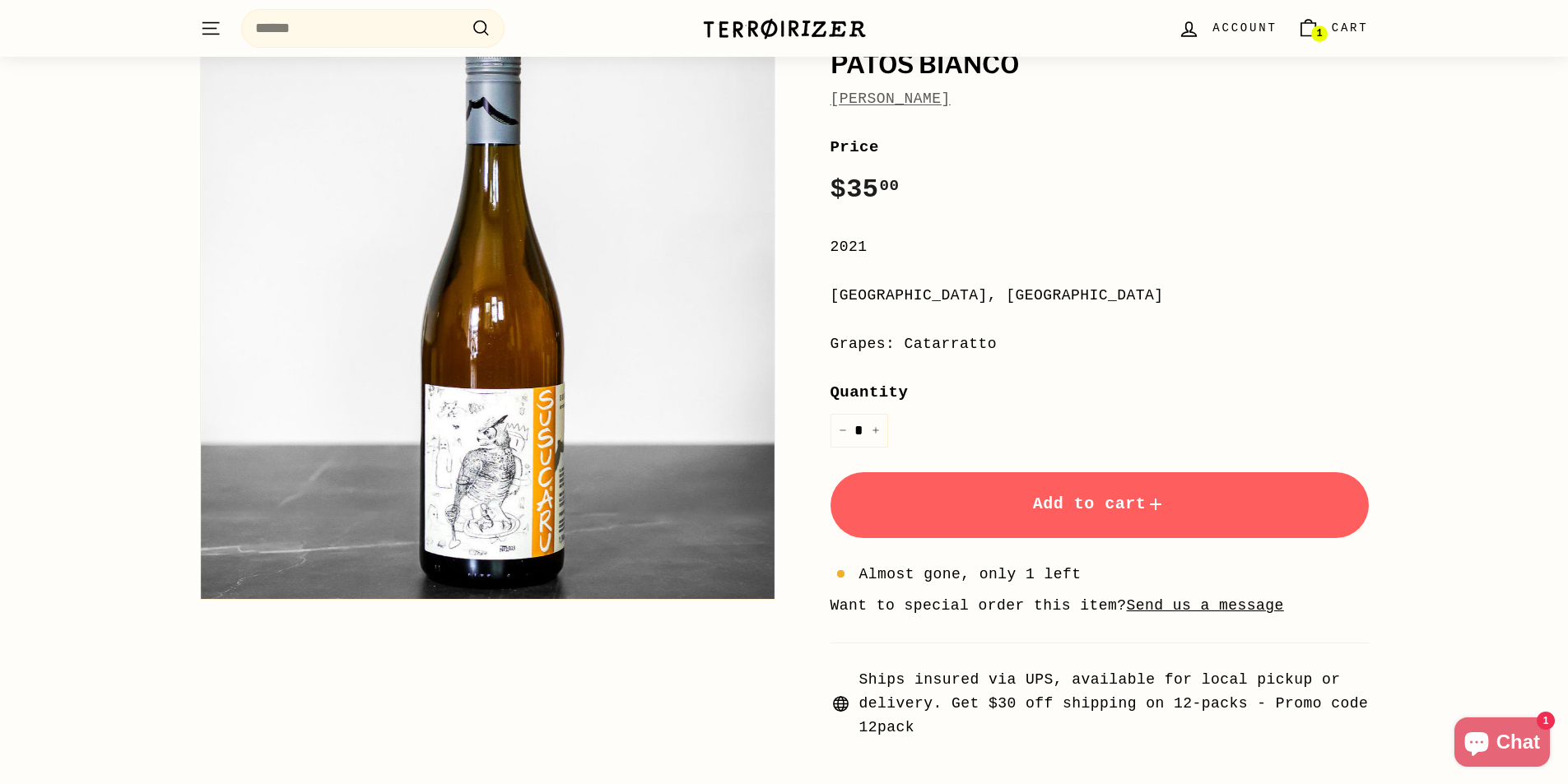
scroll to position [82, 0]
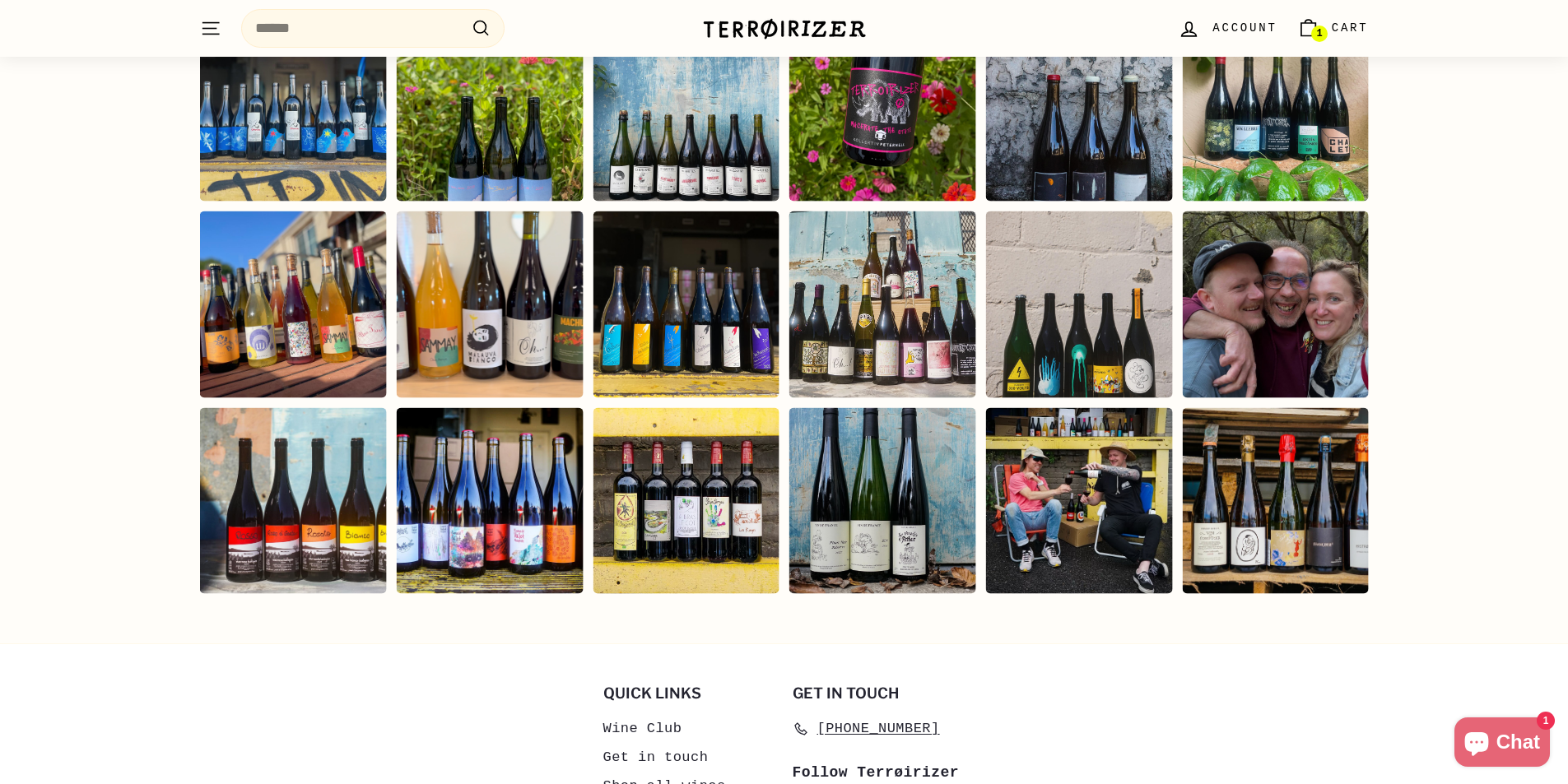
scroll to position [3290, 0]
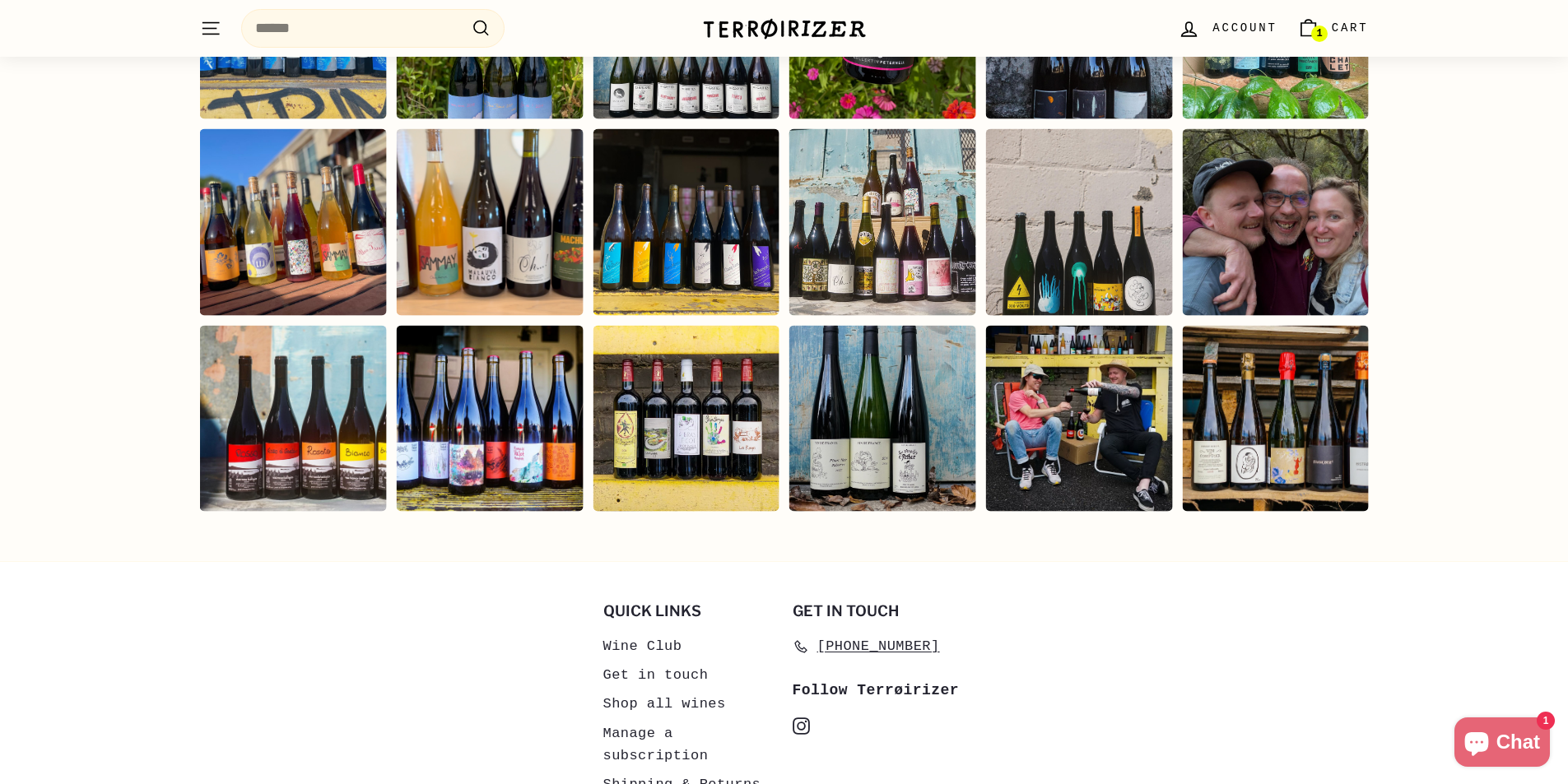
click at [1068, 438] on div "Instagram post opens in a popup" at bounding box center [1078, 418] width 187 height 187
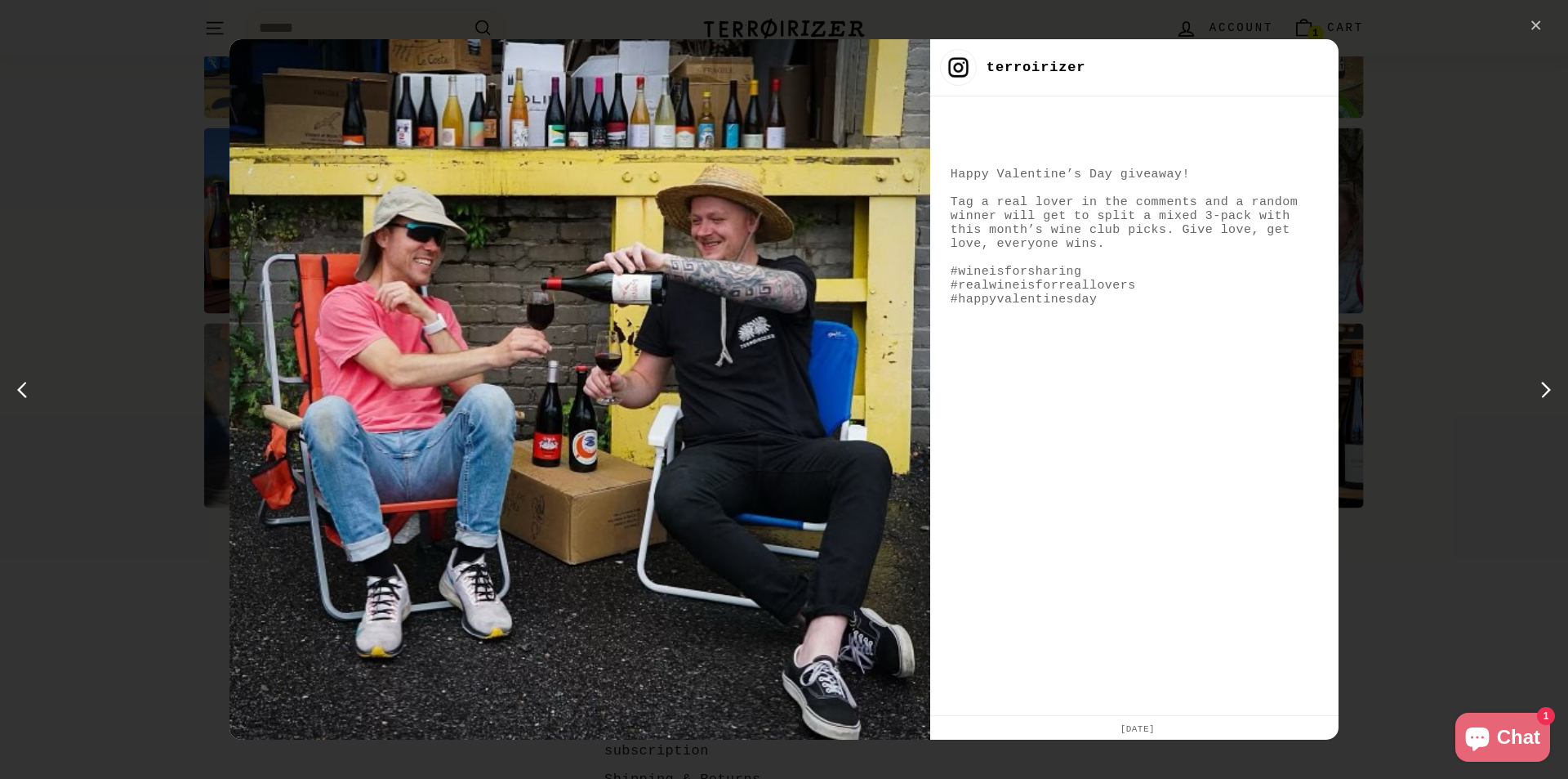
click at [1534, 29] on div "✕" at bounding box center [1537, 27] width 25 height 25
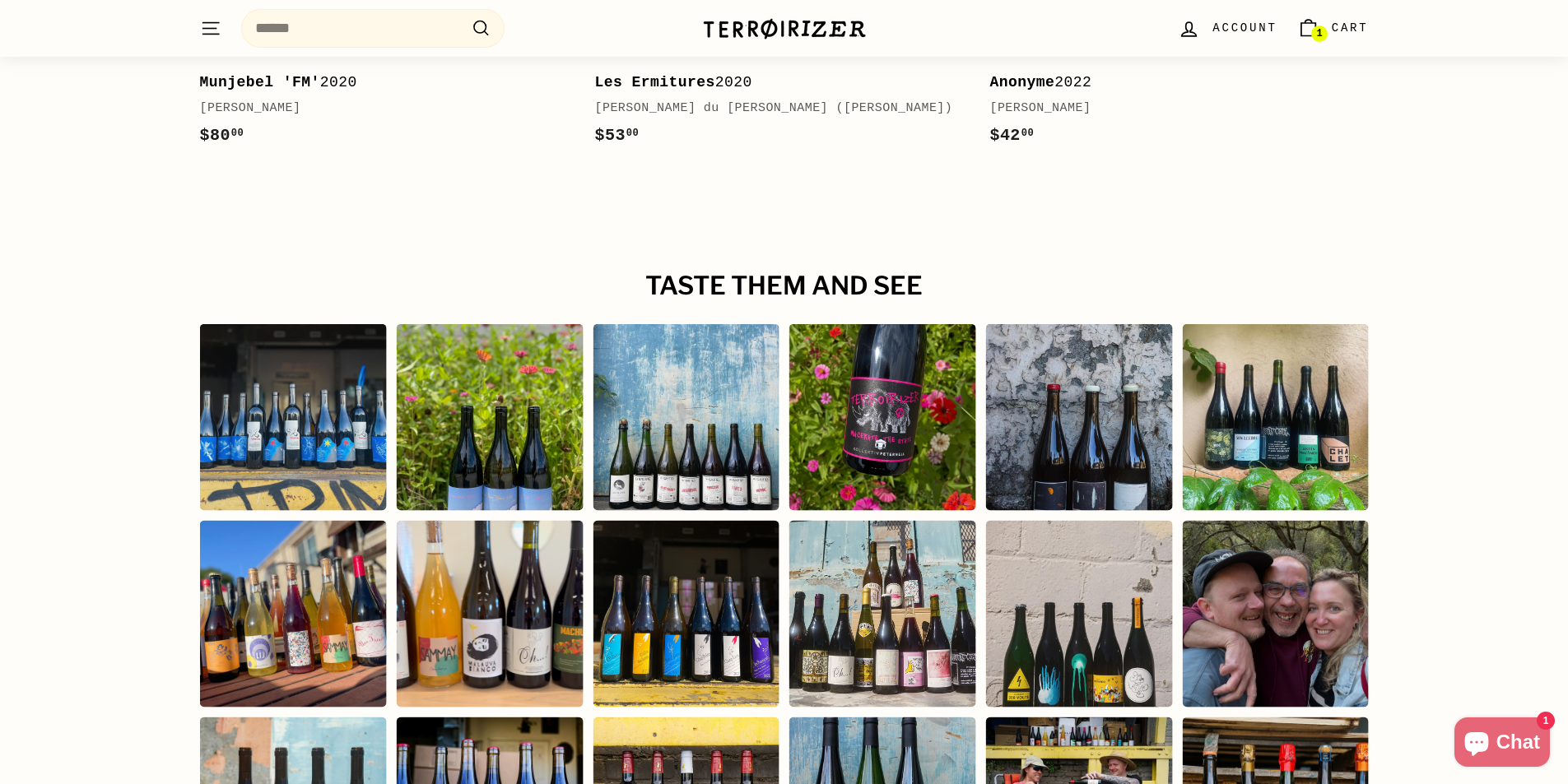
scroll to position [2878, 0]
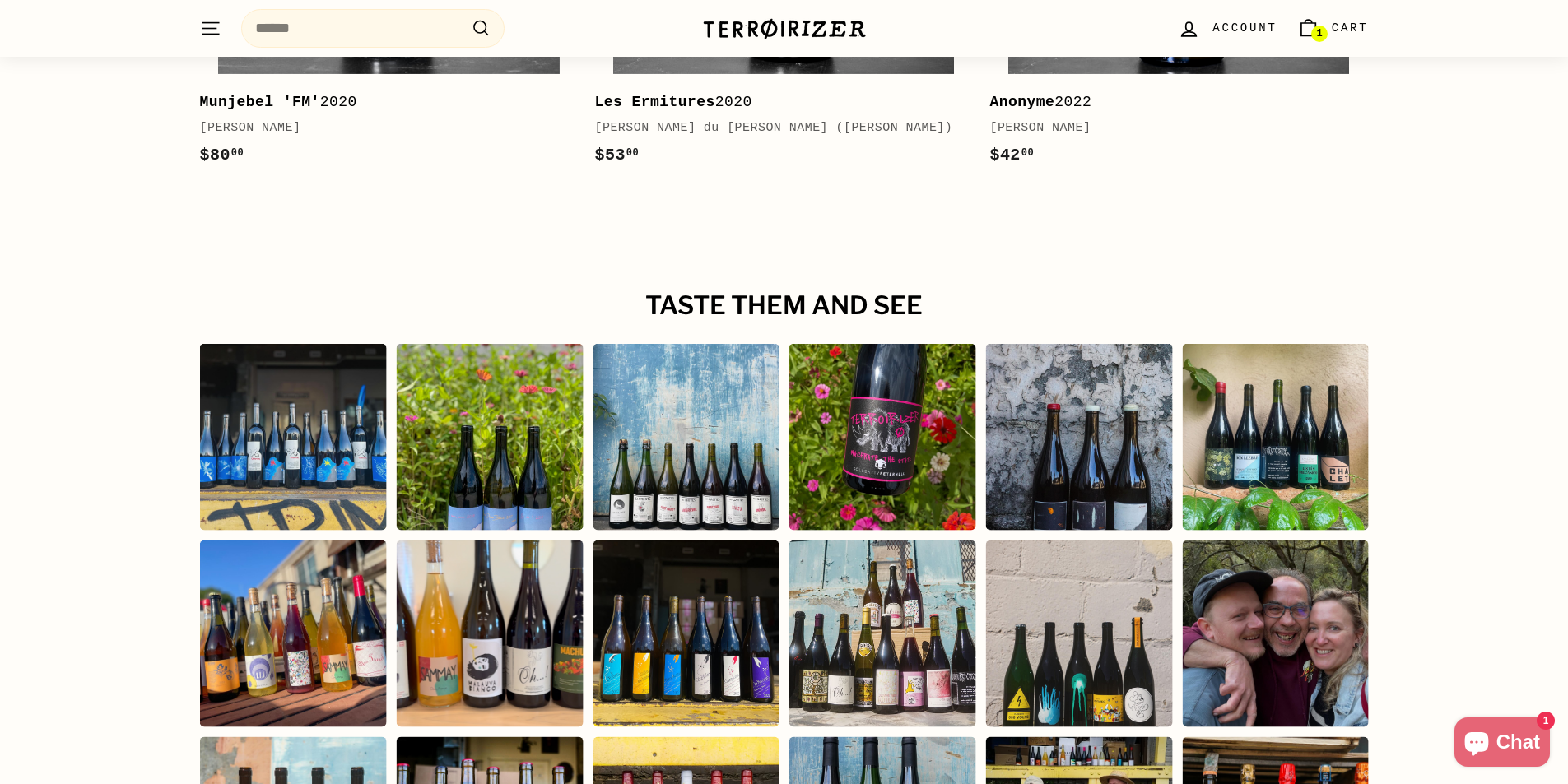
click at [307, 429] on div "Instagram post opens in a popup" at bounding box center [292, 437] width 187 height 187
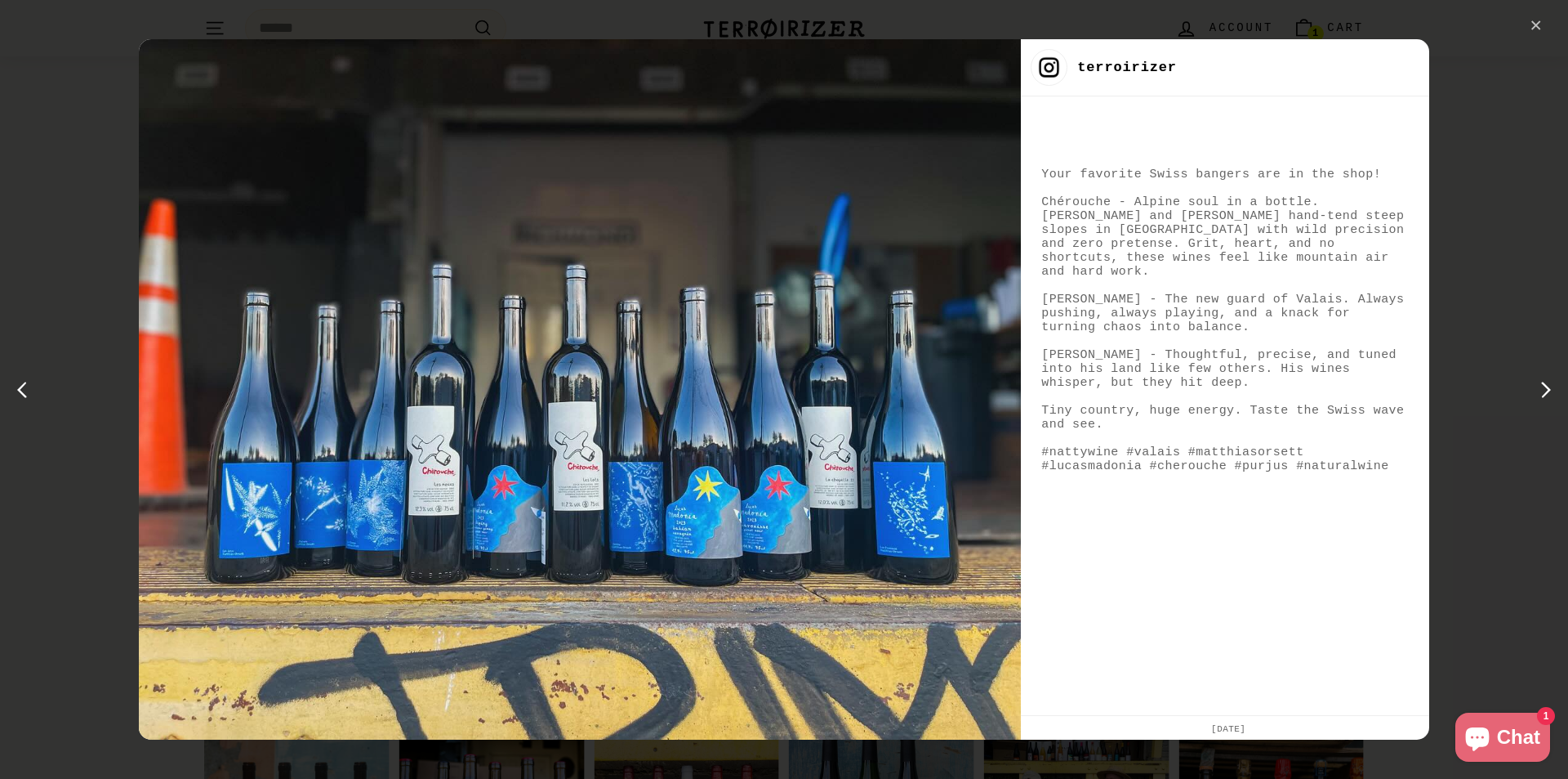
click at [1547, 31] on div "✕" at bounding box center [1537, 27] width 25 height 25
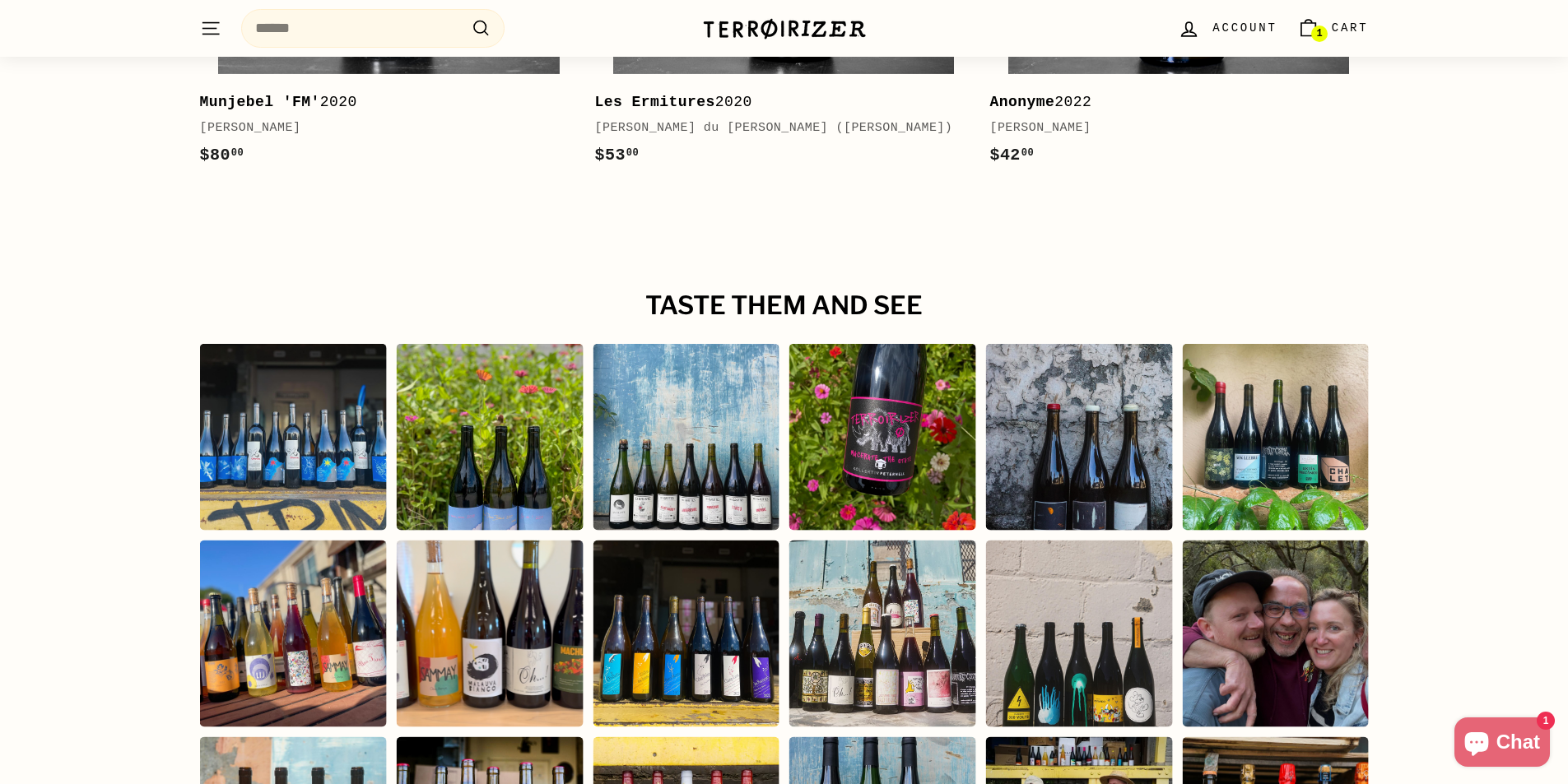
click at [535, 436] on div "Instagram post opens in a popup" at bounding box center [489, 437] width 187 height 187
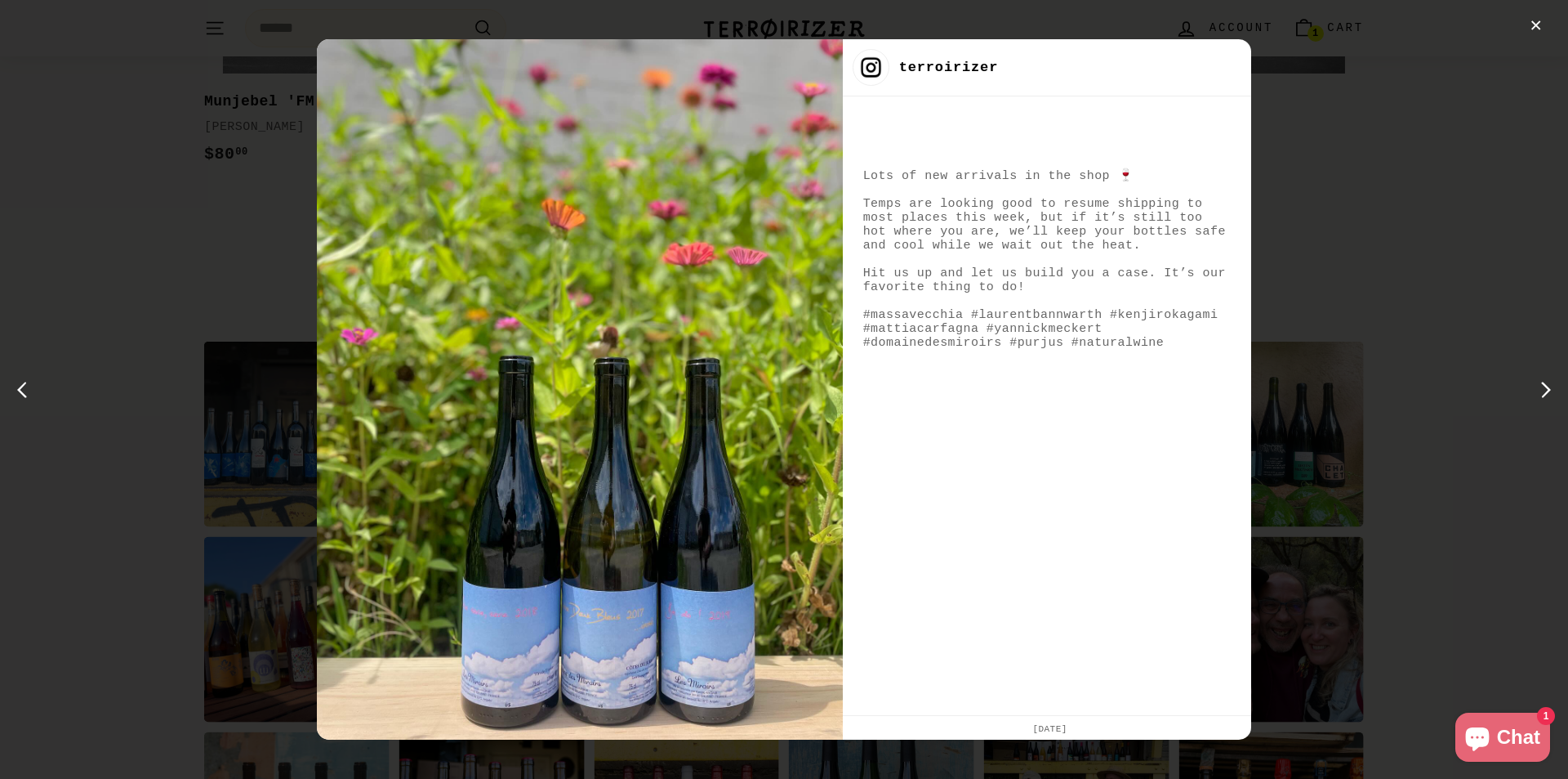
click at [1461, 532] on div "✕ terroirizer Lots of new arrivals in the shop 🍷 Temps are looking good to resu…" at bounding box center [784, 390] width 1568 height 779
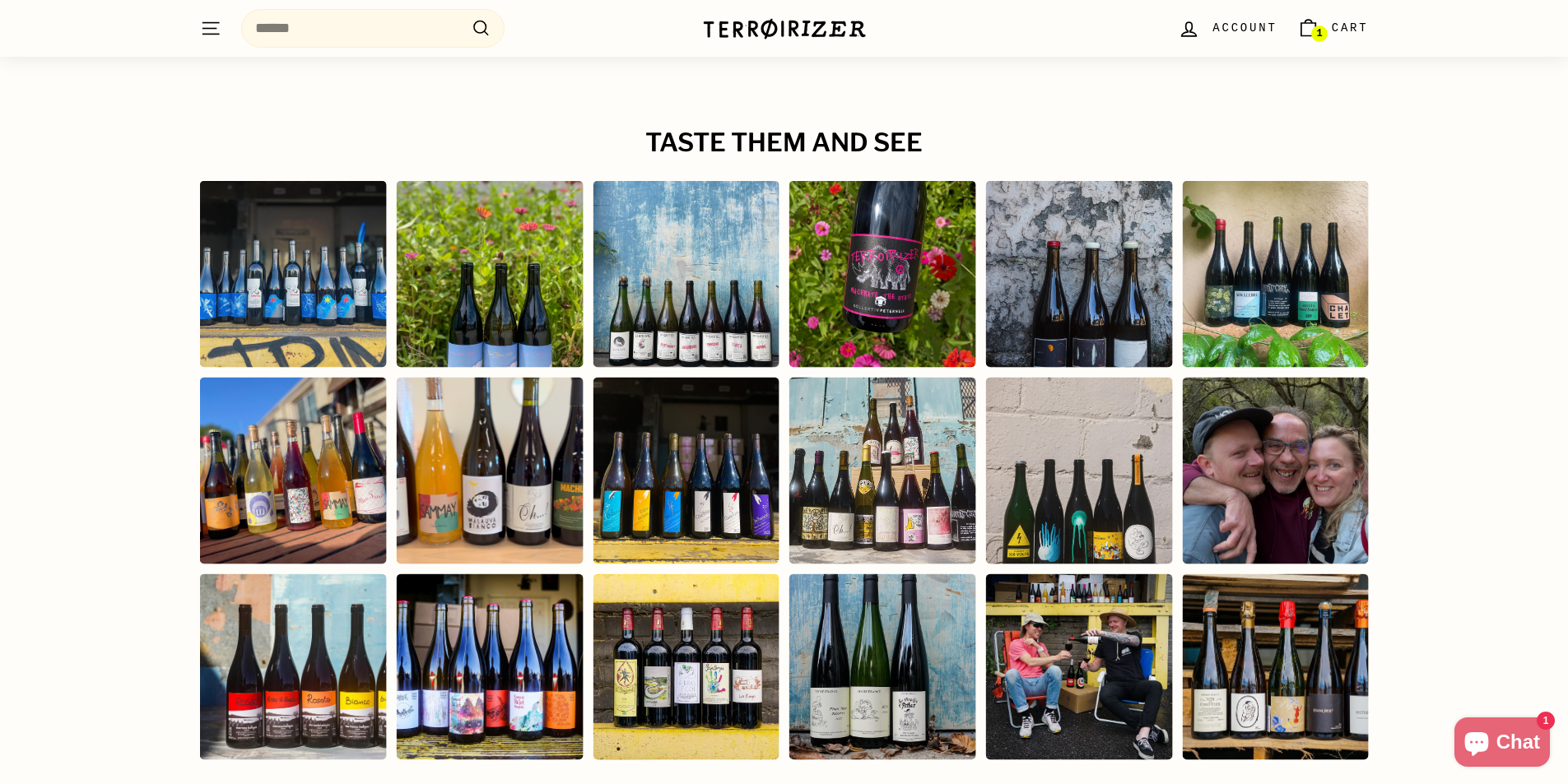
scroll to position [3043, 0]
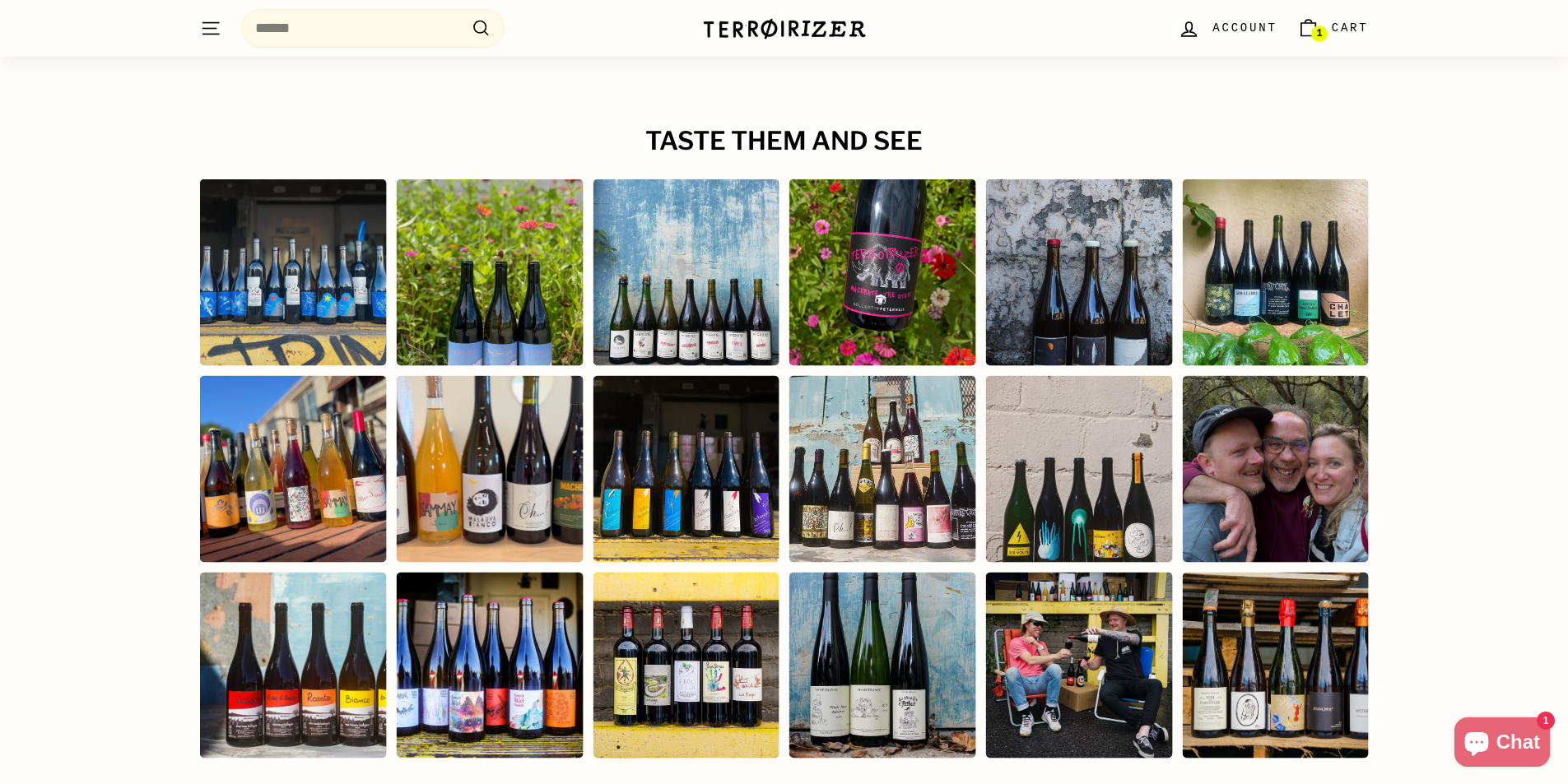
click at [338, 635] on div "Instagram post opens in a popup" at bounding box center [292, 665] width 187 height 187
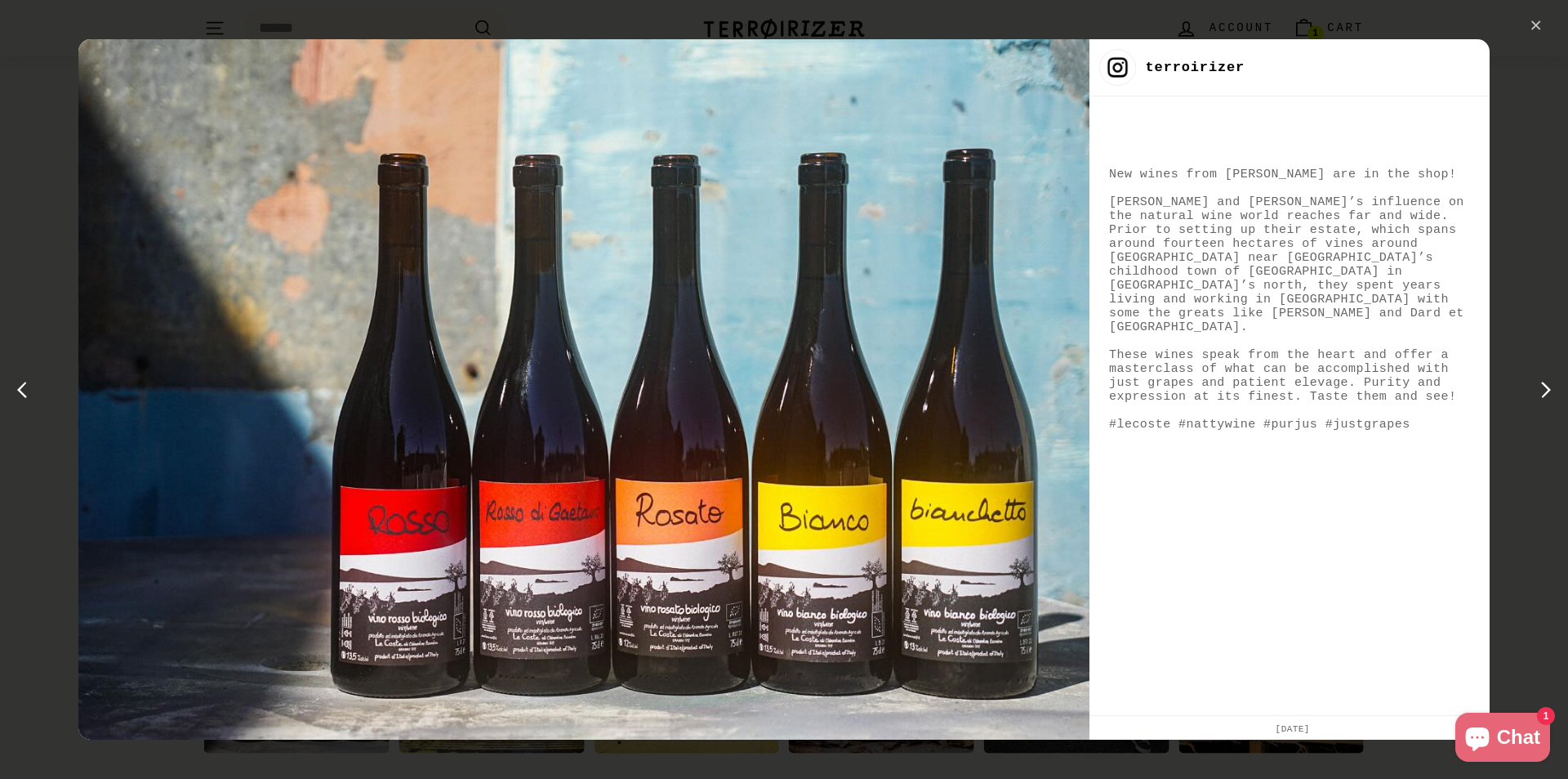
click at [1529, 28] on div "✕" at bounding box center [1537, 27] width 25 height 25
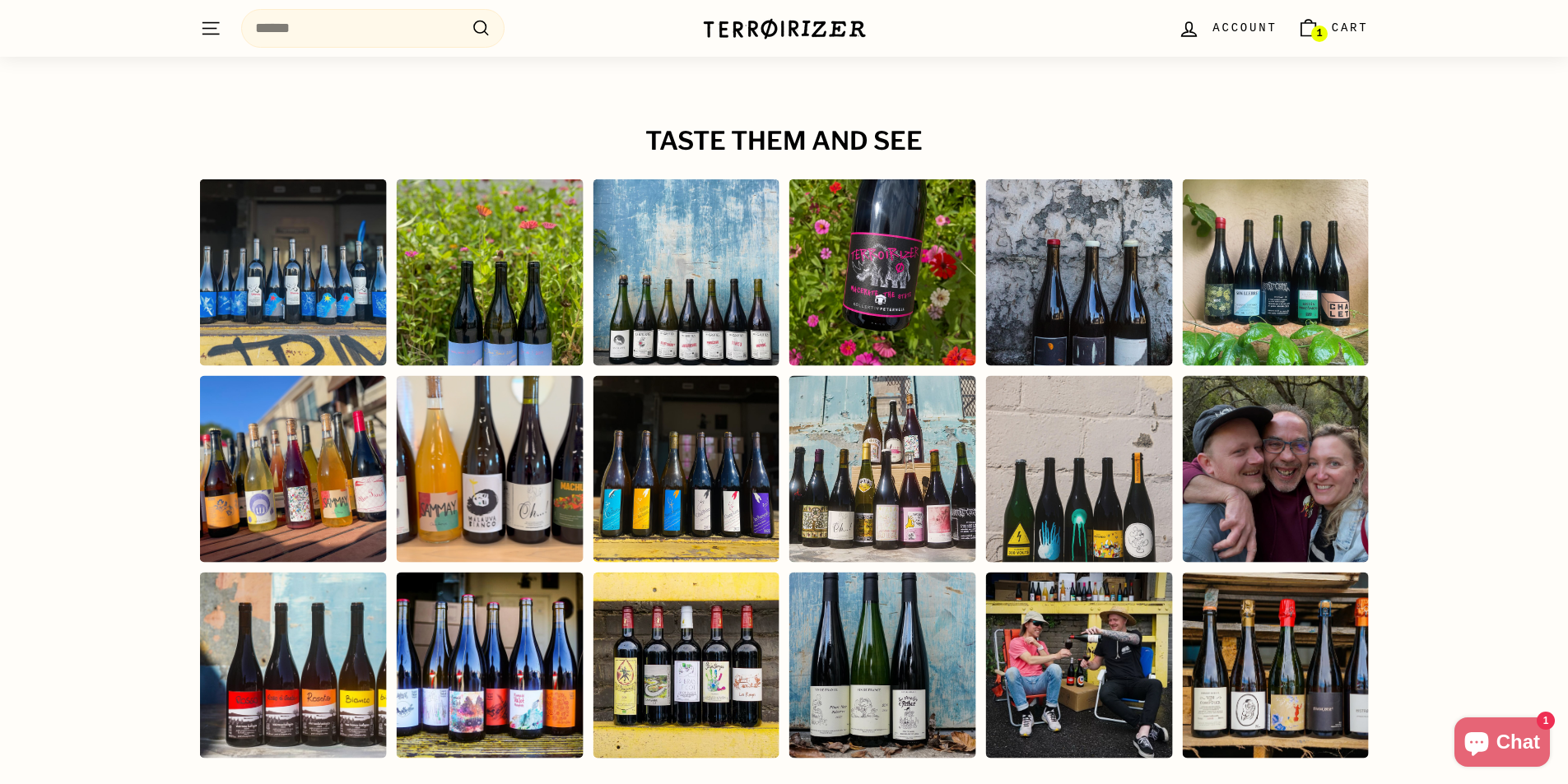
click at [1260, 639] on div "Instagram post opens in a popup" at bounding box center [1275, 665] width 187 height 187
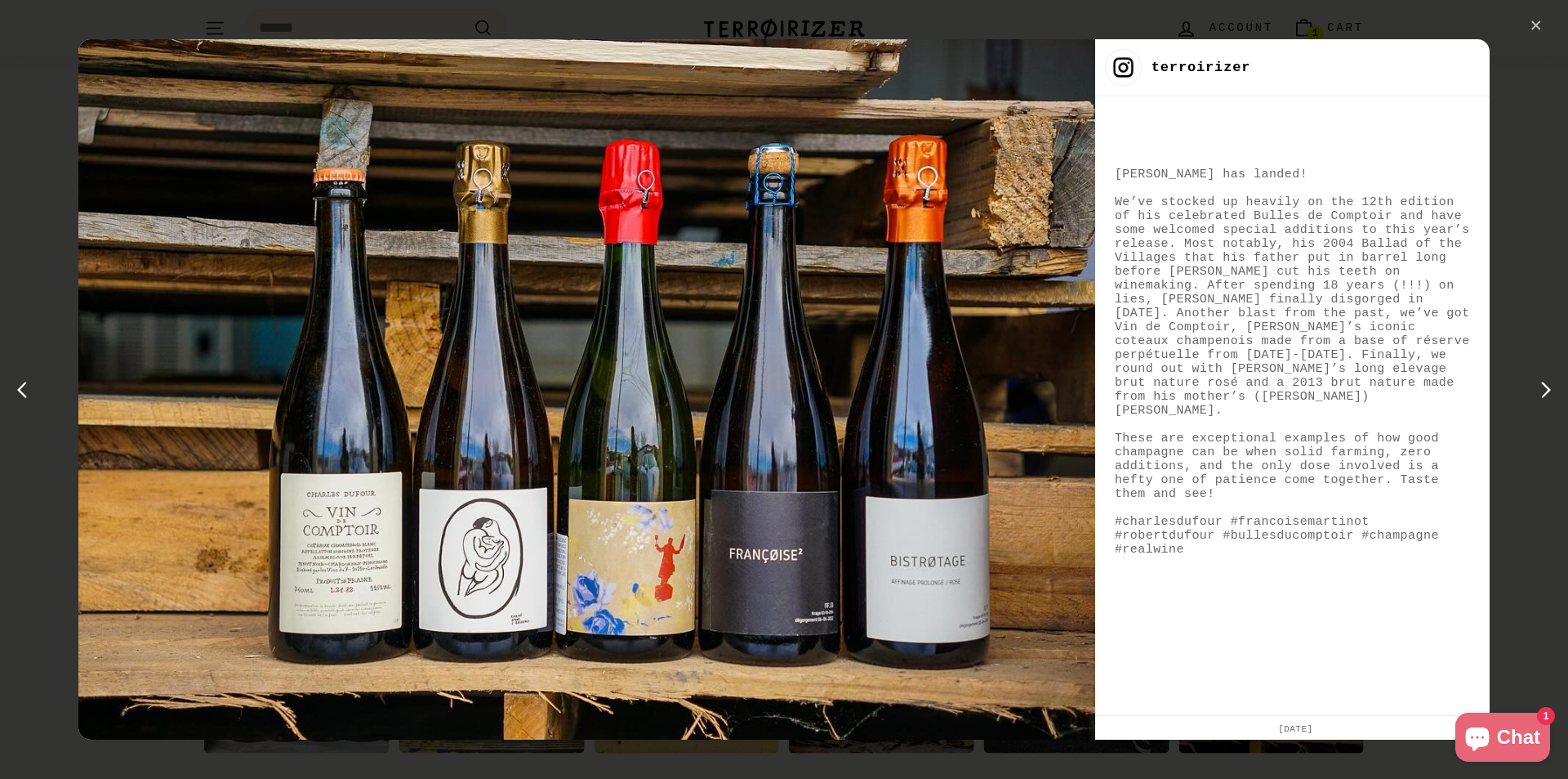
click at [1537, 21] on div "✕" at bounding box center [1537, 27] width 25 height 25
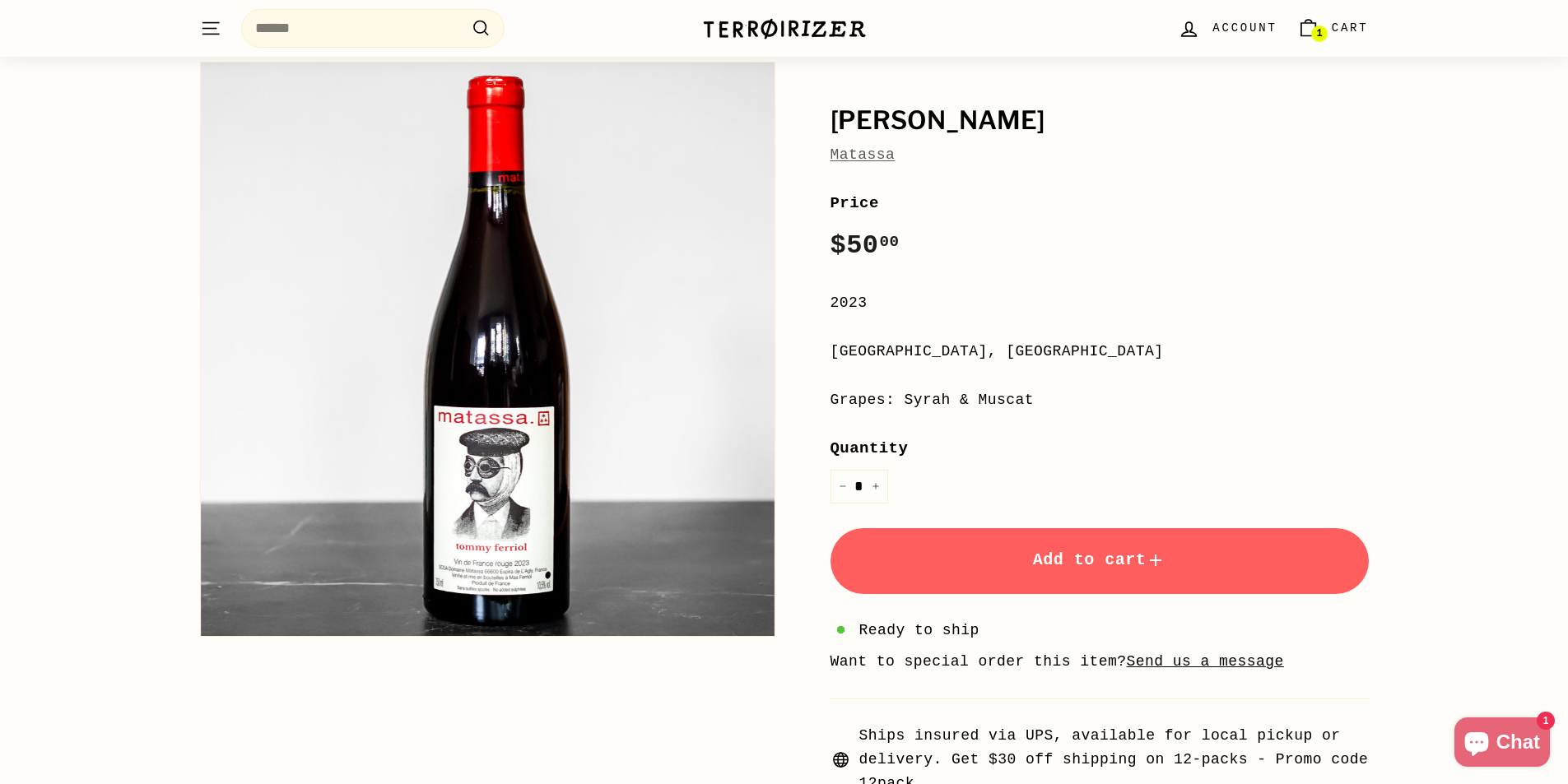
scroll to position [0, 0]
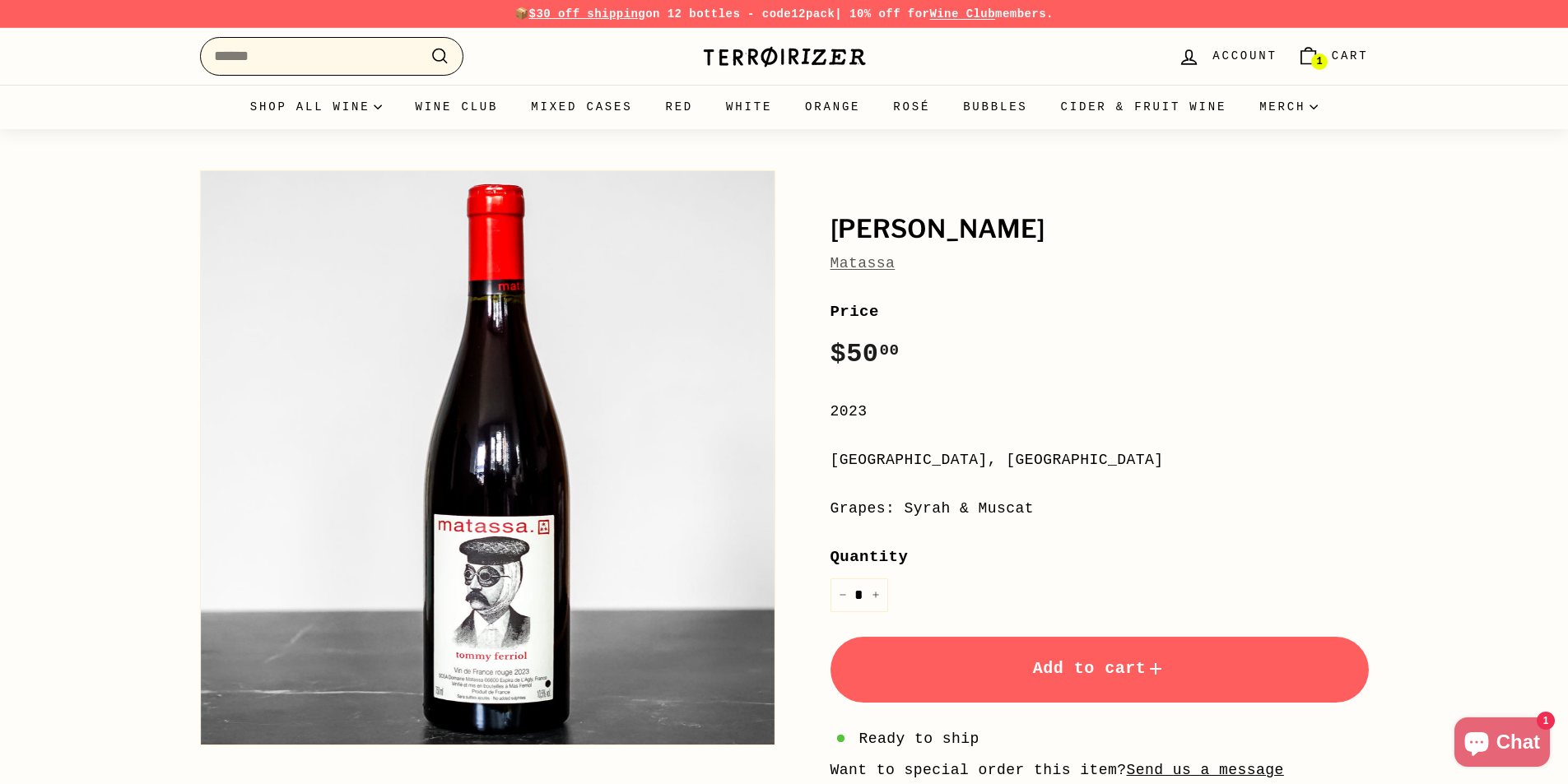
click at [292, 55] on input "Search" at bounding box center [331, 55] width 263 height 38
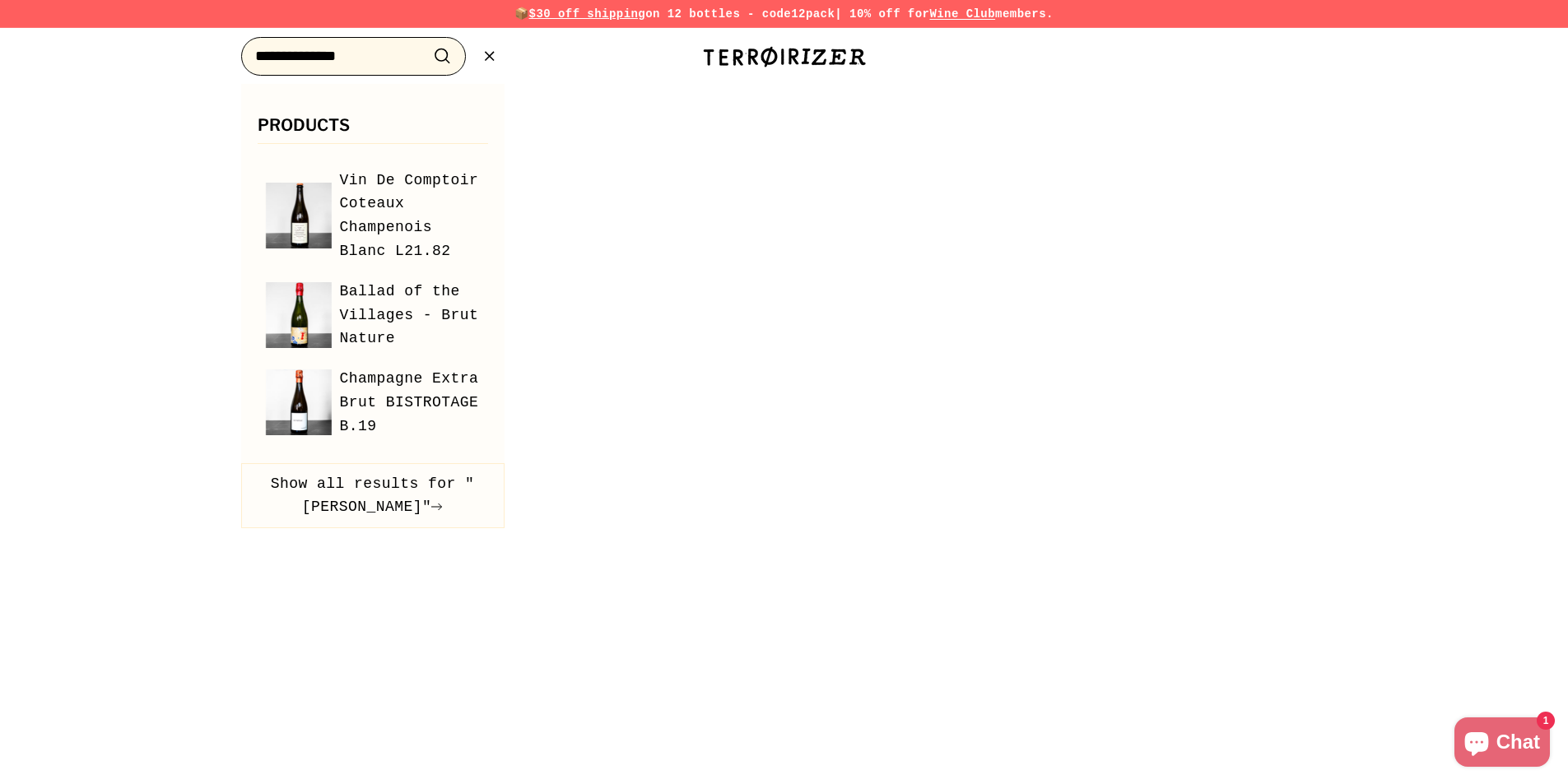
type input "**********"
click at [427, 44] on button ".cls-1{fill:none;stroke:#000;stroke-miterlimit:10;stroke-width:2px} Search" at bounding box center [442, 56] width 30 height 25
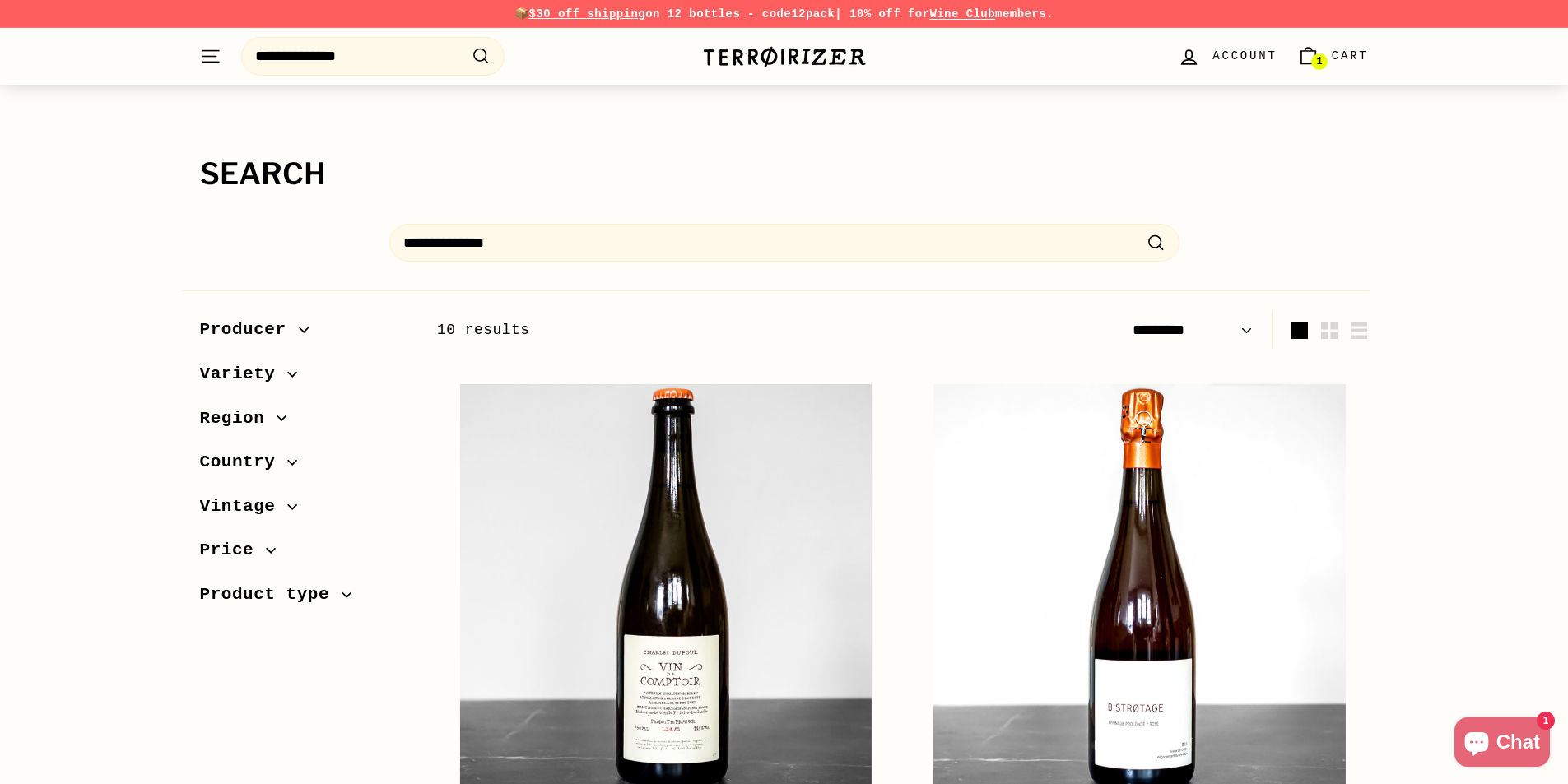
select select "*********"
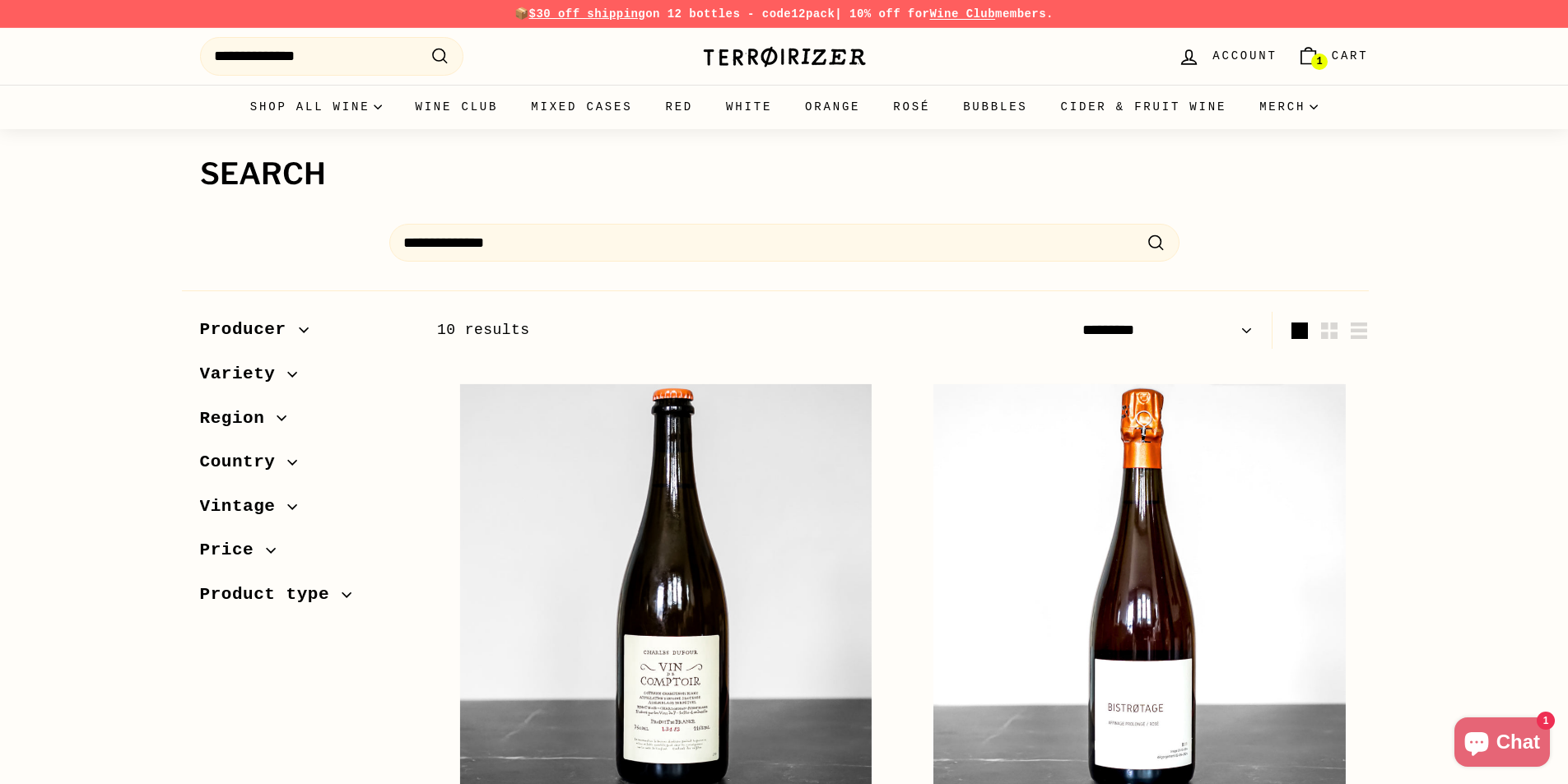
click at [285, 467] on span "Country" at bounding box center [304, 462] width 210 height 28
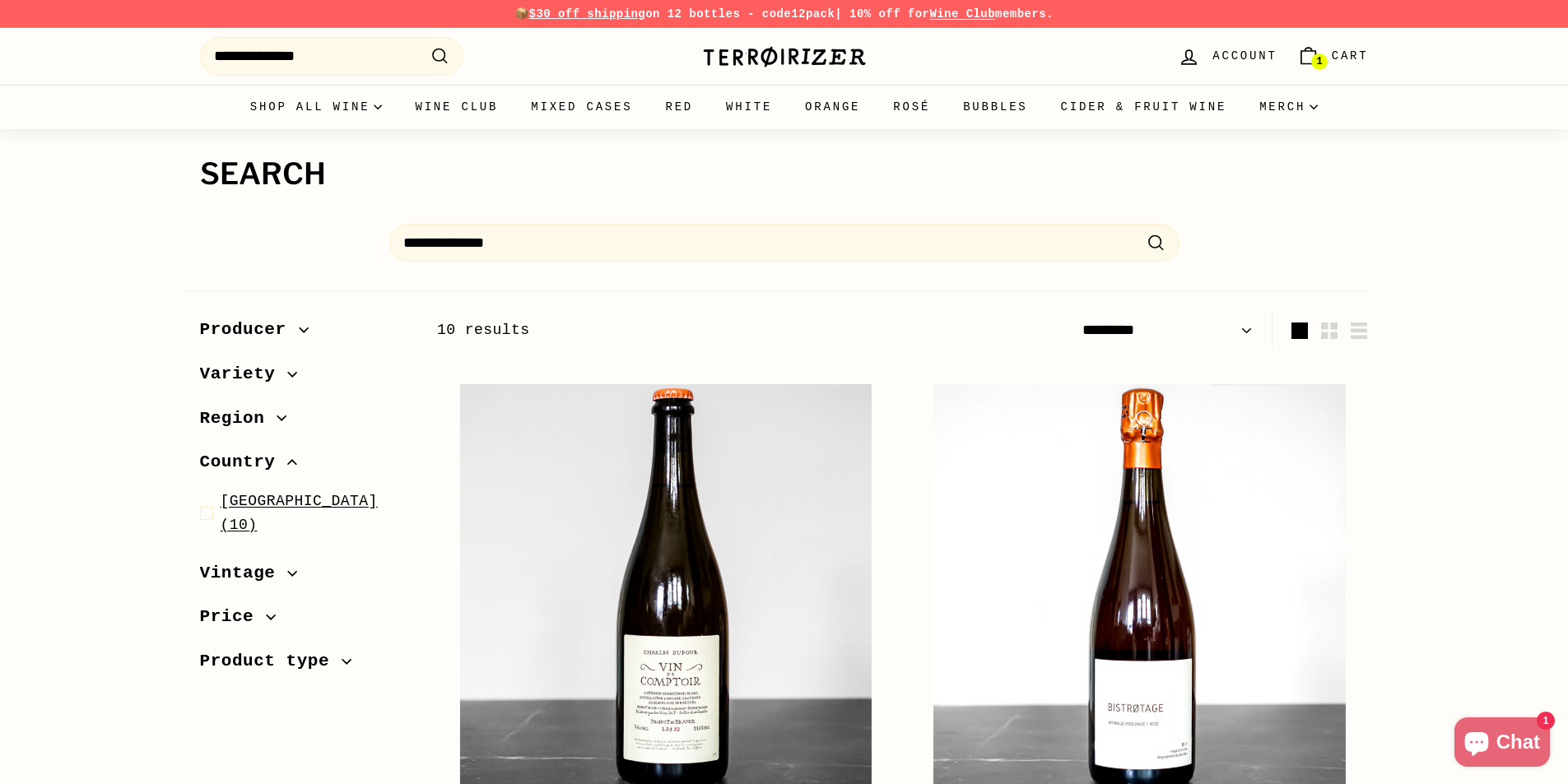
click at [261, 500] on span "[GEOGRAPHIC_DATA]" at bounding box center [299, 500] width 158 height 16
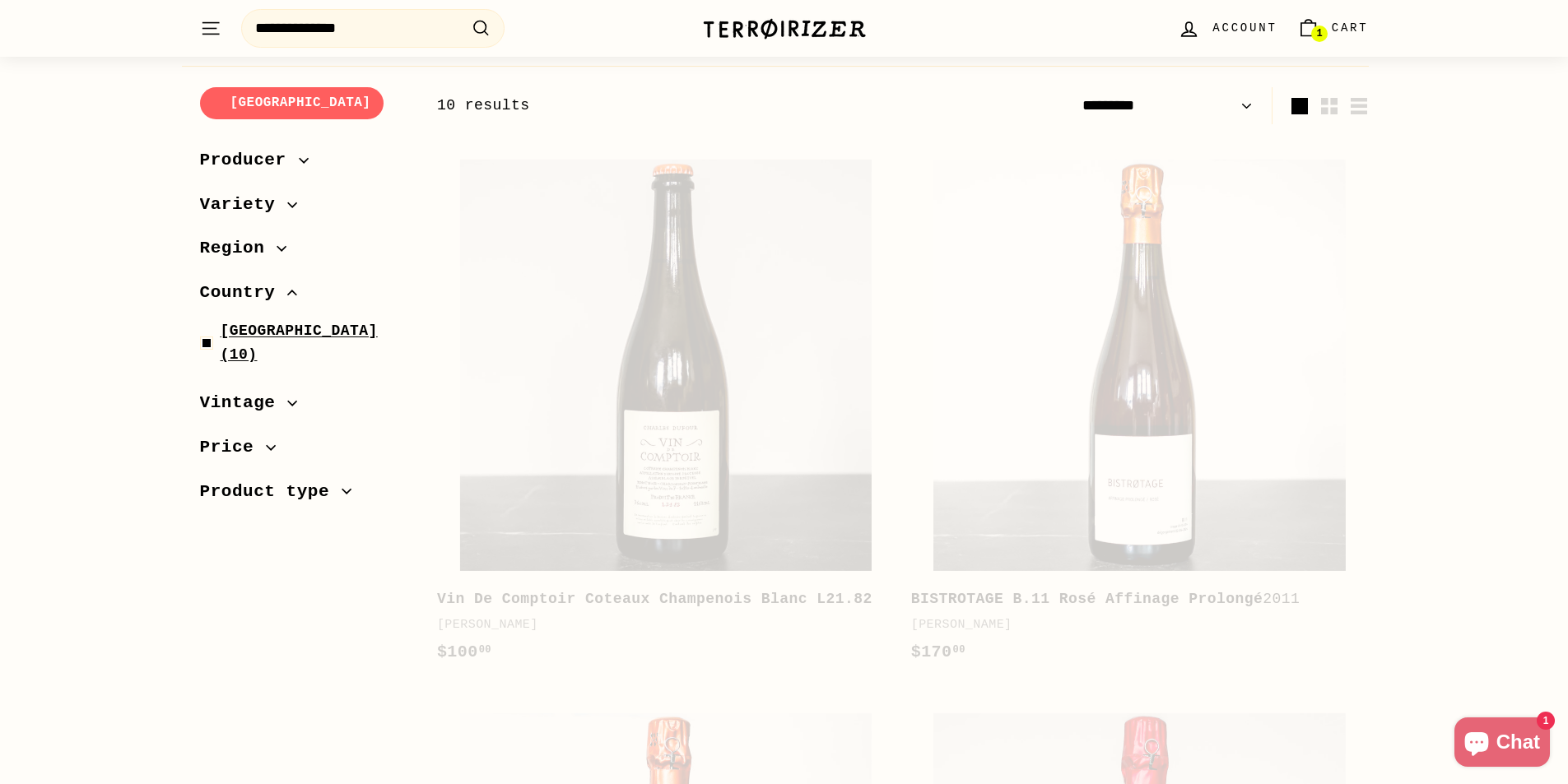
scroll to position [226, 0]
select select "*********"
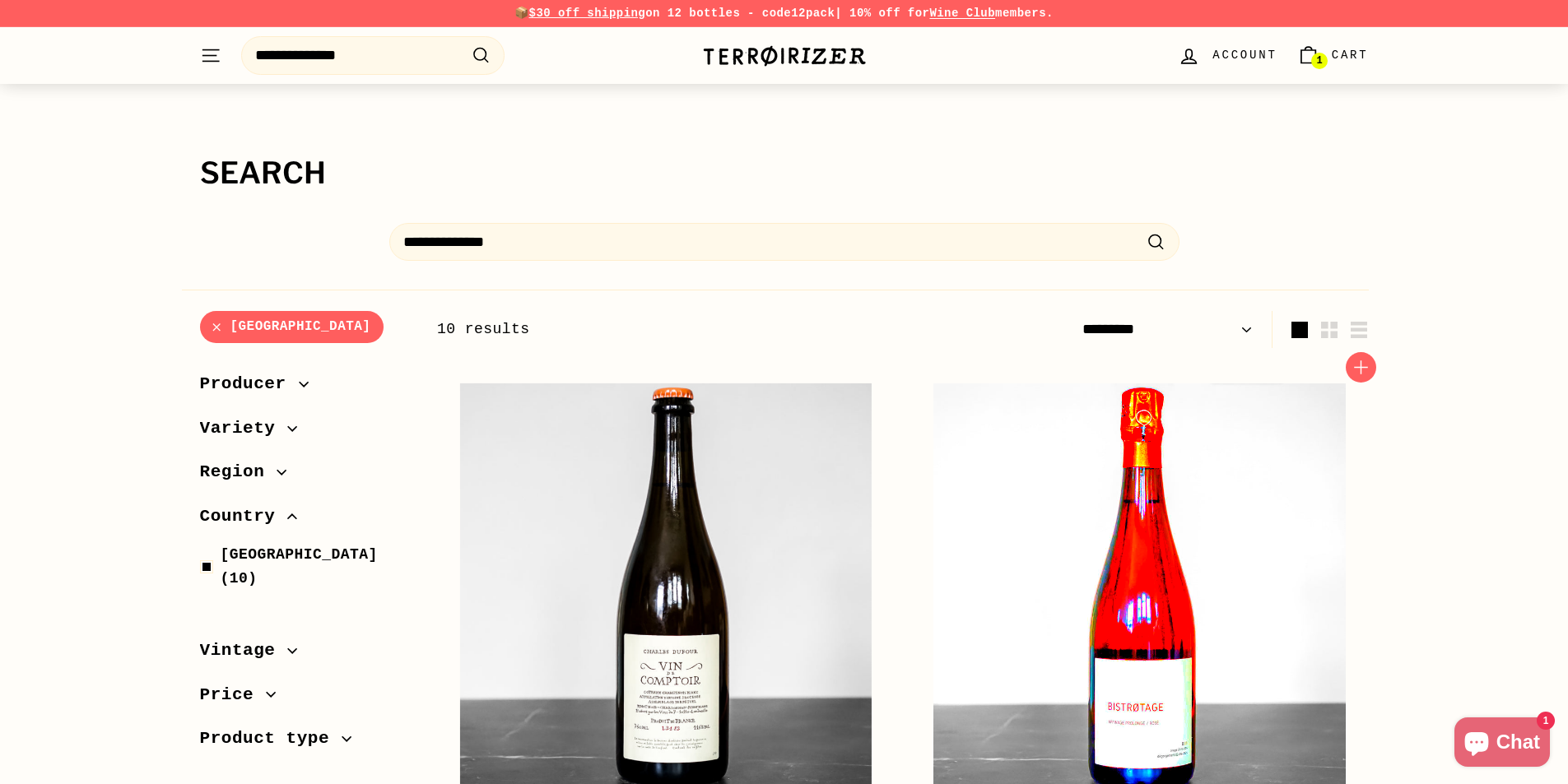
scroll to position [0, 0]
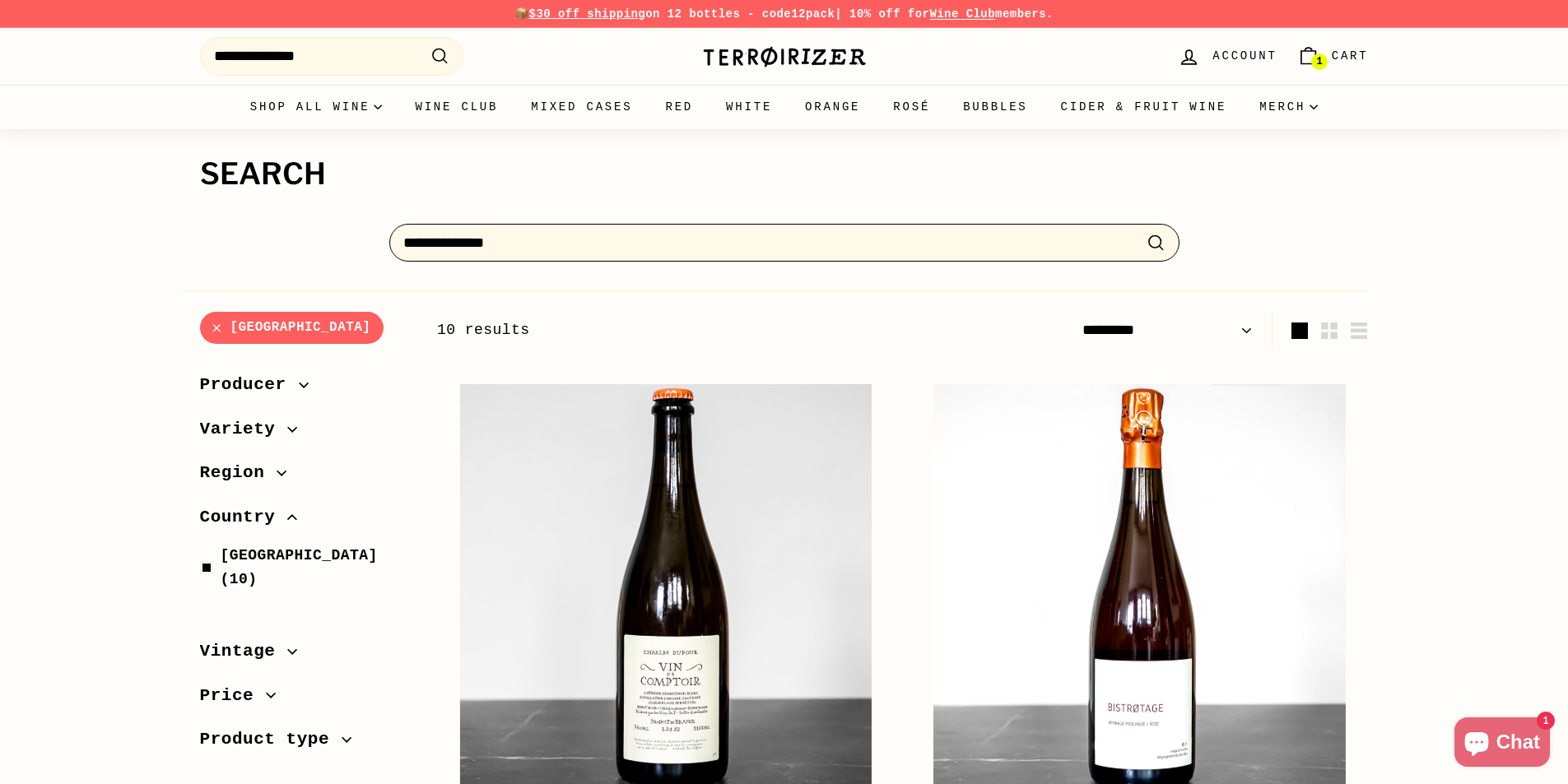
click at [563, 249] on input "**********" at bounding box center [784, 243] width 790 height 38
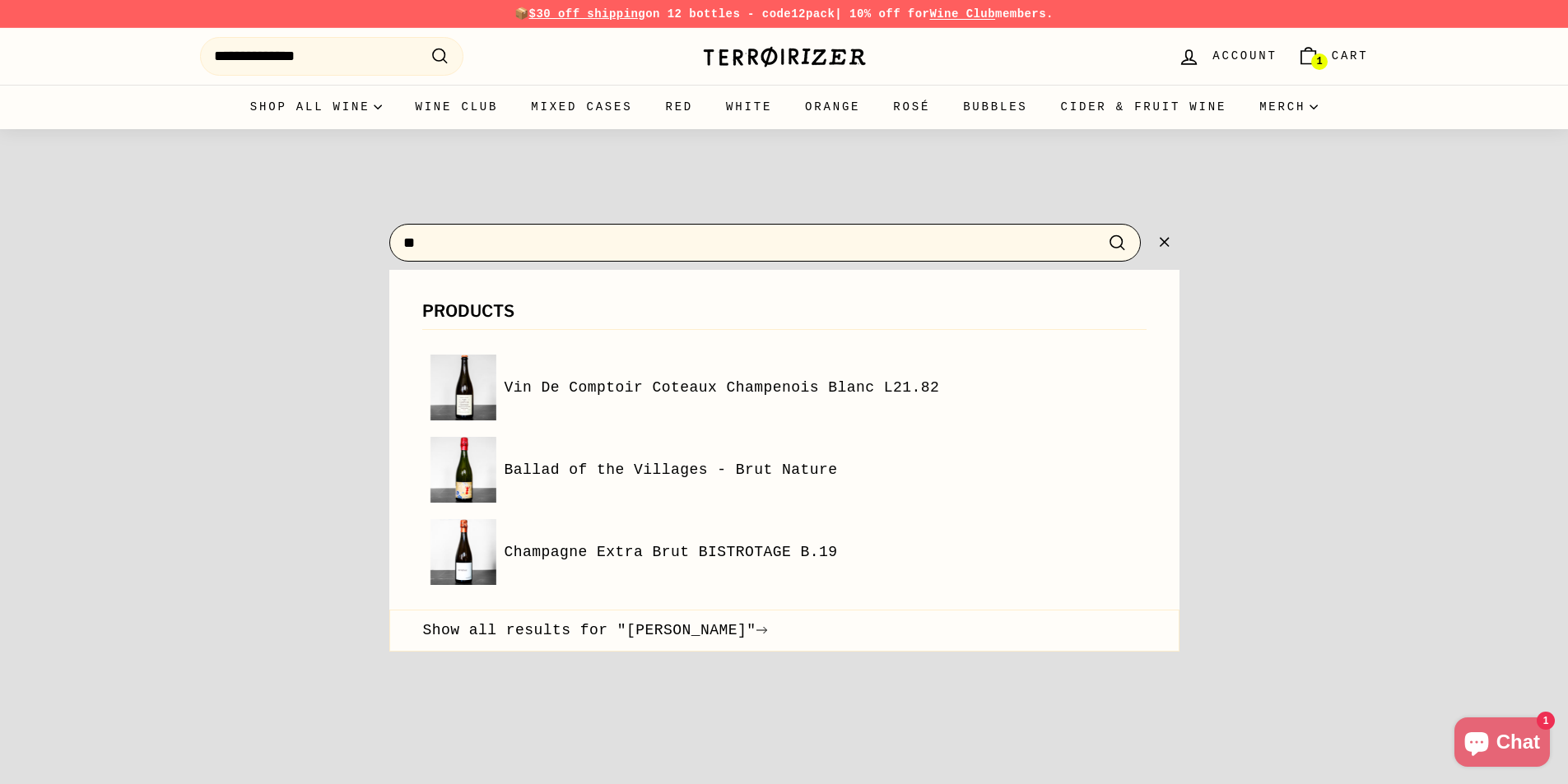
type input "*"
click at [1358, 449] on div at bounding box center [784, 392] width 1568 height 784
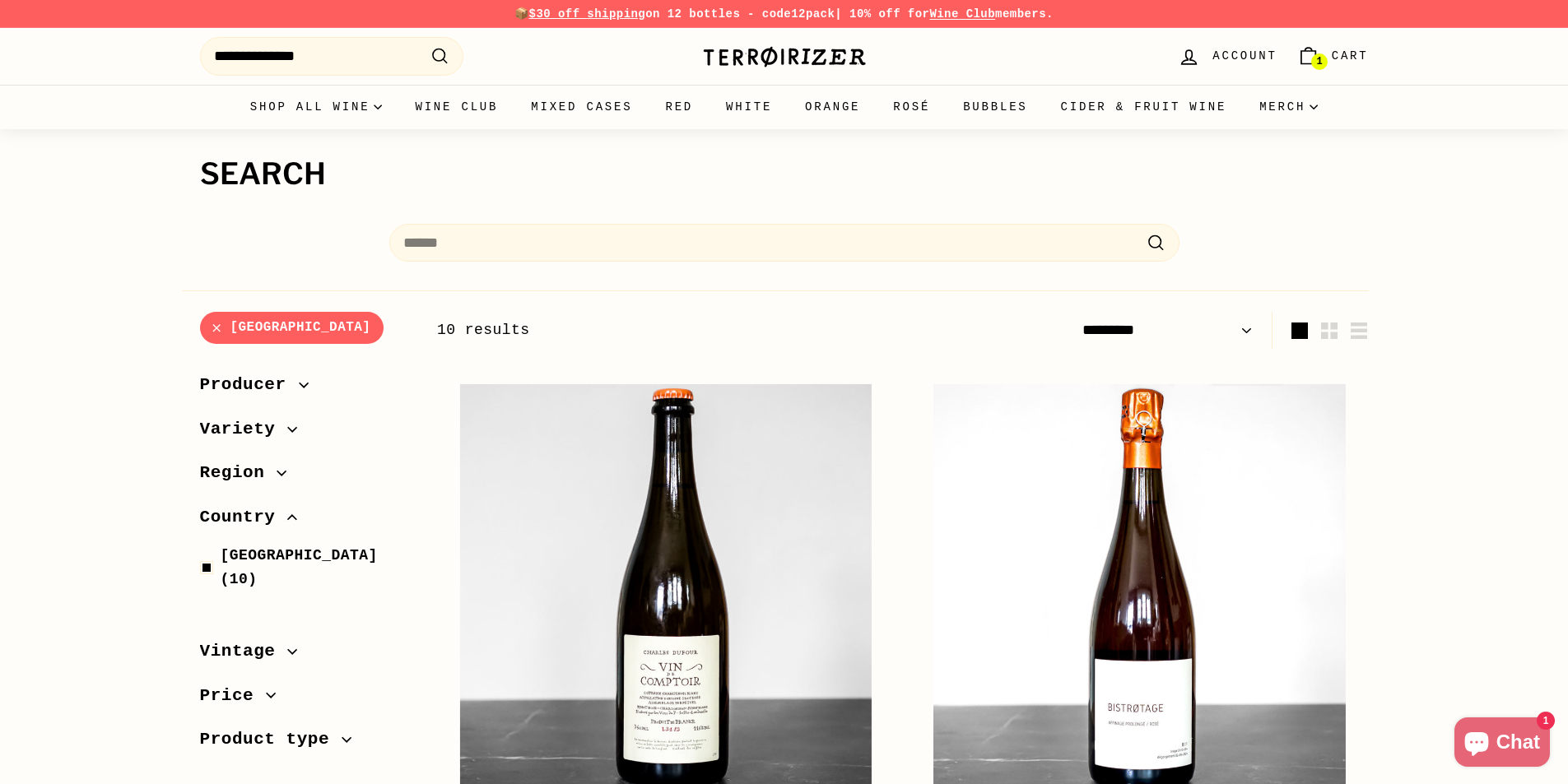
click at [213, 328] on link "[GEOGRAPHIC_DATA]" at bounding box center [292, 328] width 184 height 32
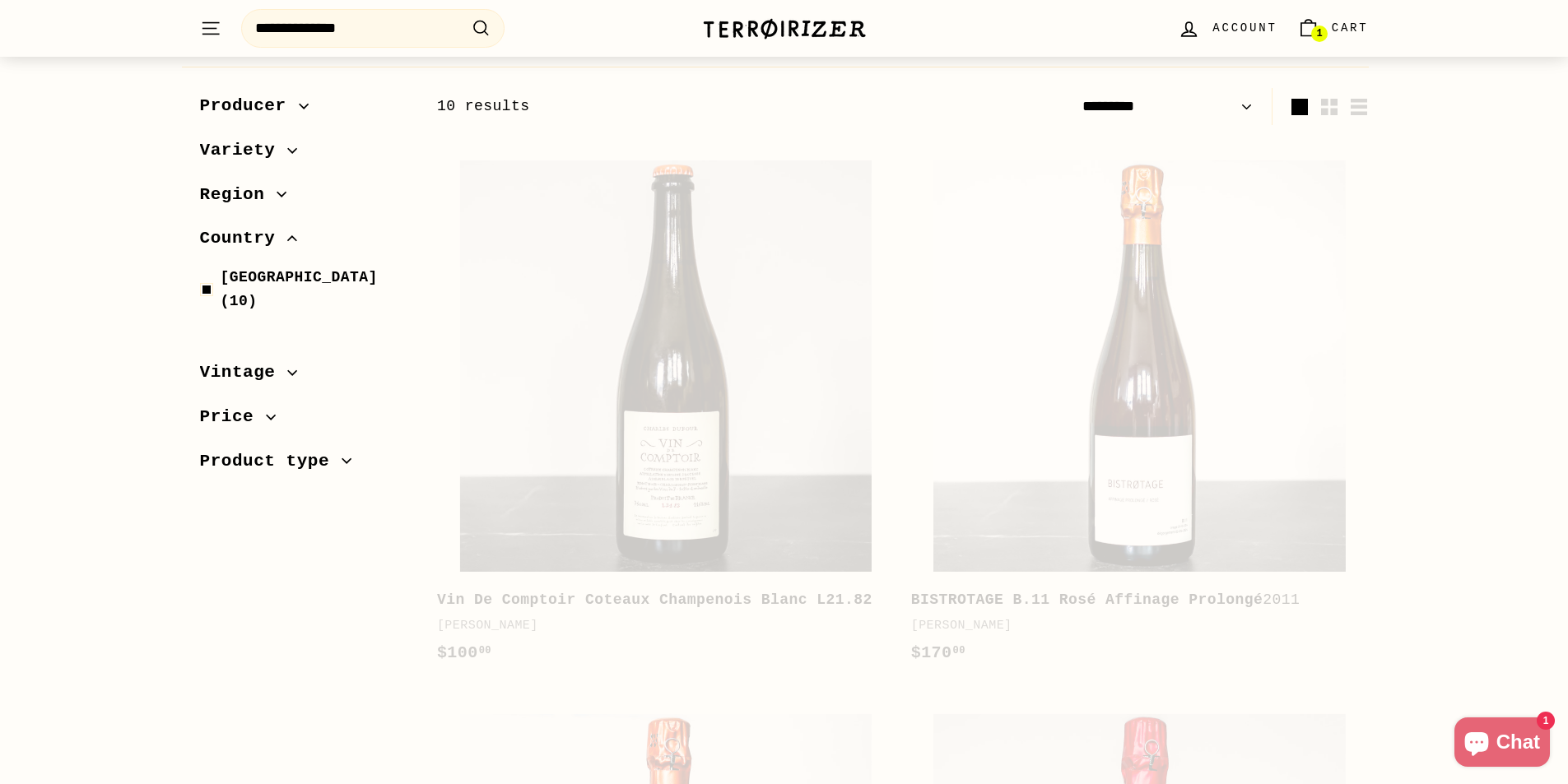
scroll to position [226, 0]
select select "*********"
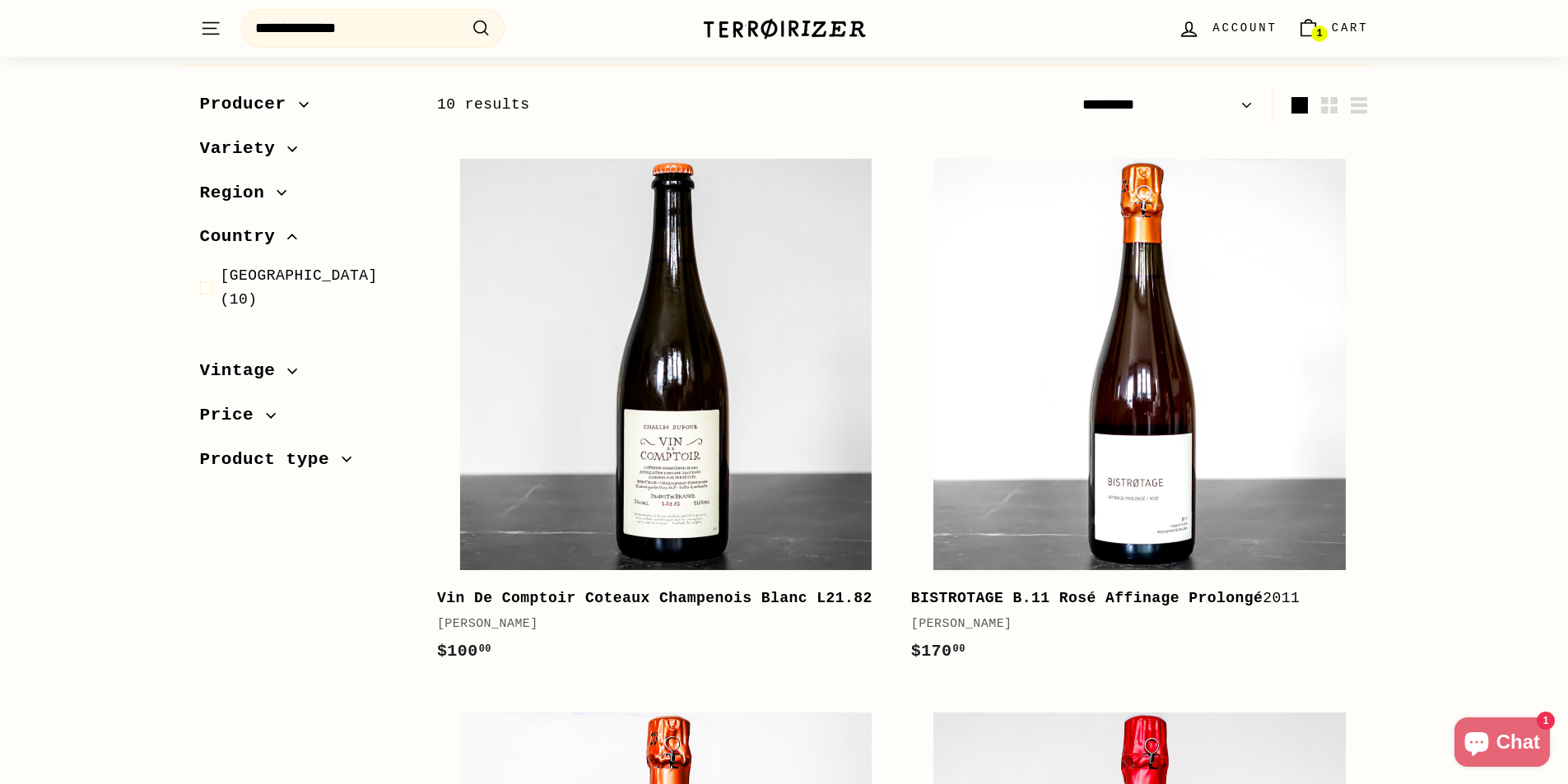
click at [316, 446] on span "Product type" at bounding box center [270, 459] width 142 height 28
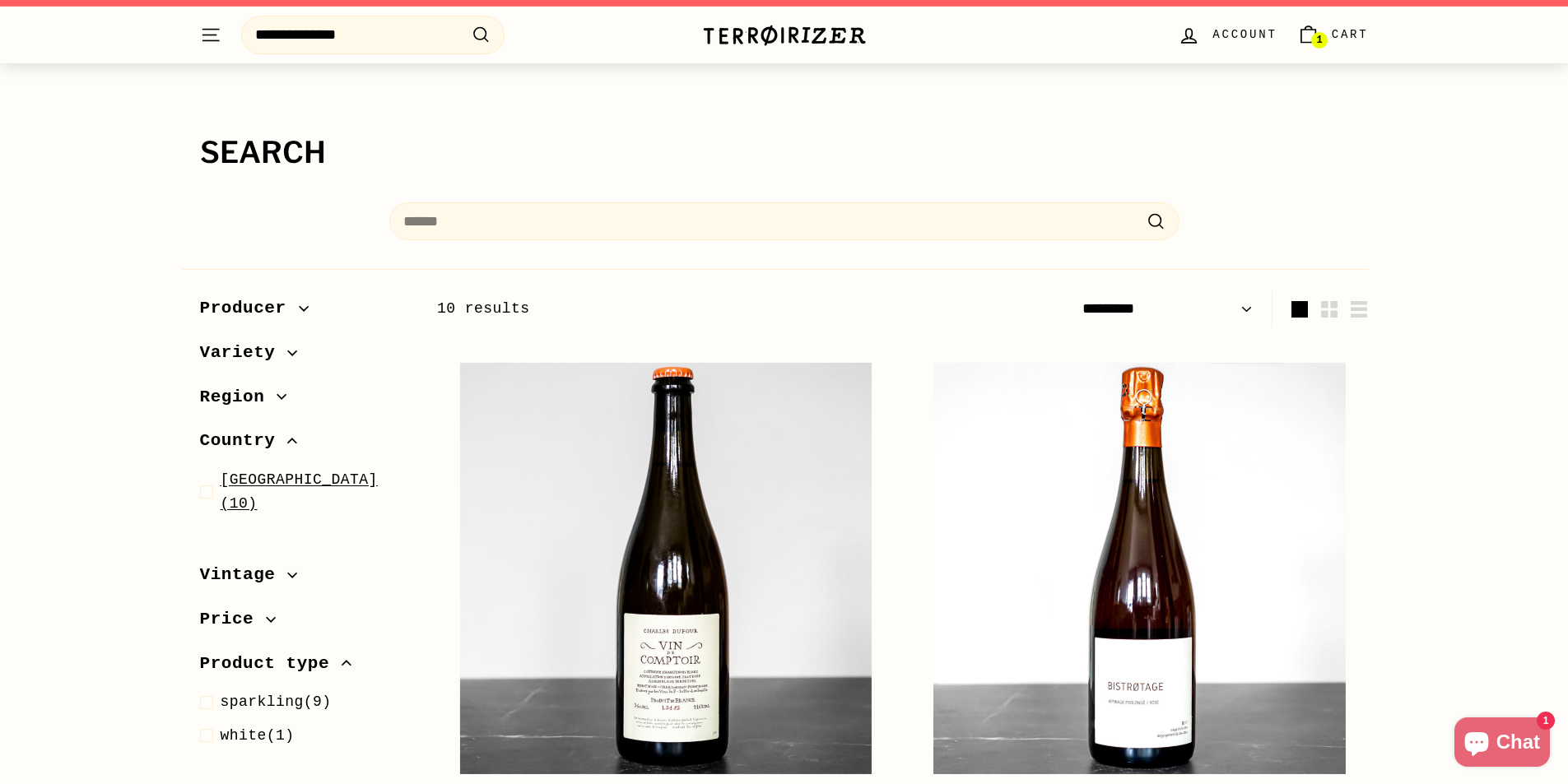
scroll to position [0, 0]
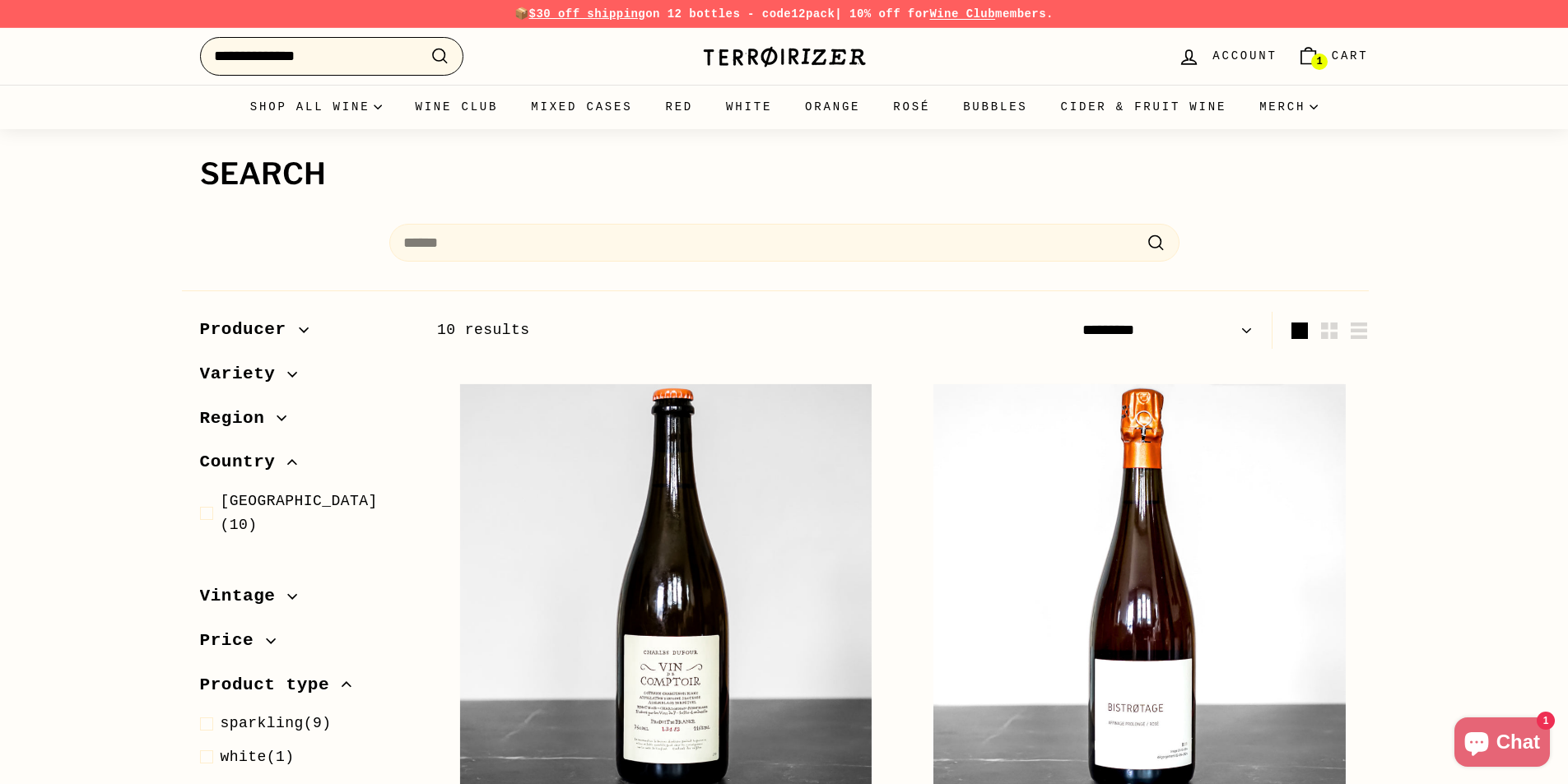
click at [371, 67] on input "**********" at bounding box center [331, 55] width 263 height 38
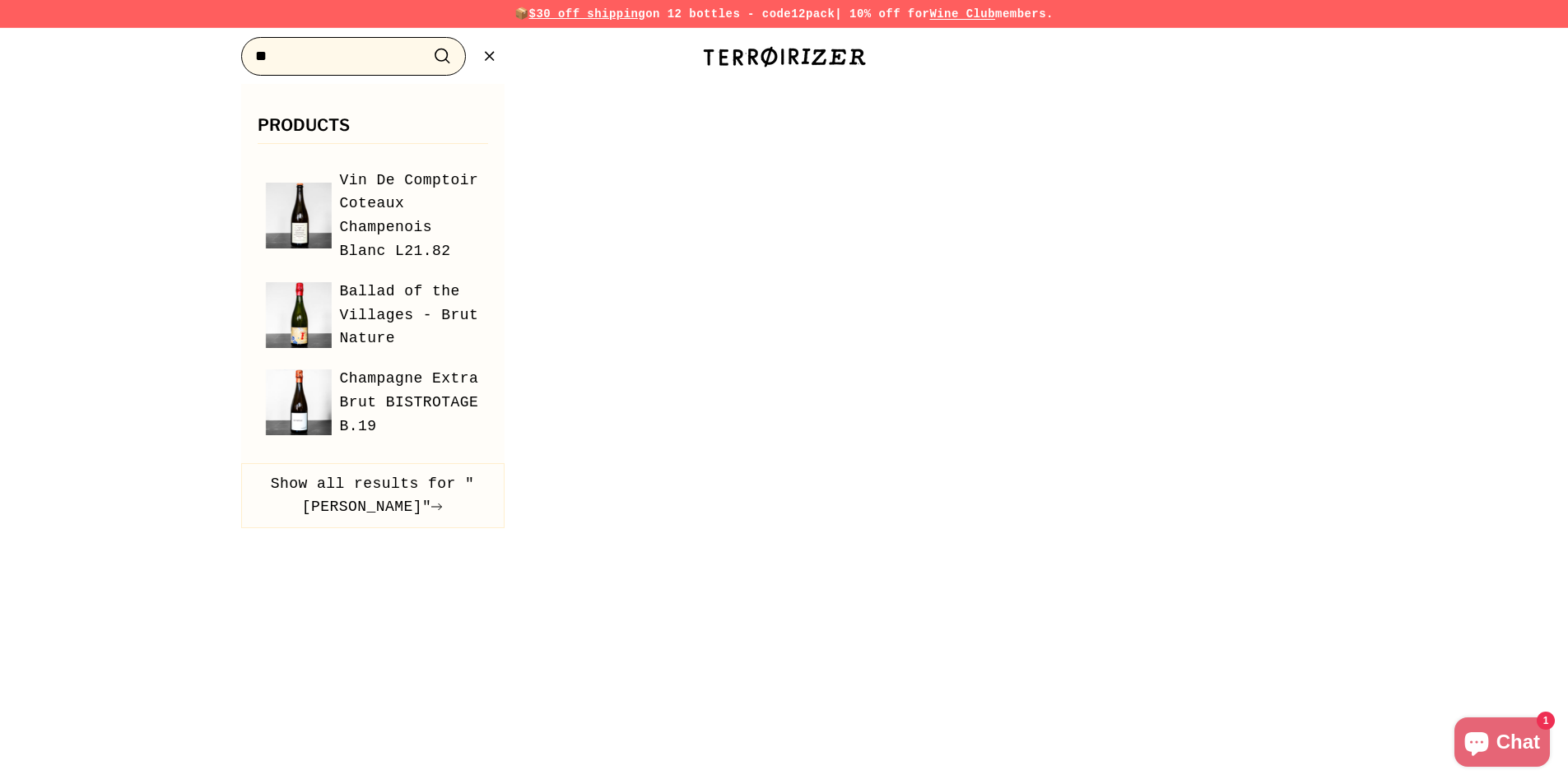
type input "*"
click at [597, 191] on div at bounding box center [784, 392] width 1568 height 784
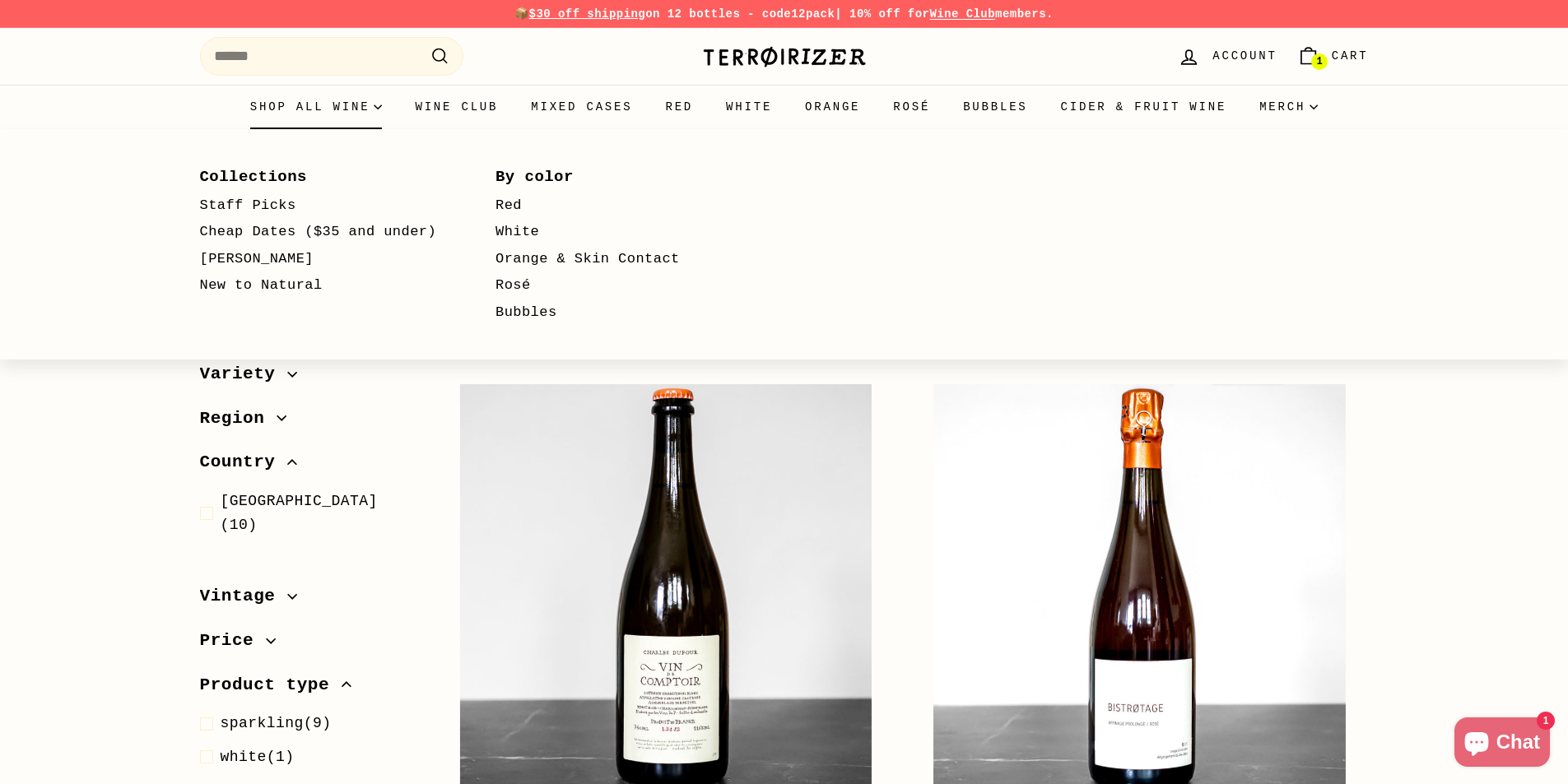
click at [388, 106] on summary "Shop all wine" at bounding box center [316, 107] width 166 height 45
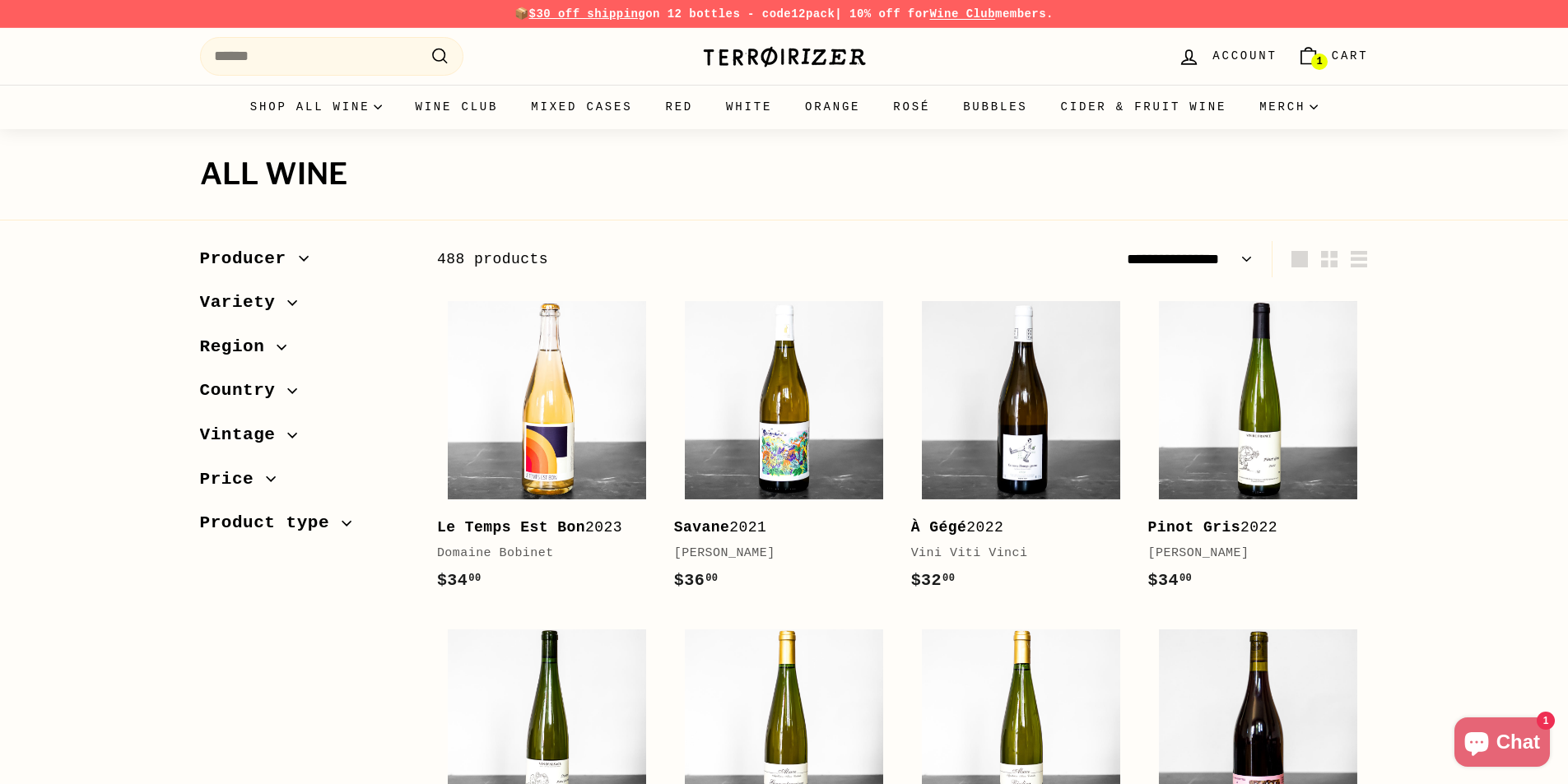
select select "**********"
click at [386, 106] on summary "Shop all wine" at bounding box center [316, 107] width 166 height 45
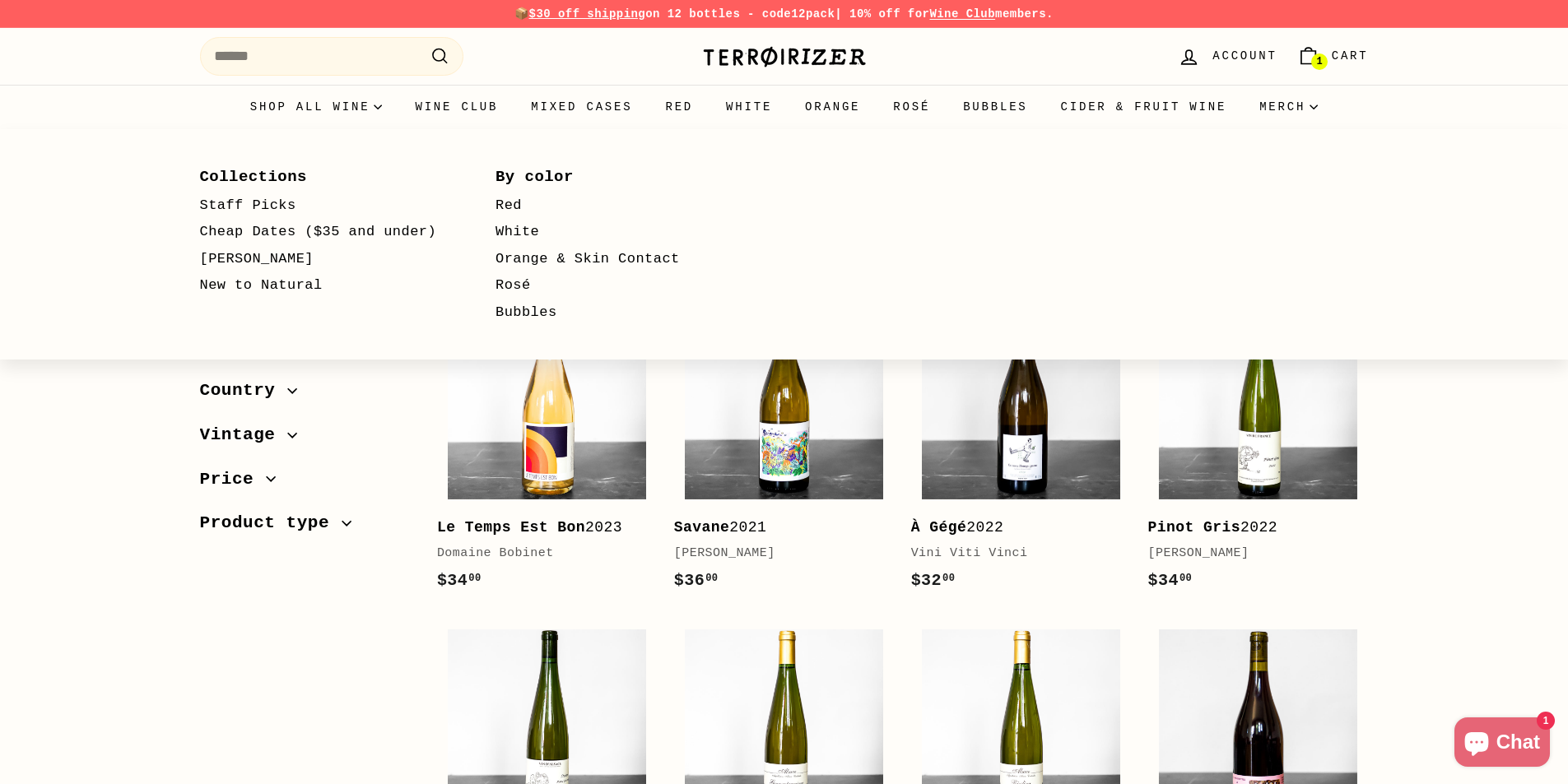
select select "**********"
click at [274, 203] on link "Staff Picks" at bounding box center [324, 206] width 249 height 27
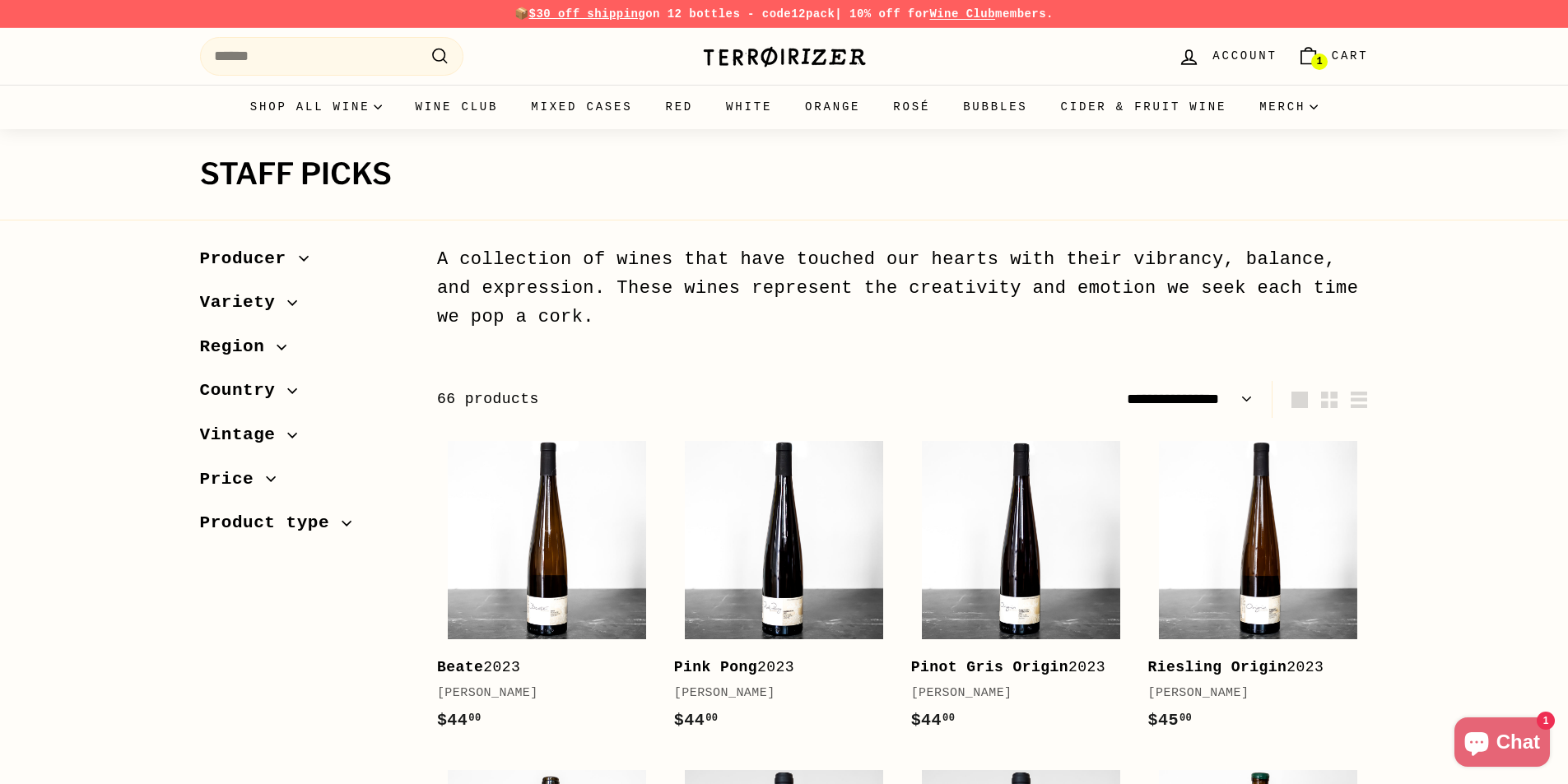
select select "**********"
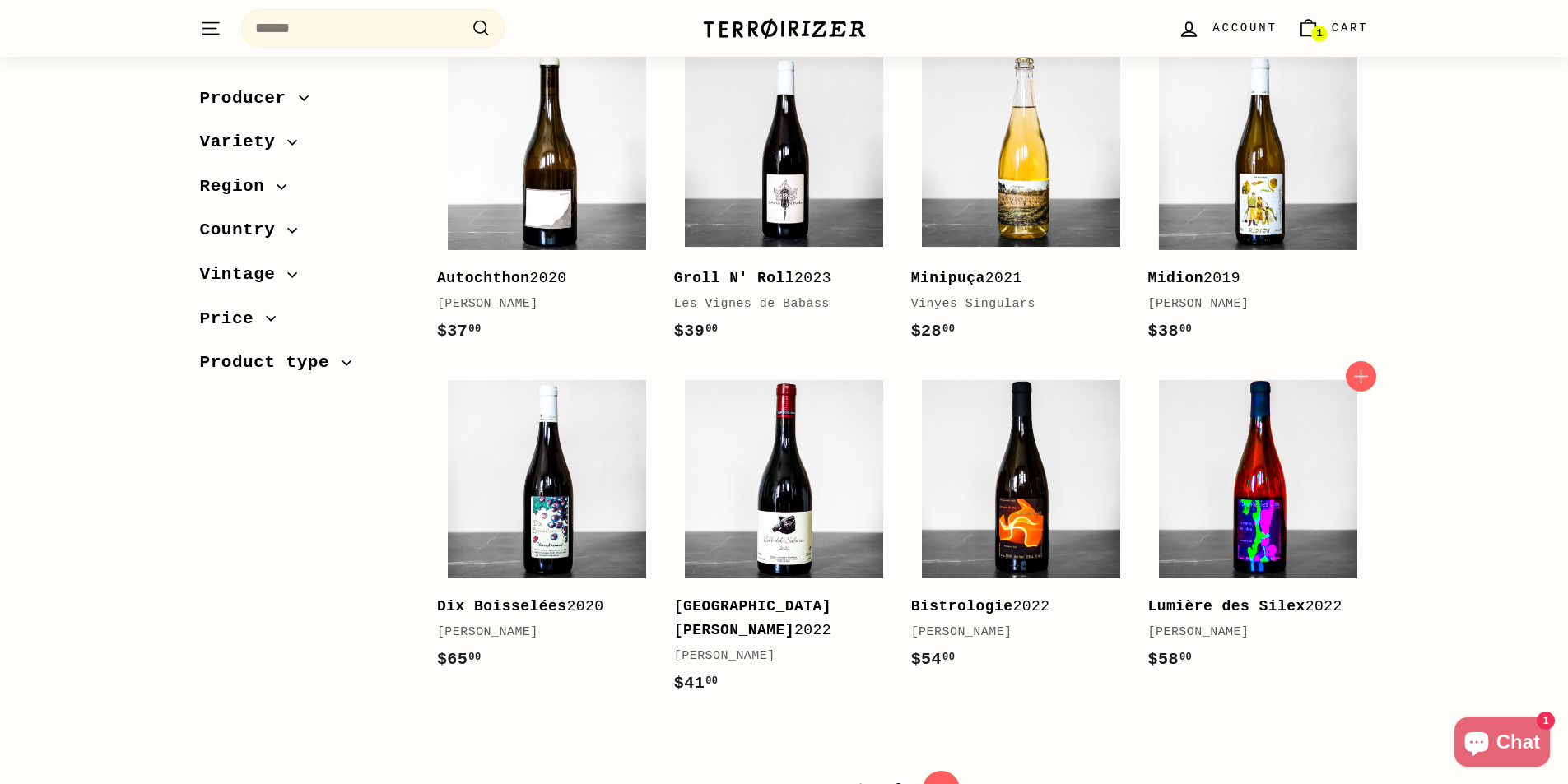
scroll to position [3125, 0]
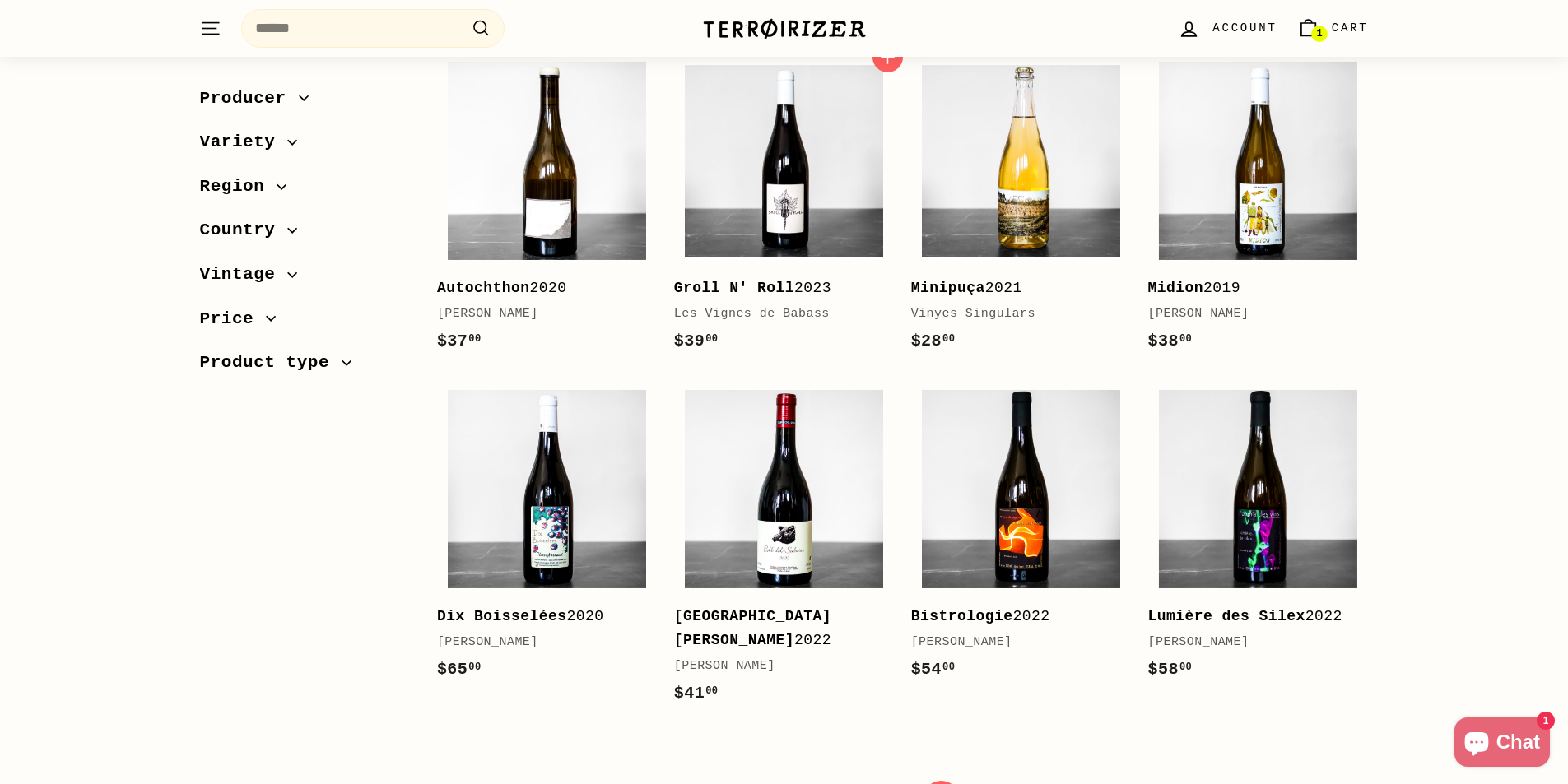
click at [775, 279] on b "Groll N' Roll" at bounding box center [734, 287] width 120 height 16
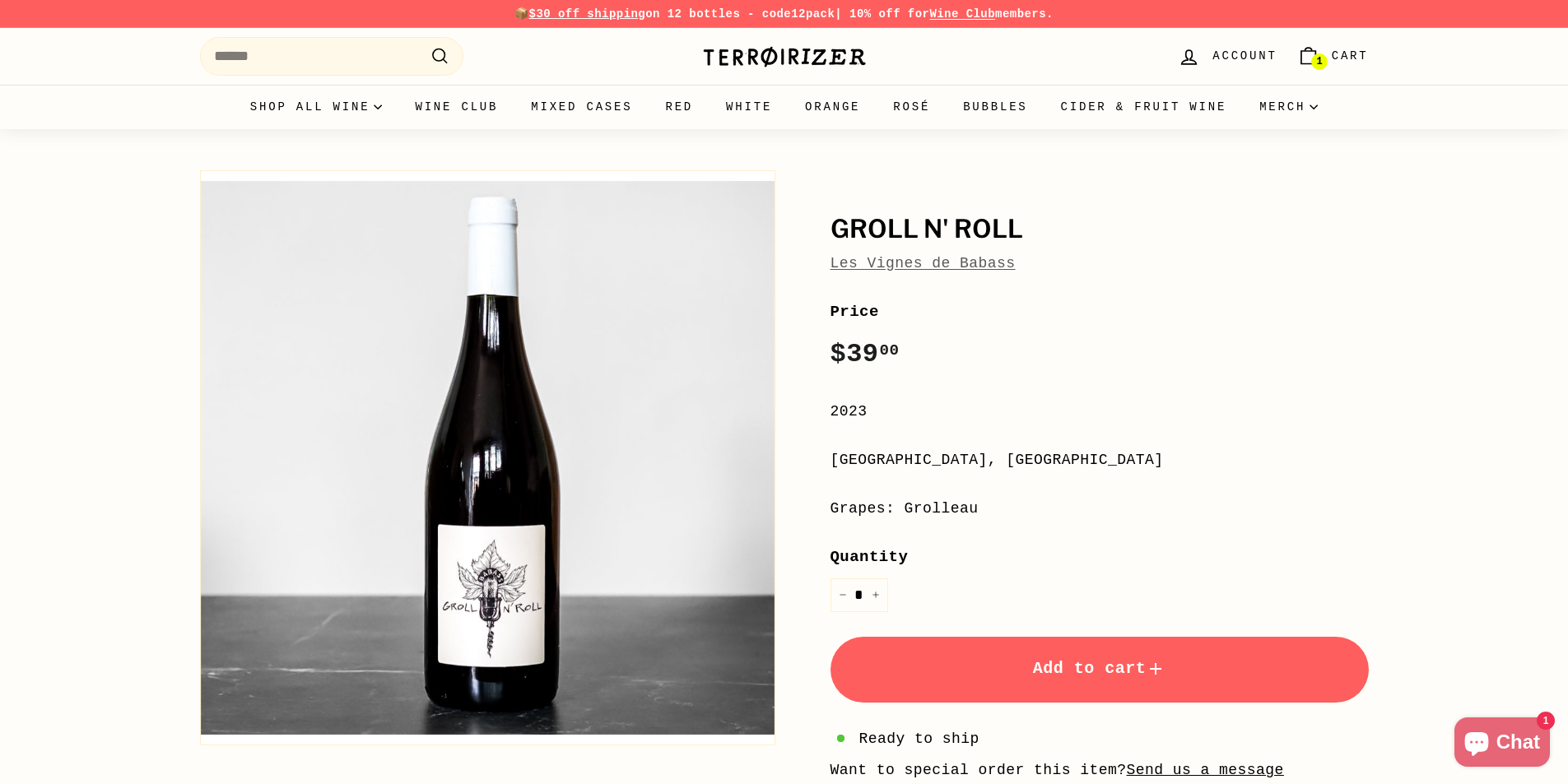
click at [912, 262] on link "Les Vignes de Babass" at bounding box center [922, 263] width 185 height 16
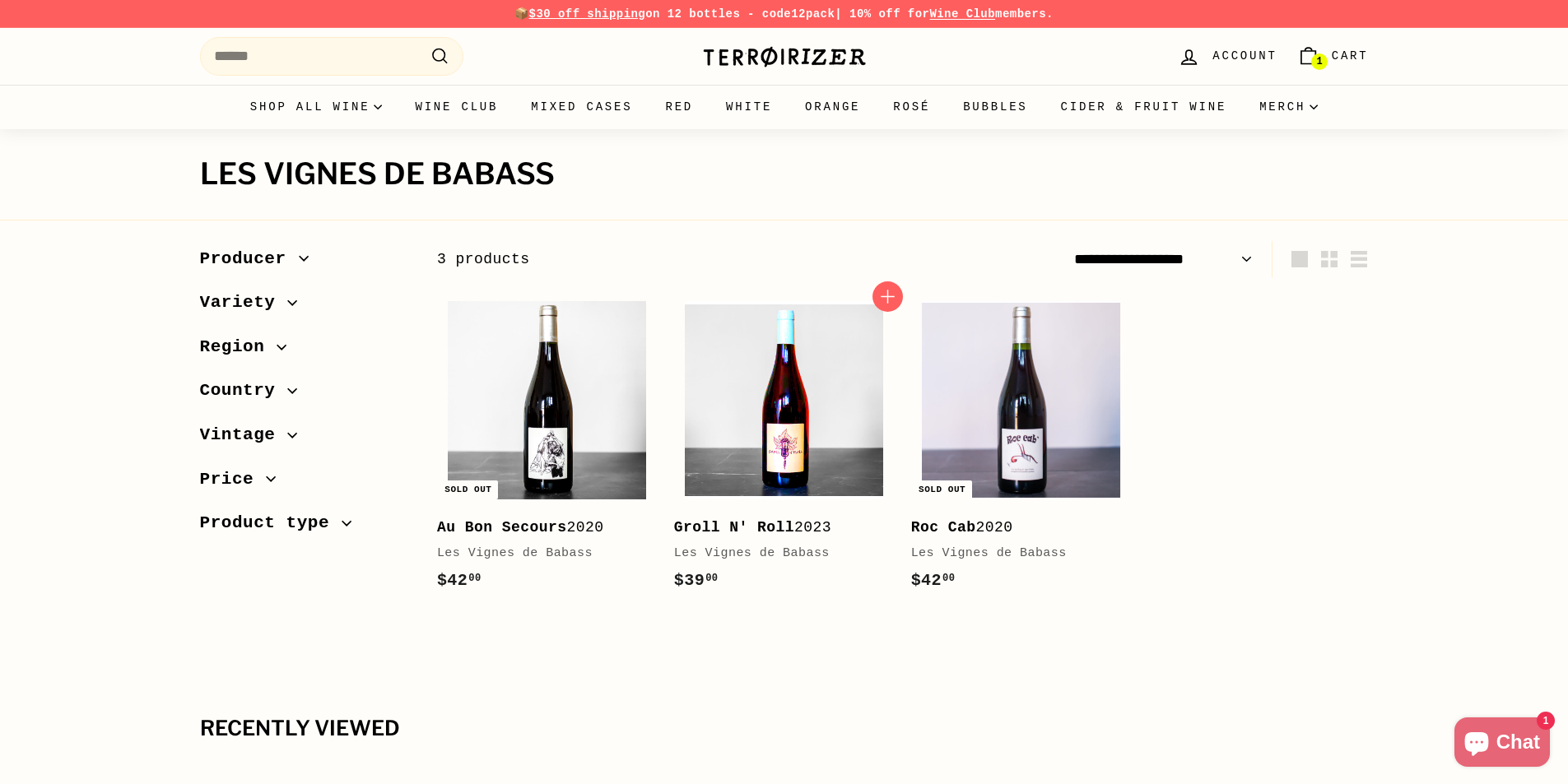
click at [787, 417] on img at bounding box center [784, 399] width 198 height 198
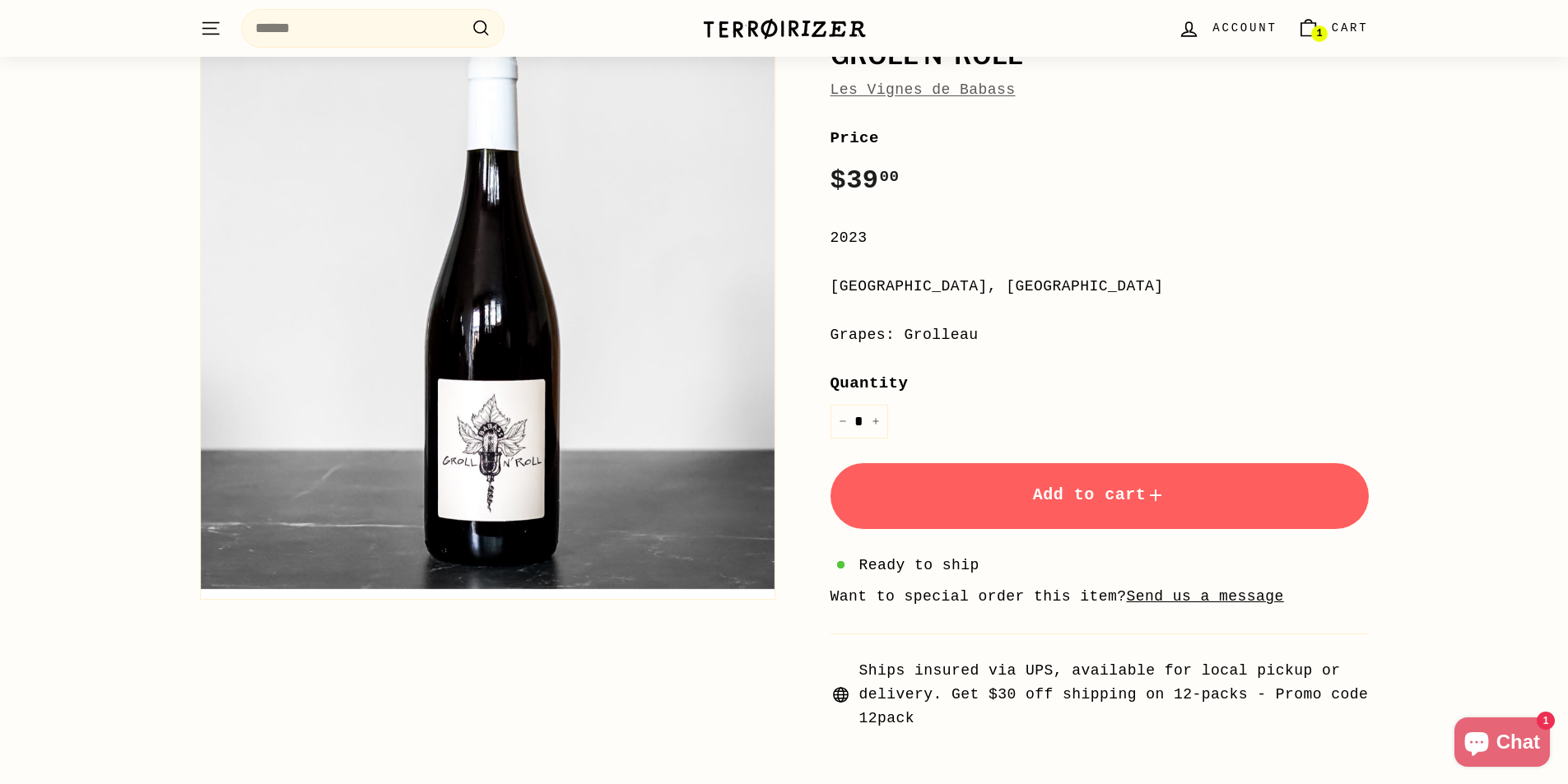
scroll to position [165, 0]
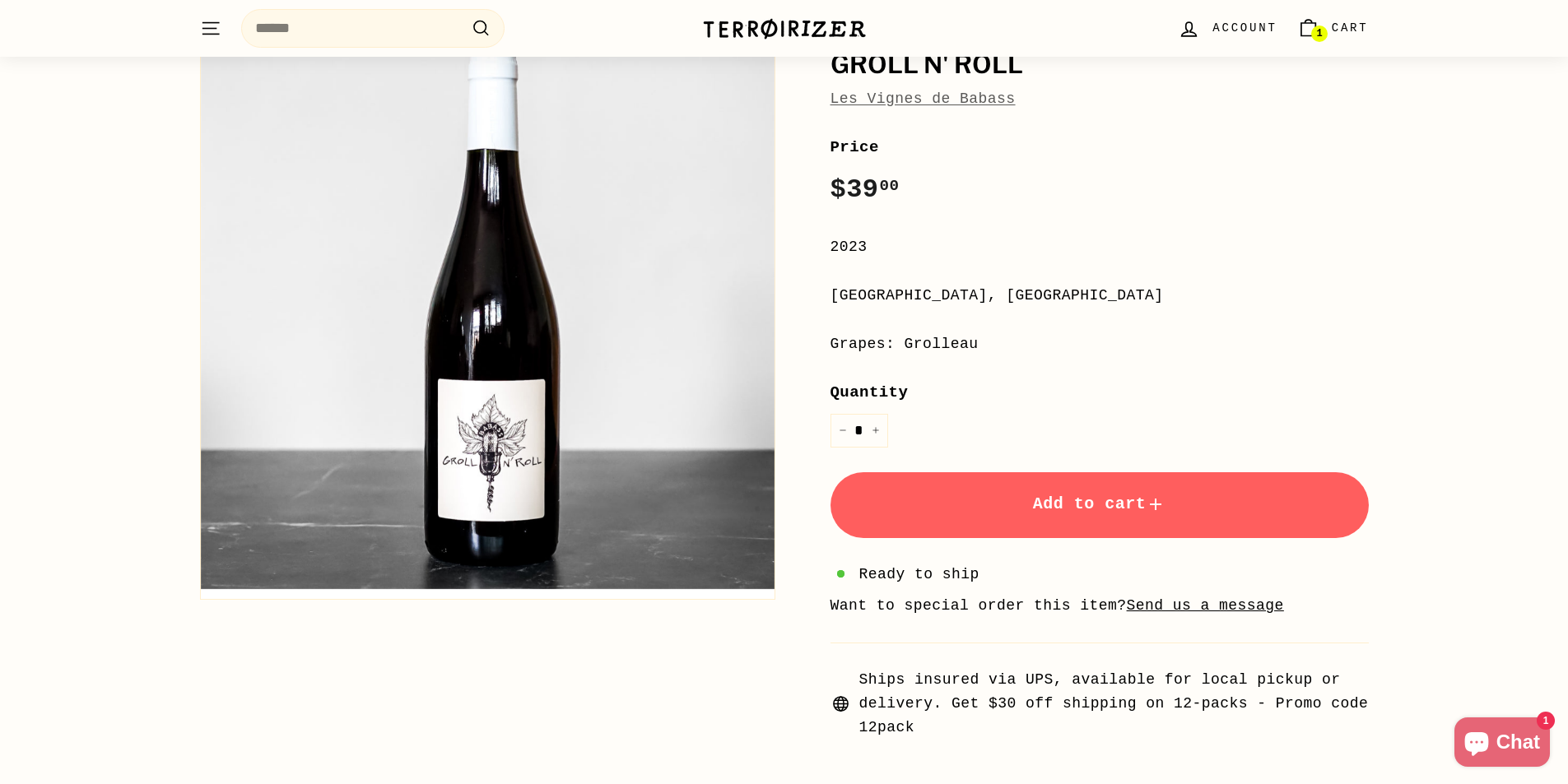
click at [888, 105] on link "Les Vignes de Babass" at bounding box center [922, 98] width 185 height 16
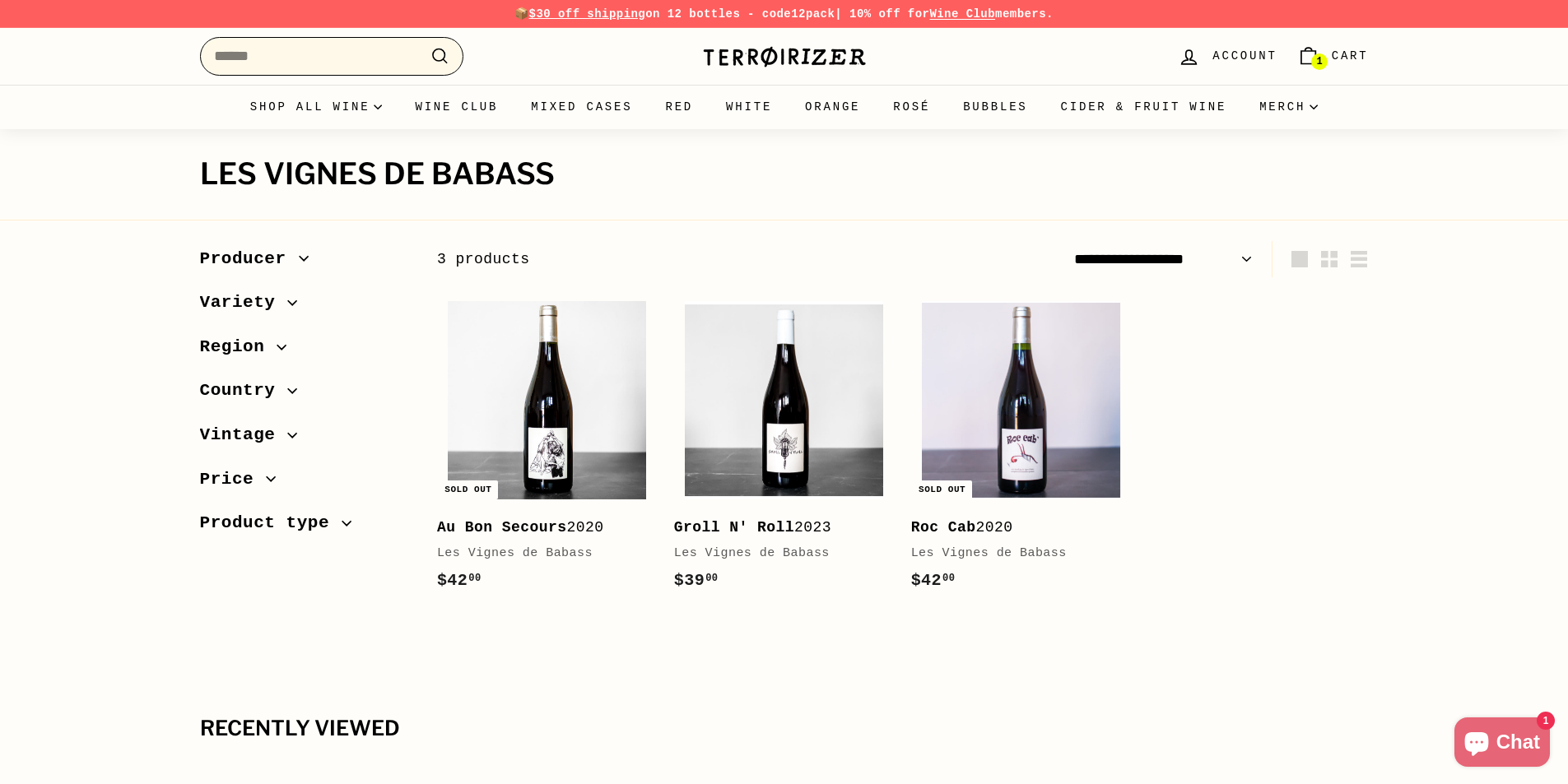
click at [271, 48] on input "Search" at bounding box center [331, 55] width 263 height 38
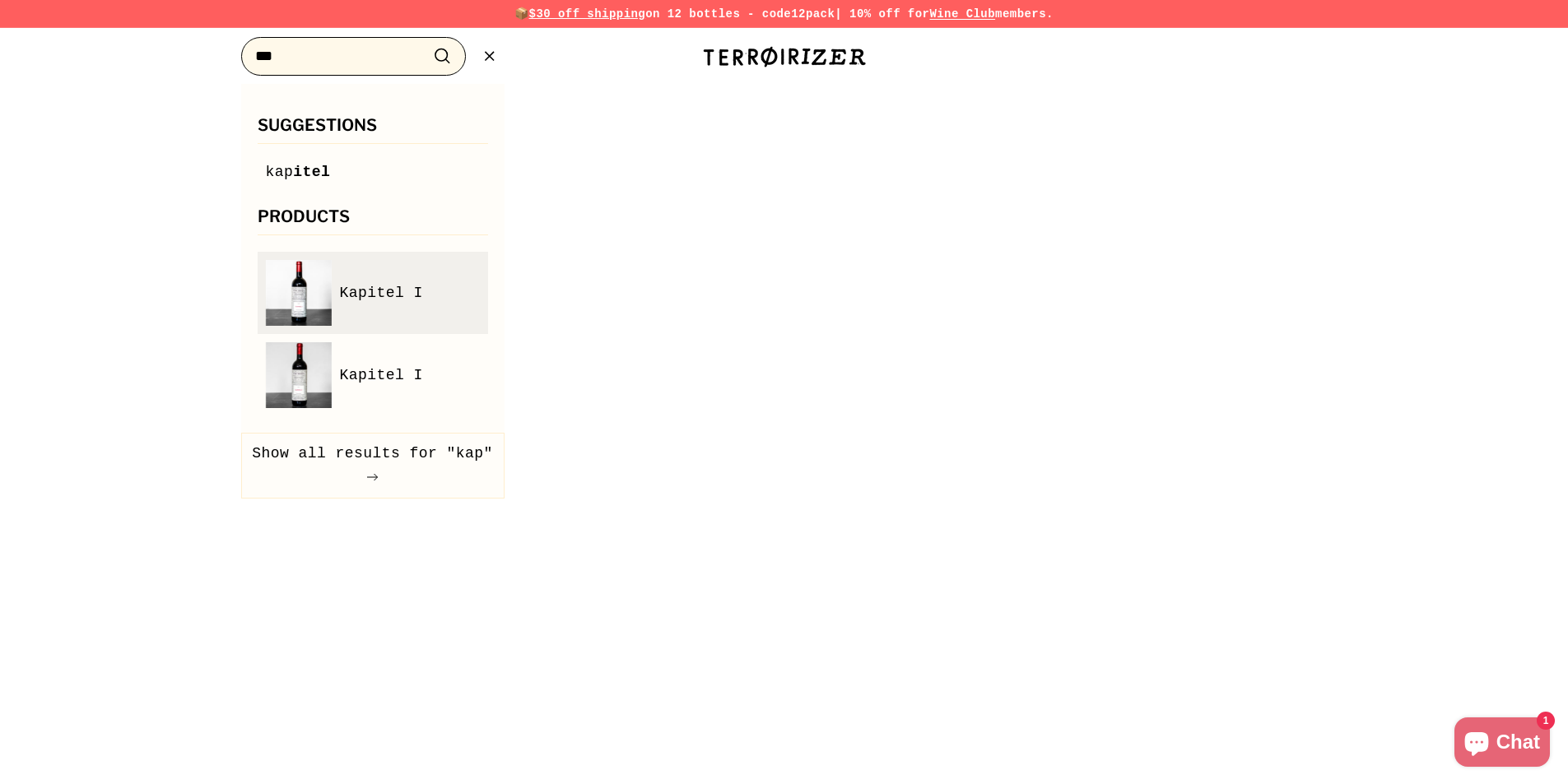
type input "***"
click at [371, 289] on span "Kapitel I" at bounding box center [381, 293] width 83 height 24
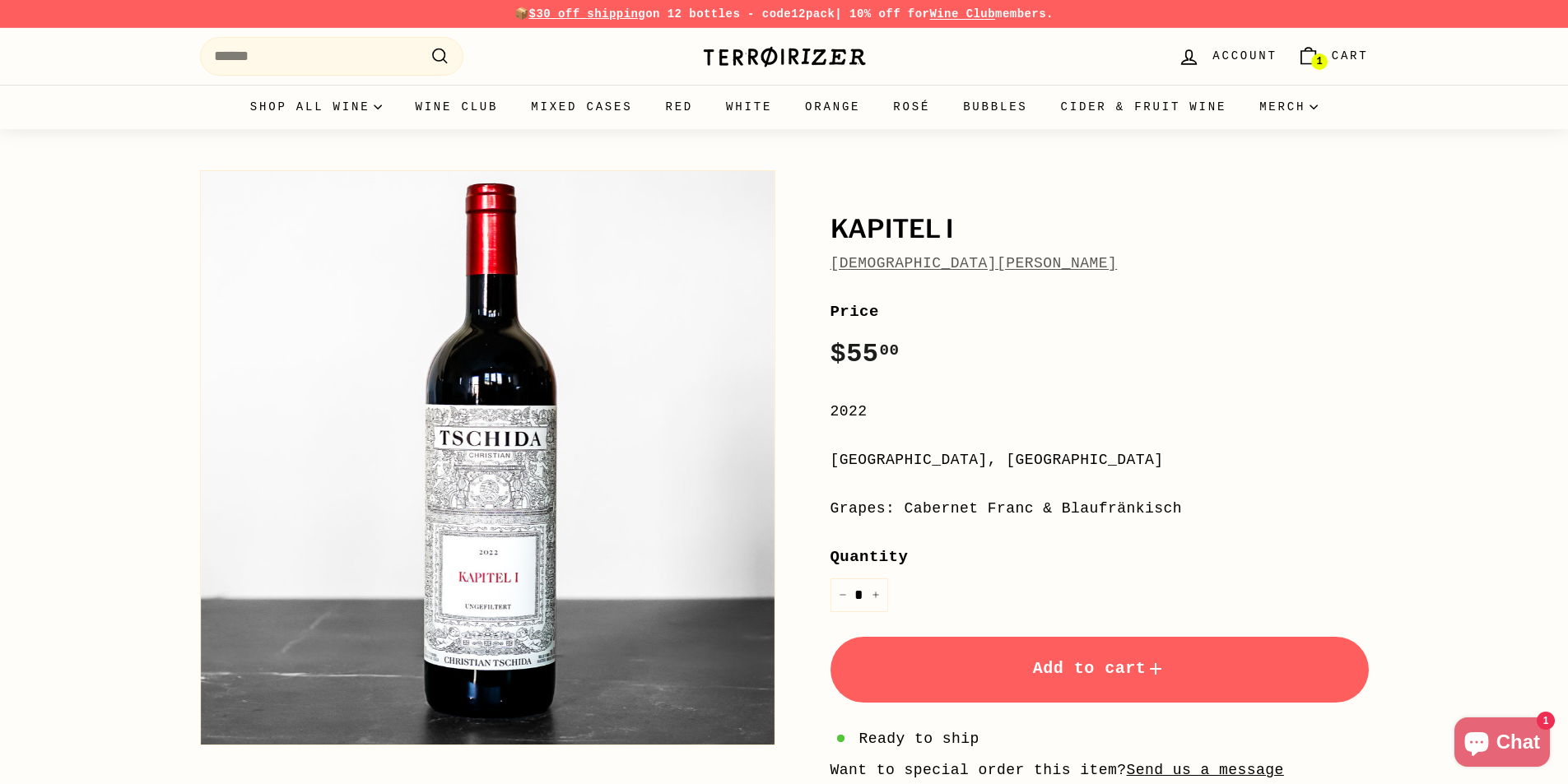
click at [887, 266] on link "[DEMOGRAPHIC_DATA][PERSON_NAME]" at bounding box center [973, 263] width 287 height 16
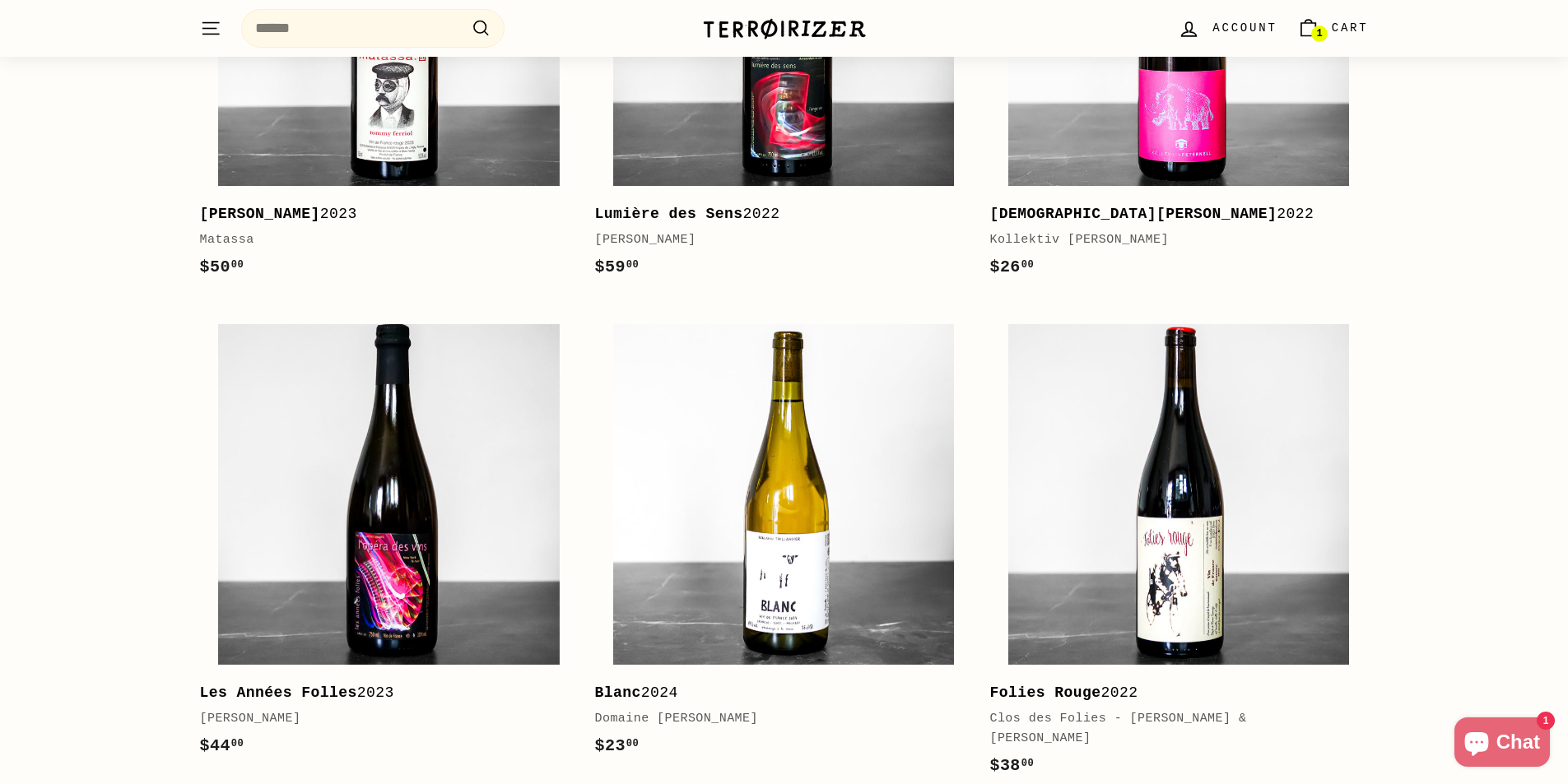
scroll to position [1973, 0]
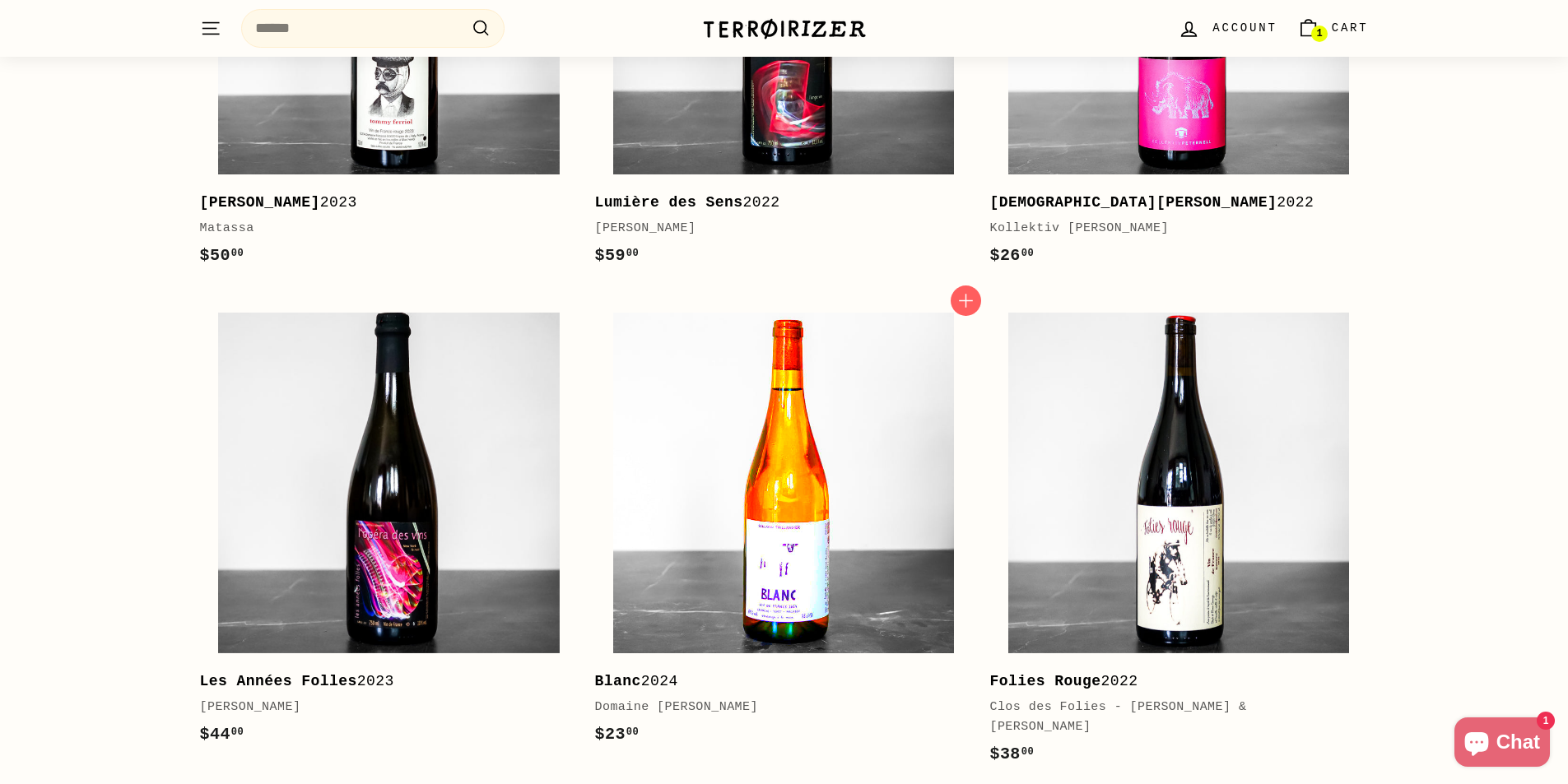
click at [804, 558] on img at bounding box center [784, 482] width 340 height 340
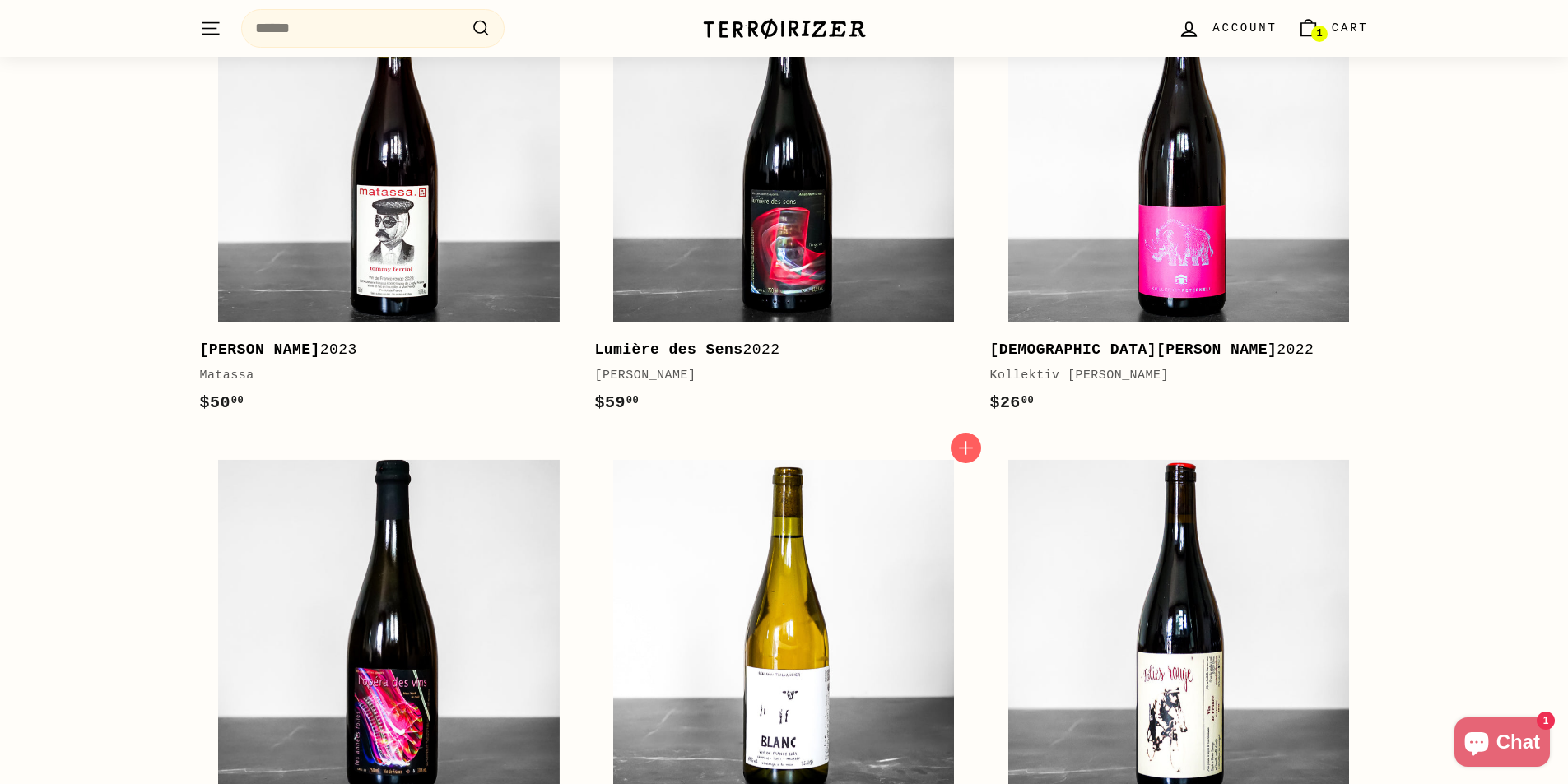
scroll to position [1810, 0]
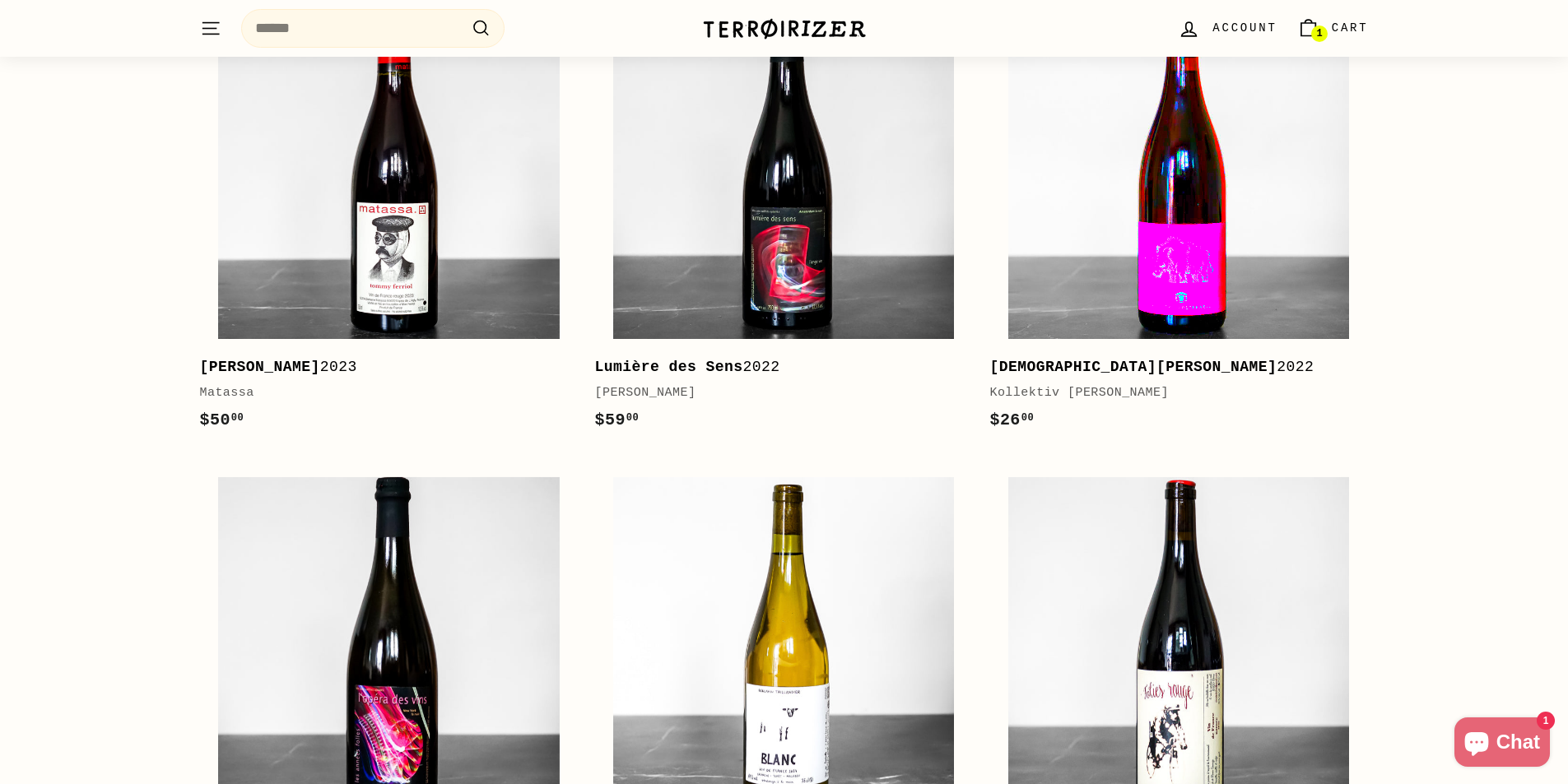
click at [1221, 261] on img at bounding box center [1178, 168] width 340 height 340
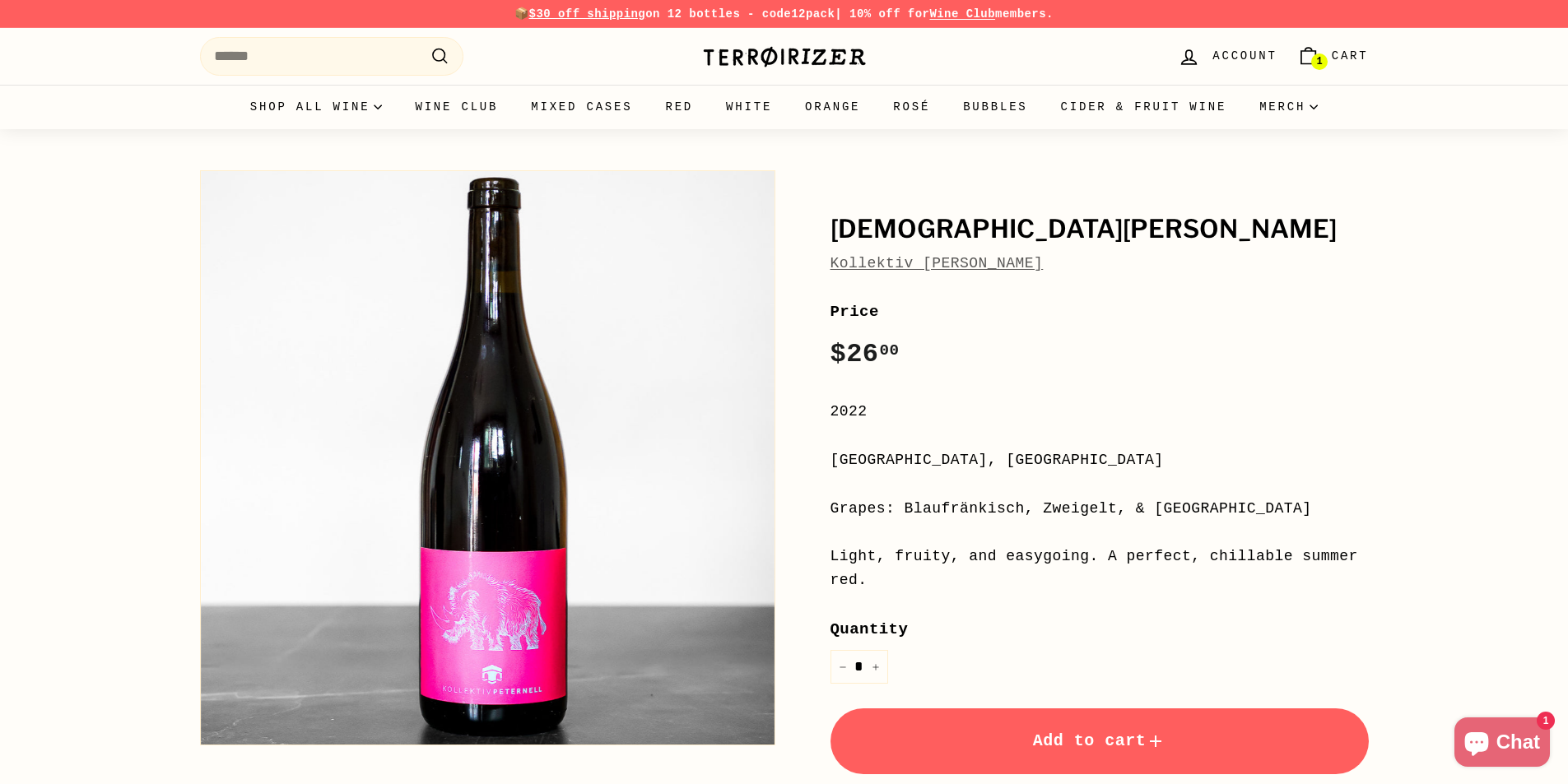
click at [941, 263] on link "Kollektiv [PERSON_NAME]" at bounding box center [937, 263] width 213 height 16
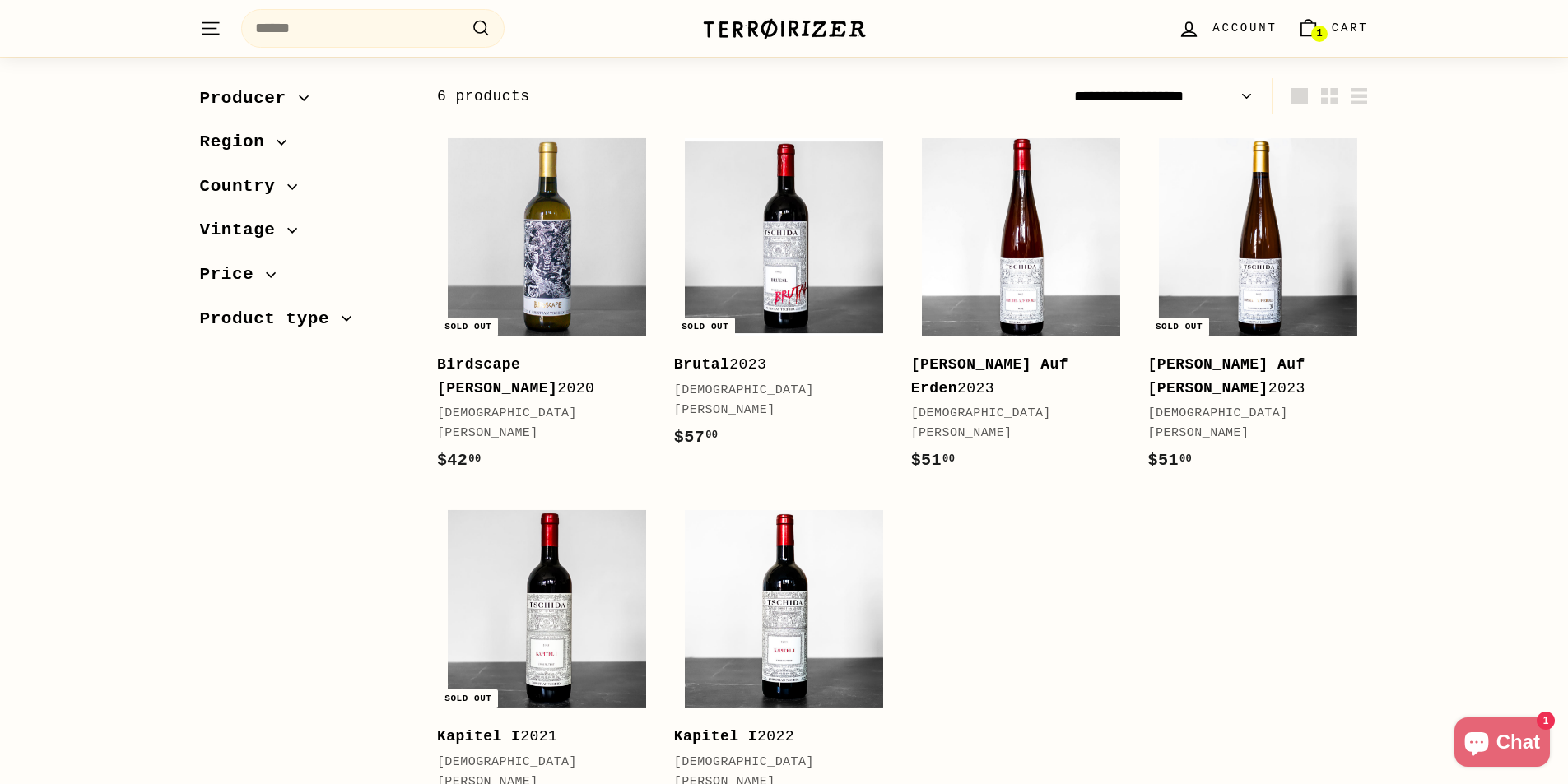
scroll to position [165, 0]
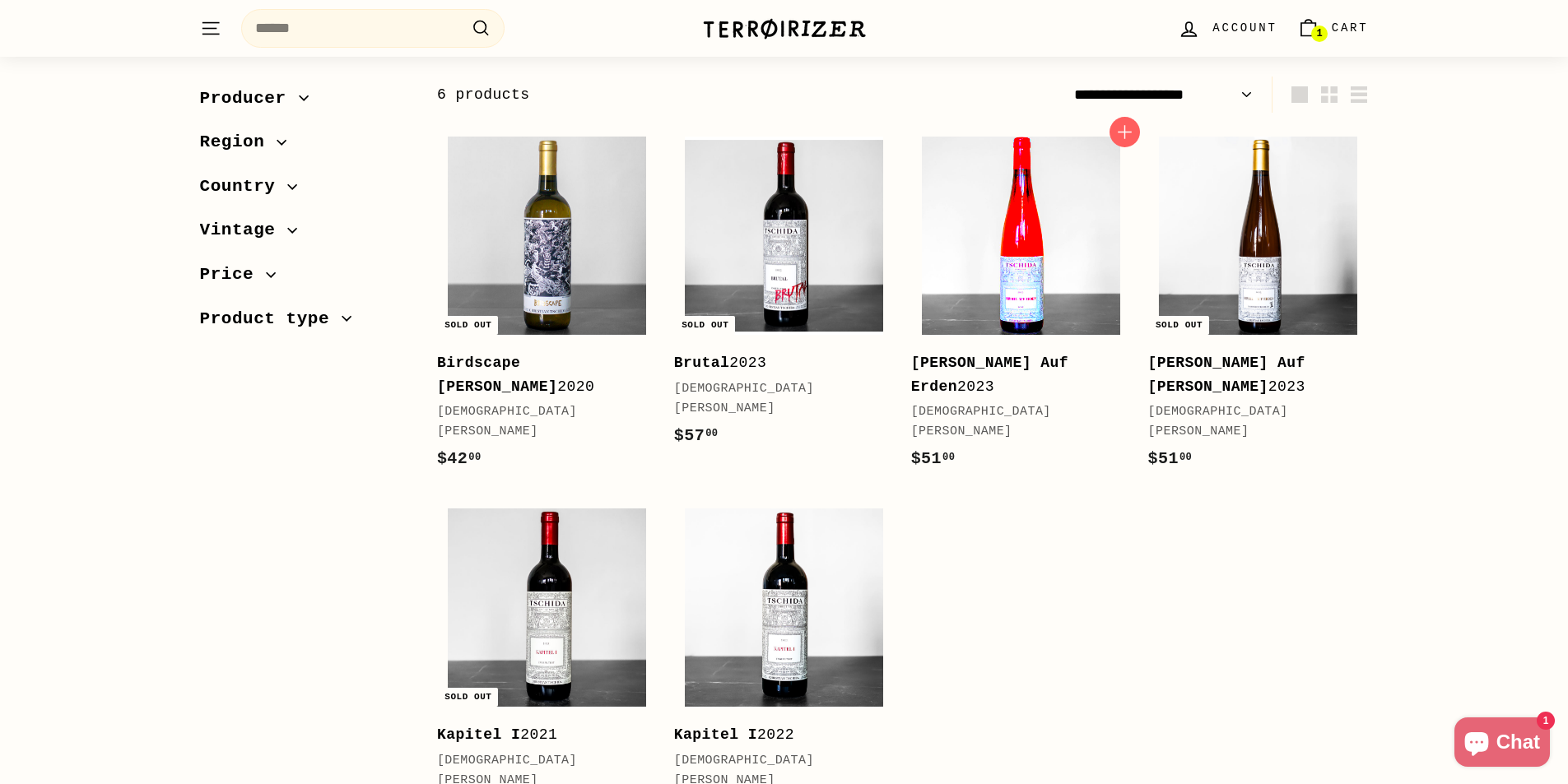
click at [1022, 301] on img at bounding box center [1020, 235] width 198 height 198
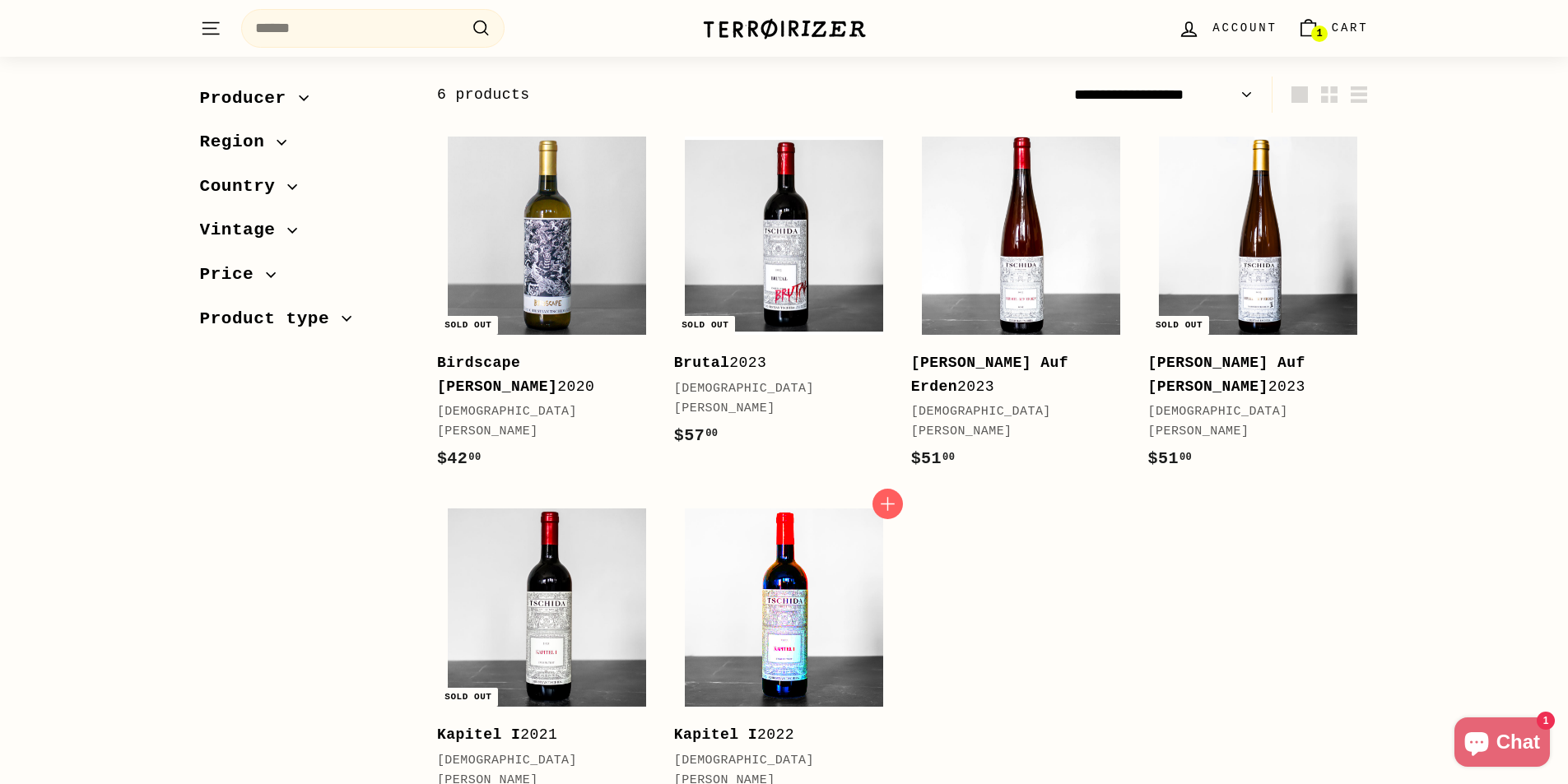
click at [793, 654] on img at bounding box center [784, 607] width 198 height 198
